Goal: Task Accomplishment & Management: Use online tool/utility

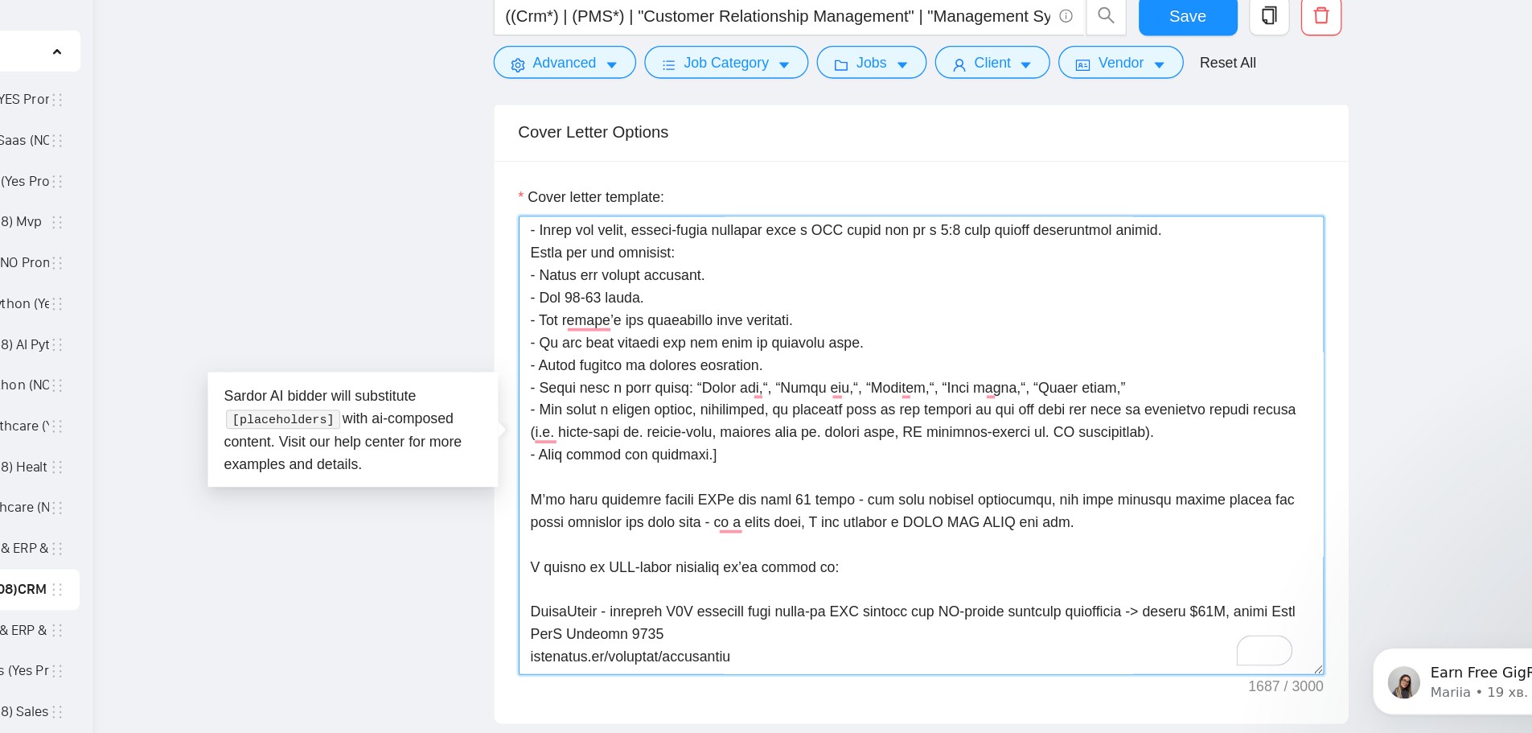
scroll to position [54, 0]
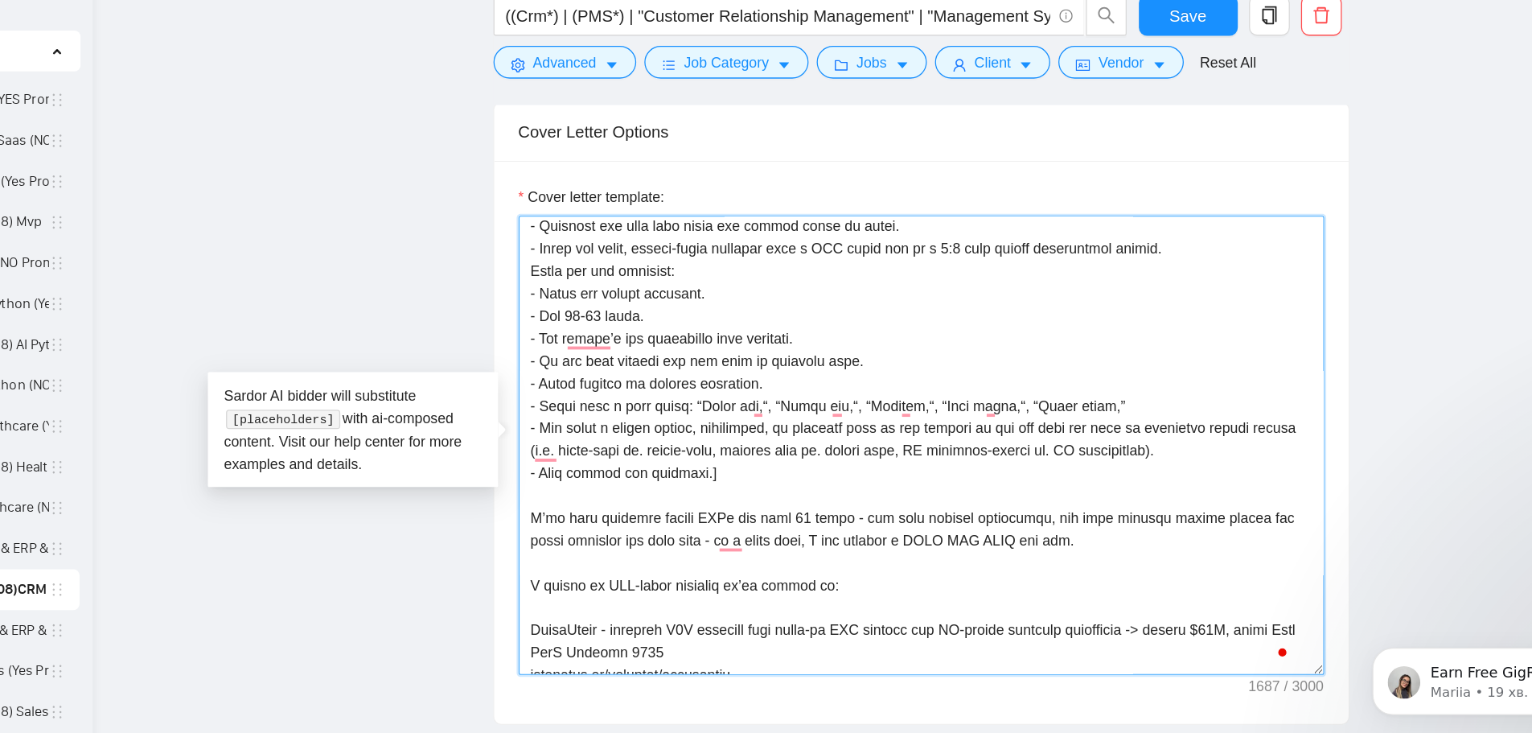
click at [1002, 398] on textarea "Cover letter template:" at bounding box center [879, 451] width 636 height 362
click at [626, 490] on textarea "Cover letter template:" at bounding box center [879, 451] width 636 height 362
click at [707, 421] on textarea "Cover letter template:" at bounding box center [879, 451] width 636 height 362
drag, startPoint x: 707, startPoint y: 421, endPoint x: 989, endPoint y: 417, distance: 282.4
click at [989, 417] on textarea "Cover letter template:" at bounding box center [879, 451] width 636 height 362
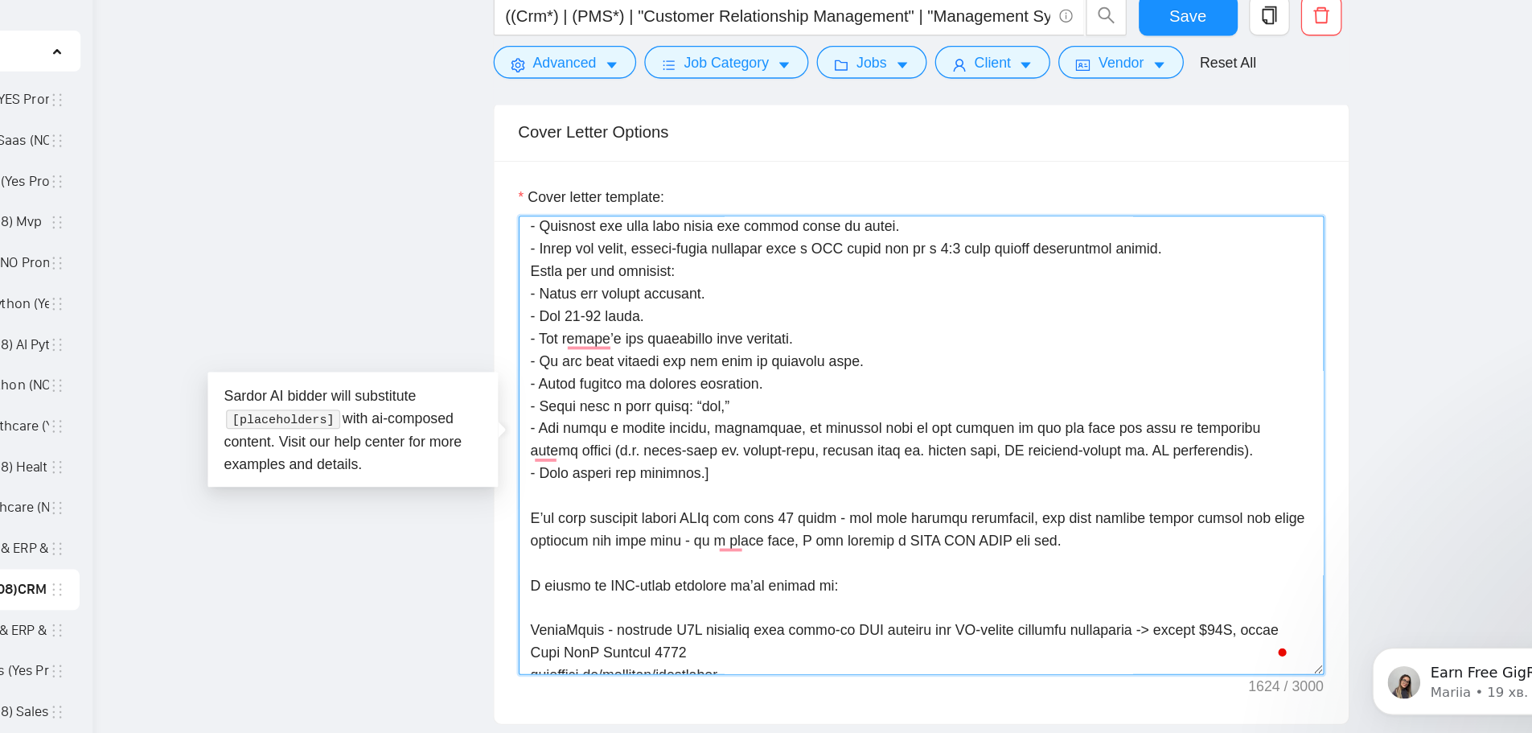
drag, startPoint x: 726, startPoint y: 489, endPoint x: 622, endPoint y: 478, distance: 104.4
click at [622, 478] on textarea "Cover letter template:" at bounding box center [879, 451] width 636 height 362
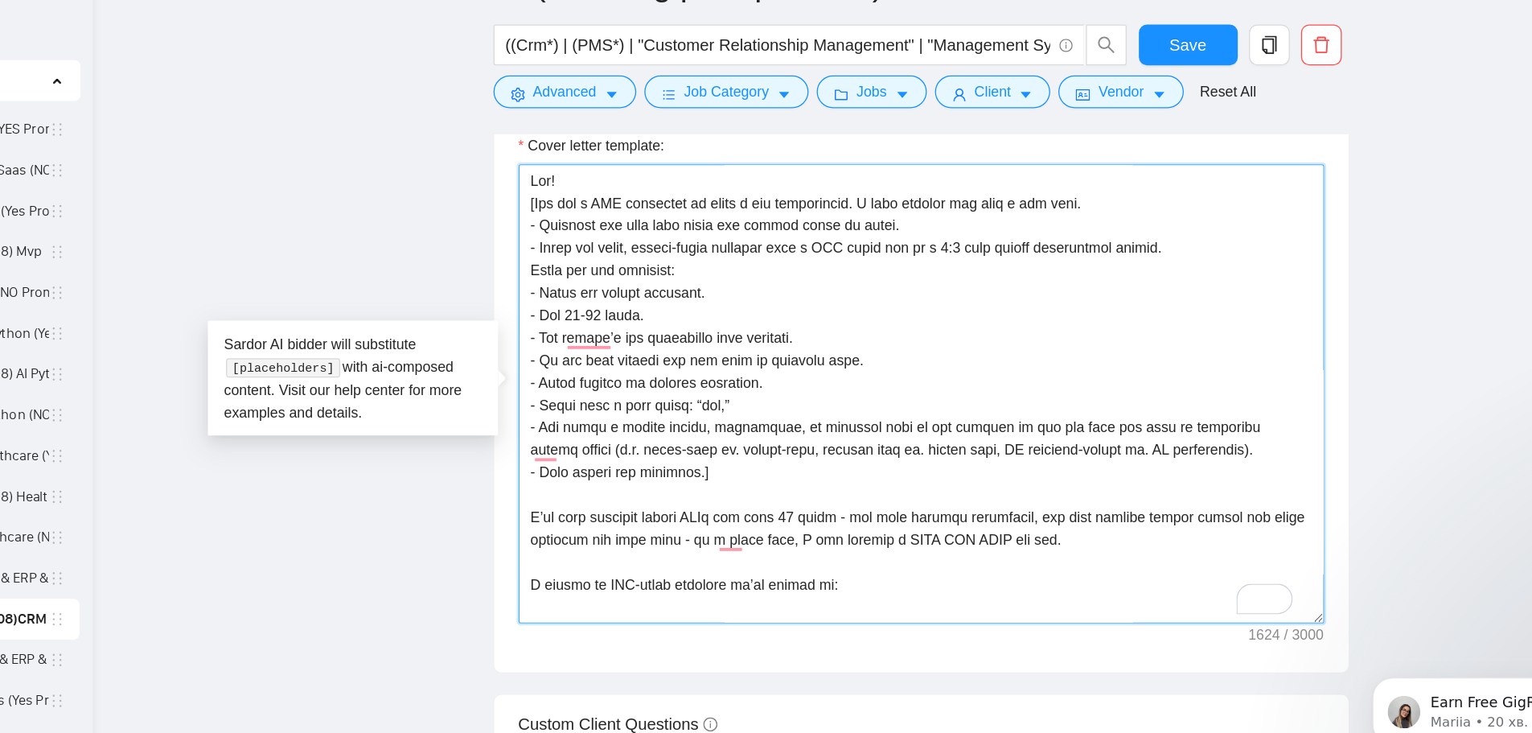
drag, startPoint x: 605, startPoint y: 214, endPoint x: 544, endPoint y: 206, distance: 61.7
click at [544, 206] on div "Cover letter template:" at bounding box center [879, 384] width 674 height 444
drag, startPoint x: 682, startPoint y: 221, endPoint x: 513, endPoint y: 211, distance: 169.3
click at [513, 211] on main "B (Vova big prompt 20.08)CRM & ERP & PMS ((Crm*) | (PMS*) | "Customer Relations…" at bounding box center [879, 369] width 1256 height 4819
paste textarea "i, for your case I see two options right now: 2mo MVP, or 5 day discovery + AI …"
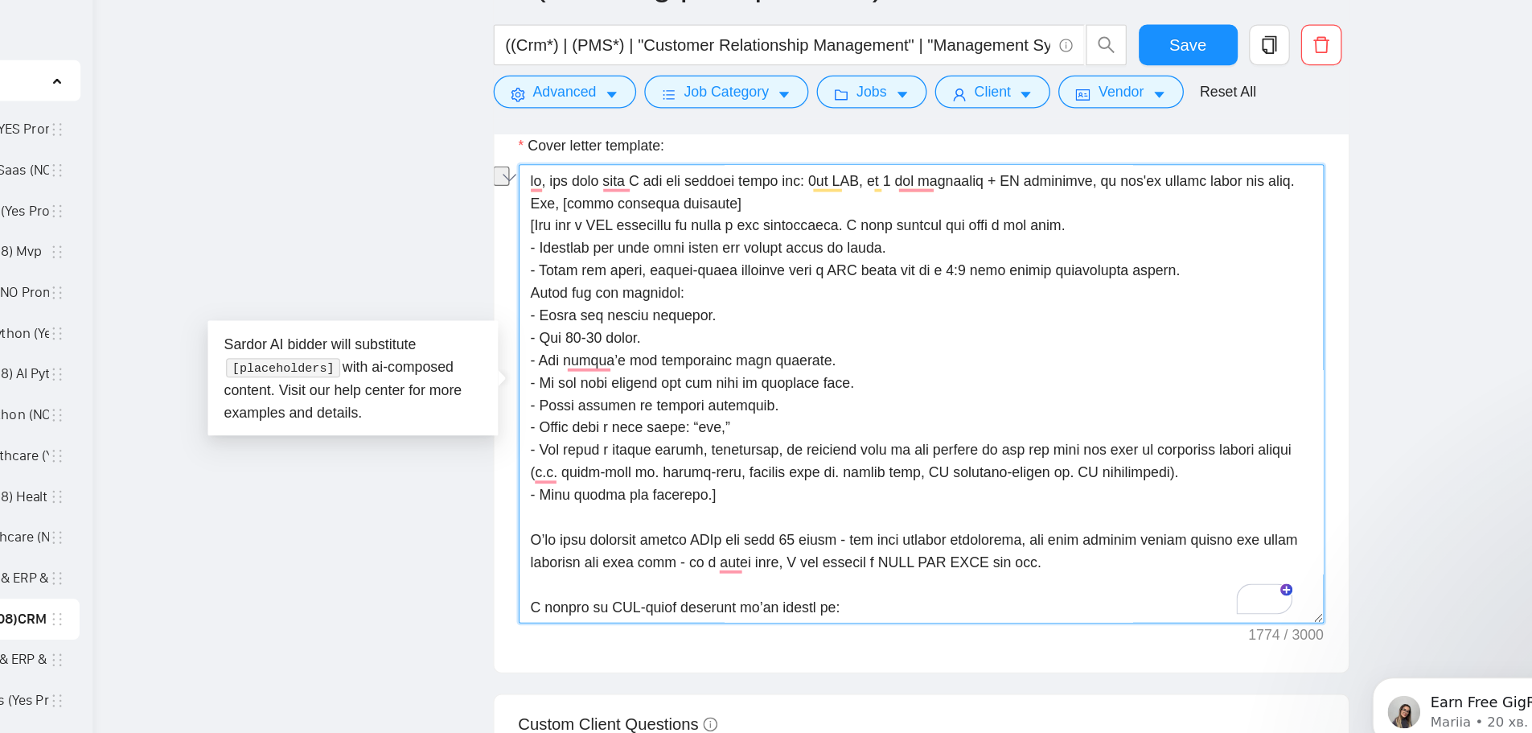
drag, startPoint x: 756, startPoint y: 241, endPoint x: 623, endPoint y: 232, distance: 133.8
click at [623, 232] on textarea "Cover letter template:" at bounding box center [879, 387] width 636 height 362
click at [570, 253] on textarea "Cover letter template:" at bounding box center [879, 387] width 636 height 362
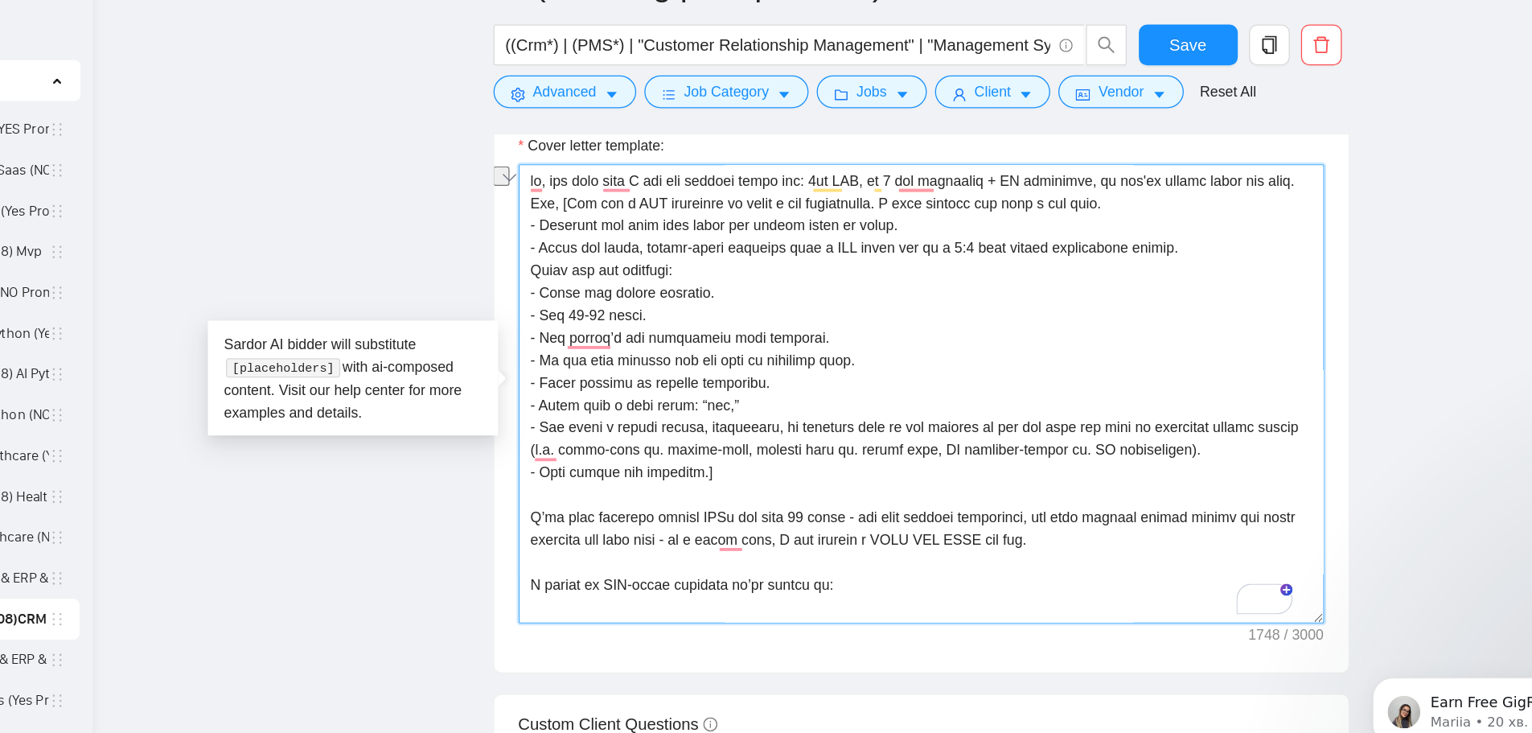
drag, startPoint x: 727, startPoint y: 396, endPoint x: 547, endPoint y: 390, distance: 180.3
click at [697, 392] on textarea "Cover letter template:" at bounding box center [879, 387] width 636 height 362
drag, startPoint x: 617, startPoint y: 233, endPoint x: 599, endPoint y: 233, distance: 17.7
click at [599, 233] on textarea "Cover letter template:" at bounding box center [879, 387] width 636 height 362
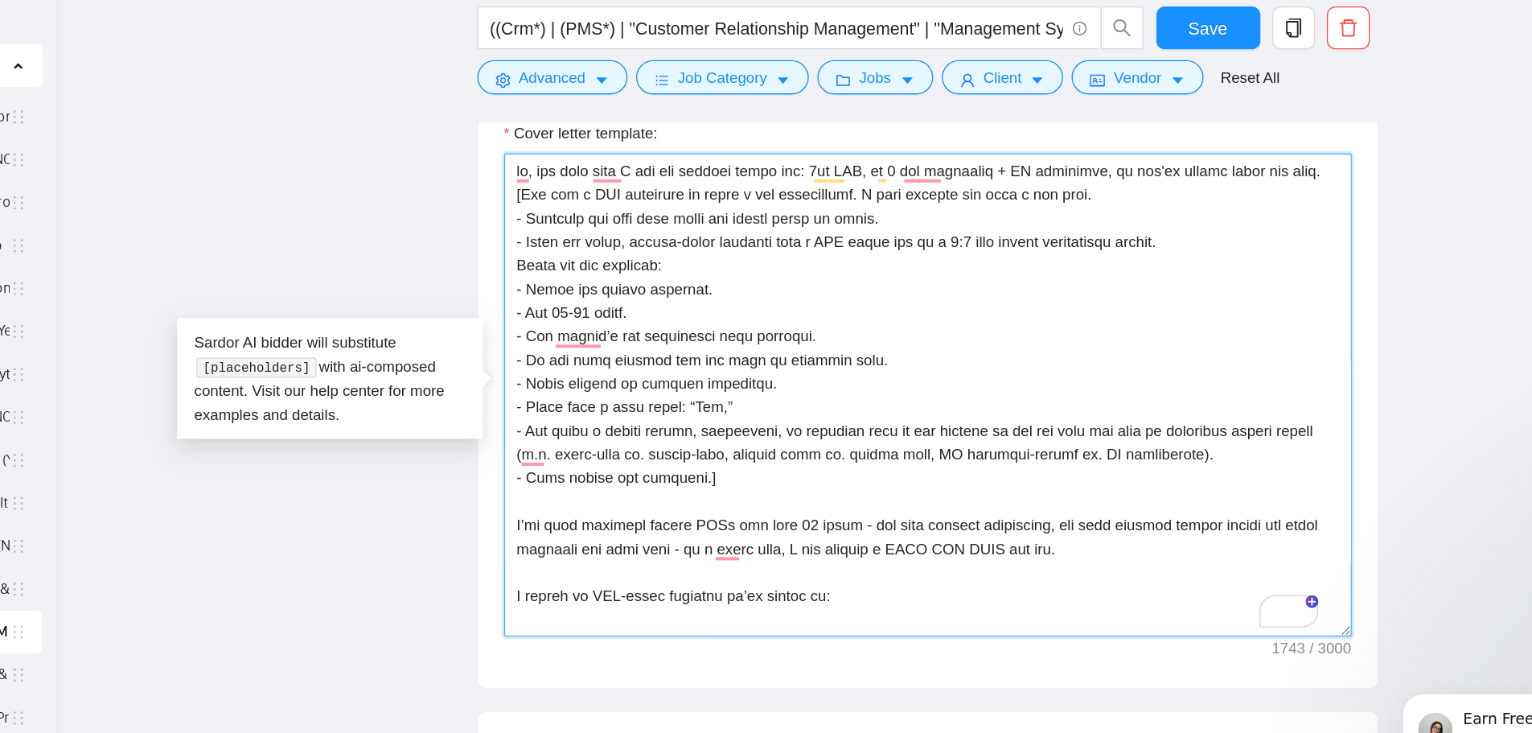
drag, startPoint x: 630, startPoint y: 324, endPoint x: 615, endPoint y: 326, distance: 15.4
click at [615, 326] on textarea "Cover letter template:" at bounding box center [879, 387] width 636 height 362
click at [804, 307] on textarea "Cover letter template:" at bounding box center [879, 387] width 636 height 362
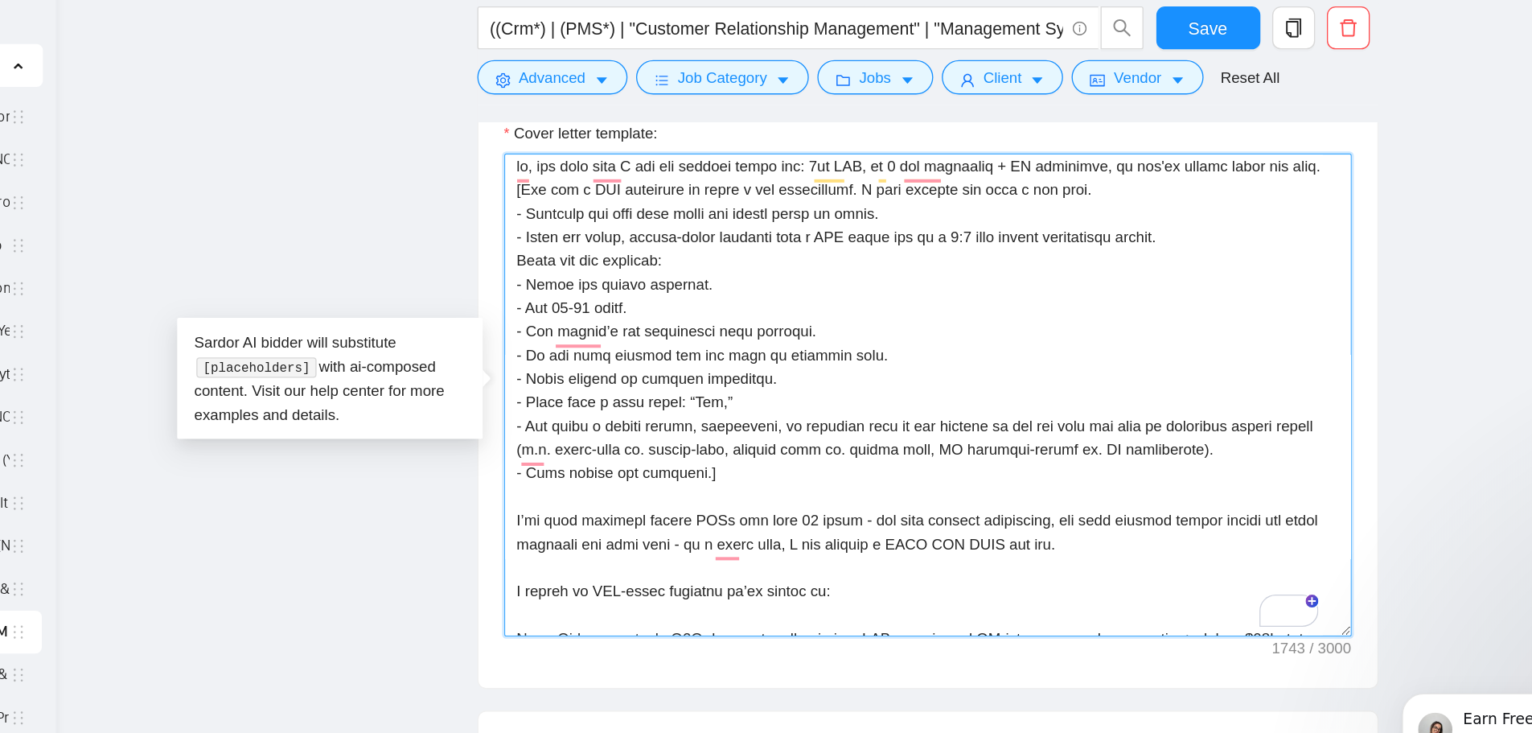
scroll to position [4, 0]
drag, startPoint x: 630, startPoint y: 442, endPoint x: 705, endPoint y: 445, distance: 74.9
click at [705, 445] on textarea "Cover letter template:" at bounding box center [879, 387] width 636 height 362
click at [763, 453] on textarea "Cover letter template:" at bounding box center [879, 387] width 636 height 362
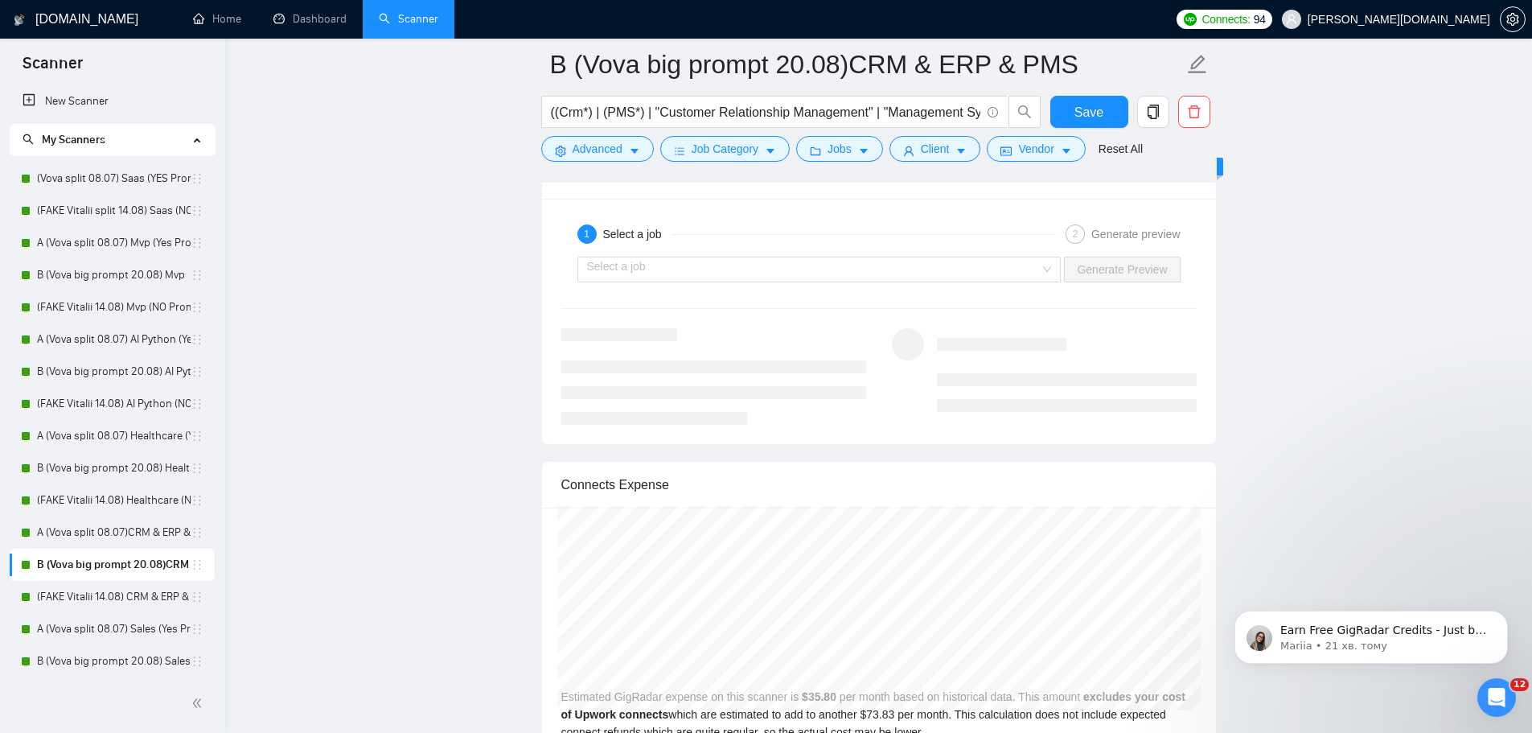
scroll to position [3423, 0]
click at [928, 261] on input "search" at bounding box center [814, 269] width 454 height 24
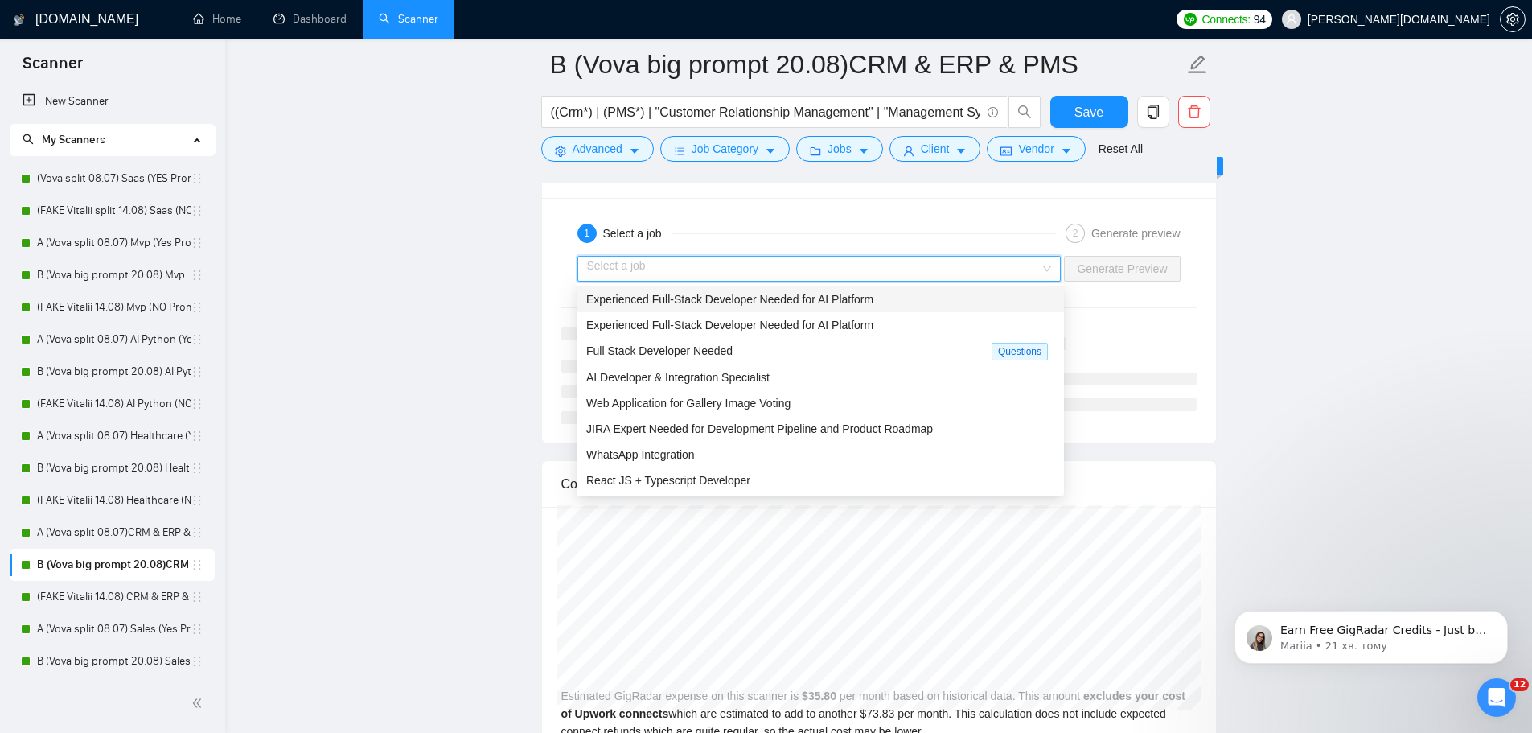
click at [839, 303] on span "Experienced Full-Stack Developer Needed for AI Platform" at bounding box center [729, 299] width 287 height 13
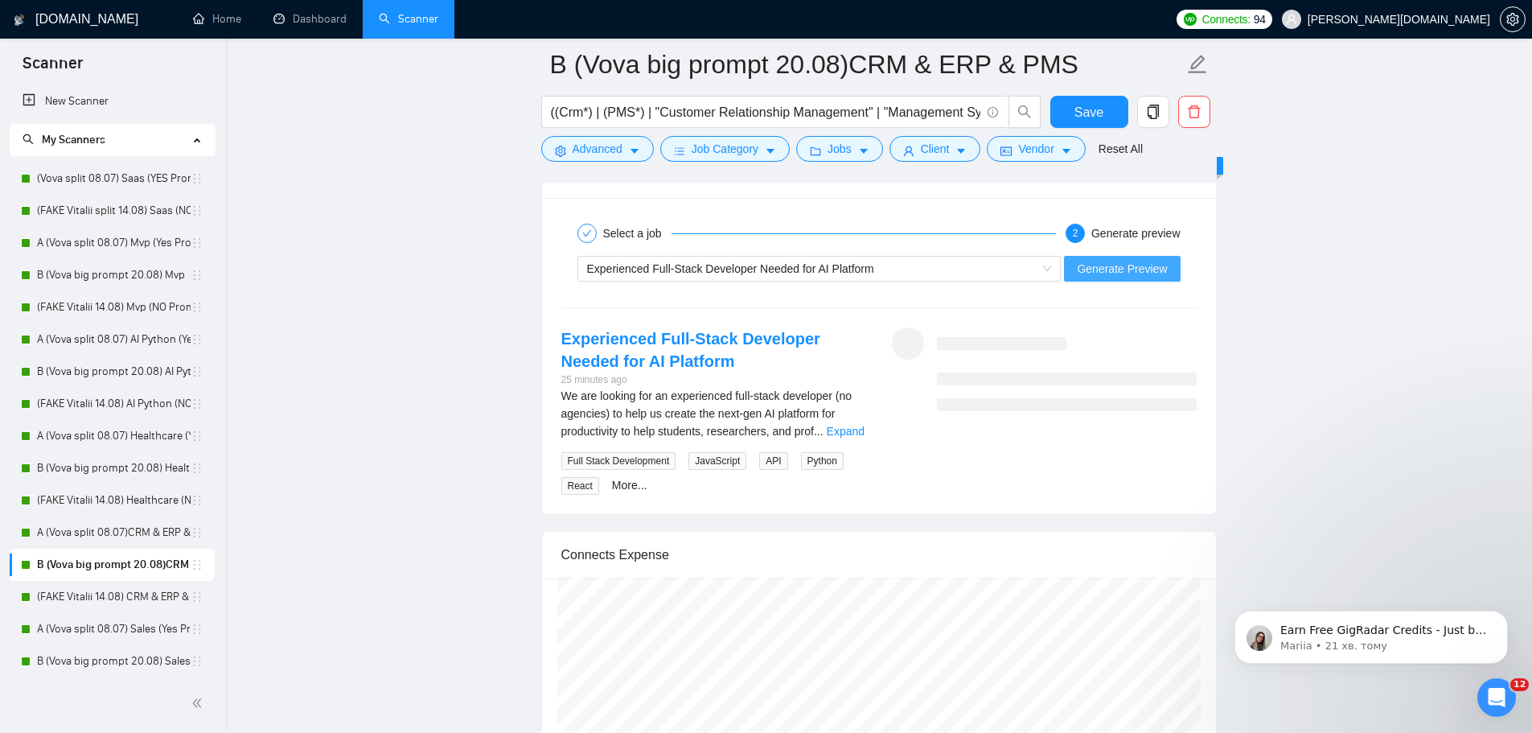
click at [1048, 269] on span "Generate Preview" at bounding box center [1122, 269] width 90 height 18
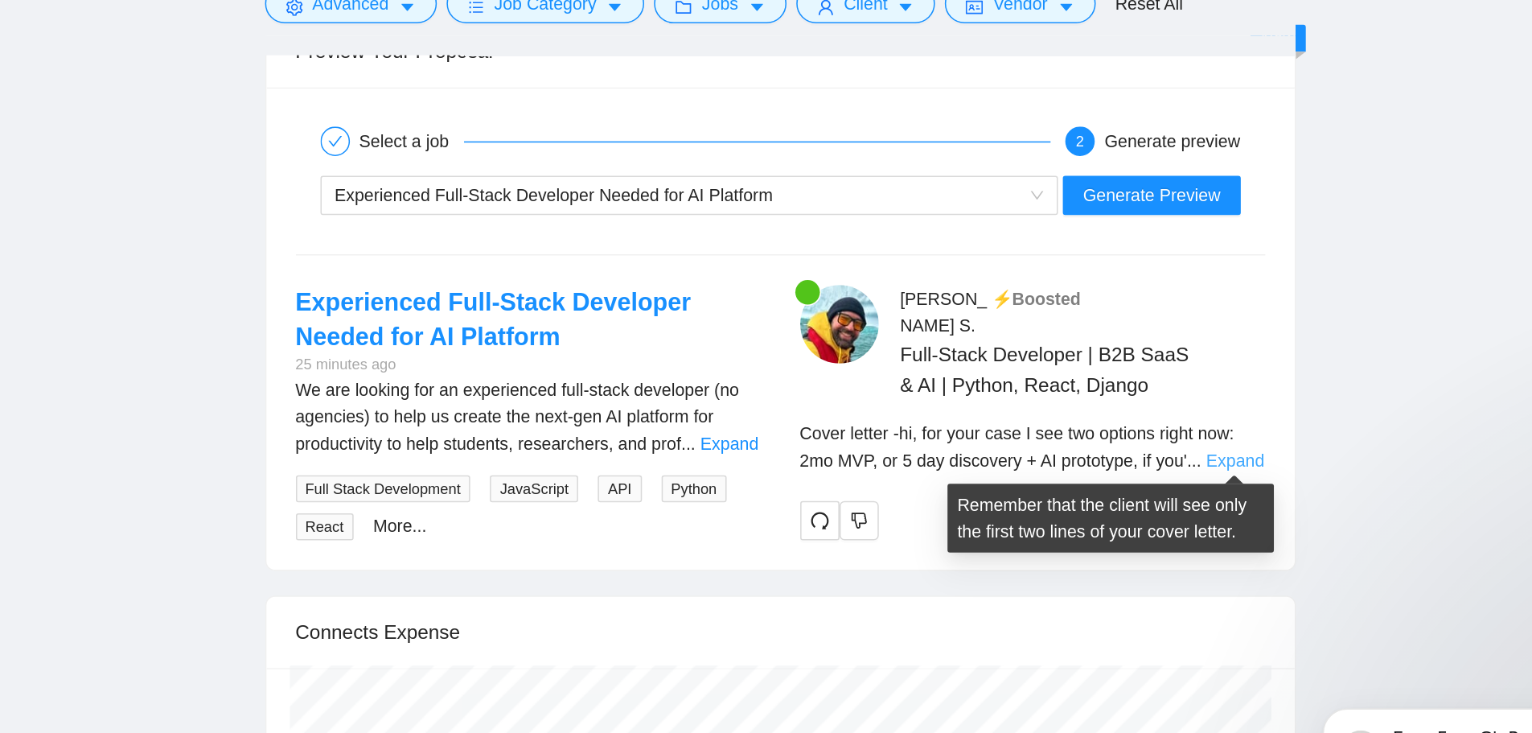
click at [1048, 450] on link "Expand" at bounding box center [1177, 448] width 38 height 13
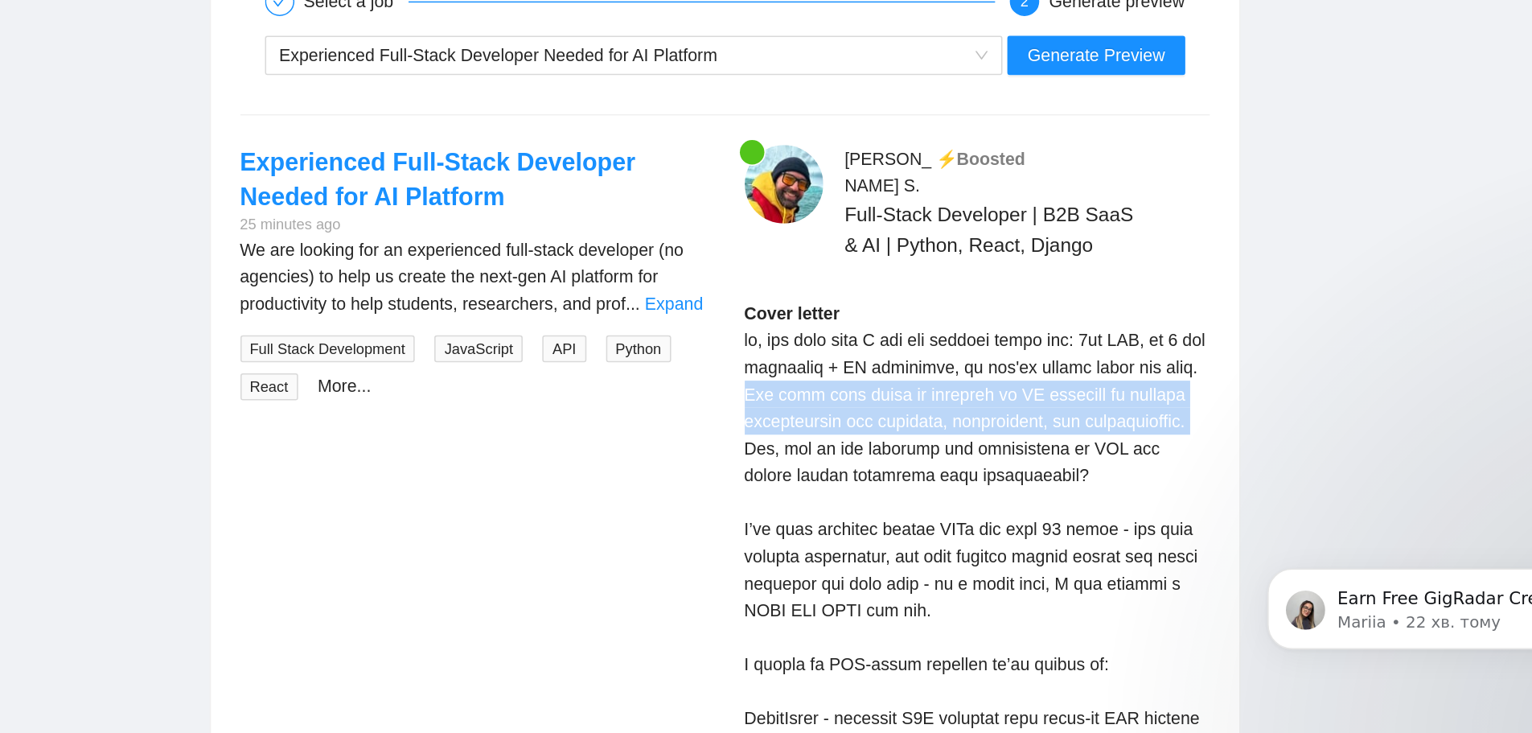
drag, startPoint x: 884, startPoint y: 489, endPoint x: 1174, endPoint y: 518, distance: 291.0
click at [1048, 518] on div "[PERSON_NAME] ⚡️Boosted Full-Stack Developer | B2B SaaS & AI | Python, React, D…" at bounding box center [1044, 697] width 331 height 729
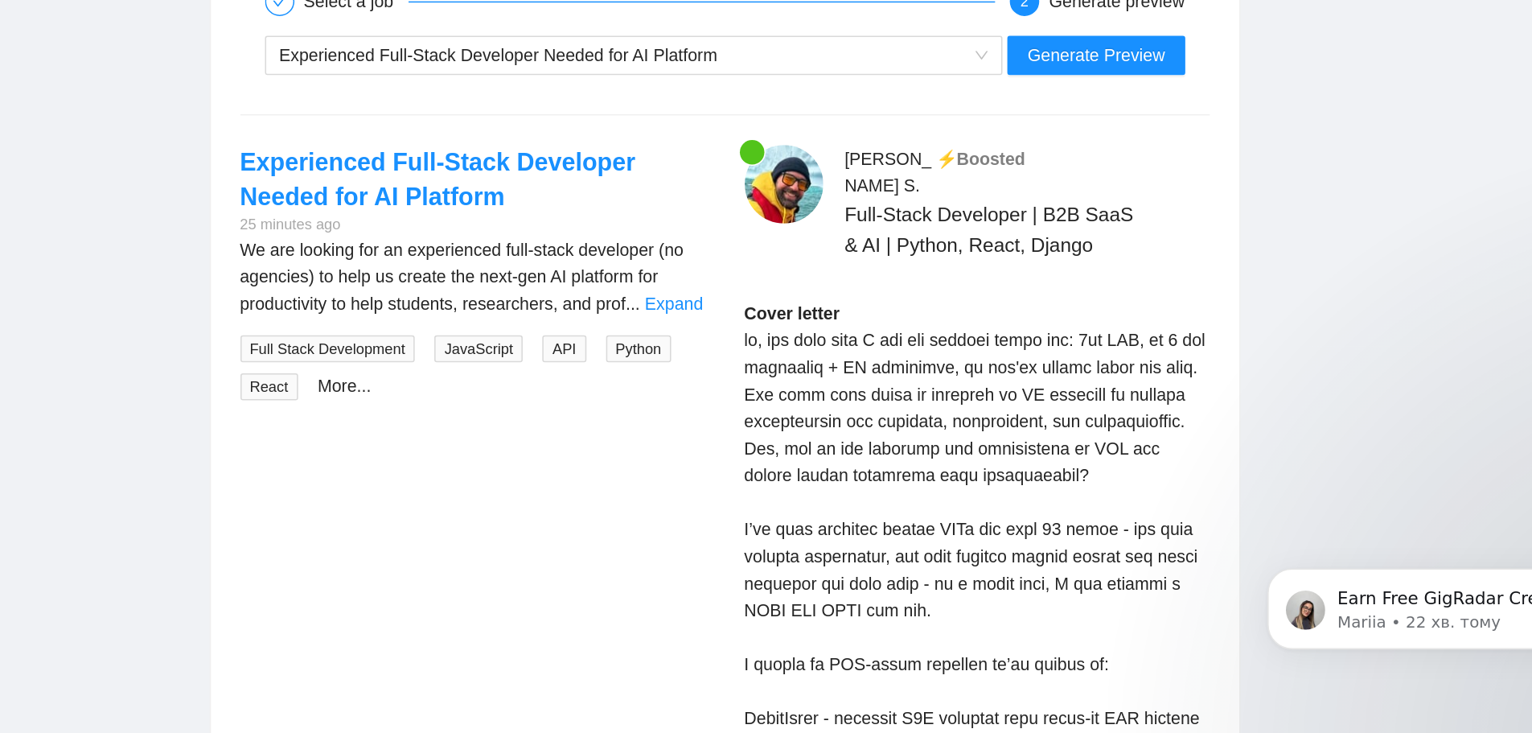
click at [1048, 271] on span "Generate Preview" at bounding box center [1122, 274] width 90 height 18
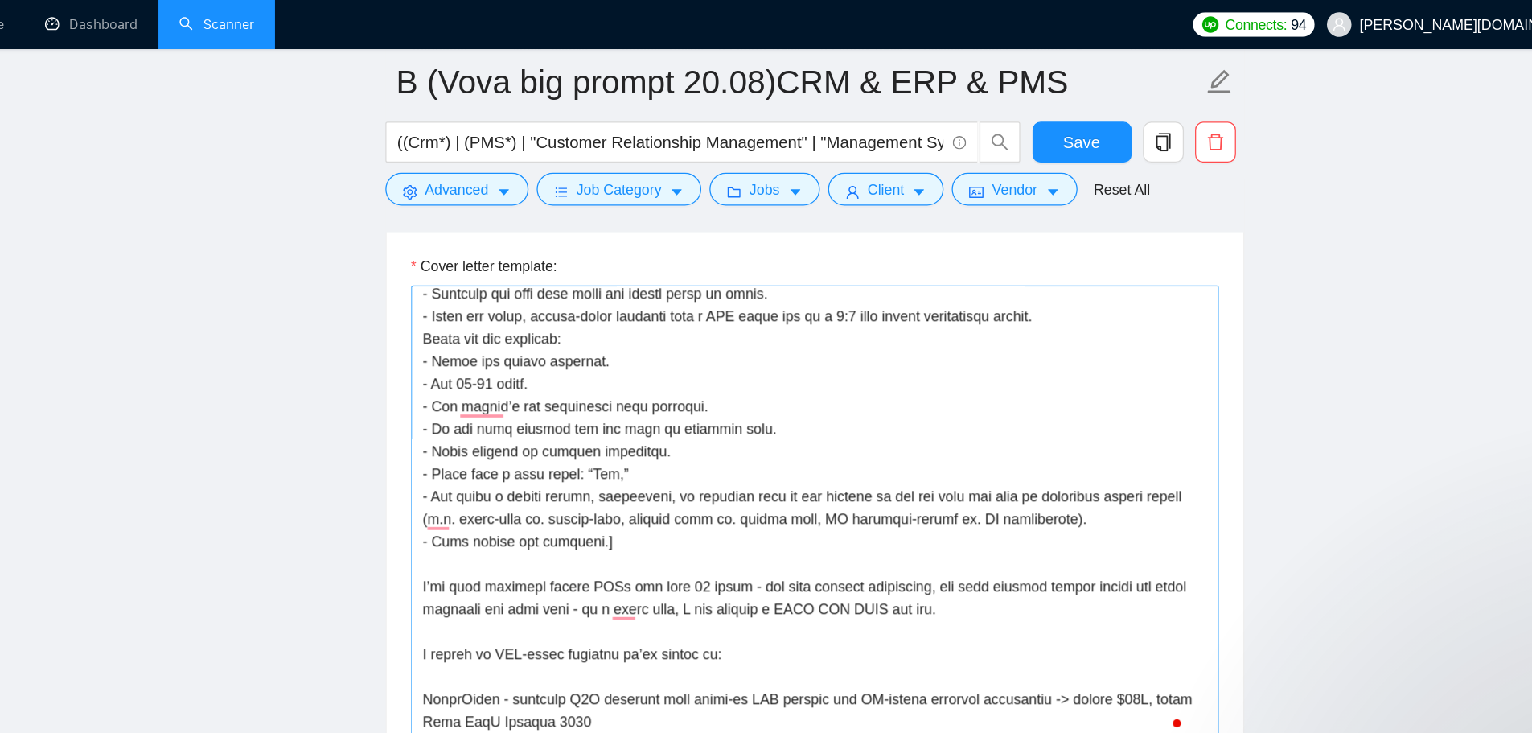
scroll to position [2085, 0]
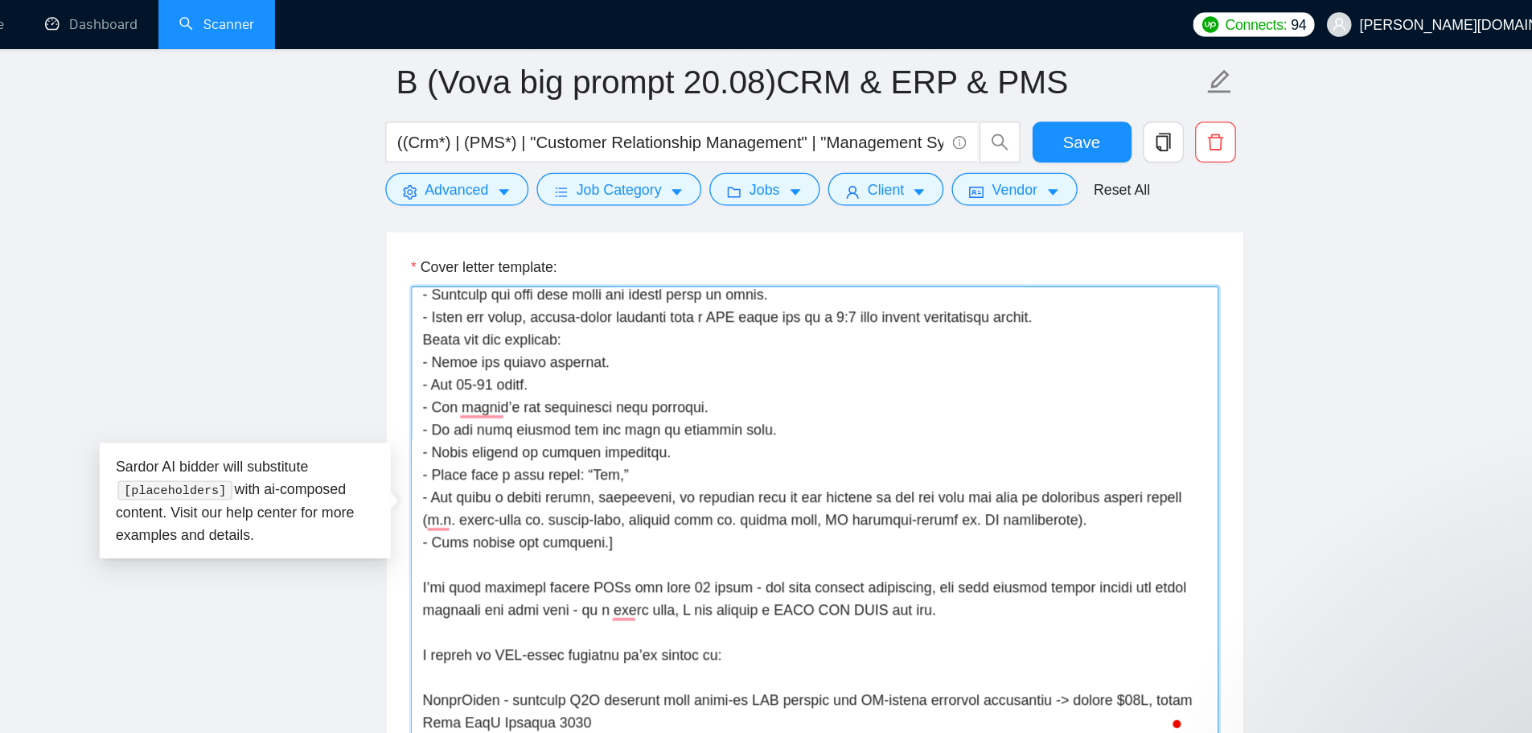
click at [775, 269] on textarea "Cover letter template:" at bounding box center [879, 406] width 636 height 362
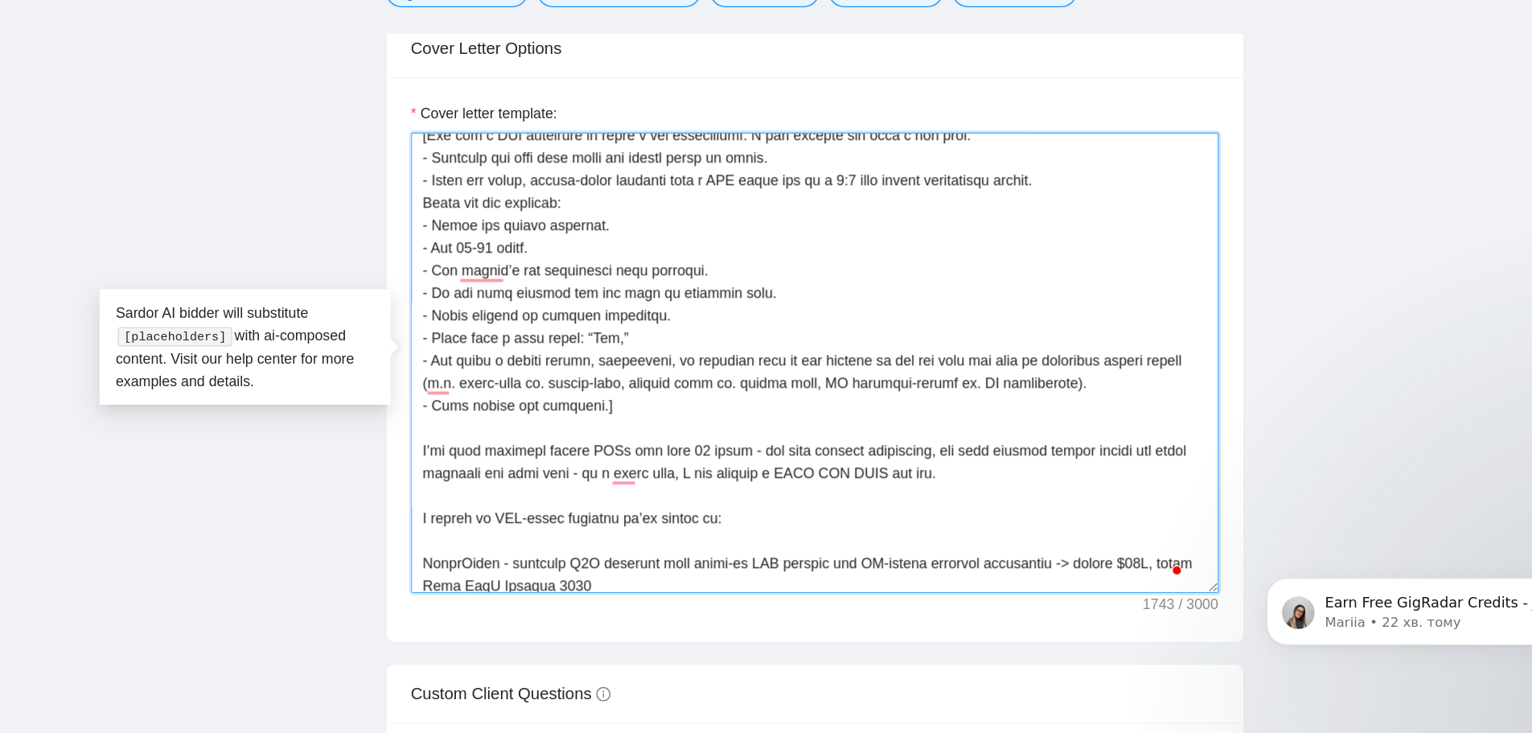
scroll to position [3, 0]
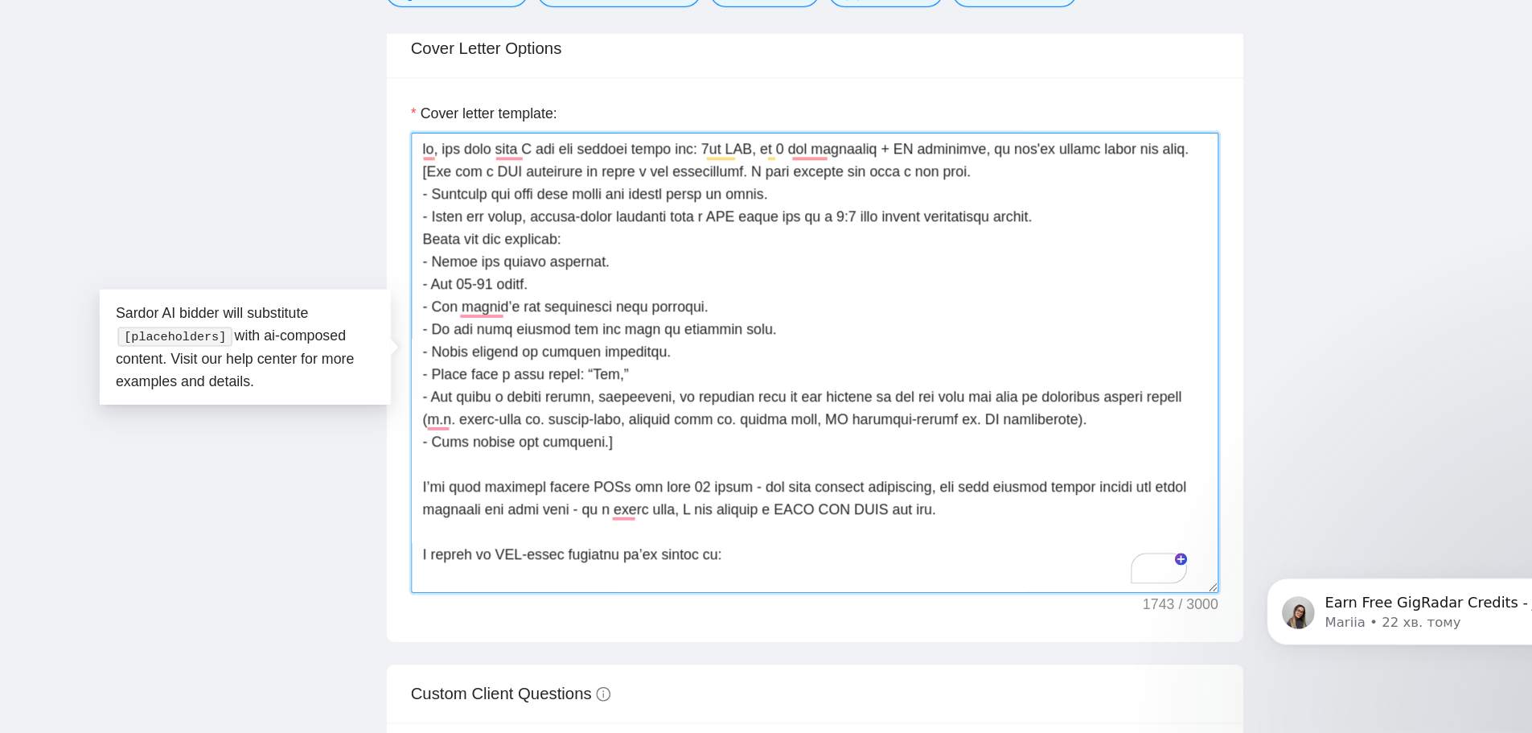
drag, startPoint x: 594, startPoint y: 299, endPoint x: 772, endPoint y: 311, distance: 179.0
click at [772, 311] on textarea "Cover letter template:" at bounding box center [879, 442] width 636 height 362
click at [837, 307] on textarea "Cover letter template:" at bounding box center [879, 442] width 636 height 362
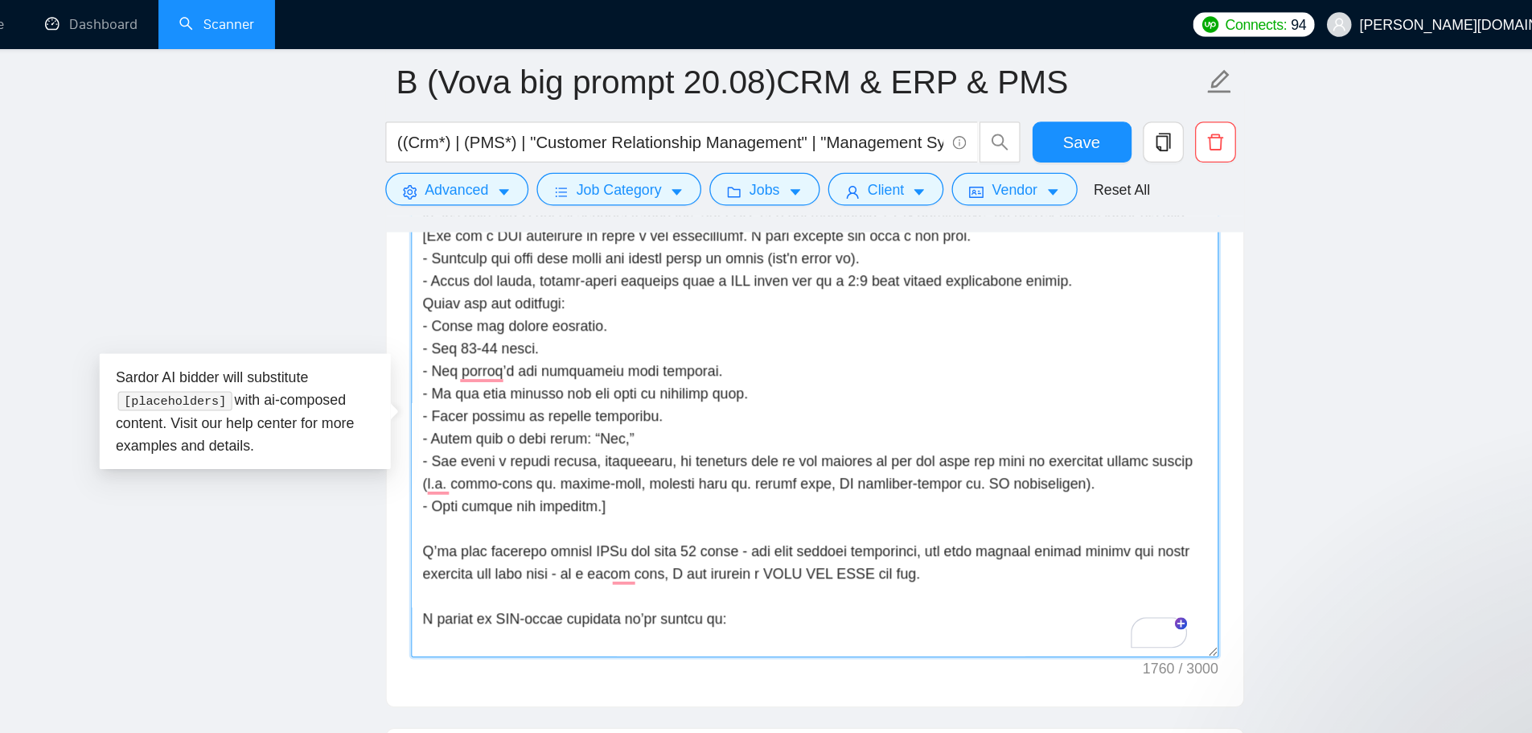
click at [889, 204] on textarea "Cover letter template:" at bounding box center [879, 336] width 636 height 362
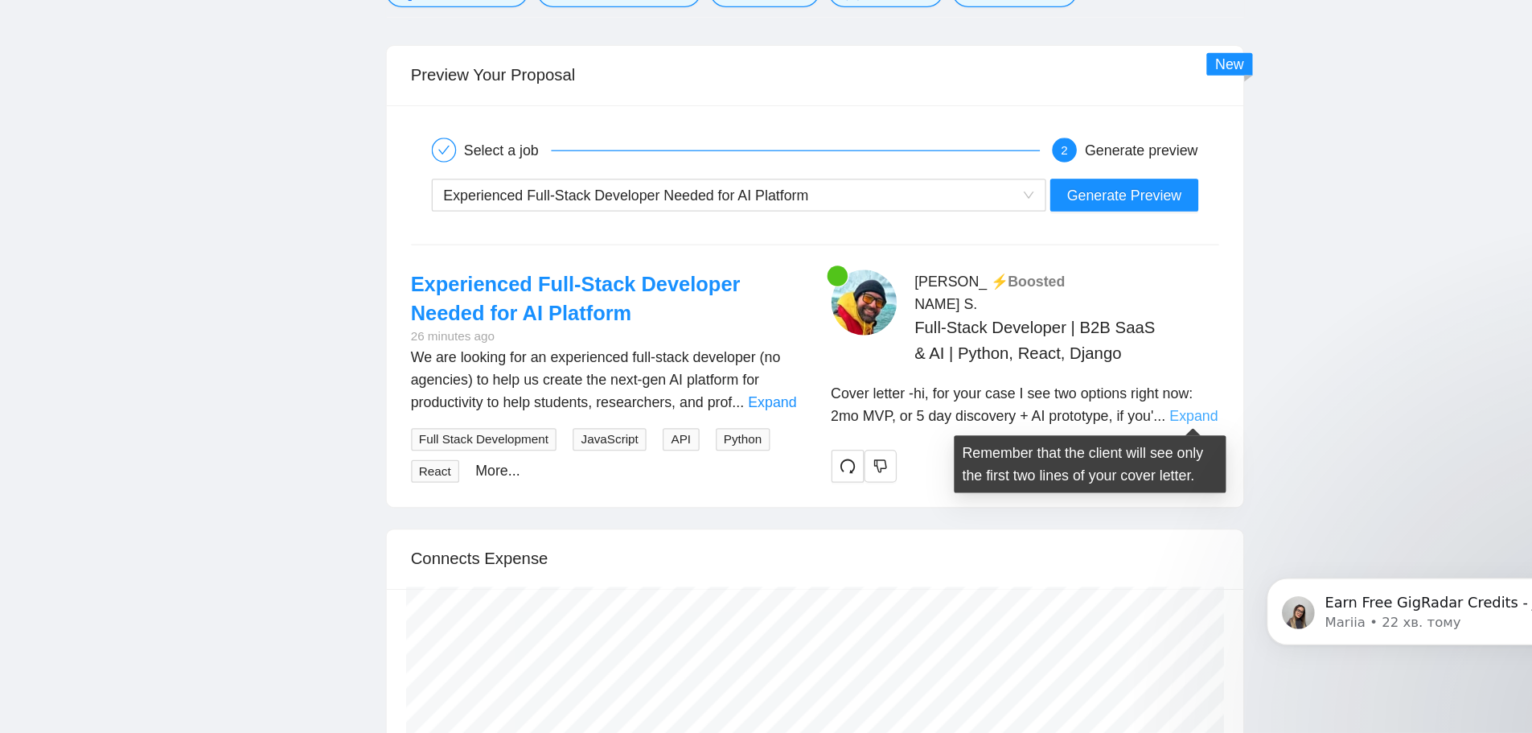
click at [1048, 487] on link "Expand" at bounding box center [1177, 483] width 38 height 13
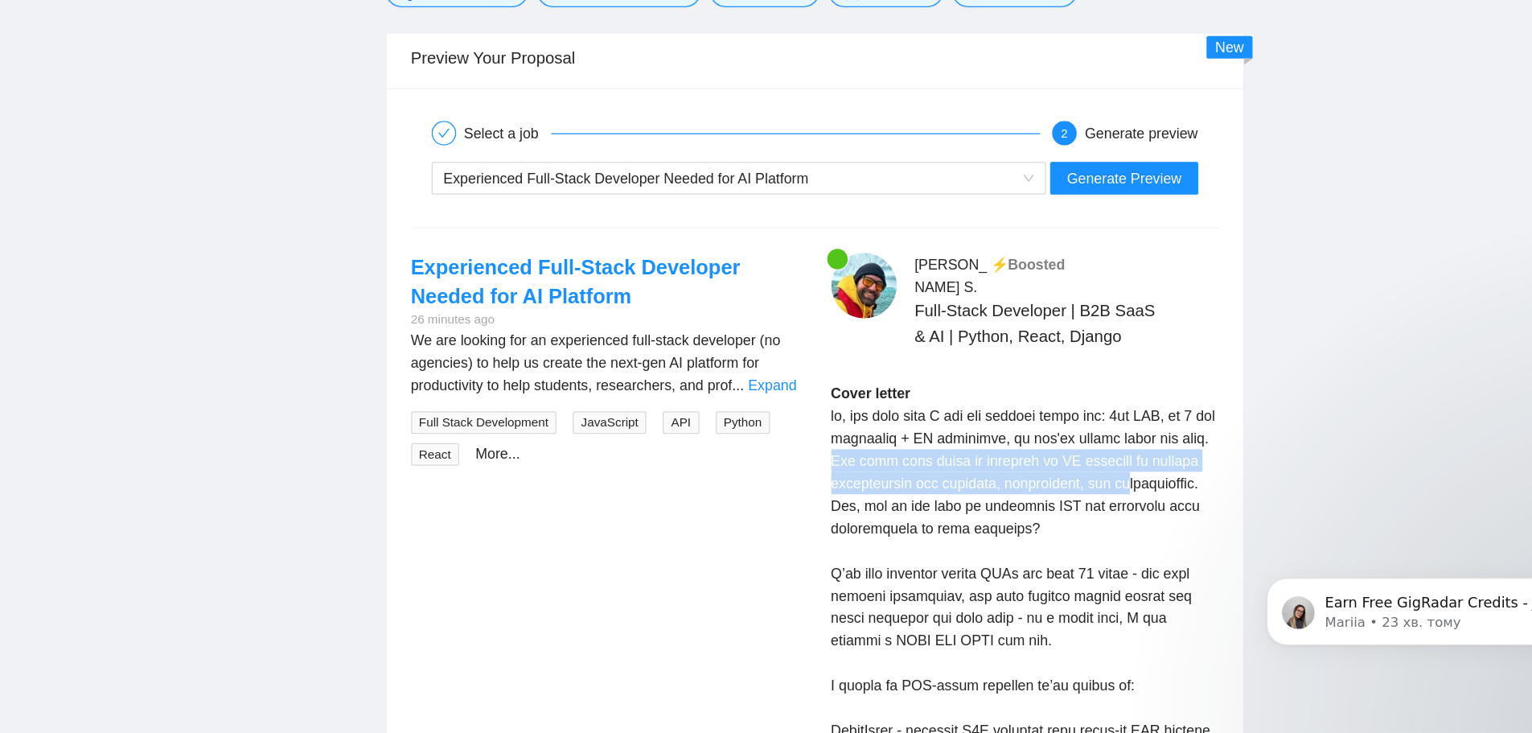
drag, startPoint x: 891, startPoint y: 513, endPoint x: 1117, endPoint y: 529, distance: 227.4
click at [1048, 529] on div "[PERSON_NAME] ⚡️Boosted Full-Stack Developer | B2B SaaS & AI | Python, React, D…" at bounding box center [1044, 719] width 331 height 729
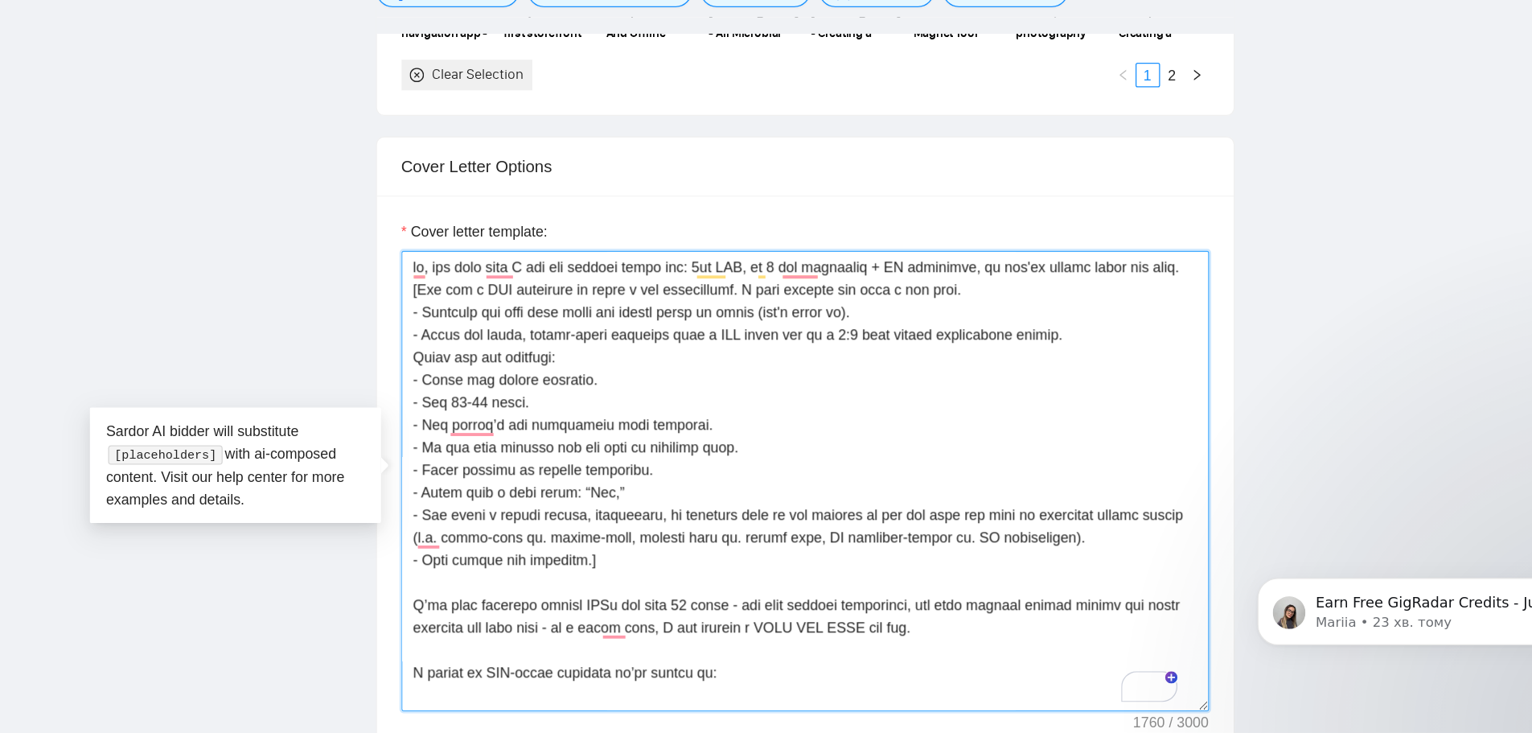
click at [909, 406] on textarea "Cover letter template:" at bounding box center [879, 534] width 636 height 362
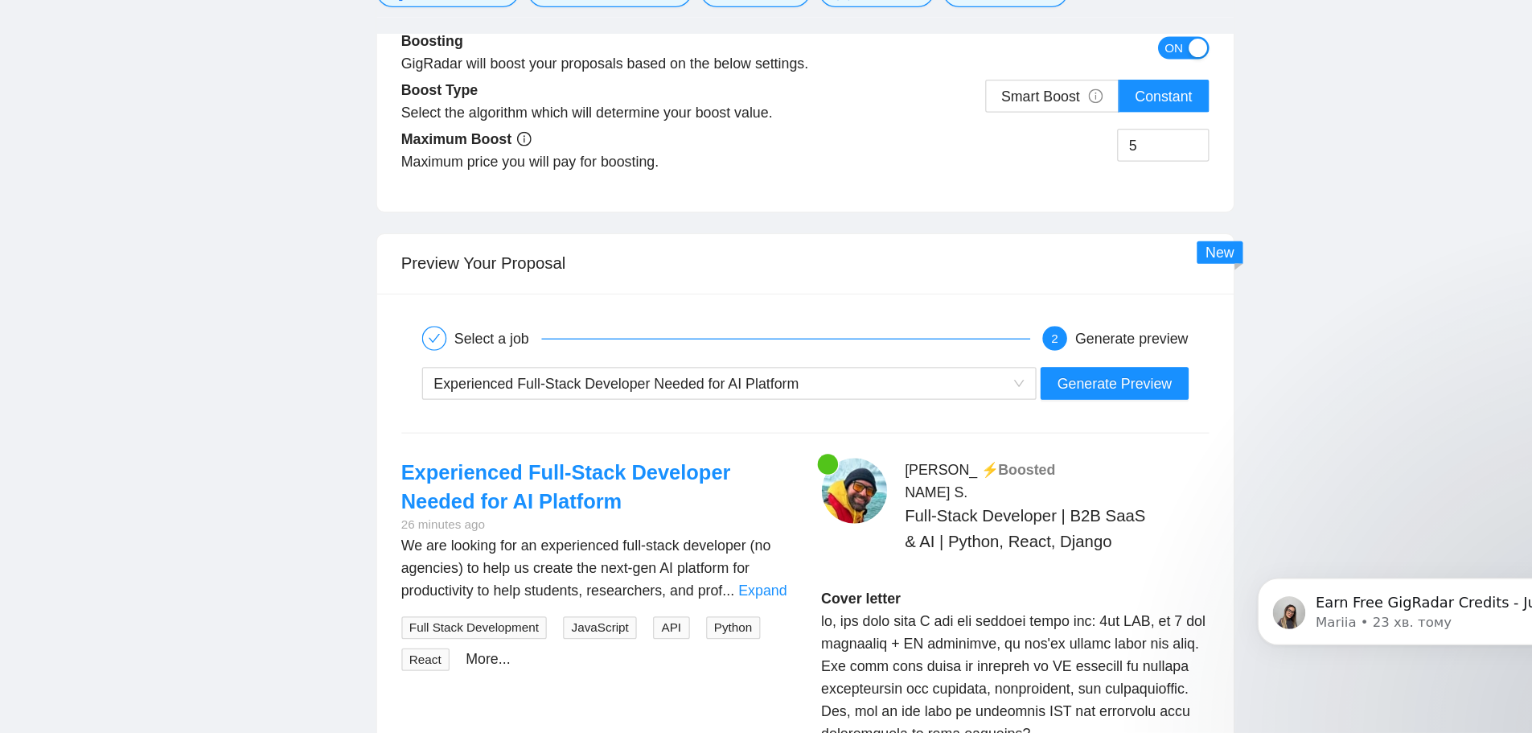
scroll to position [3235, 0]
click at [1048, 460] on span "Generate Preview" at bounding box center [1122, 456] width 90 height 18
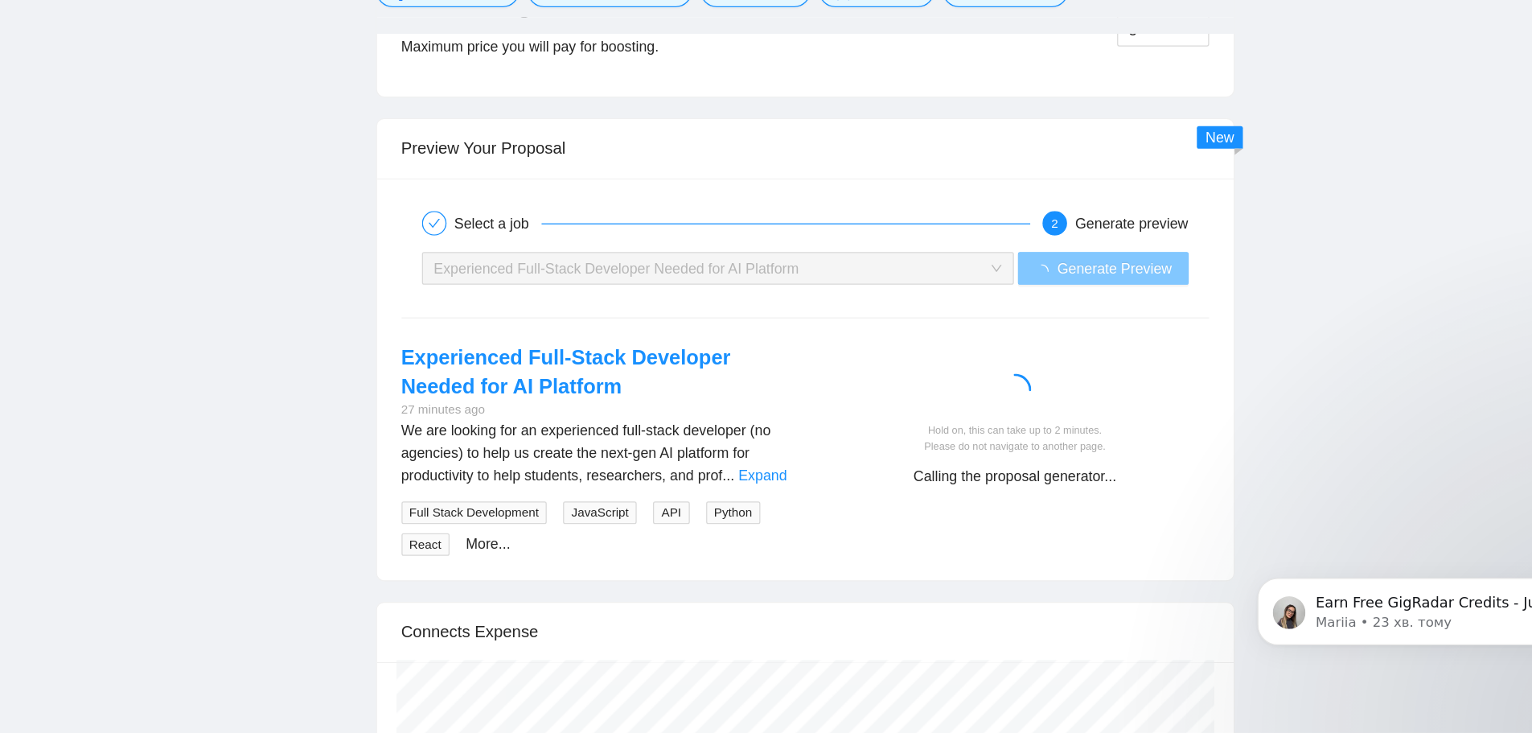
scroll to position [3358, 0]
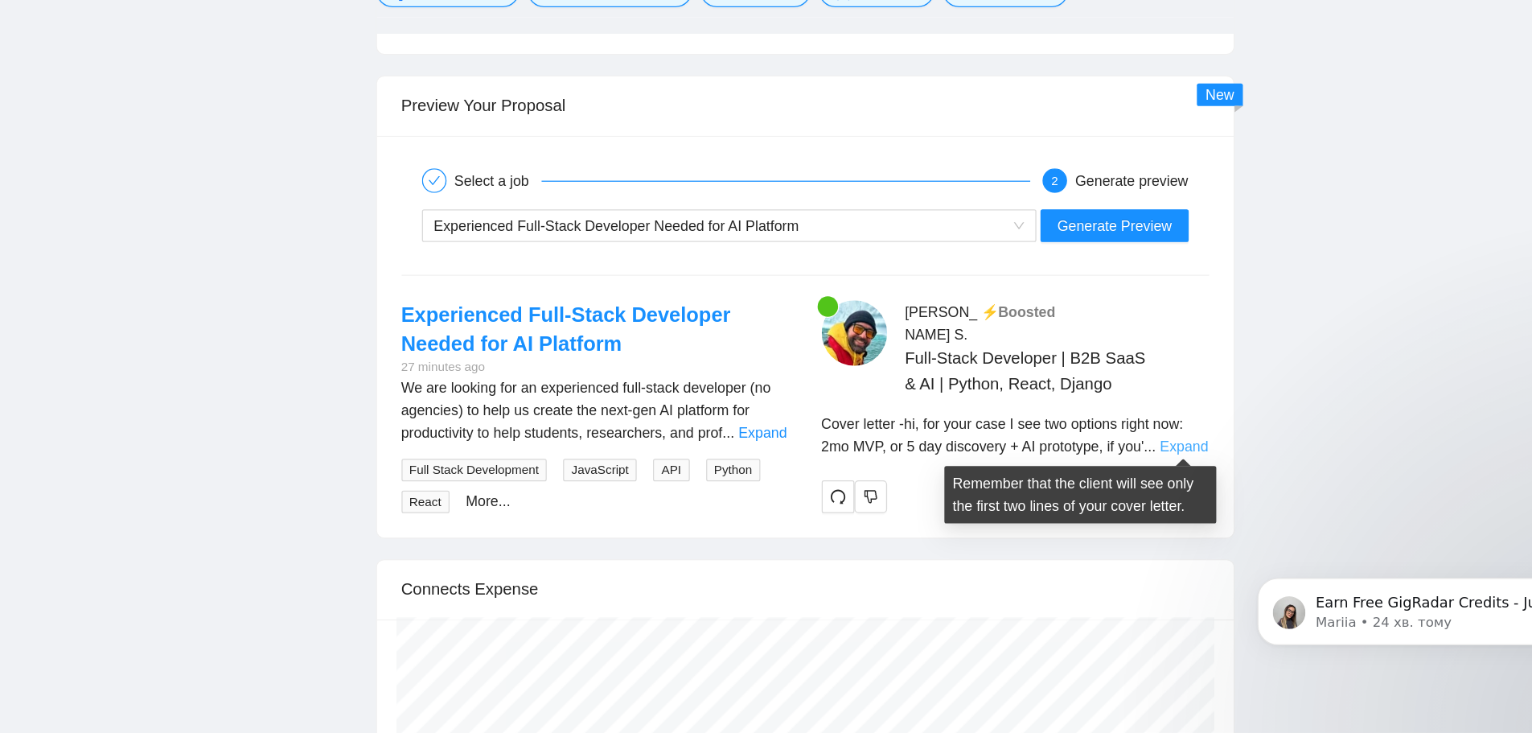
click at [1048, 501] on link "Expand" at bounding box center [1177, 507] width 38 height 13
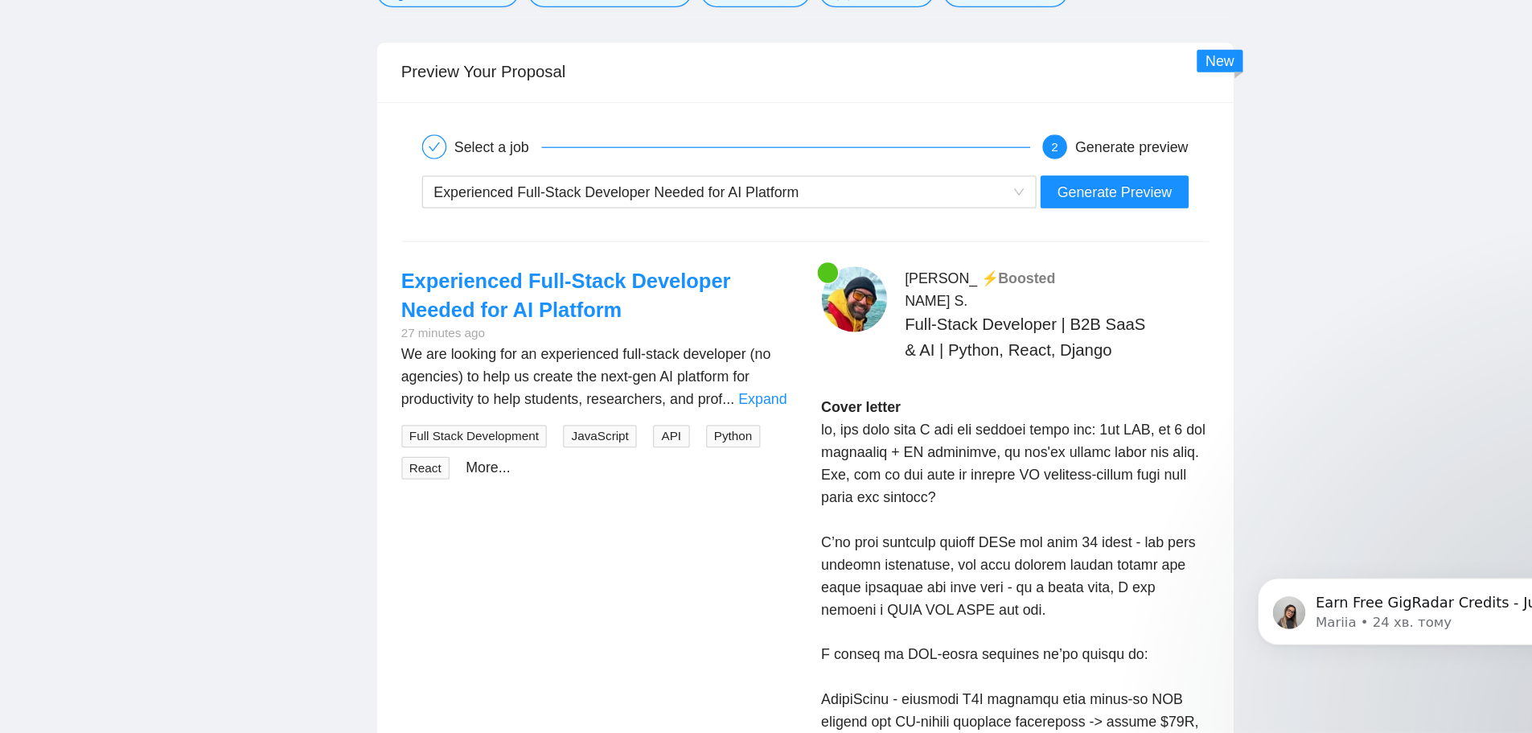
scroll to position [3385, 0]
drag, startPoint x: 1013, startPoint y: 547, endPoint x: 886, endPoint y: 529, distance: 128.4
click at [886, 529] on div "[PERSON_NAME] ⚡️Boosted Full-Stack Developer | B2B SaaS & AI | Python, React, D…" at bounding box center [1044, 711] width 331 height 693
click at [1048, 547] on div "Cover letter" at bounding box center [1044, 741] width 305 height 549
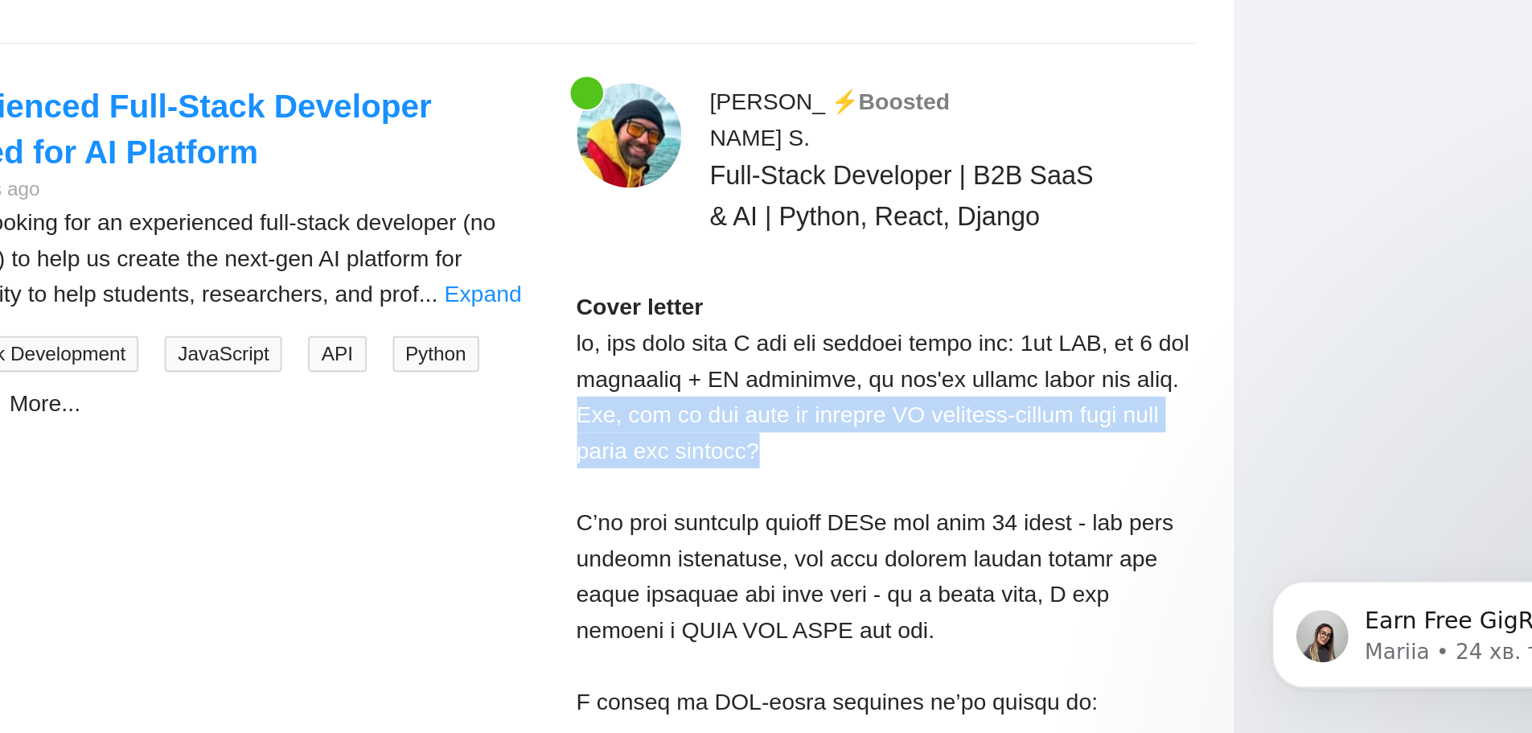
drag, startPoint x: 1025, startPoint y: 550, endPoint x: 886, endPoint y: 522, distance: 142.0
click at [886, 522] on div "[PERSON_NAME] ⚡️Boosted Full-Stack Developer | B2B SaaS & AI | Python, React, D…" at bounding box center [1044, 711] width 331 height 693
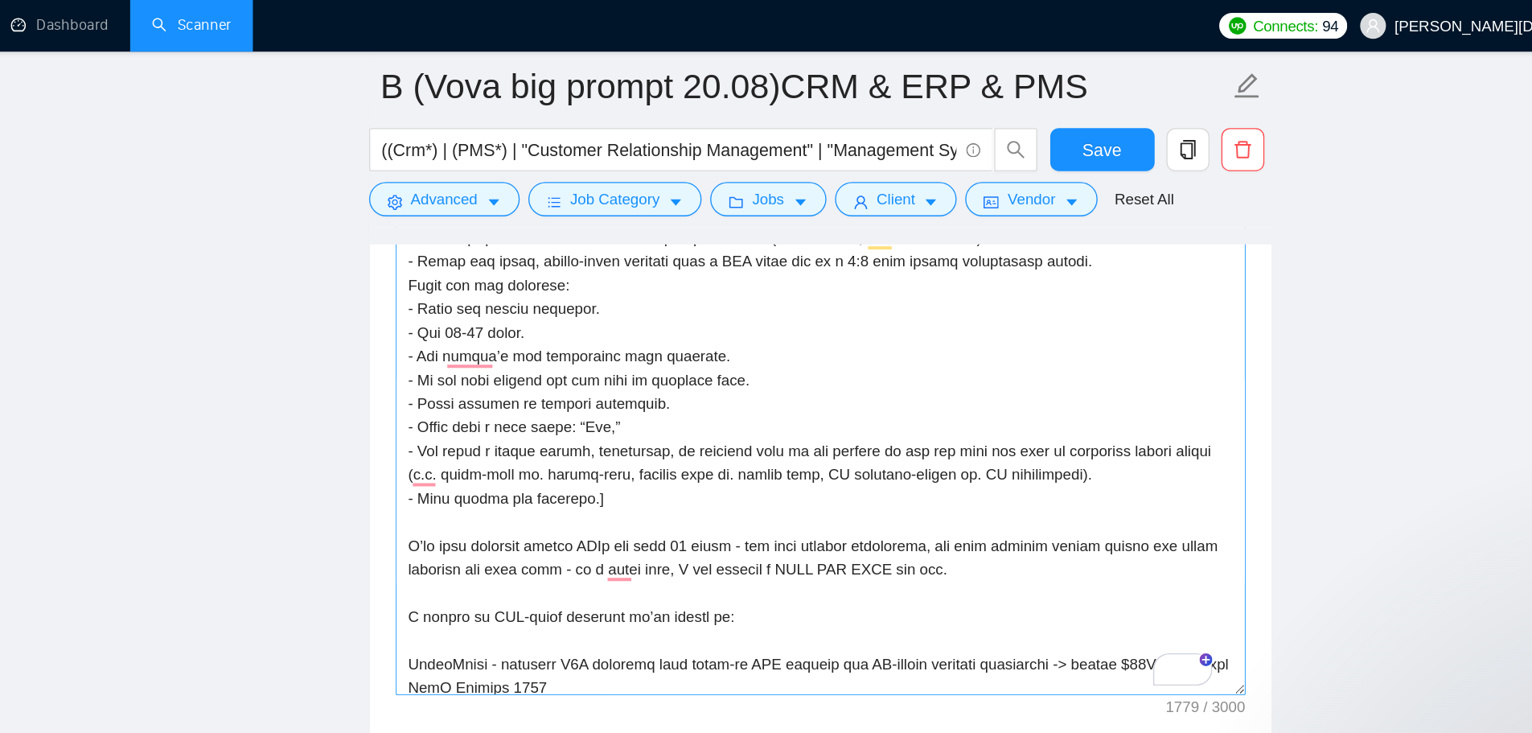
scroll to position [32, 0]
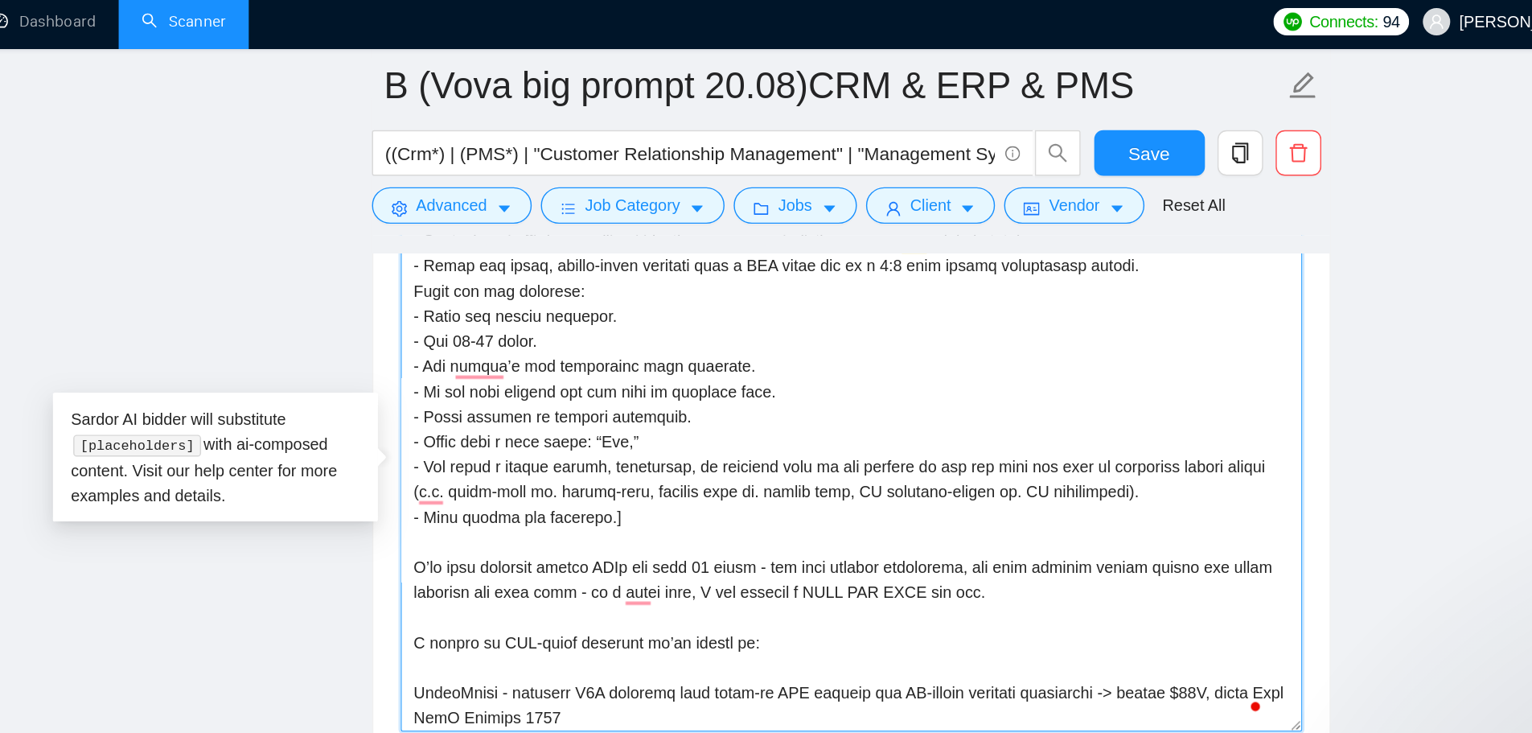
drag, startPoint x: 631, startPoint y: 242, endPoint x: 623, endPoint y: 242, distance: 8.8
click at [623, 242] on textarea "Cover letter template:" at bounding box center [879, 339] width 636 height 362
click at [903, 286] on textarea "Cover letter template:" at bounding box center [879, 339] width 636 height 362
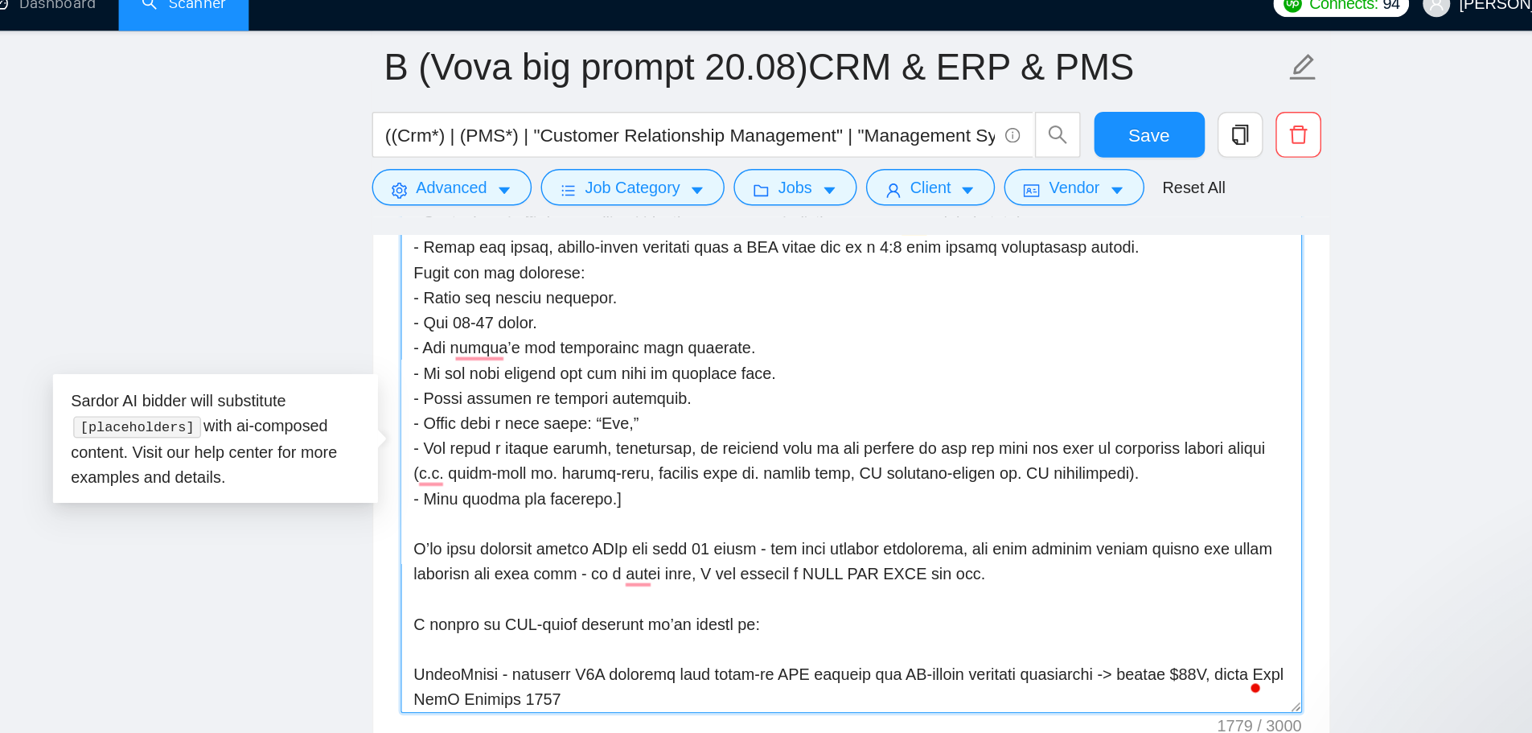
click at [1022, 254] on textarea "Cover letter template:" at bounding box center [879, 339] width 636 height 362
click at [1026, 366] on textarea "Cover letter template:" at bounding box center [879, 339] width 636 height 362
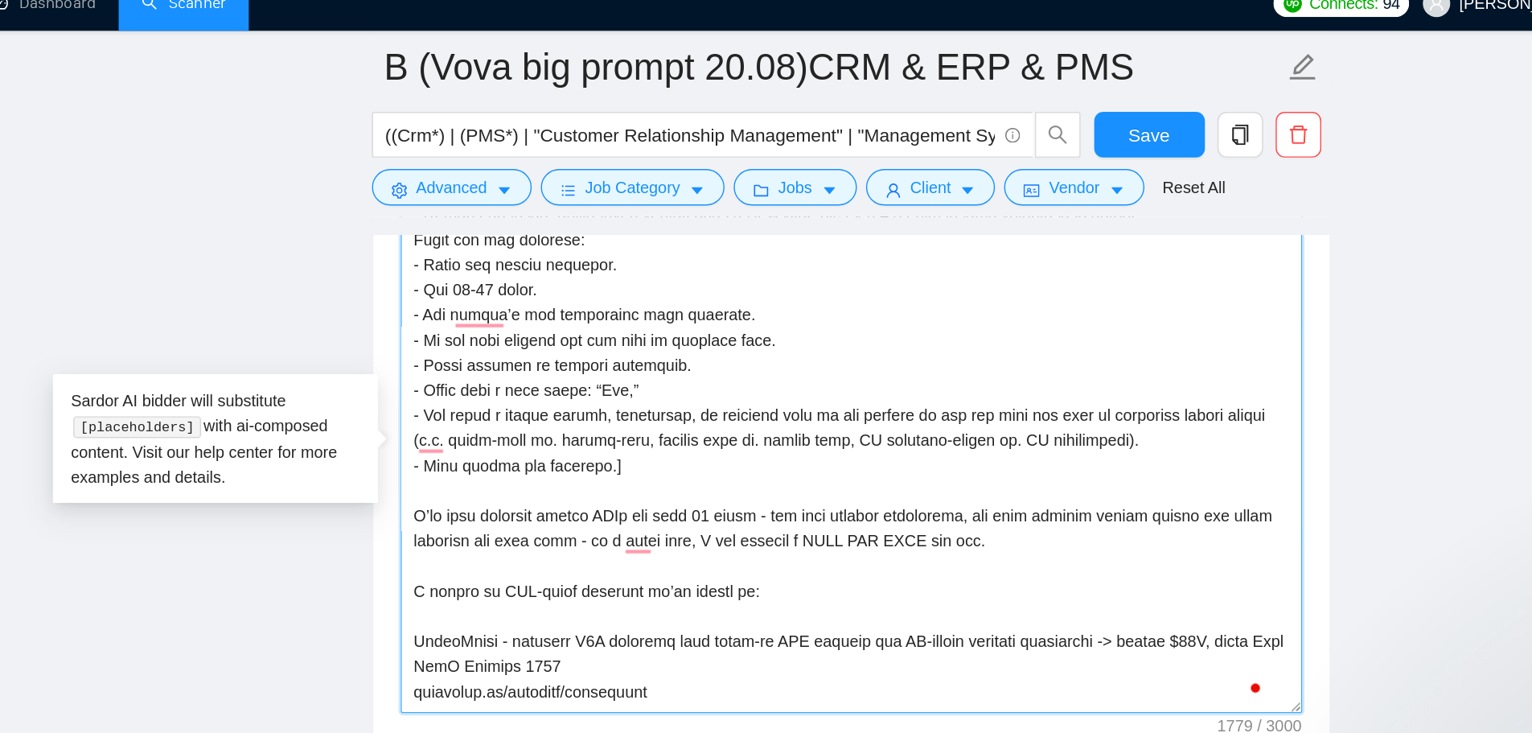
scroll to position [37, 0]
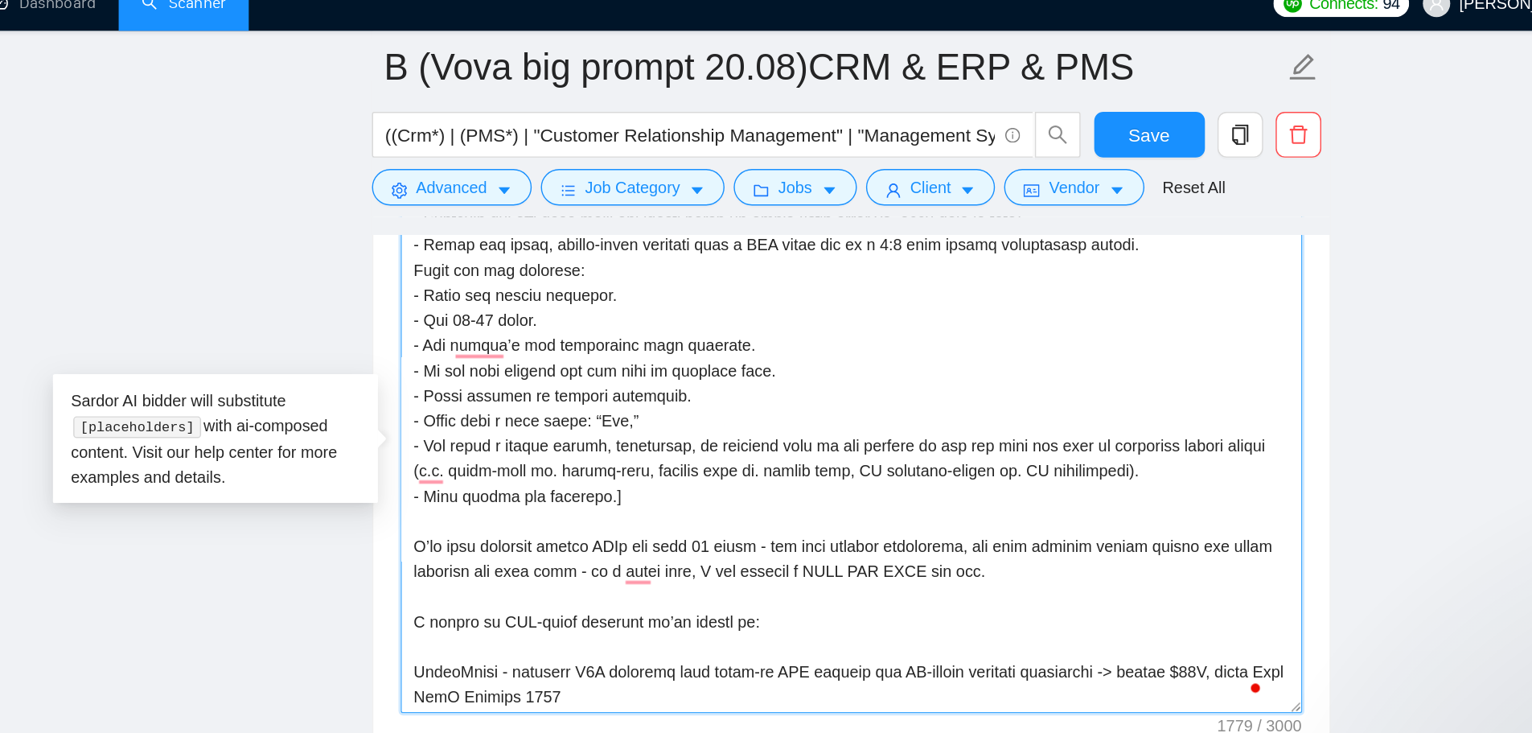
drag, startPoint x: 767, startPoint y: 295, endPoint x: 581, endPoint y: 291, distance: 186.7
click at [581, 291] on textarea "Cover letter template:" at bounding box center [879, 339] width 636 height 362
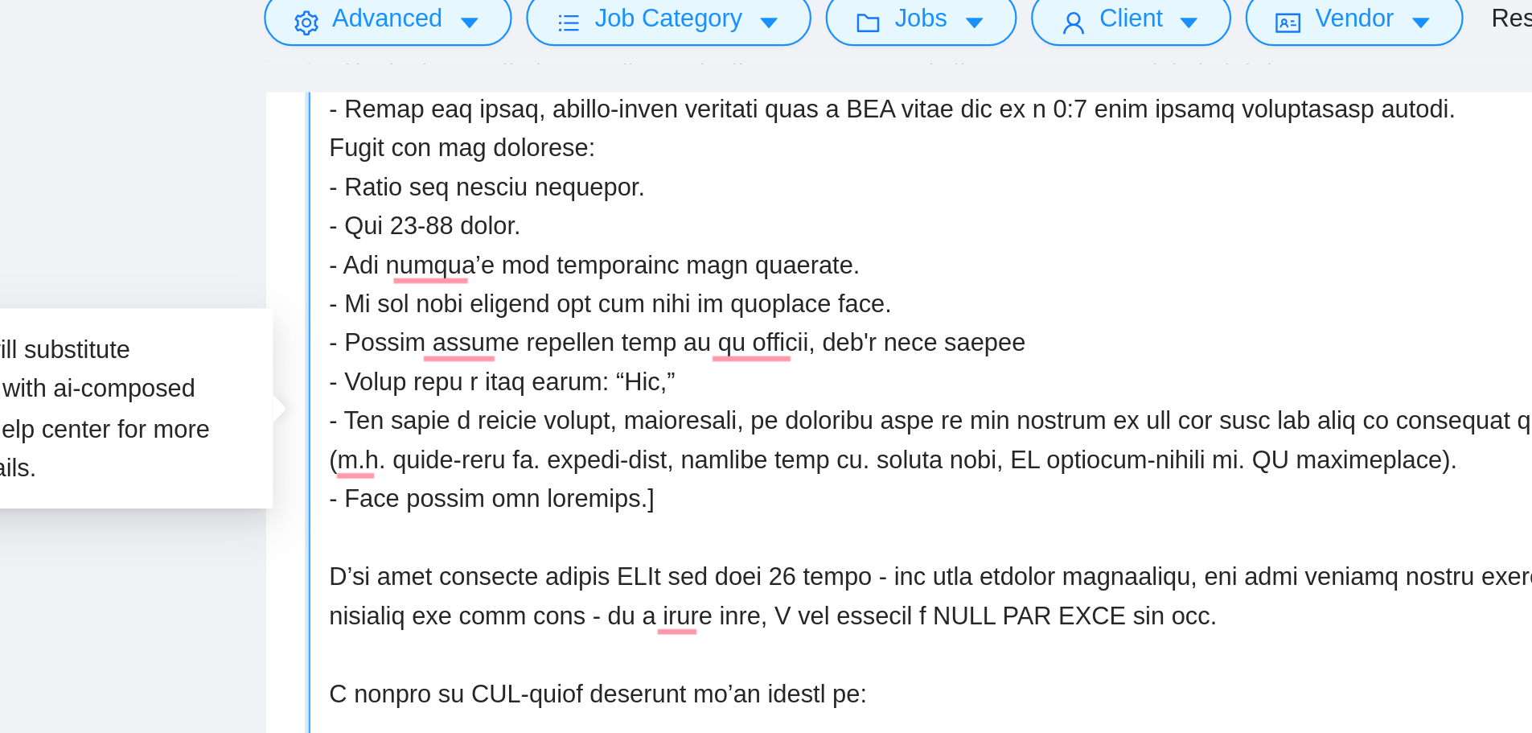
click at [692, 292] on textarea "Cover letter template:" at bounding box center [879, 339] width 636 height 362
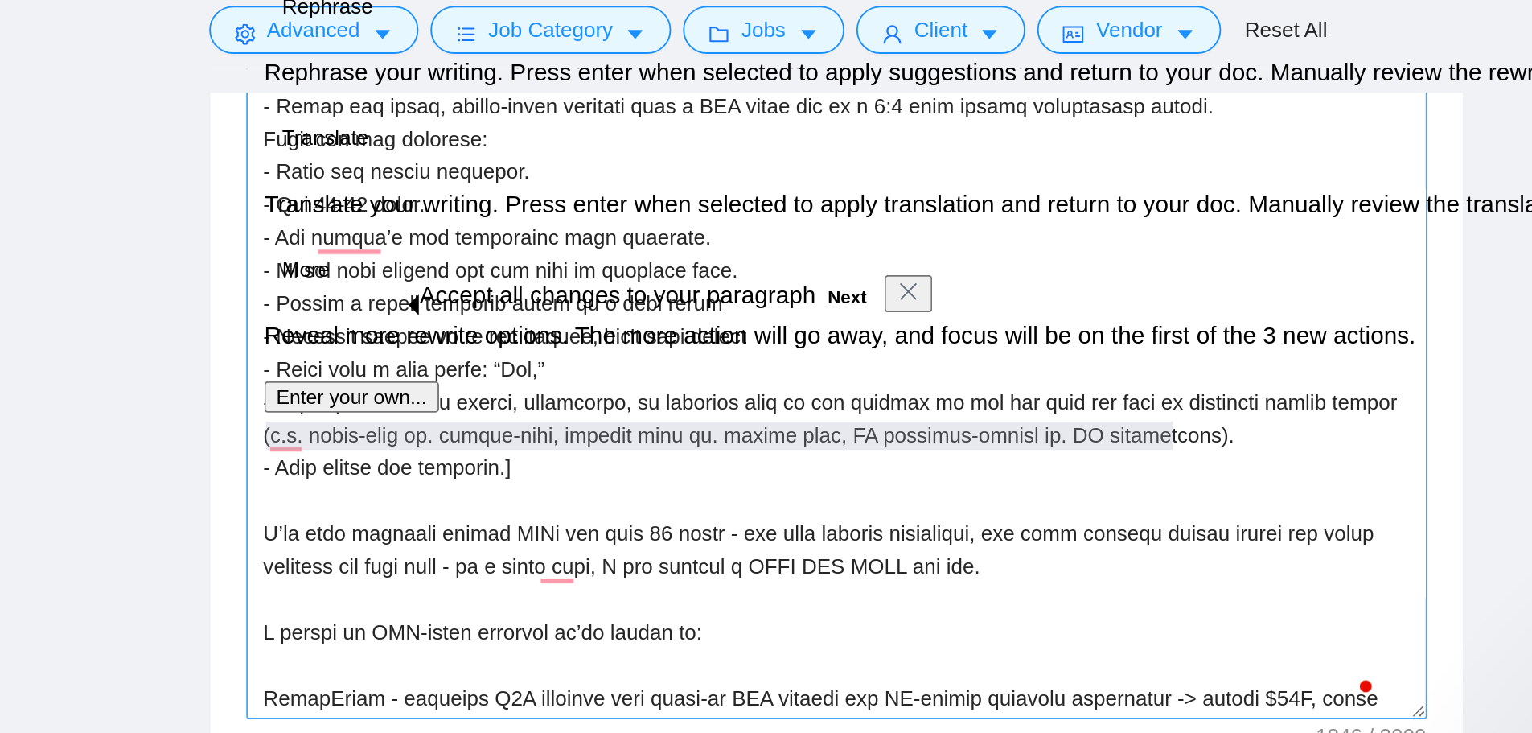
drag, startPoint x: 1066, startPoint y: 359, endPoint x: 570, endPoint y: 366, distance: 495.6
click at [570, 366] on textarea "Cover letter template:" at bounding box center [879, 339] width 636 height 362
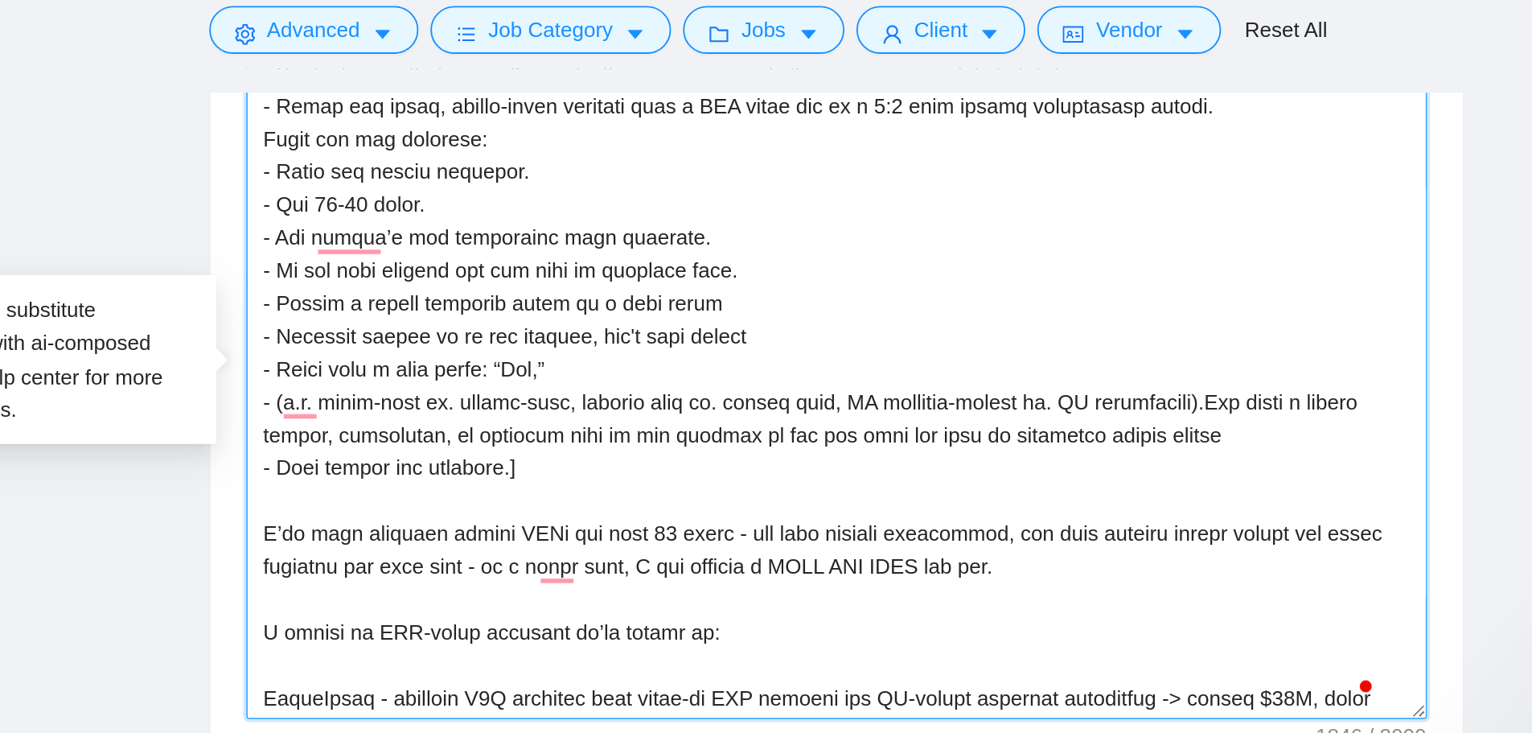
drag, startPoint x: 1098, startPoint y: 379, endPoint x: 1109, endPoint y: 367, distance: 16.5
click at [1048, 367] on textarea "Cover letter template:" at bounding box center [879, 339] width 636 height 362
drag, startPoint x: 571, startPoint y: 348, endPoint x: 1066, endPoint y: 364, distance: 495.0
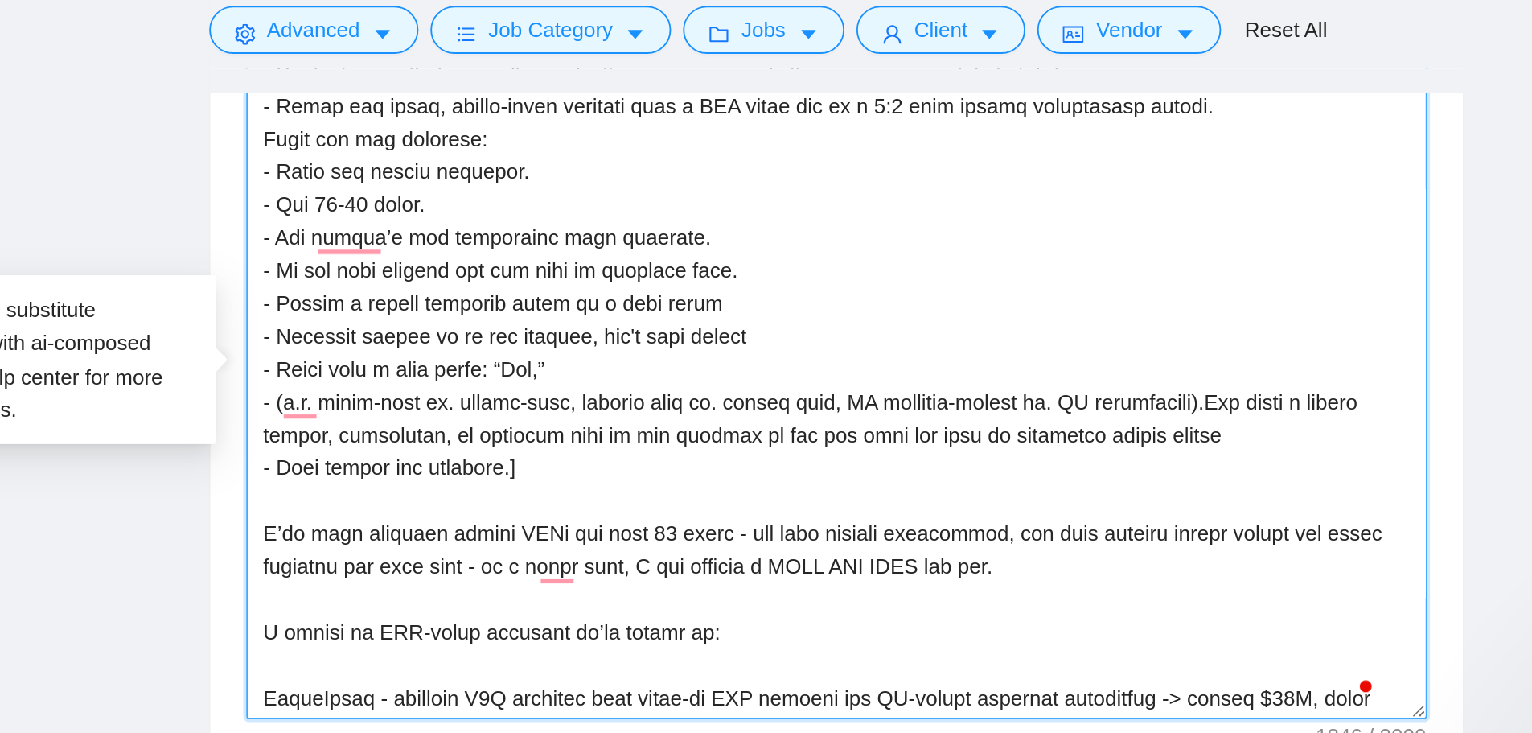
click at [1048, 364] on textarea "Cover letter template:" at bounding box center [879, 339] width 636 height 362
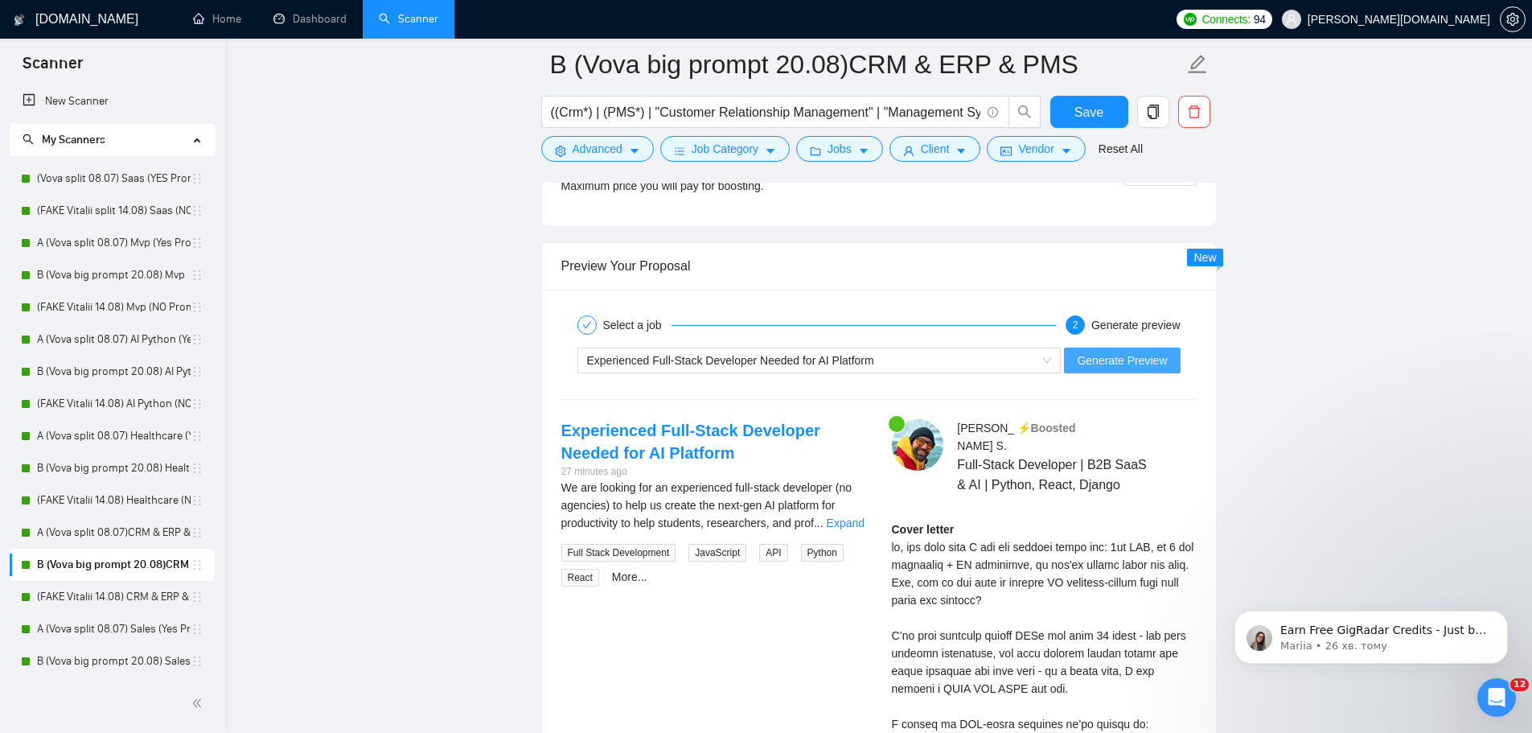
scroll to position [3330, 0]
click at [1048, 352] on span "Generate Preview" at bounding box center [1122, 361] width 90 height 18
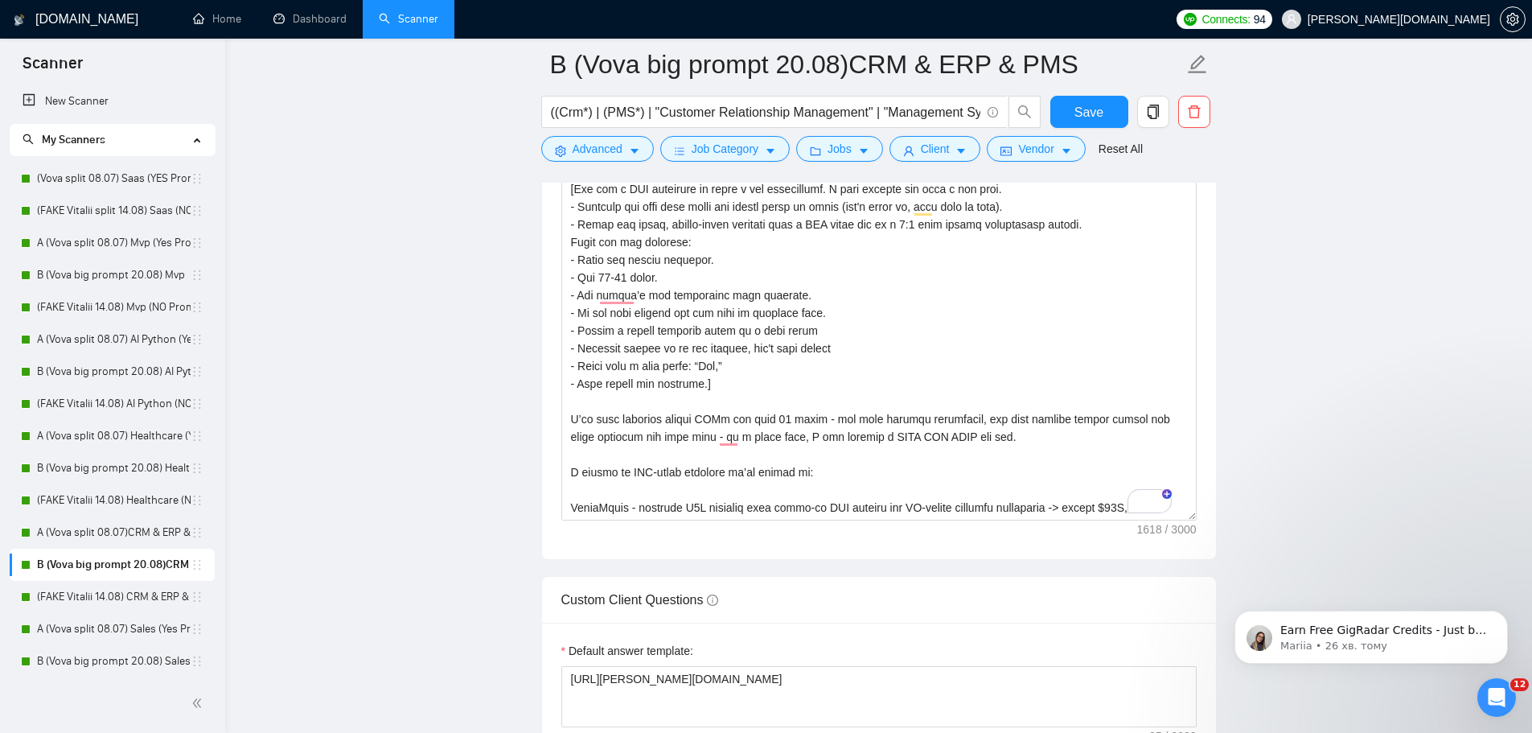
scroll to position [1, 0]
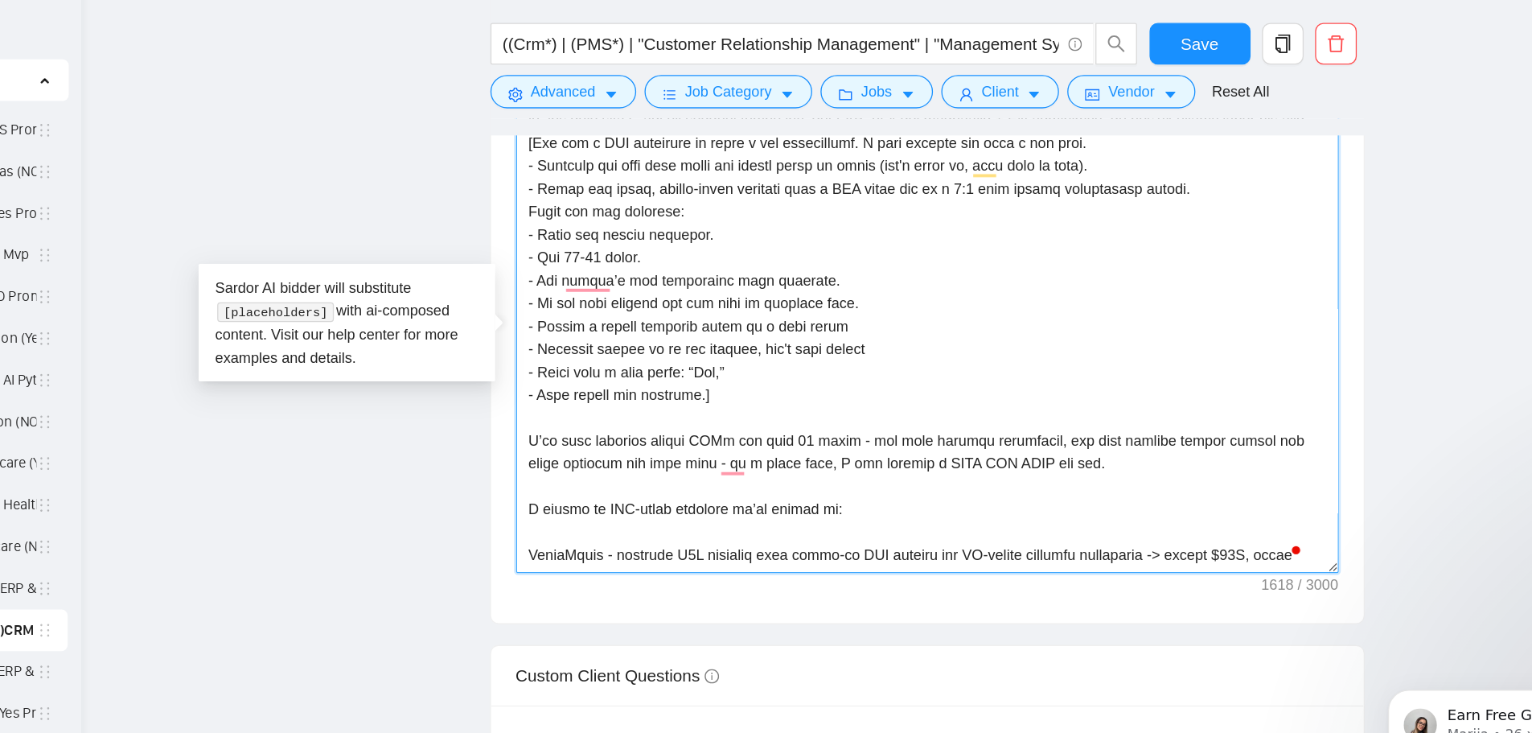
click at [768, 328] on textarea "Cover letter template:" at bounding box center [879, 339] width 636 height 362
drag, startPoint x: 768, startPoint y: 328, endPoint x: 822, endPoint y: 328, distance: 53.9
click at [822, 328] on textarea "Cover letter template:" at bounding box center [879, 339] width 636 height 362
click at [866, 335] on textarea "Cover letter template:" at bounding box center [879, 339] width 636 height 362
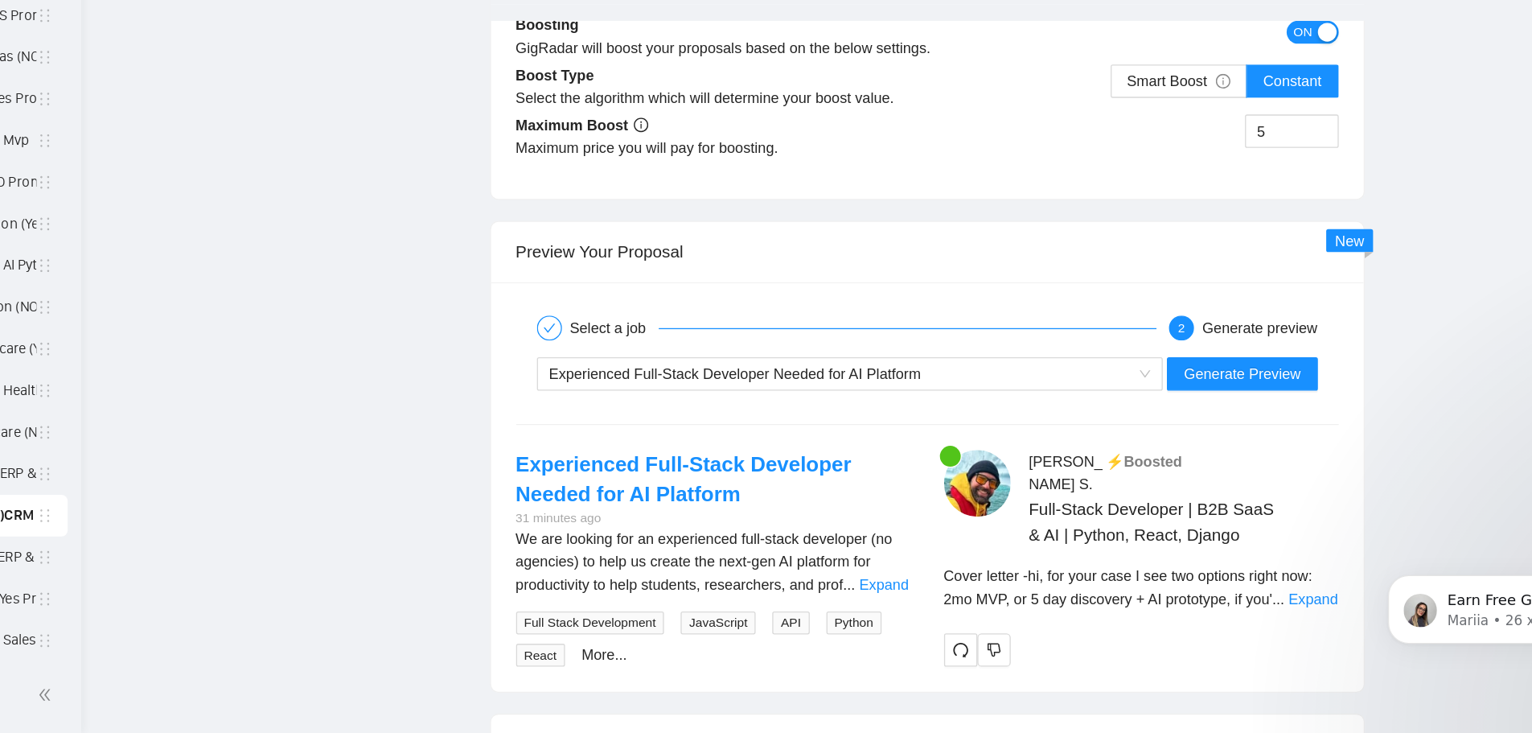
scroll to position [3412, 0]
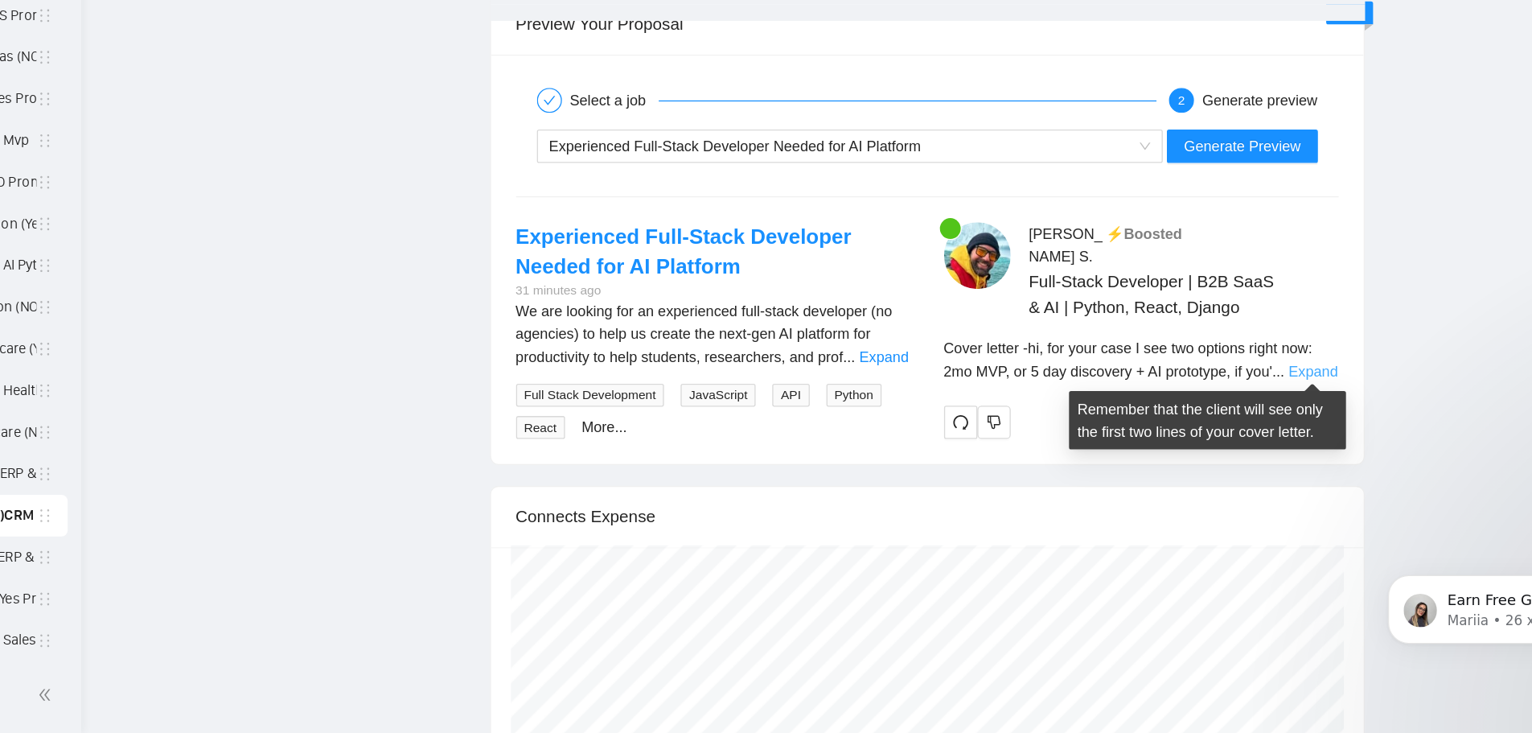
click at [1048, 446] on link "Expand" at bounding box center [1177, 452] width 38 height 13
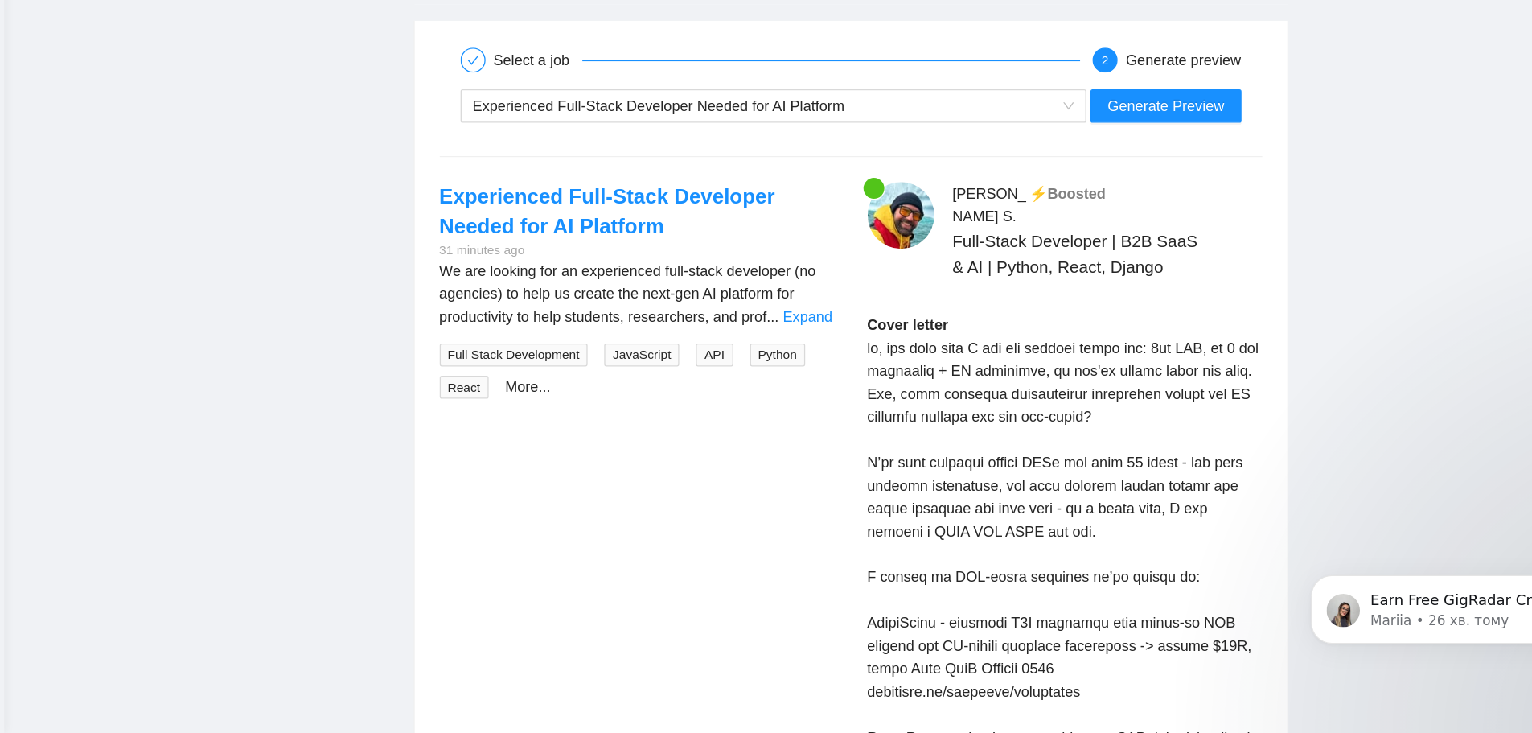
scroll to position [3444, 0]
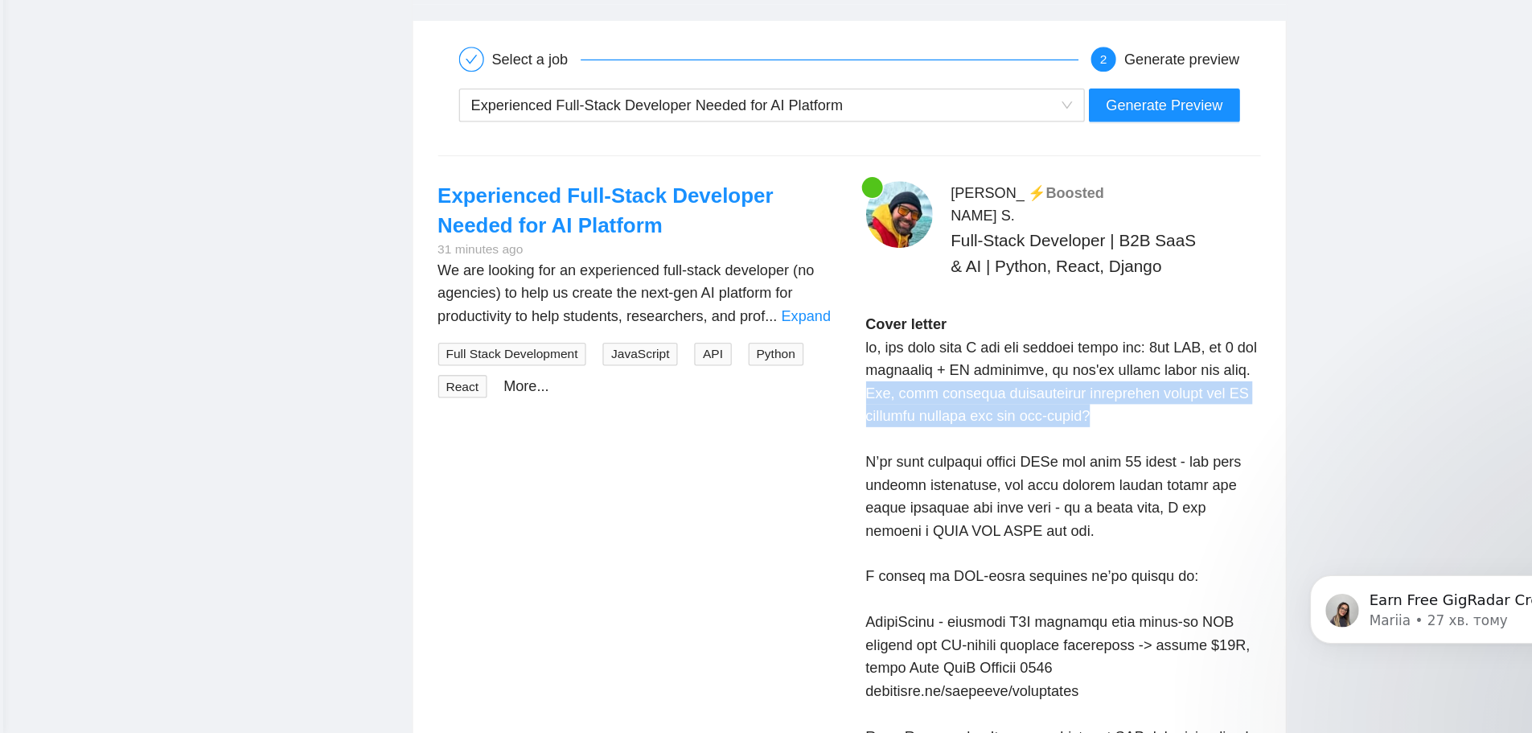
drag, startPoint x: 1084, startPoint y: 486, endPoint x: 886, endPoint y: 471, distance: 199.3
click at [886, 471] on div "[PERSON_NAME] ⚡️Boosted Full-Stack Developer | B2B SaaS & AI | Python, React, D…" at bounding box center [1044, 652] width 331 height 693
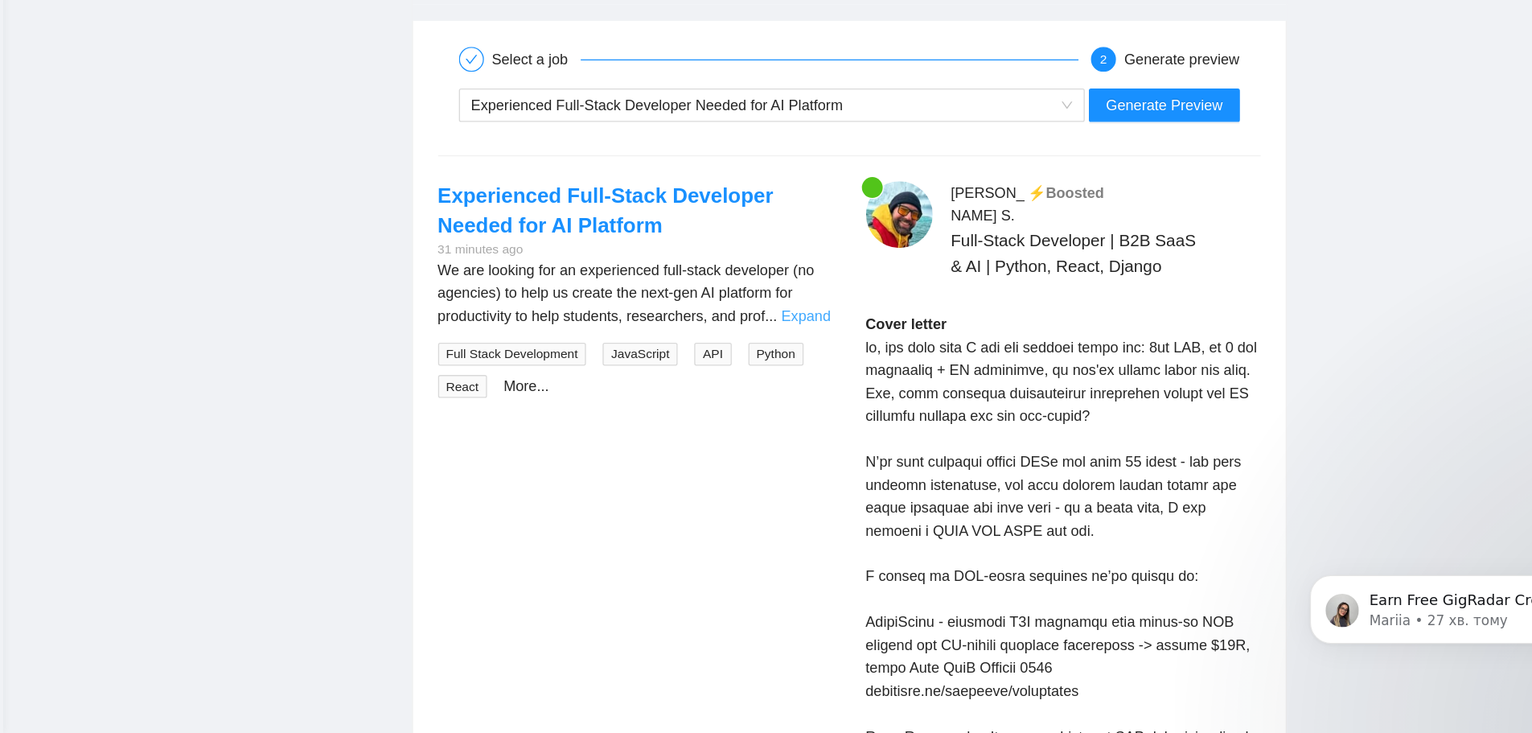
click at [831, 410] on link "Expand" at bounding box center [846, 410] width 38 height 13
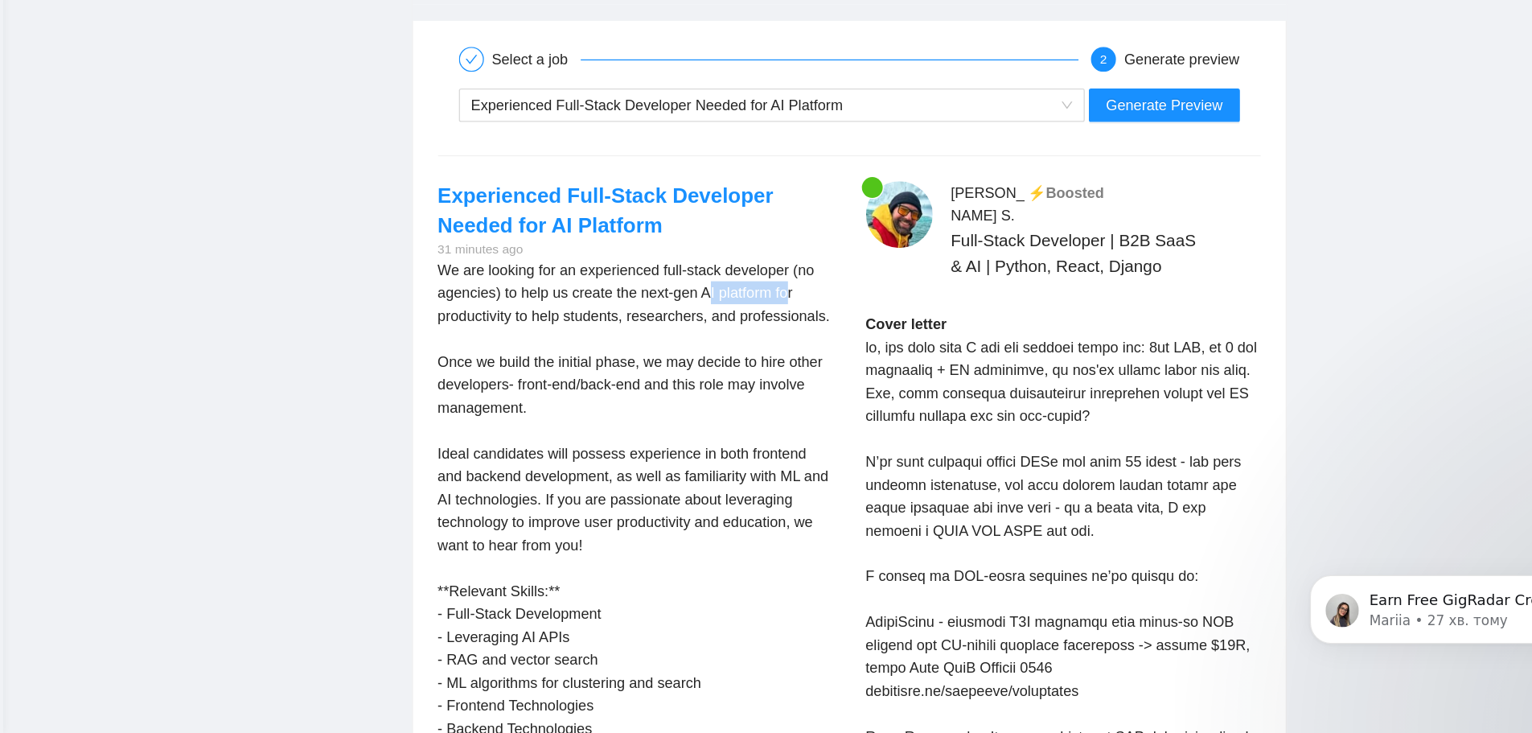
drag, startPoint x: 831, startPoint y: 392, endPoint x: 772, endPoint y: 394, distance: 58.8
click at [772, 394] on div "We are looking for an experienced full-stack developer (no agencies) to help us…" at bounding box center [713, 569] width 305 height 407
click at [582, 408] on div "We are looking for an experienced full-stack developer (no agencies) to help us…" at bounding box center [713, 569] width 305 height 407
drag, startPoint x: 582, startPoint y: 408, endPoint x: 631, endPoint y: 408, distance: 49.1
click at [631, 408] on div "We are looking for an experienced full-stack developer (no agencies) to help us…" at bounding box center [713, 569] width 305 height 407
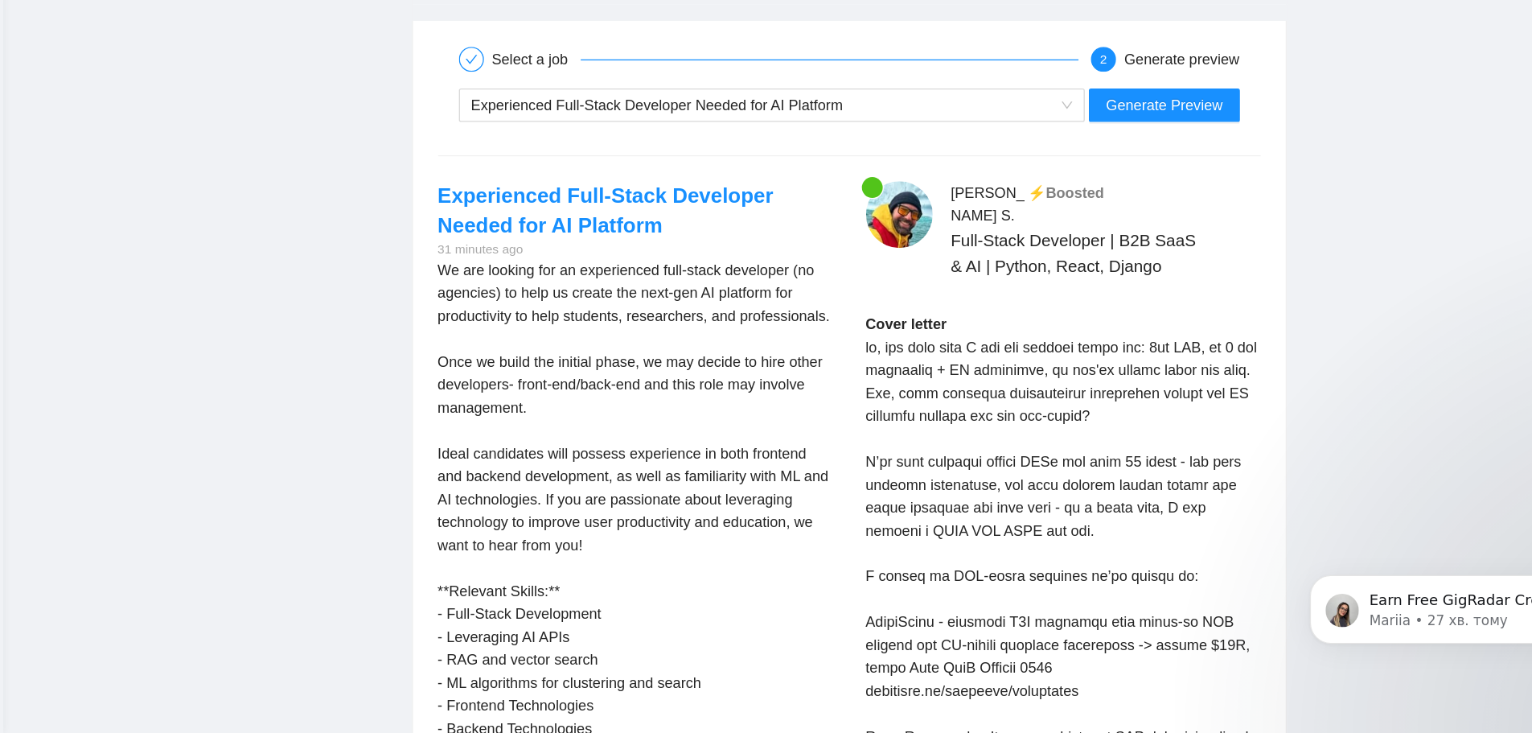
click at [1048, 495] on div "Cover letter" at bounding box center [1044, 682] width 305 height 549
drag, startPoint x: 1010, startPoint y: 476, endPoint x: 1003, endPoint y: 471, distance: 8.6
click at [1003, 471] on div "Cover letter" at bounding box center [1044, 682] width 305 height 549
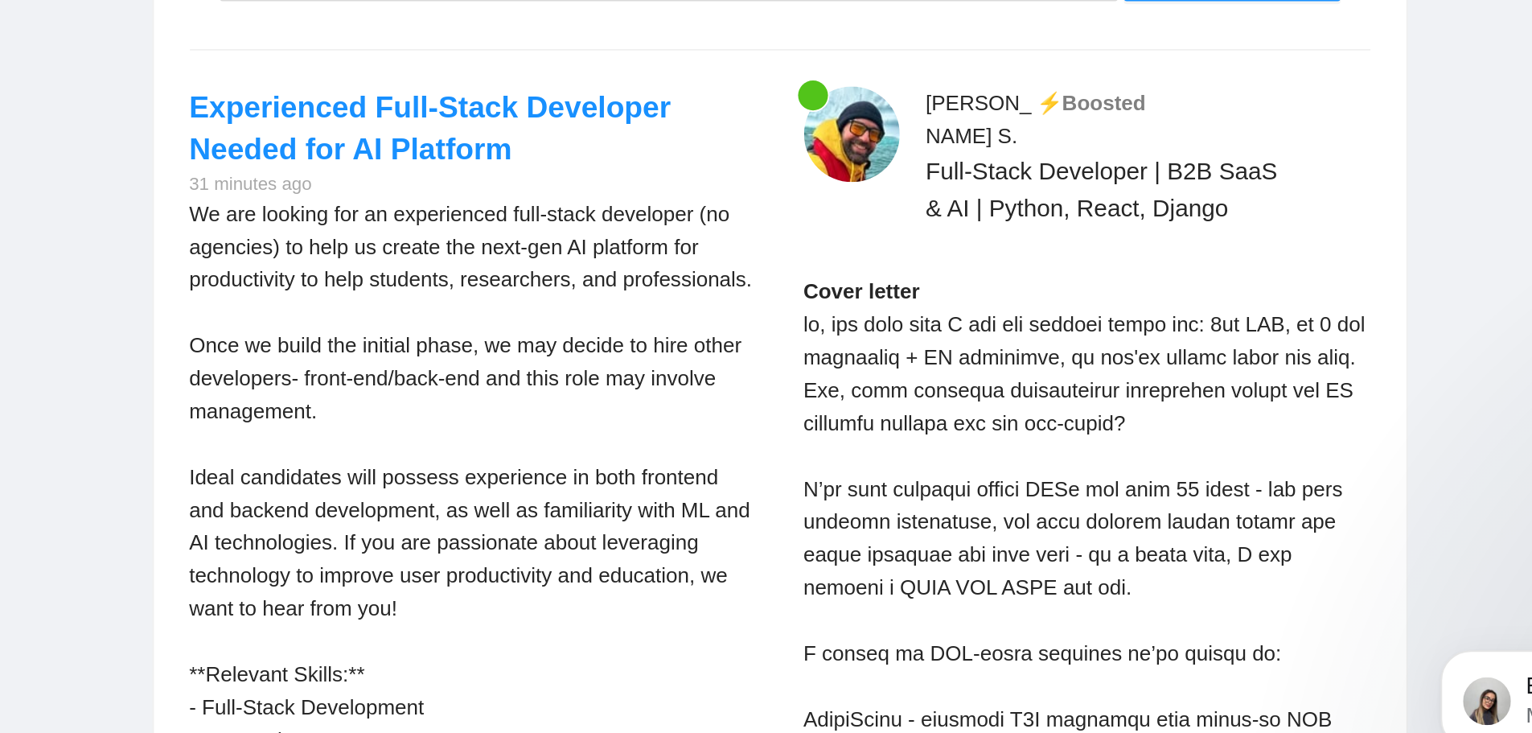
click at [1048, 479] on div "Cover letter" at bounding box center [1044, 683] width 305 height 549
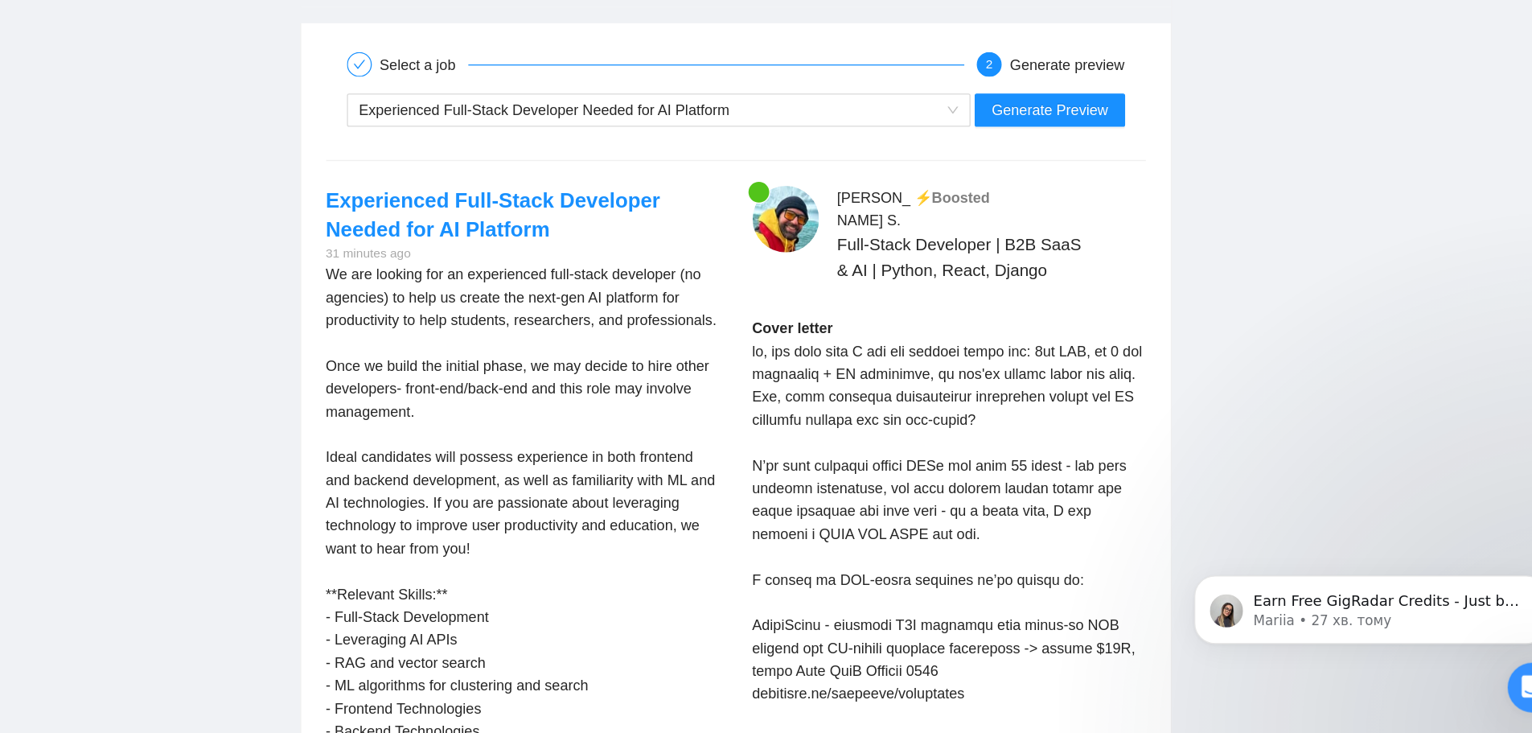
scroll to position [3440, 0]
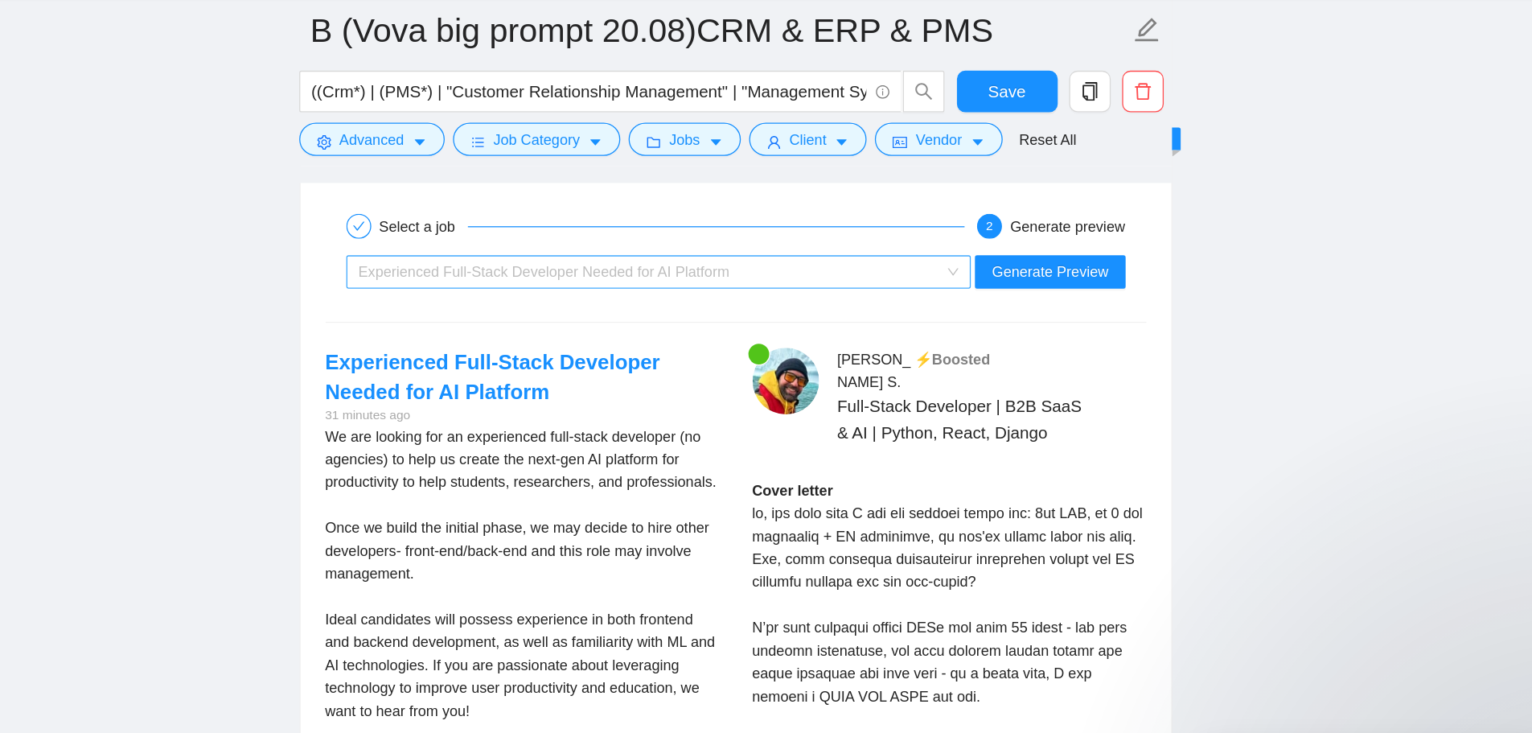
click at [940, 252] on div "Experienced Full-Stack Developer Needed for AI Platform" at bounding box center [812, 252] width 450 height 24
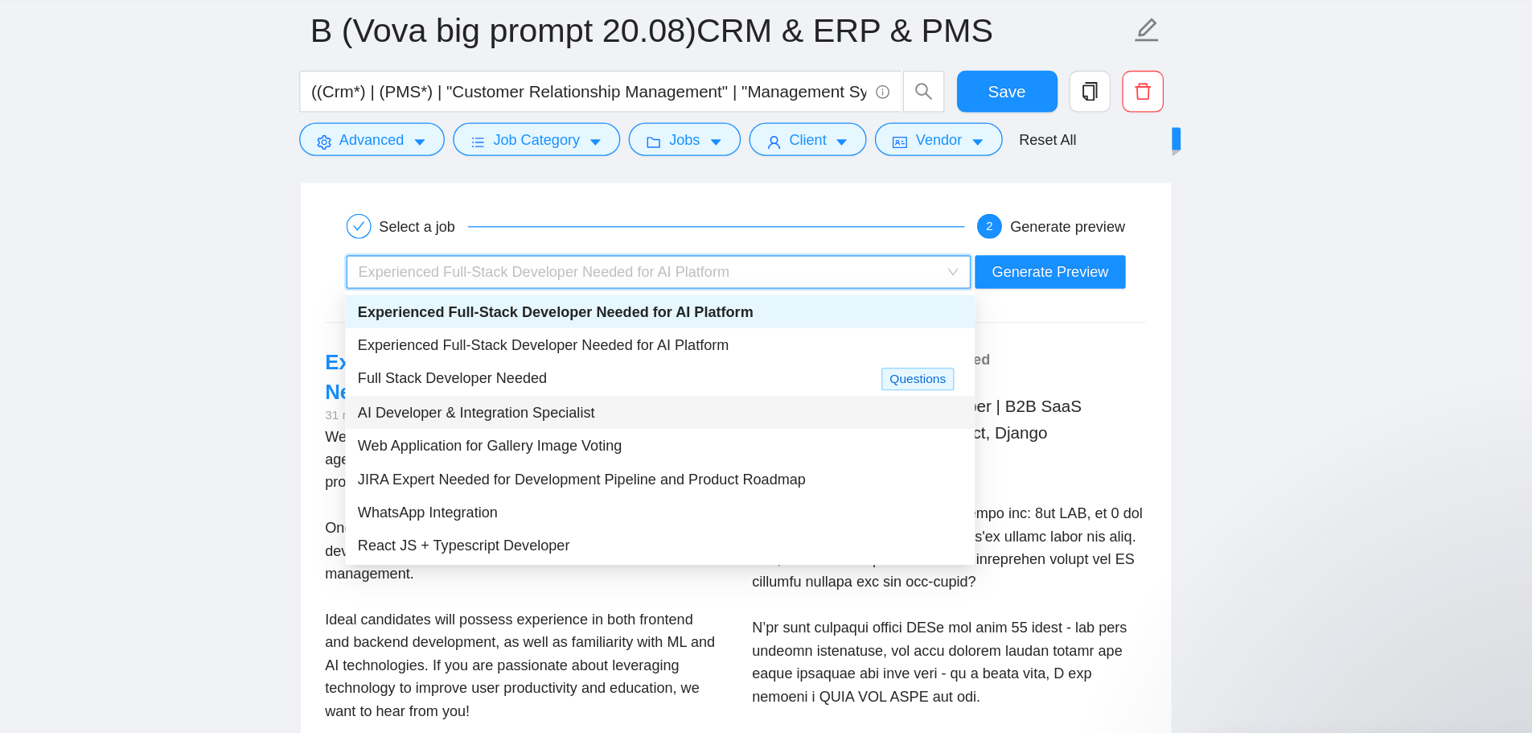
click at [736, 356] on span "AI Developer & Integration Specialist" at bounding box center [677, 360] width 183 height 13
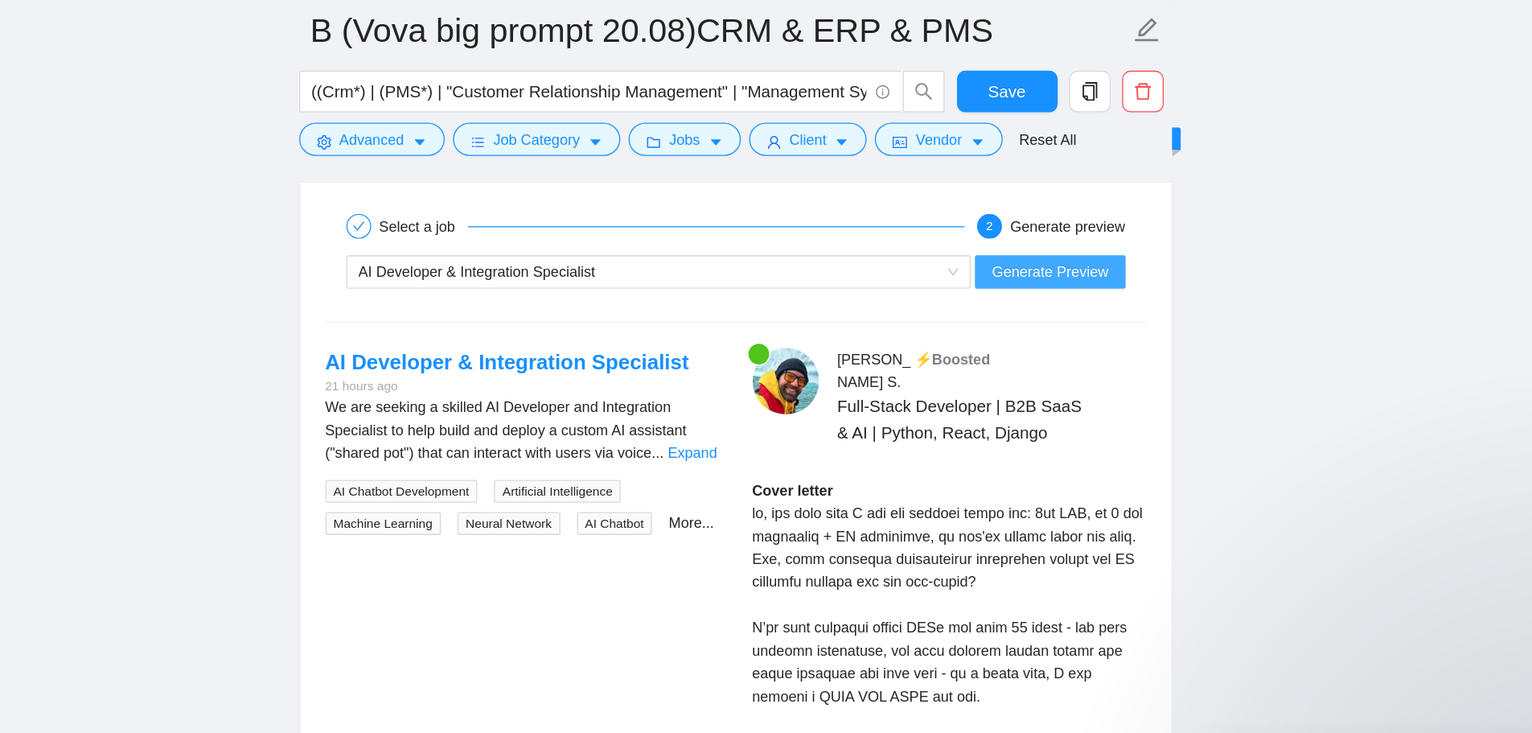
click at [1048, 254] on span "Generate Preview" at bounding box center [1122, 252] width 90 height 18
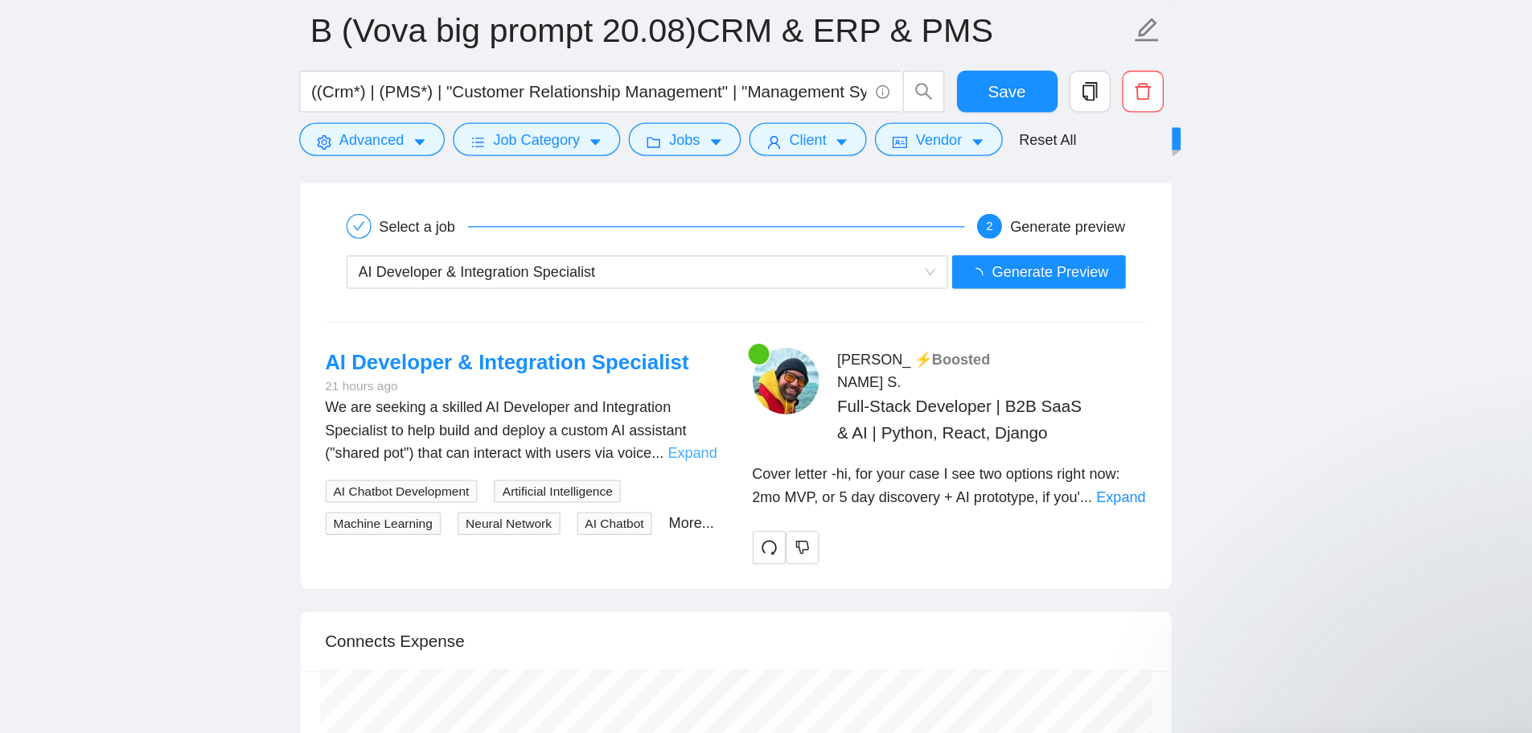
click at [833, 389] on link "Expand" at bounding box center [845, 391] width 38 height 13
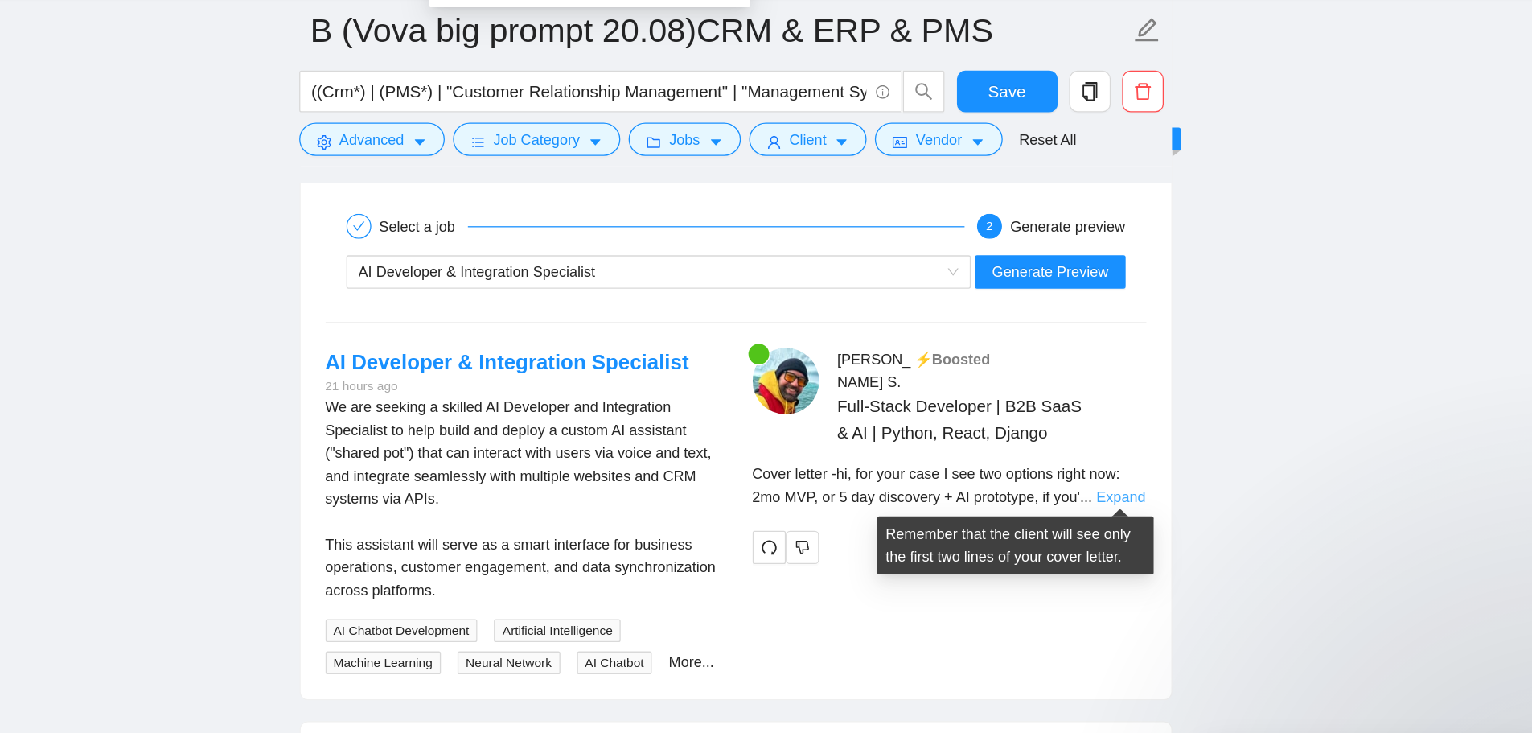
click at [1048, 424] on link "Expand" at bounding box center [1177, 425] width 38 height 13
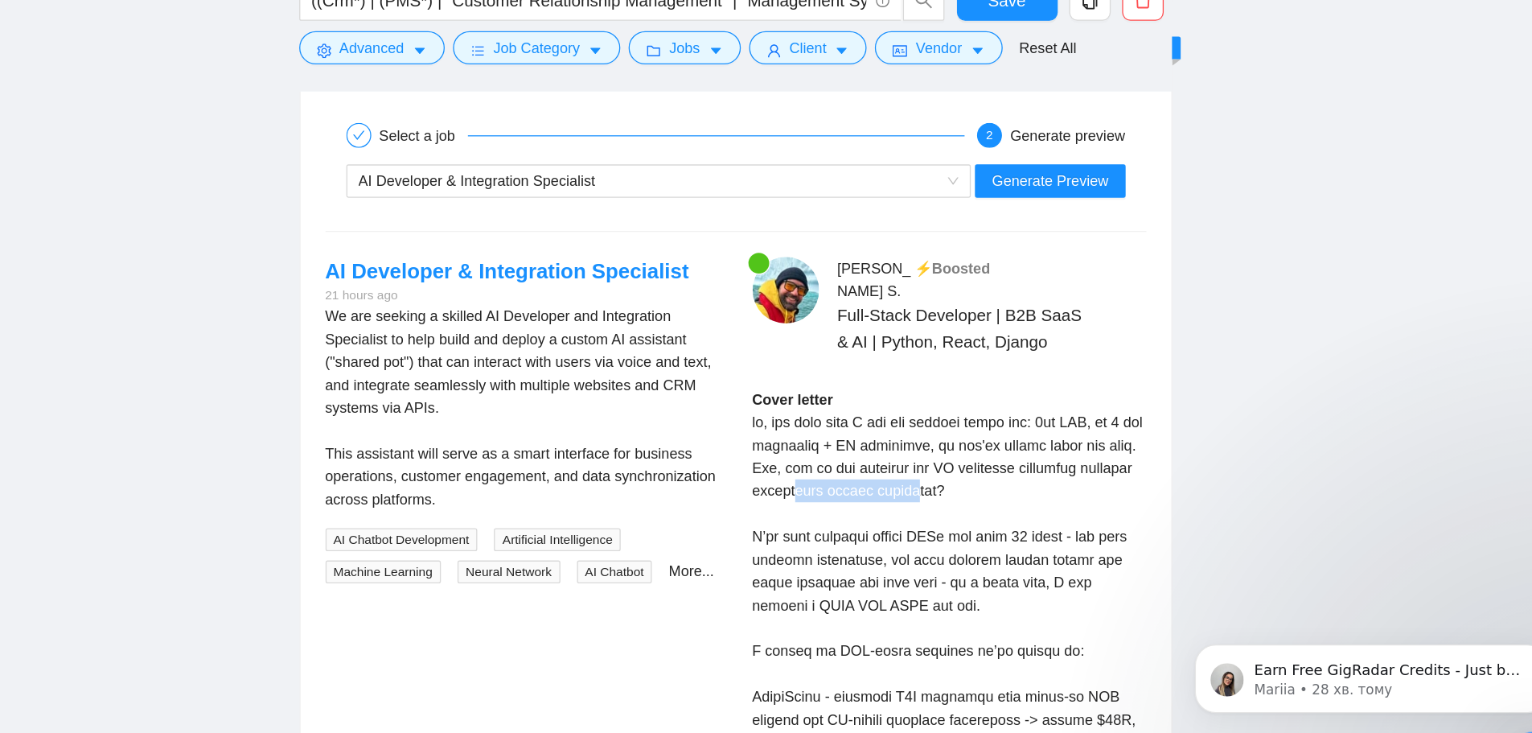
drag, startPoint x: 976, startPoint y: 496, endPoint x: 1067, endPoint y: 493, distance: 90.9
click at [1048, 493] on div "Cover letter" at bounding box center [1044, 686] width 305 height 549
click at [739, 409] on div "We are seeking a skilled AI Developer and Integration Specialist to help build …" at bounding box center [713, 427] width 305 height 159
drag, startPoint x: 693, startPoint y: 385, endPoint x: 777, endPoint y: 391, distance: 84.7
click at [777, 391] on div "We are seeking a skilled AI Developer and Integration Specialist to help build …" at bounding box center [713, 427] width 305 height 159
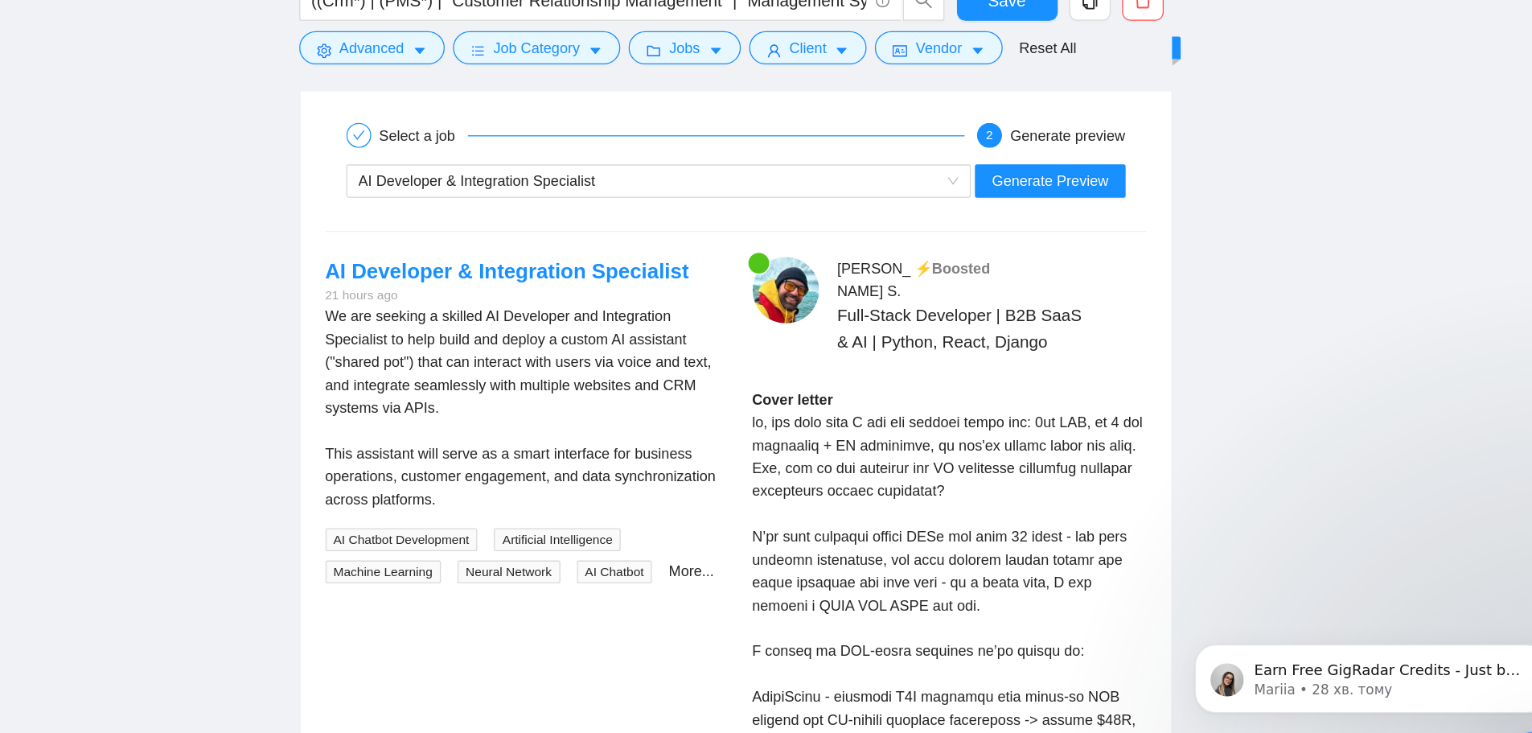
click at [612, 431] on div "We are seeking a skilled AI Developer and Integration Specialist to help build …" at bounding box center [713, 427] width 305 height 159
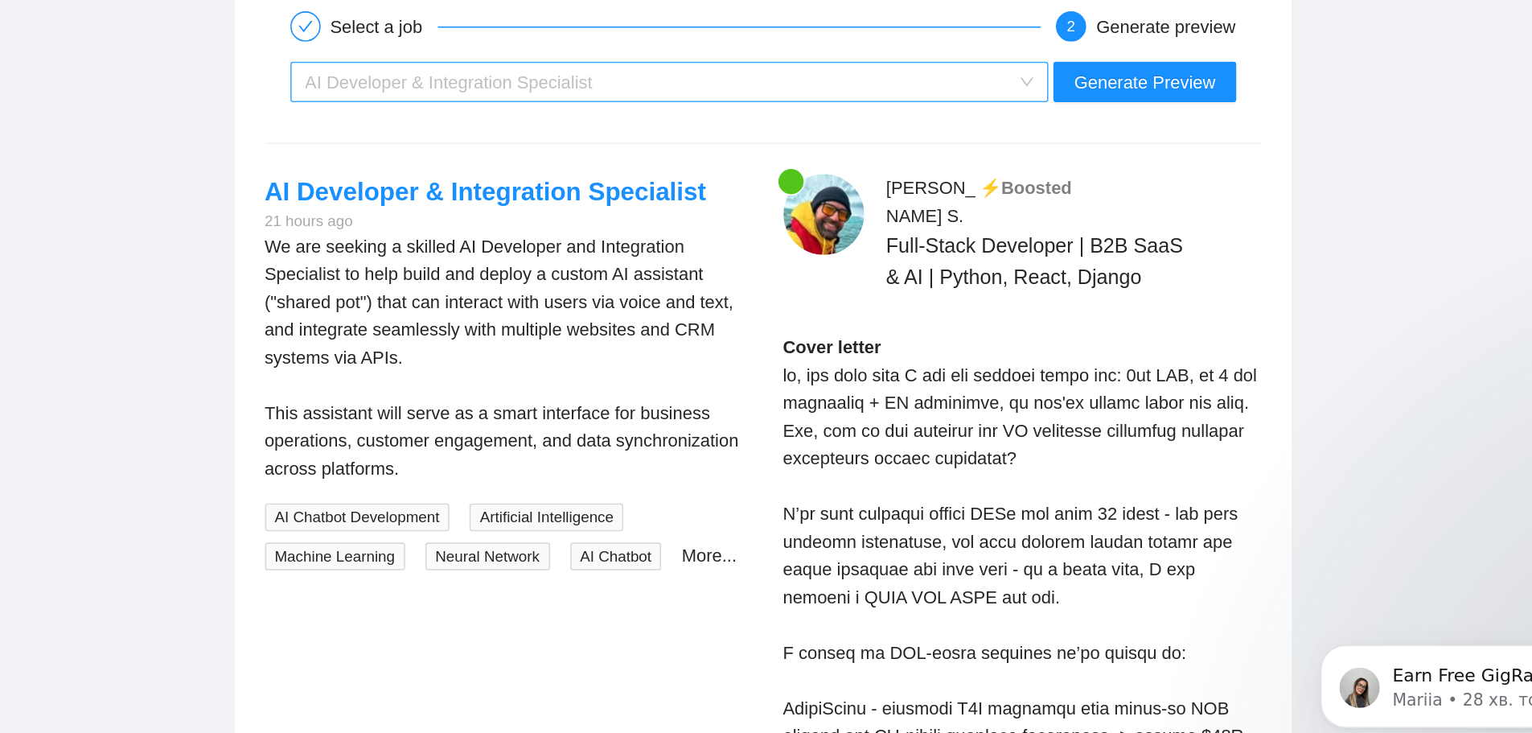
click at [908, 252] on div "AI Developer & Integration Specialist" at bounding box center [812, 252] width 450 height 24
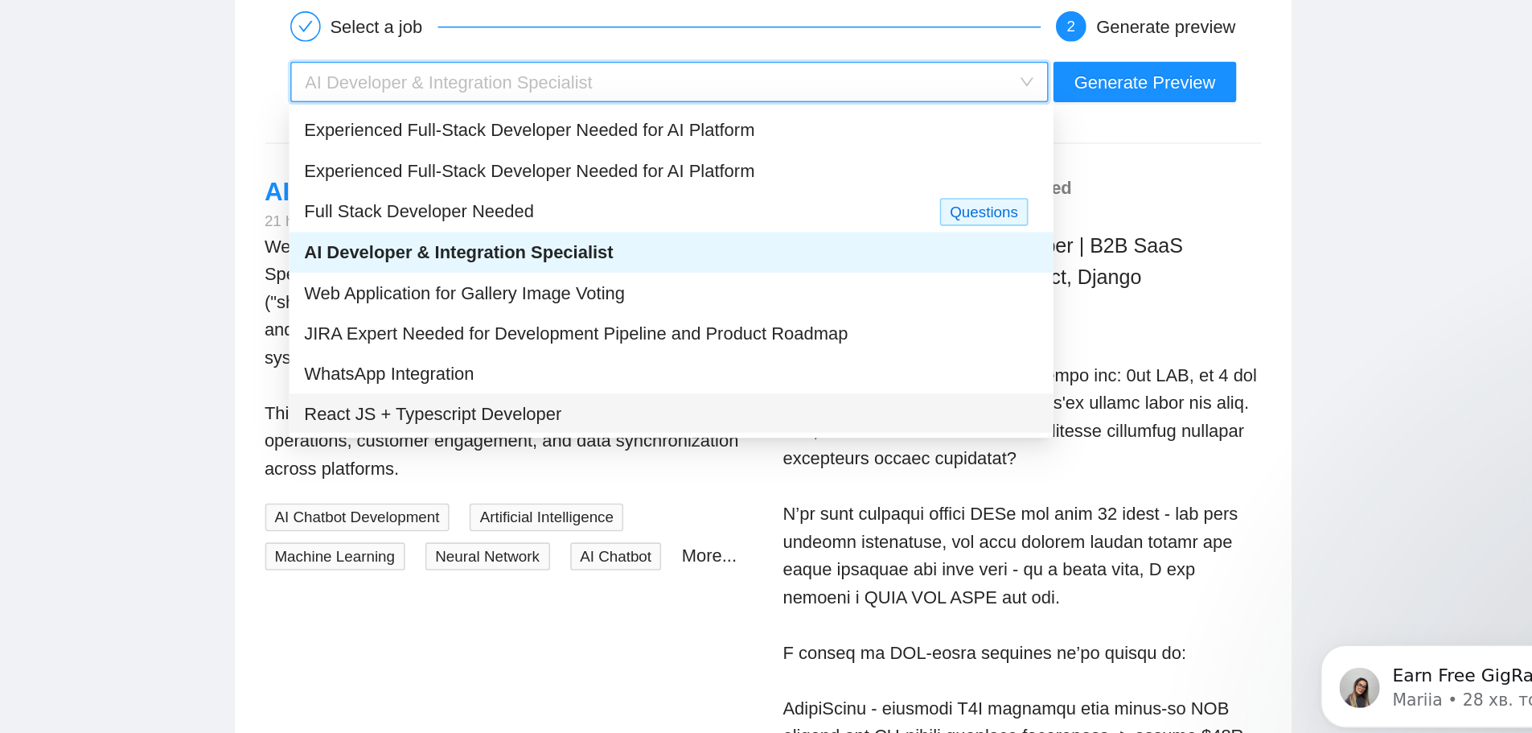
drag, startPoint x: 827, startPoint y: 410, endPoint x: 824, endPoint y: 446, distance: 36.3
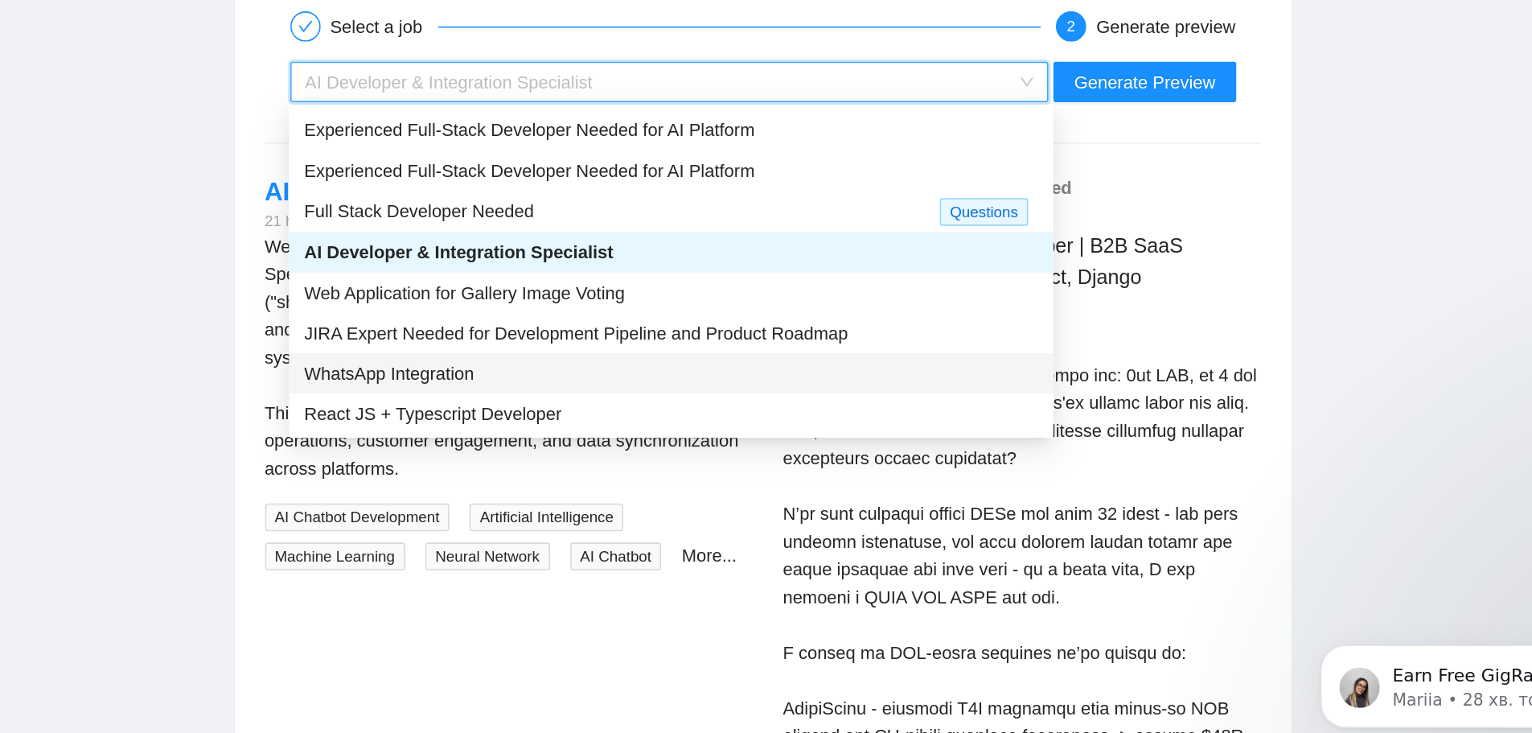
click at [822, 442] on div "WhatsApp Integration" at bounding box center [820, 438] width 468 height 18
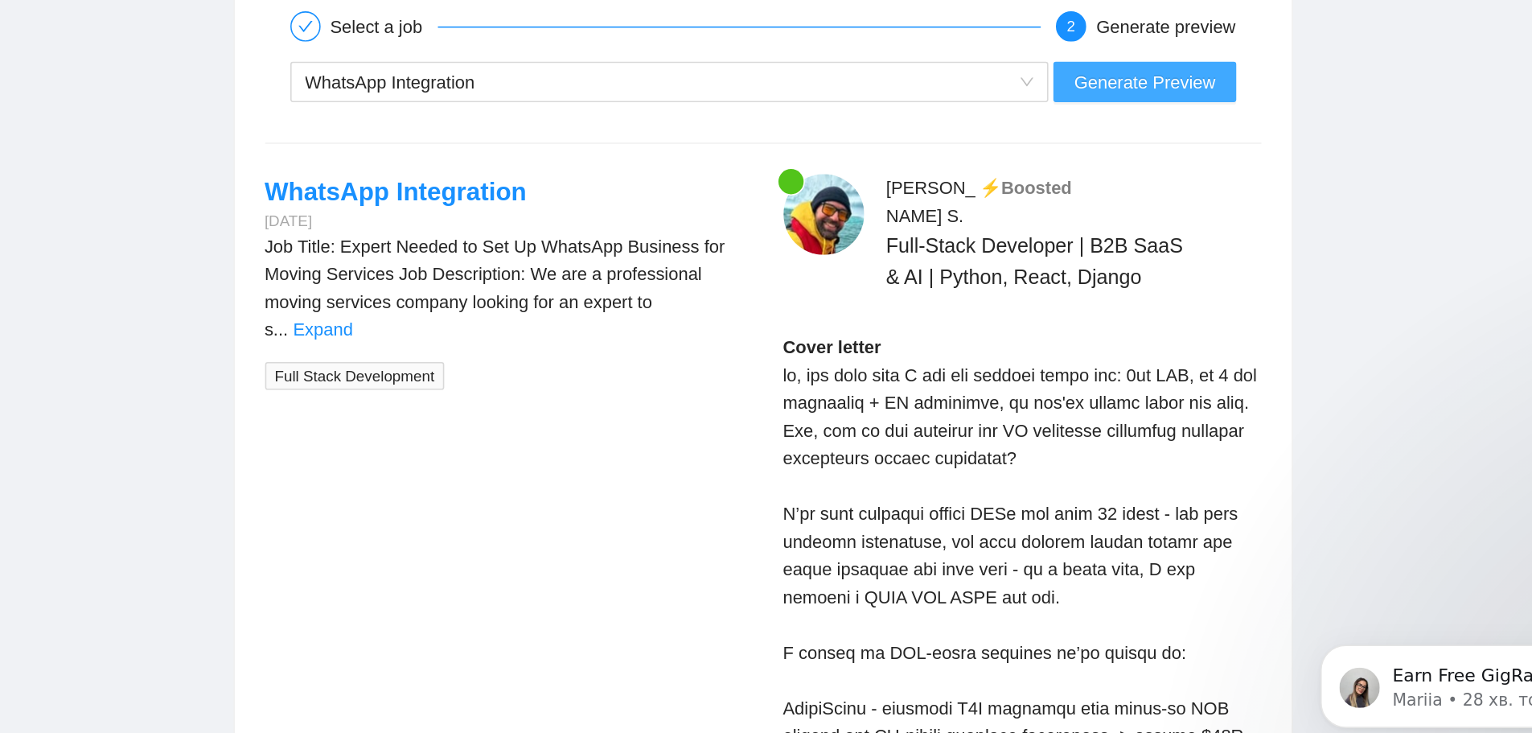
click at [1048, 245] on span "Generate Preview" at bounding box center [1122, 252] width 90 height 18
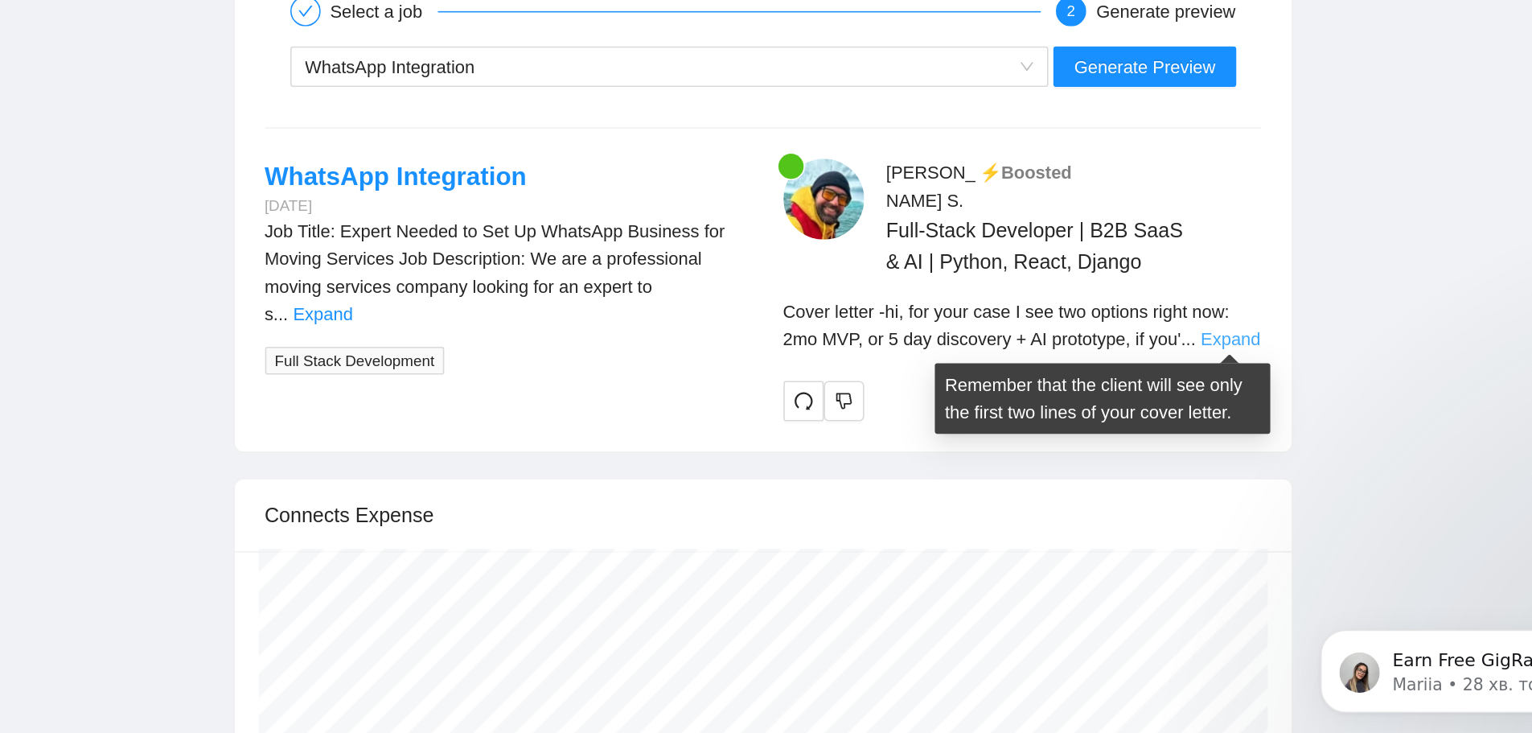
click at [1048, 427] on link "Expand" at bounding box center [1177, 425] width 38 height 13
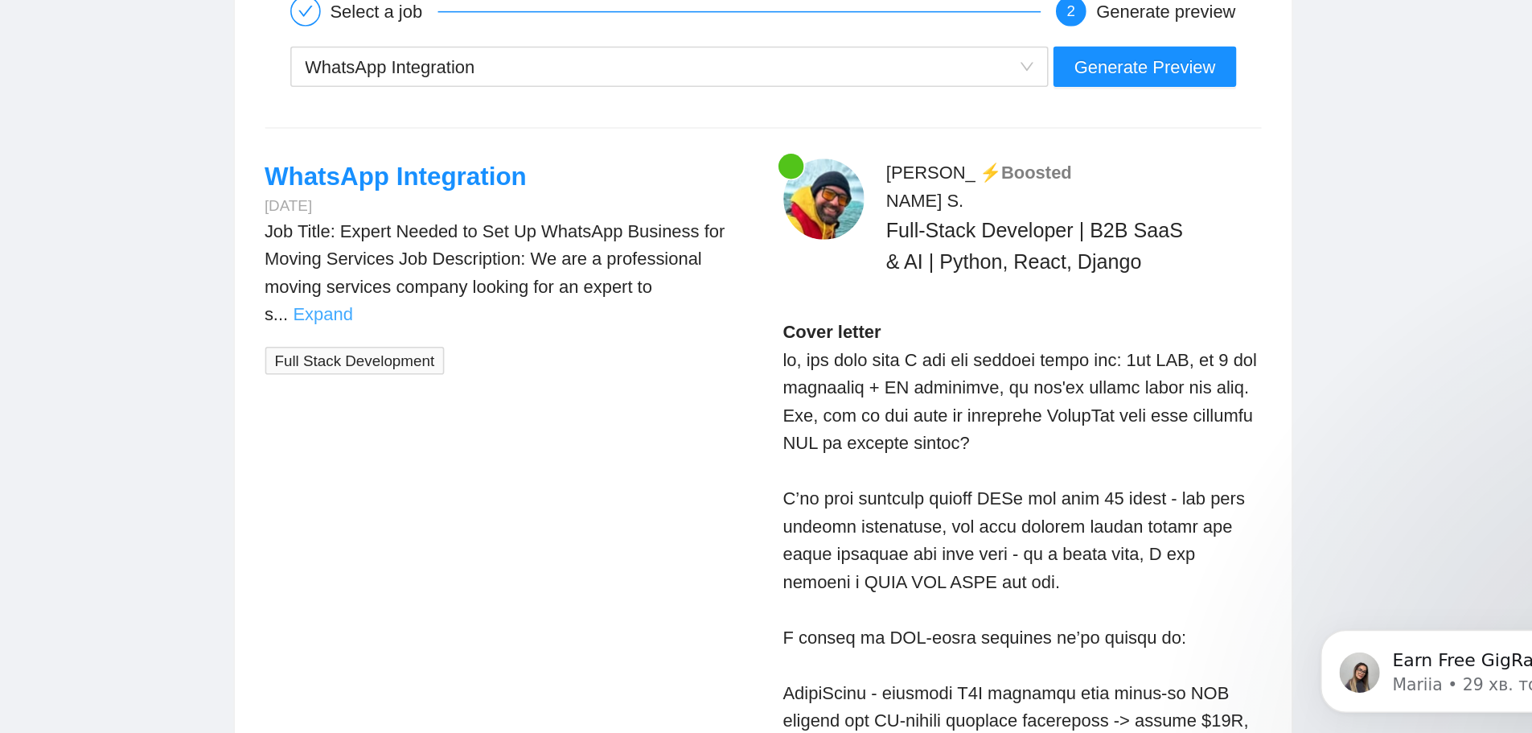
click at [617, 403] on link "Expand" at bounding box center [598, 409] width 38 height 13
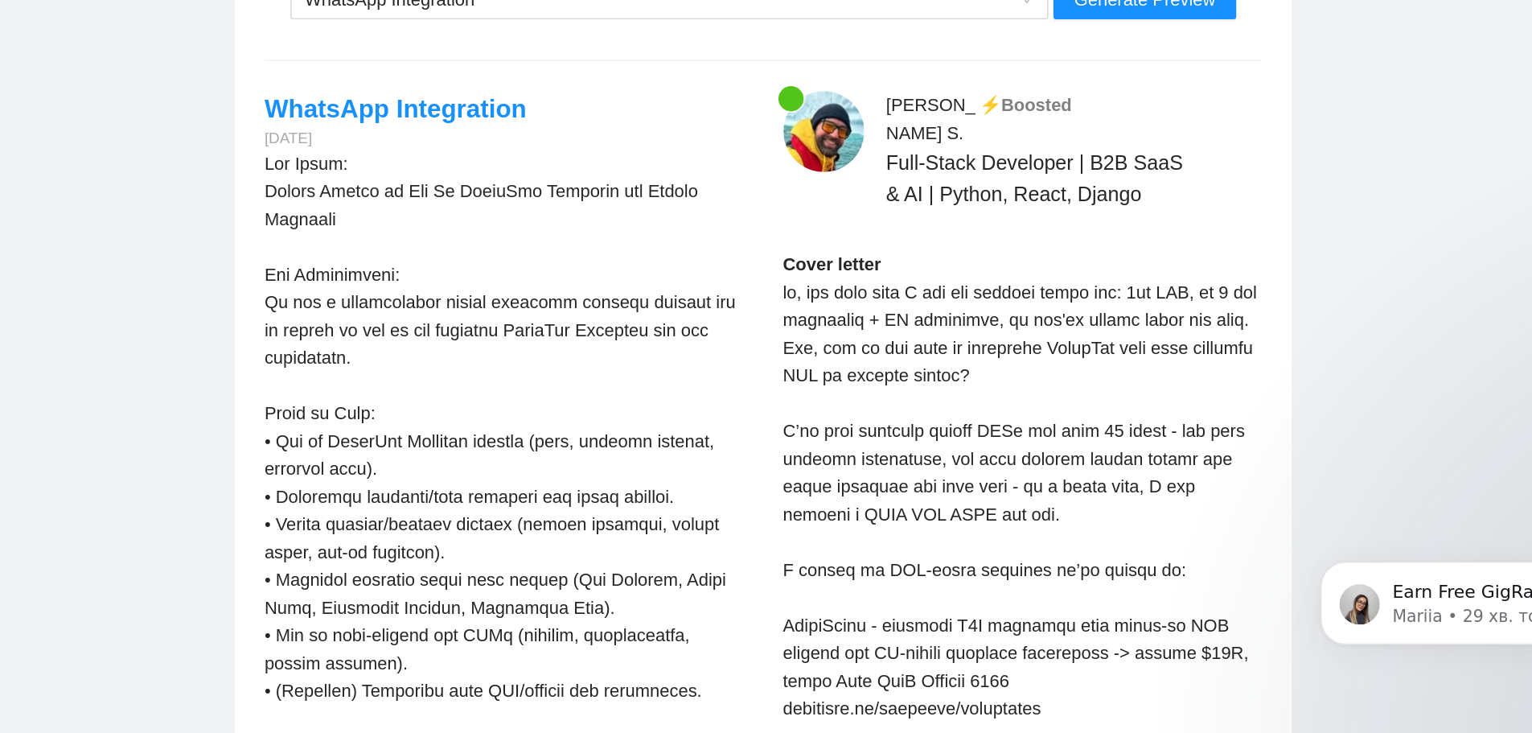
click at [756, 458] on div "Job Title:\aExpert Needed to Set Up WhatsApp Business for Moving Services\a\aJo…" at bounding box center [713, 684] width 305 height 673
drag, startPoint x: 756, startPoint y: 458, endPoint x: 710, endPoint y: 477, distance: 49.8
click at [710, 477] on div "Job Title:\aExpert Needed to Set Up WhatsApp Business for Moving Services\a\aJo…" at bounding box center [713, 684] width 305 height 673
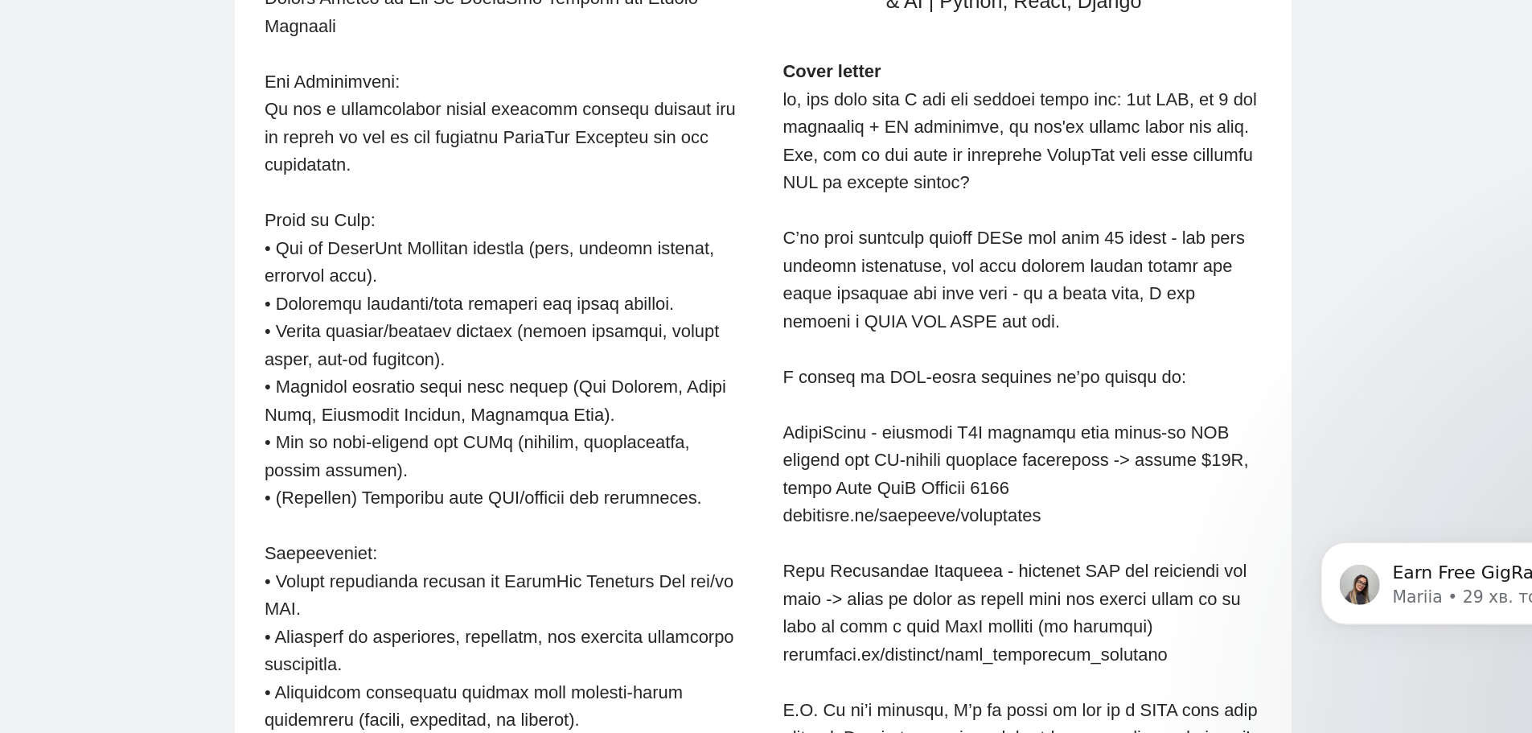
scroll to position [3551, 0]
drag, startPoint x: 613, startPoint y: 578, endPoint x: 844, endPoint y: 579, distance: 230.9
click at [844, 579] on div "Job Title:\aExpert Needed to Set Up WhatsApp Business for Moving Services\a\aJo…" at bounding box center [713, 573] width 305 height 673
click at [882, 488] on div "[PERSON_NAME] ⚡️Boosted Full-Stack Developer | B2B SaaS & AI | Python, React, D…" at bounding box center [1044, 546] width 331 height 693
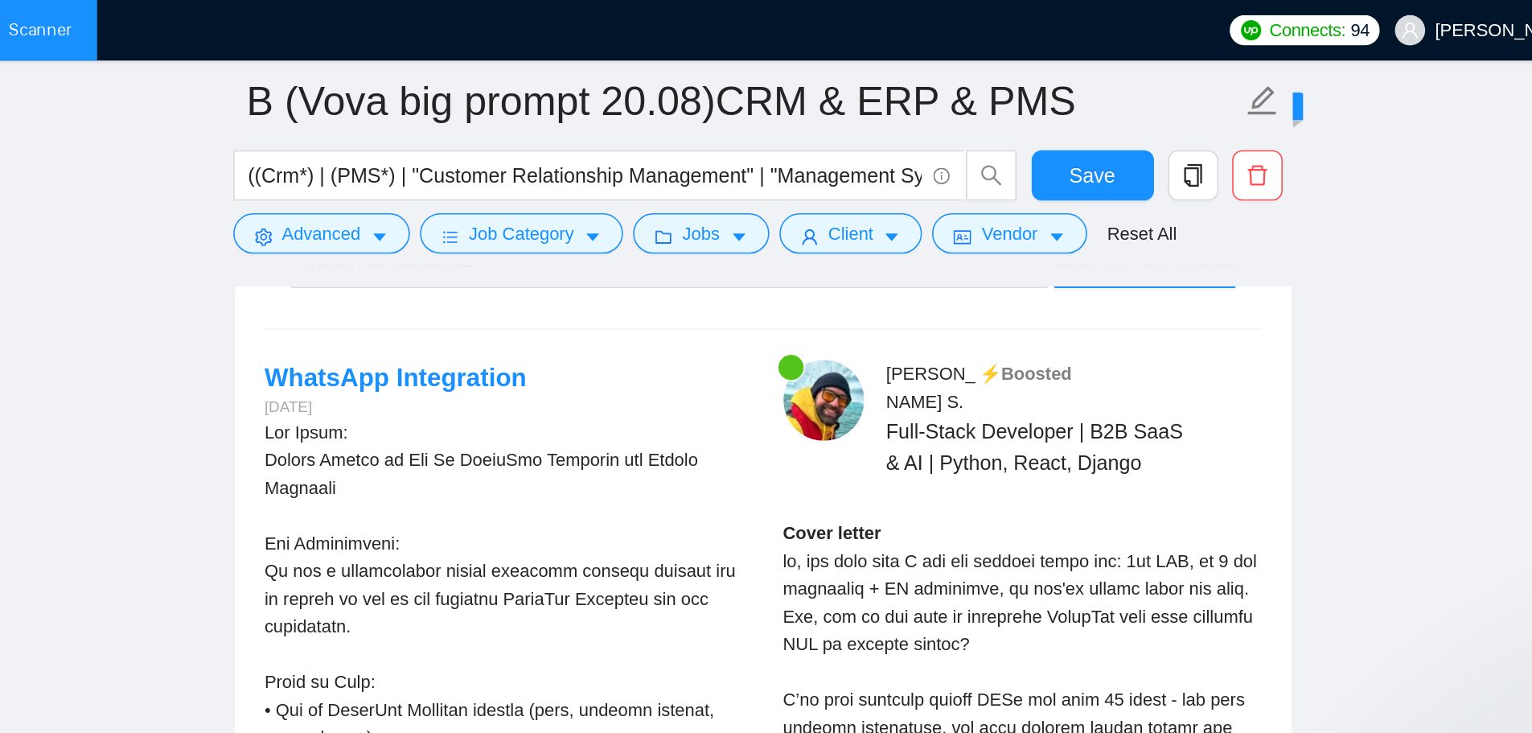
scroll to position [3513, 0]
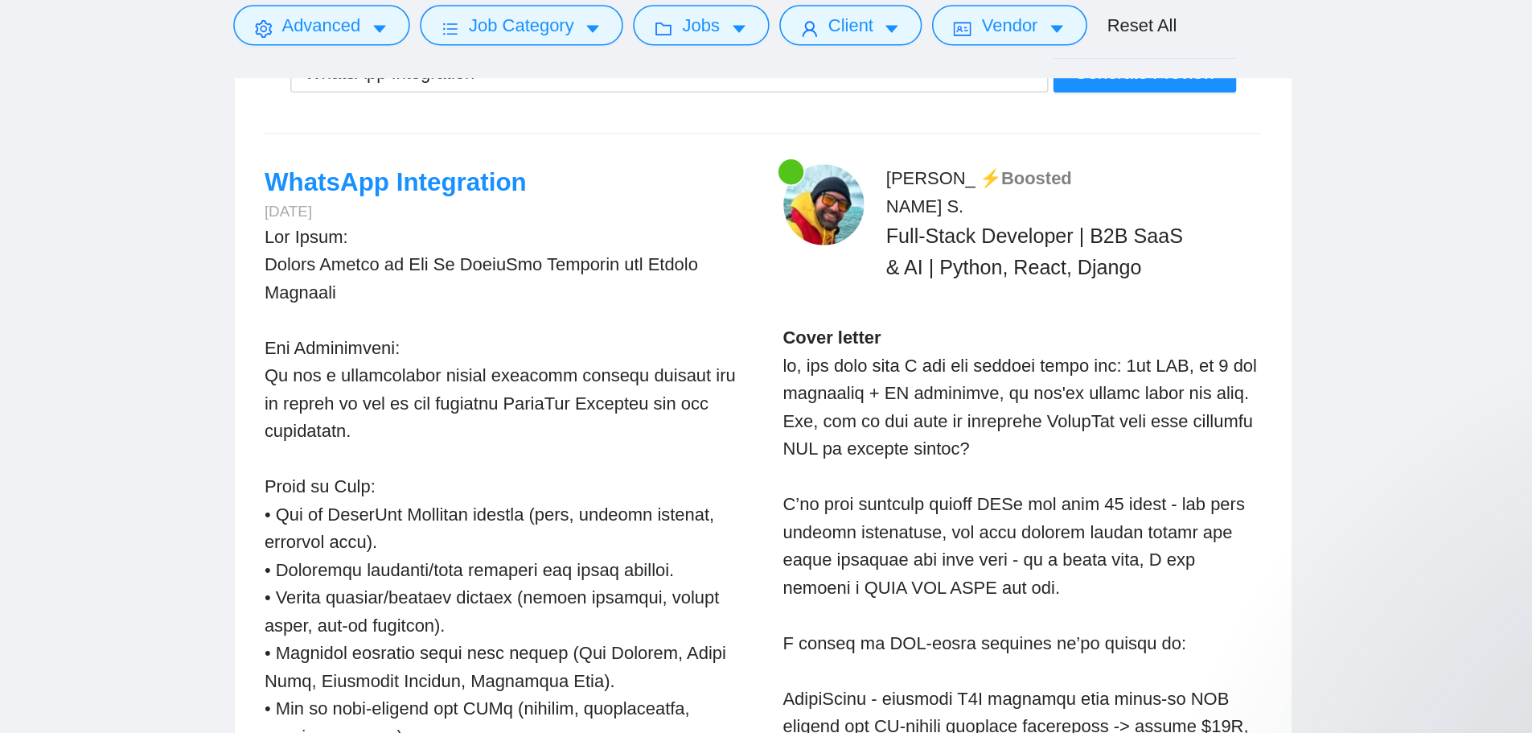
click at [1004, 407] on div "Cover letter" at bounding box center [1044, 613] width 305 height 549
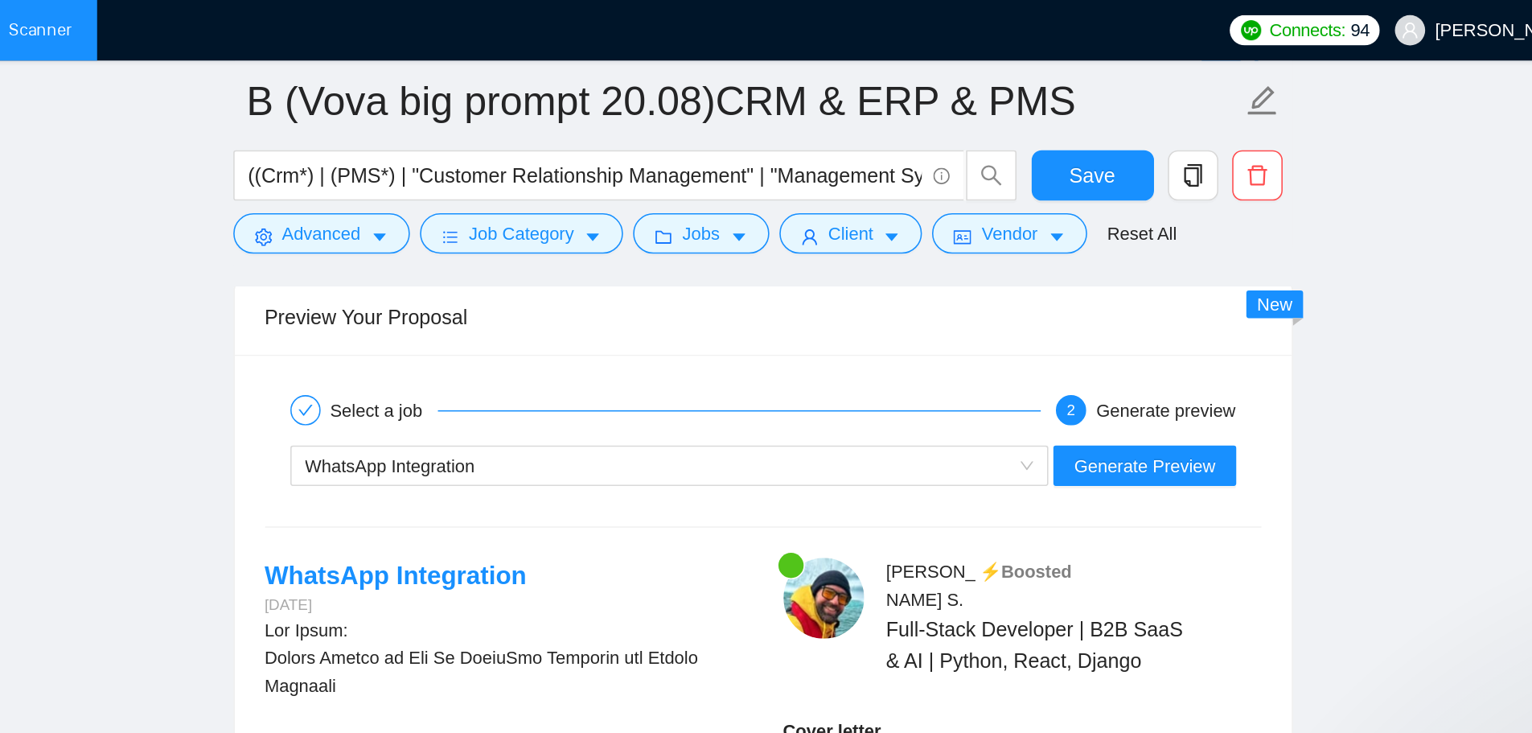
scroll to position [3388, 0]
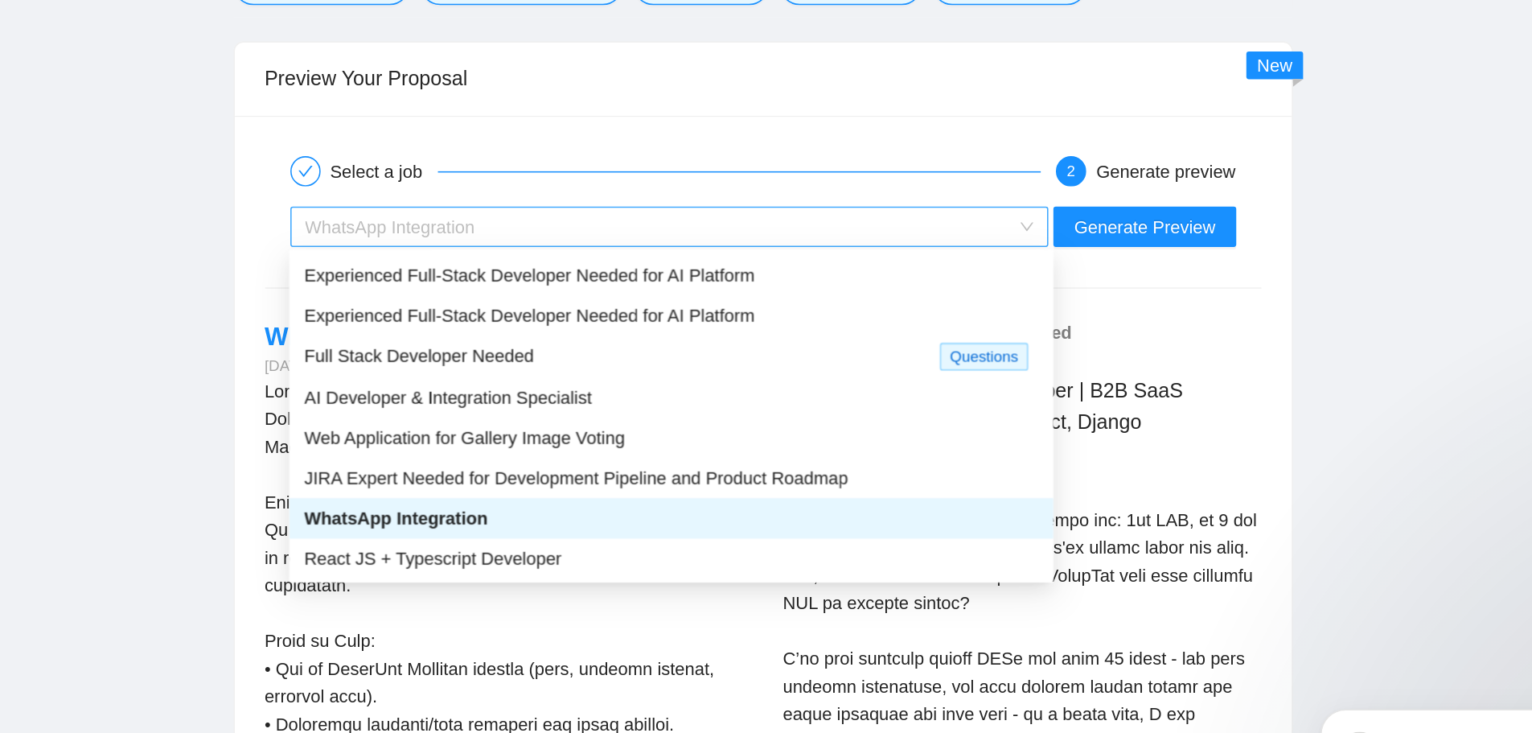
click at [926, 312] on div "WhatsApp Integration" at bounding box center [812, 303] width 450 height 24
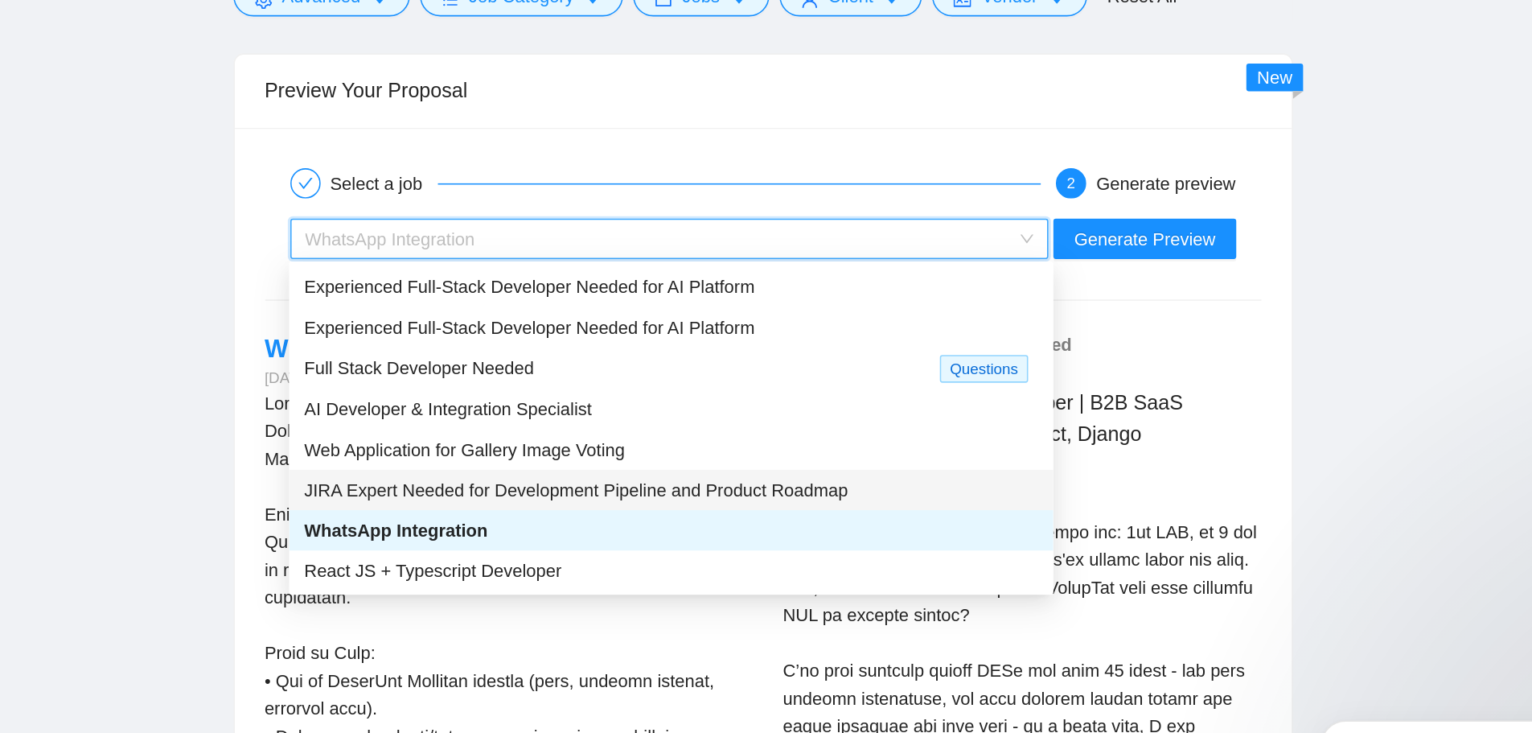
click at [779, 465] on span "JIRA Expert Needed for Development Pipeline and Product Roadmap" at bounding box center [759, 463] width 347 height 13
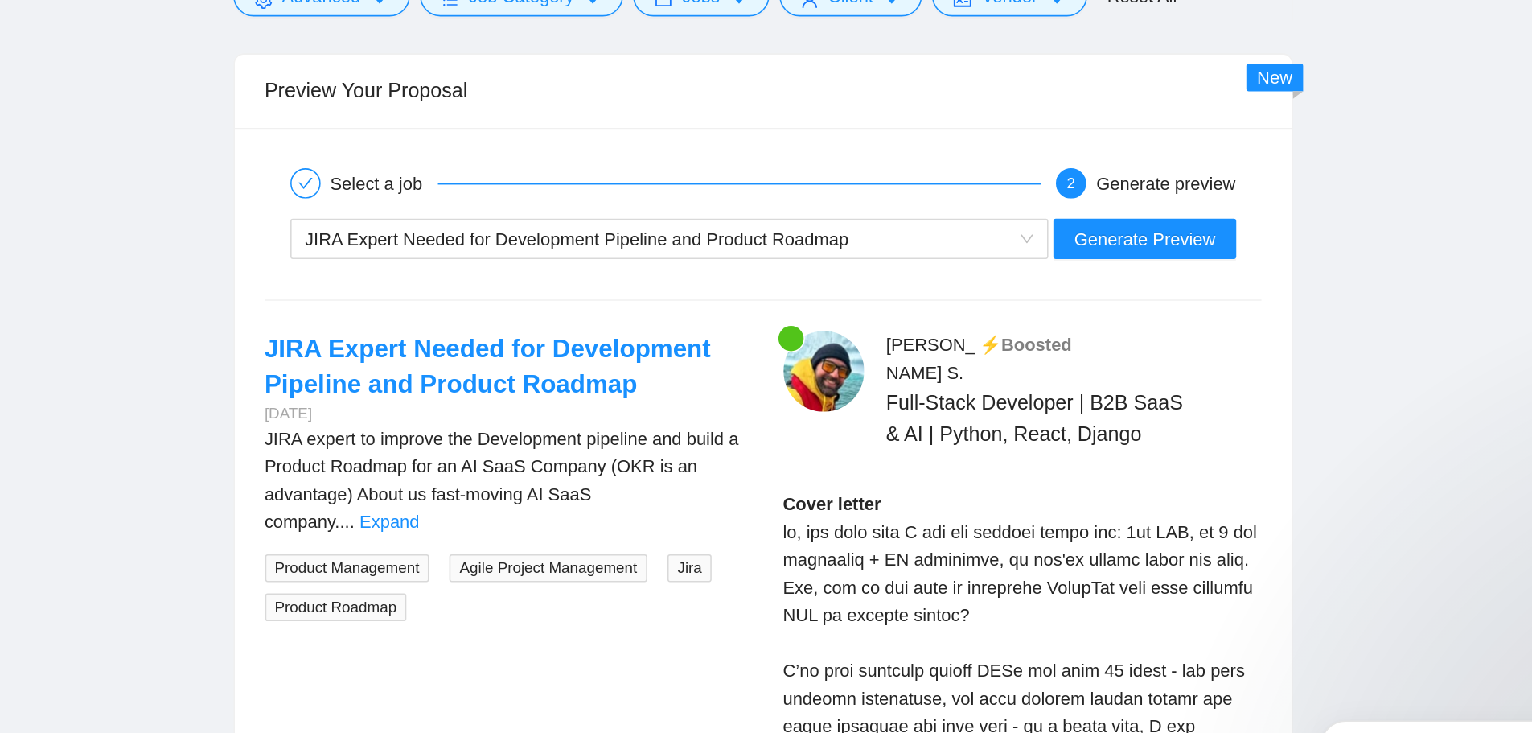
click at [1048, 317] on div "JIRA Expert Needed for Development Pipeline and Product Roadmap Generate Preview" at bounding box center [879, 303] width 639 height 39
click at [1048, 297] on span "Generate Preview" at bounding box center [1122, 303] width 90 height 18
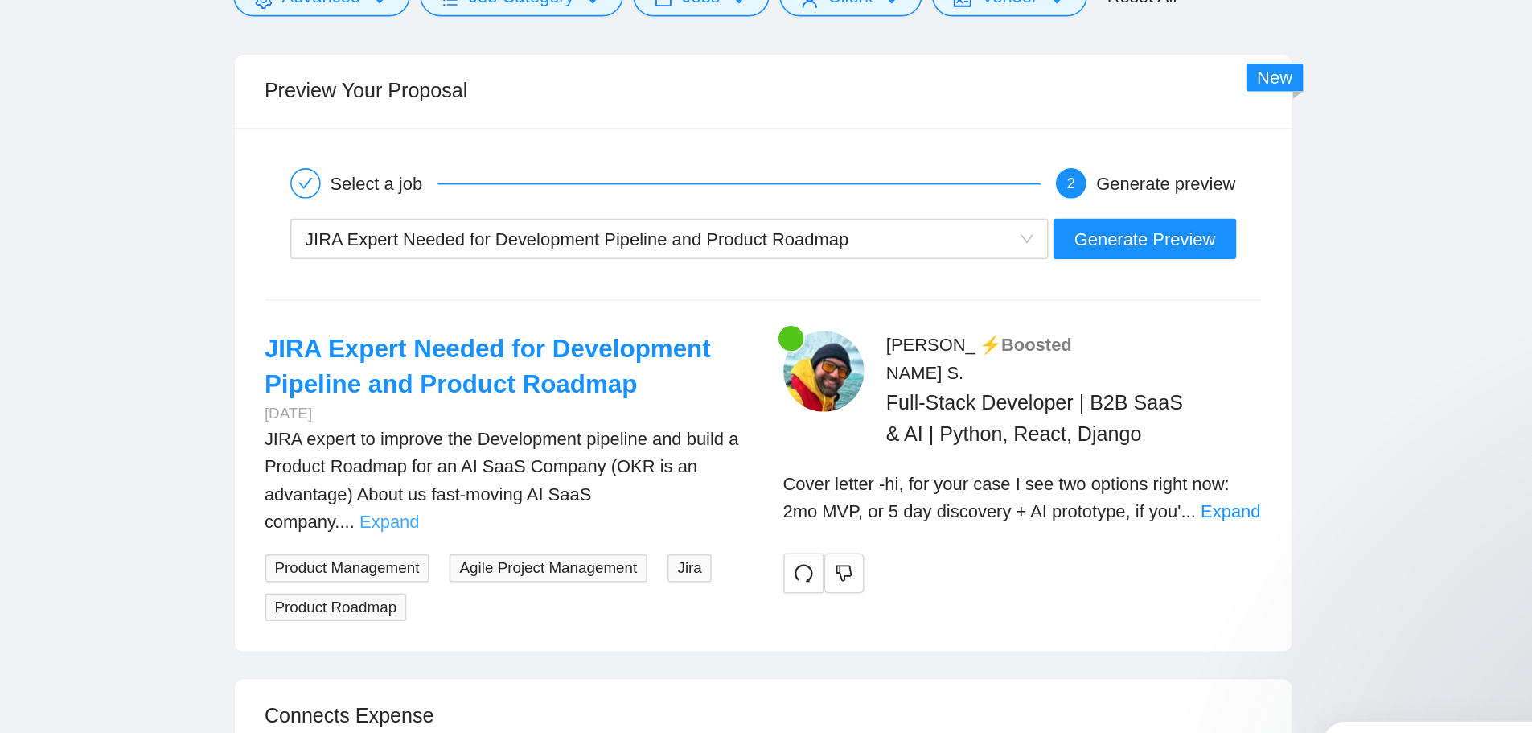
click at [660, 477] on link "Expand" at bounding box center [641, 483] width 38 height 13
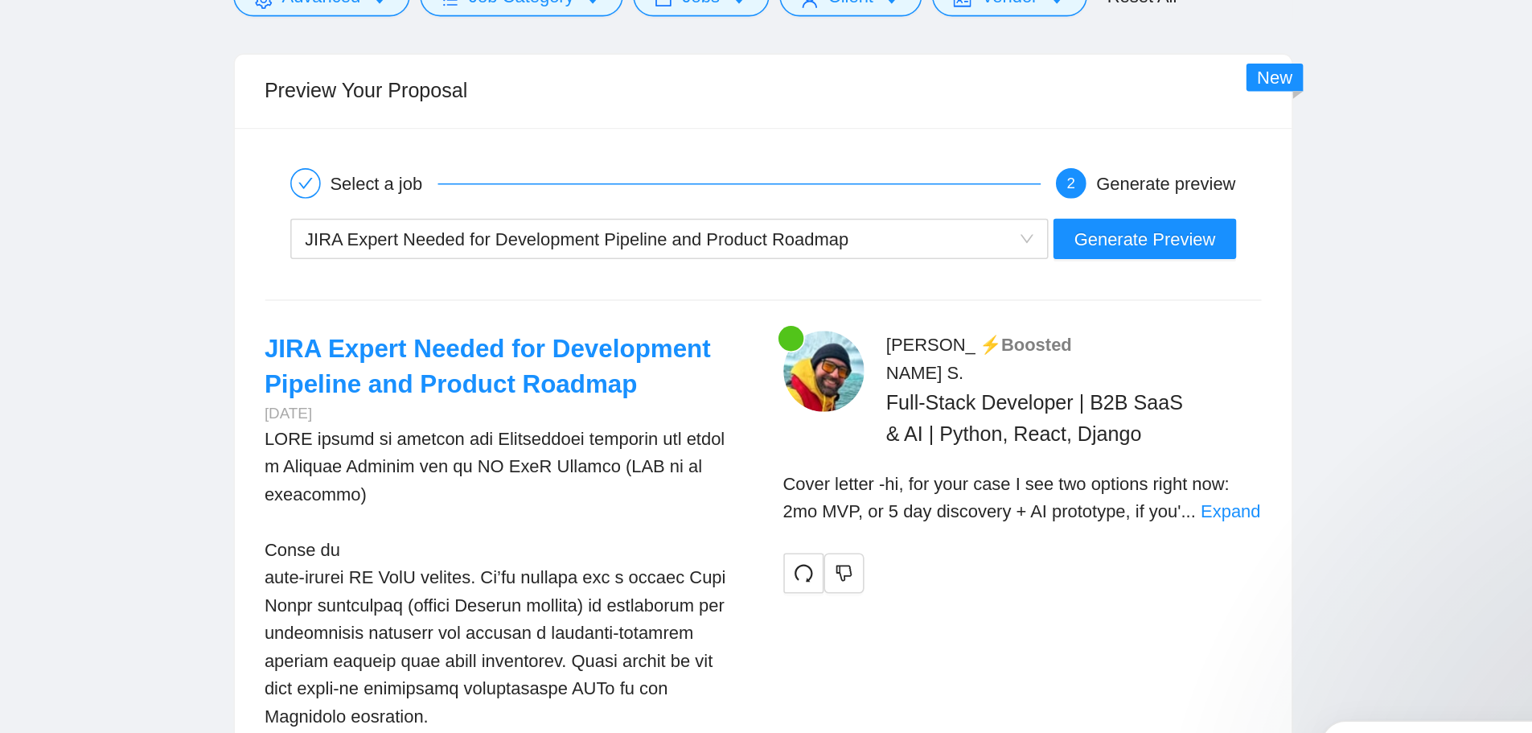
click at [1048, 476] on div "[PERSON_NAME] ⚡️Boosted Full-Stack Developer | B2B SaaS & AI | Python, React, D…" at bounding box center [1044, 445] width 331 height 167
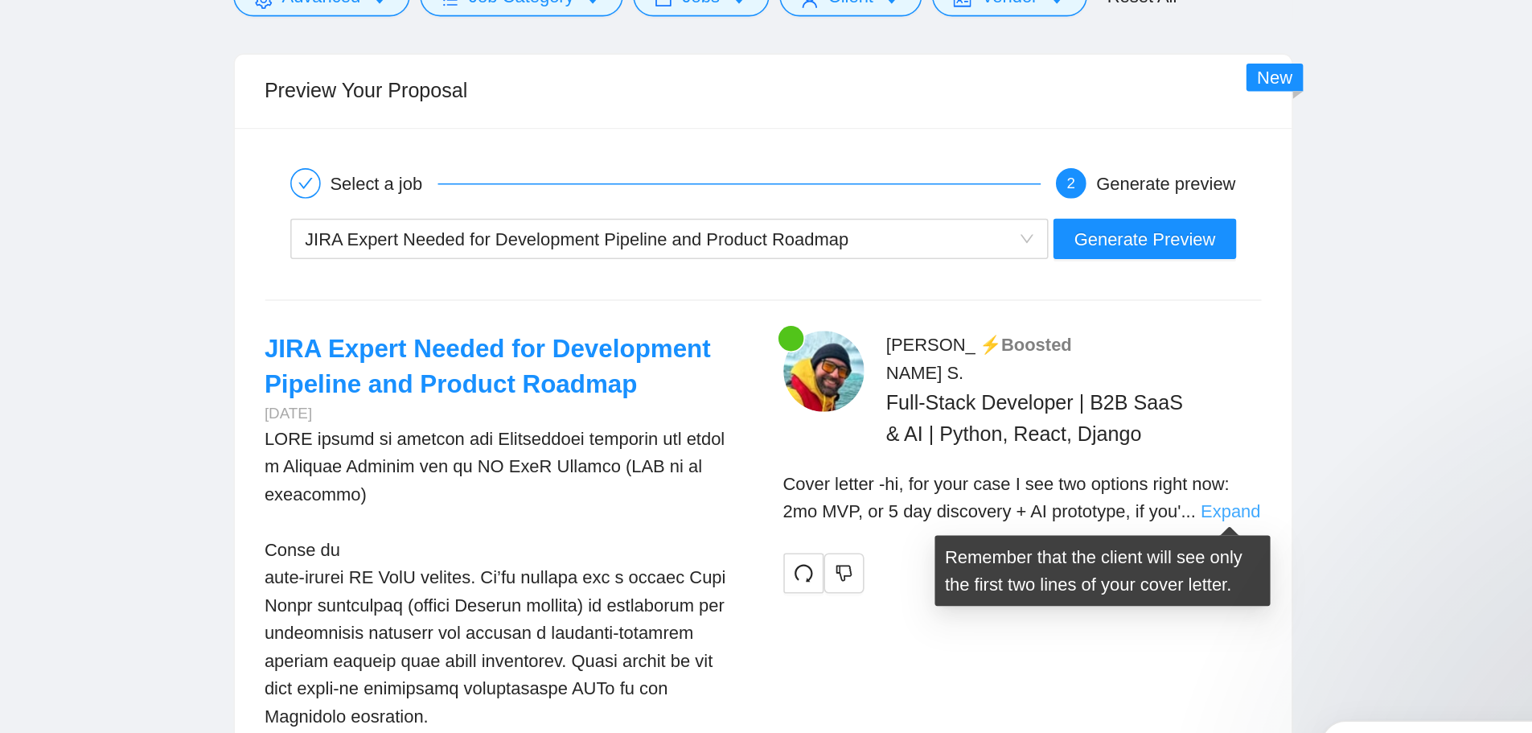
click at [1048, 476] on link "Expand" at bounding box center [1177, 477] width 38 height 13
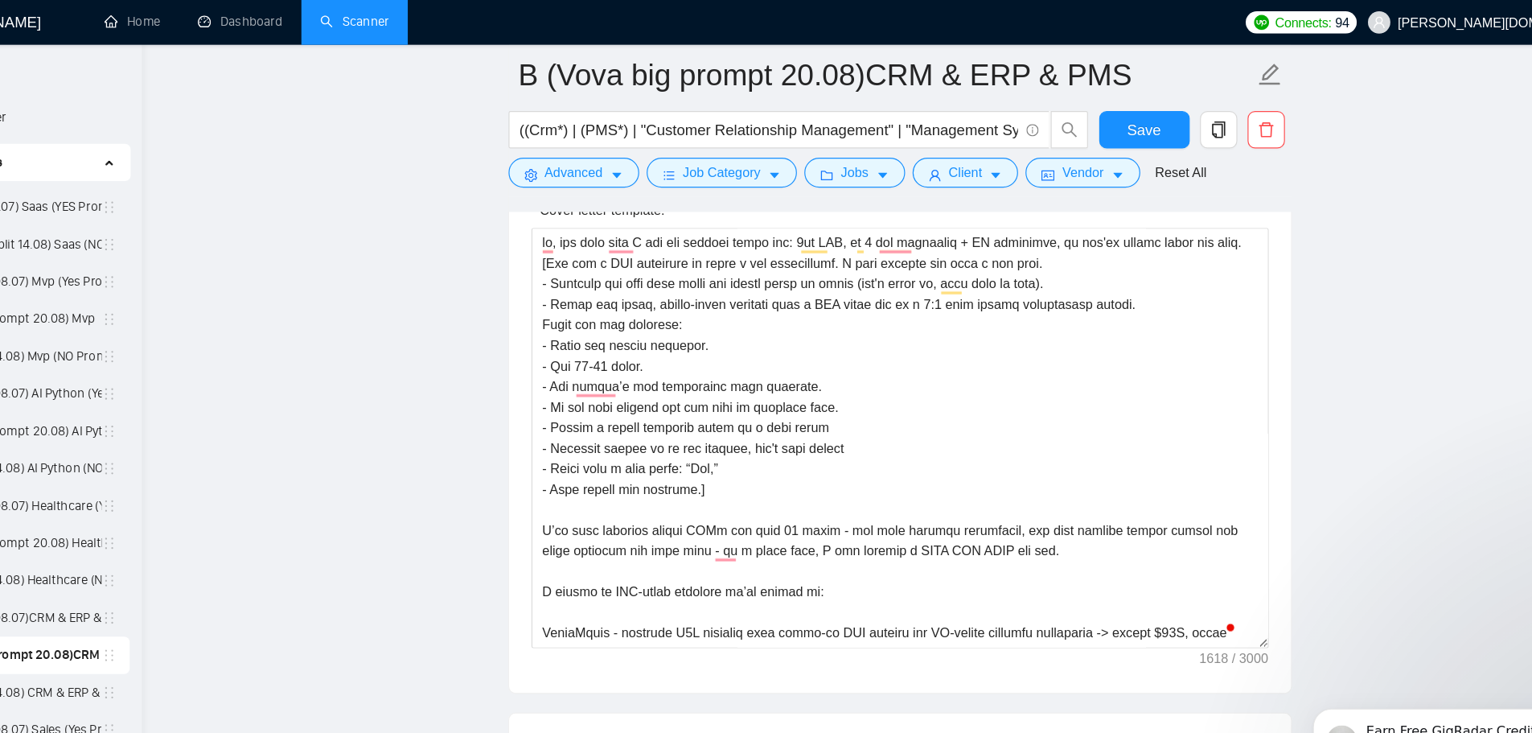
scroll to position [2099, 0]
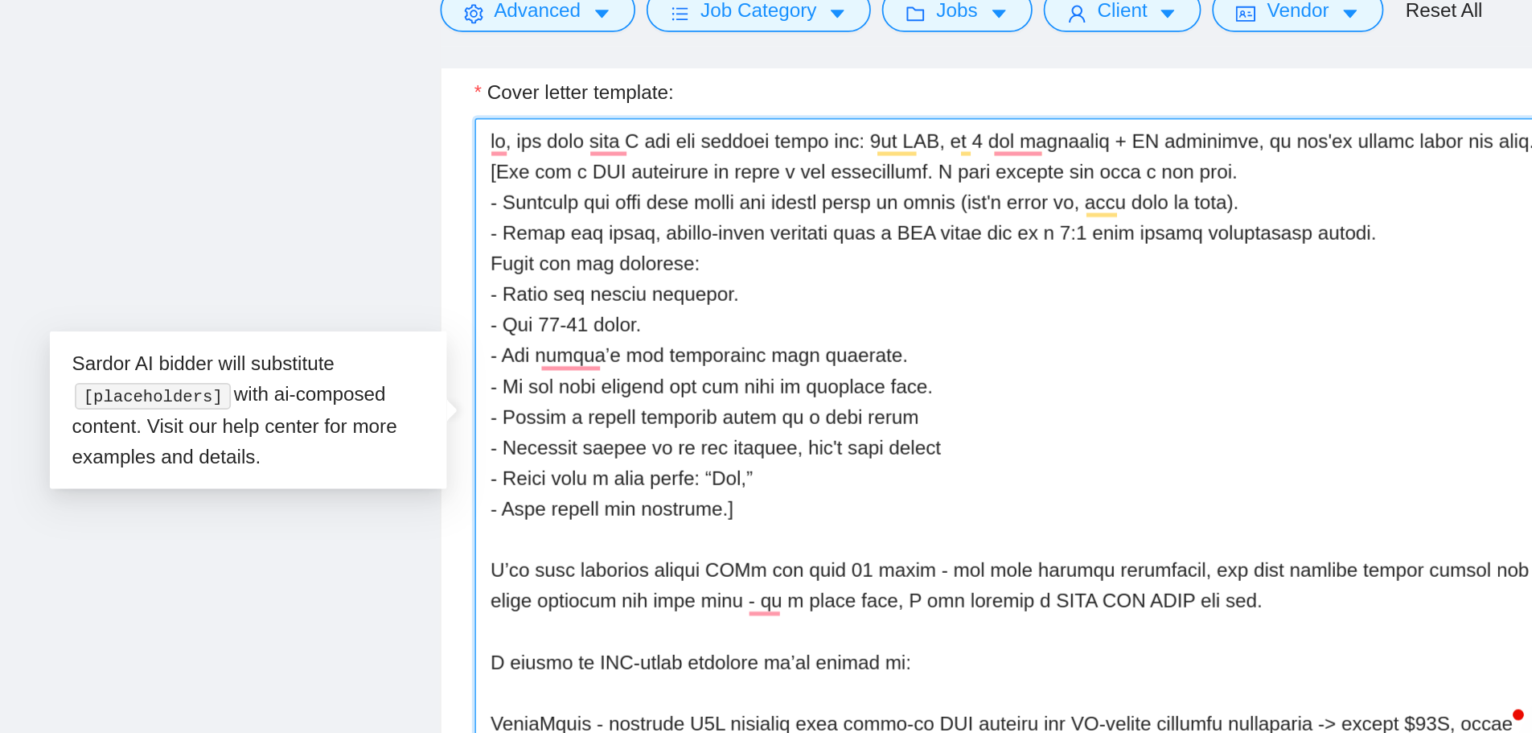
click at [780, 413] on textarea "Cover letter template:" at bounding box center [879, 393] width 636 height 362
click at [861, 400] on textarea "Cover letter template:" at bounding box center [879, 393] width 636 height 362
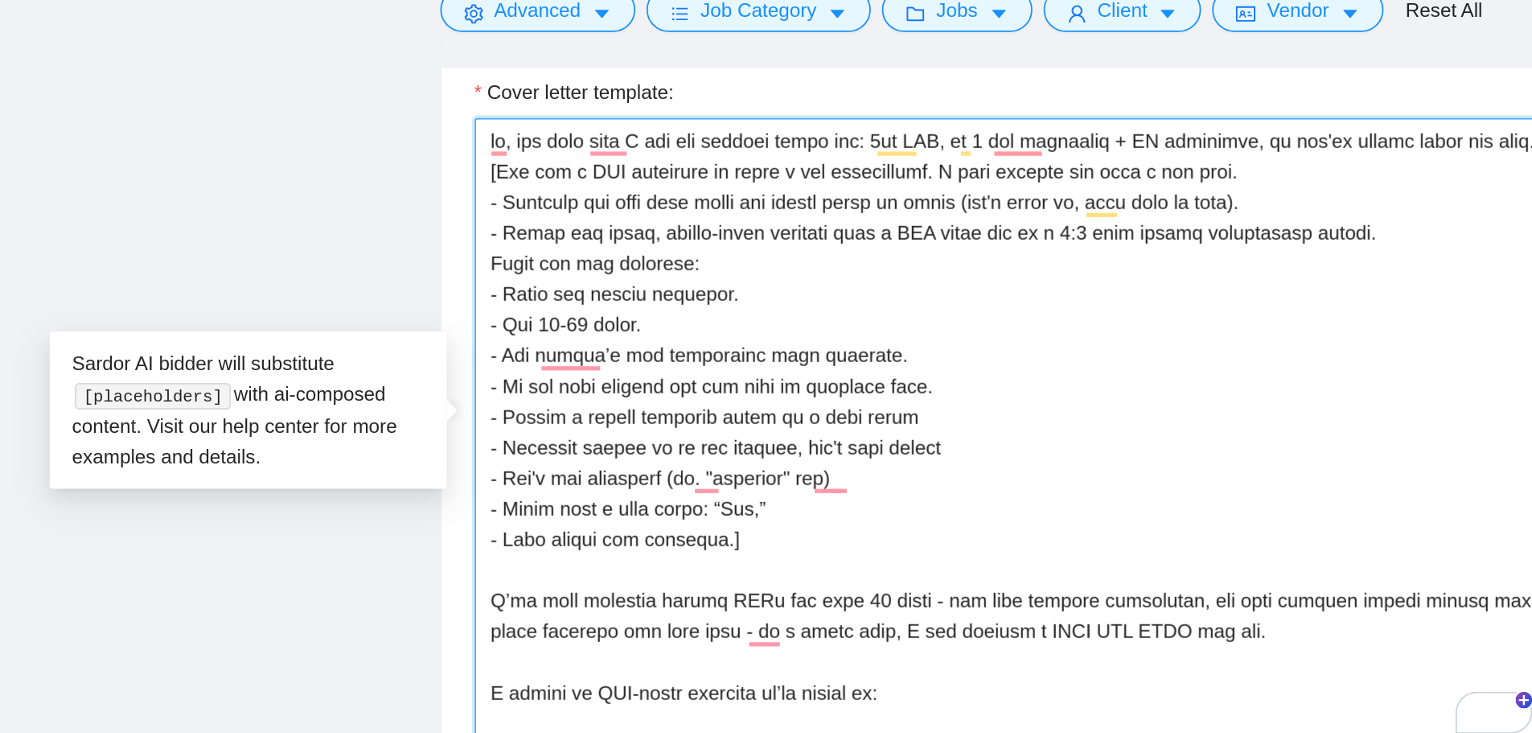
drag, startPoint x: 631, startPoint y: 328, endPoint x: 616, endPoint y: 330, distance: 15.4
click at [616, 330] on textarea "Cover letter template:" at bounding box center [879, 393] width 636 height 362
click at [810, 422] on textarea "Cover letter template:" at bounding box center [879, 393] width 636 height 362
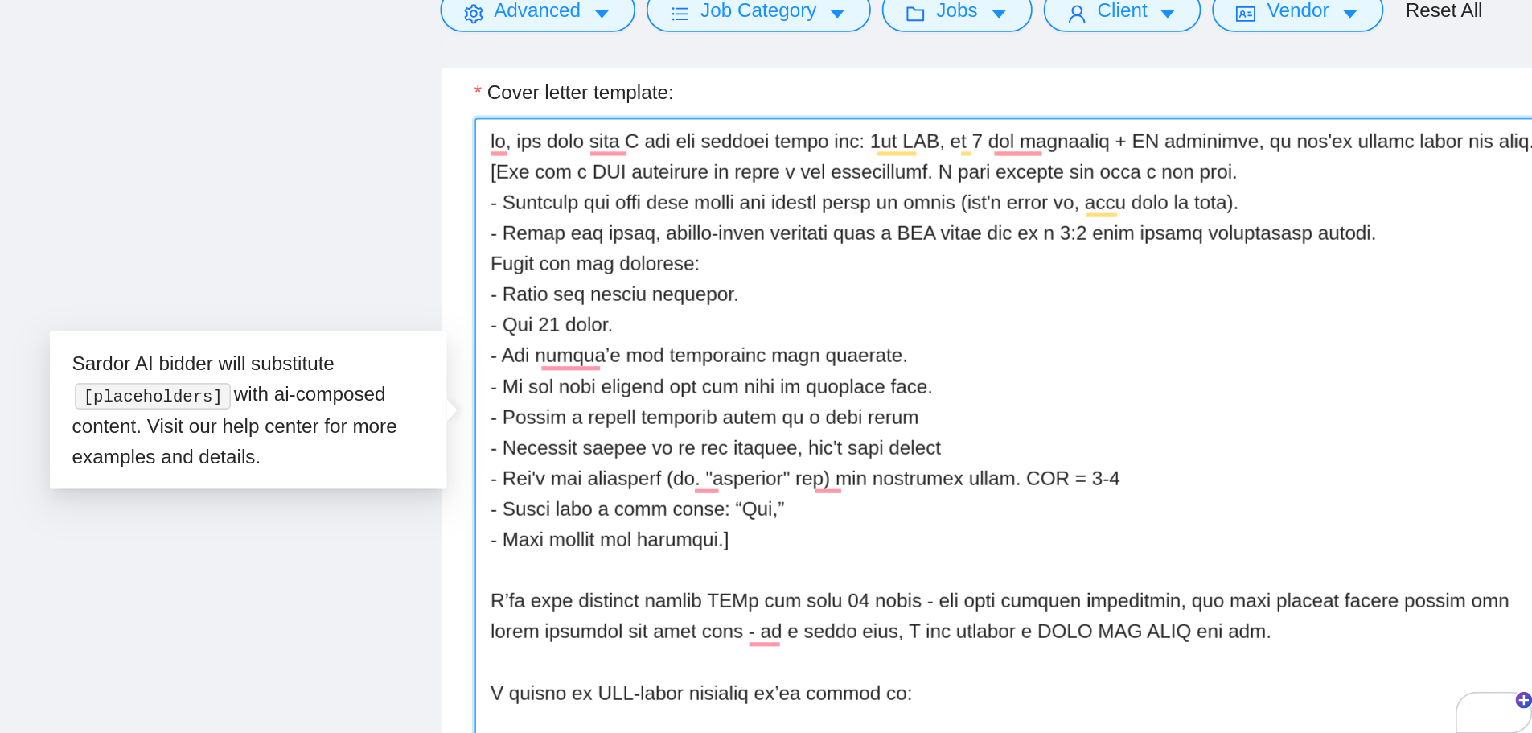
click at [896, 423] on textarea "Cover letter template:" at bounding box center [879, 393] width 636 height 362
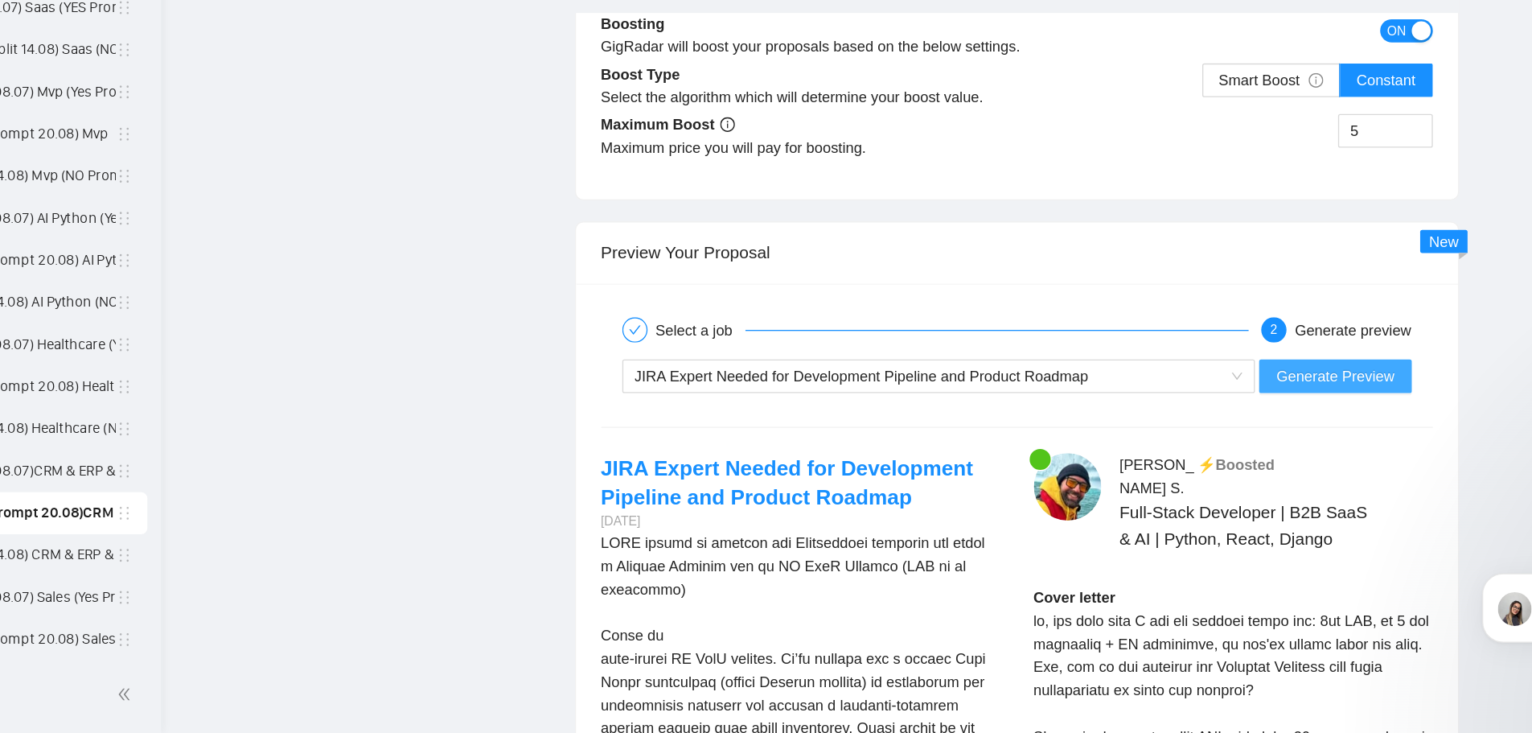
scroll to position [3239, 0]
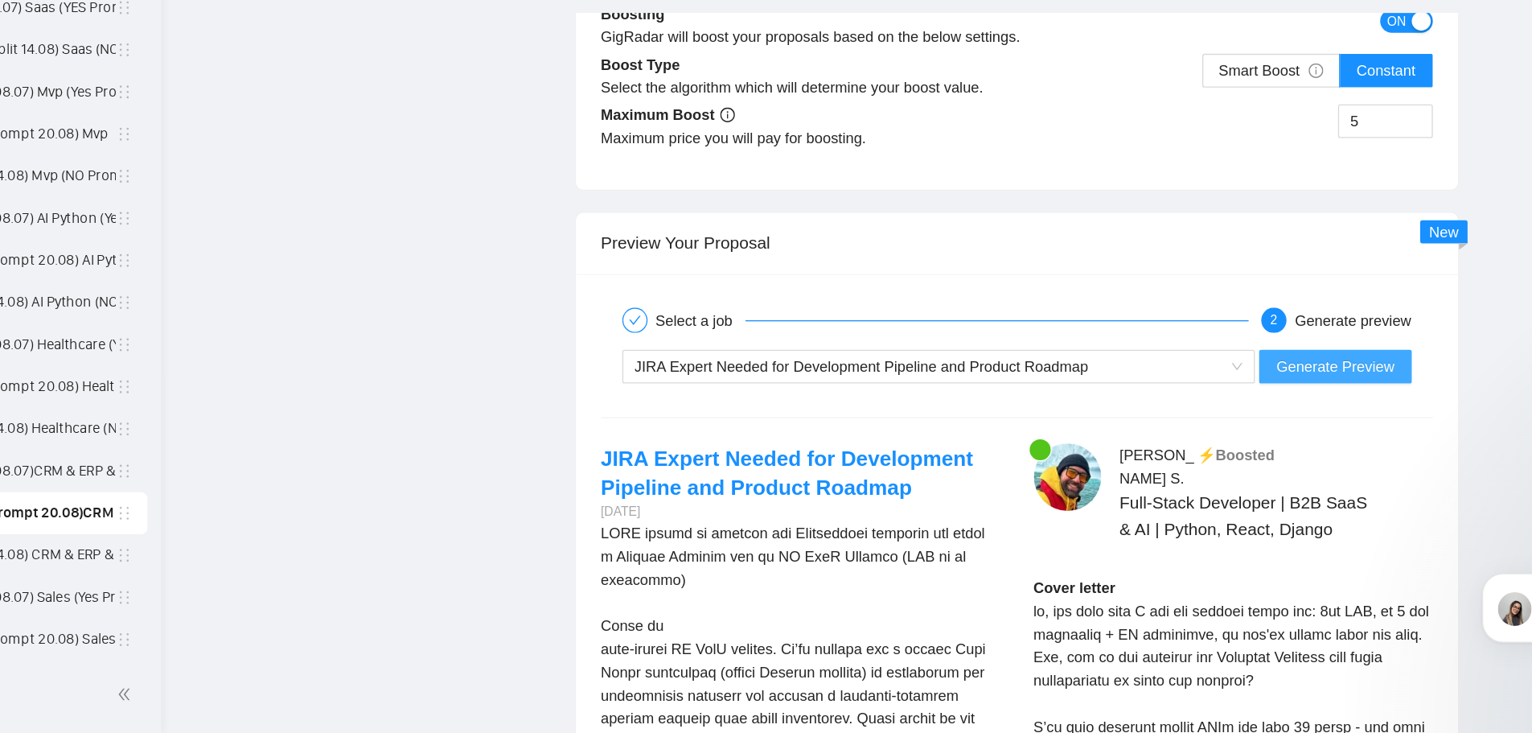
click at [1048, 453] on span "Generate Preview" at bounding box center [1122, 453] width 90 height 18
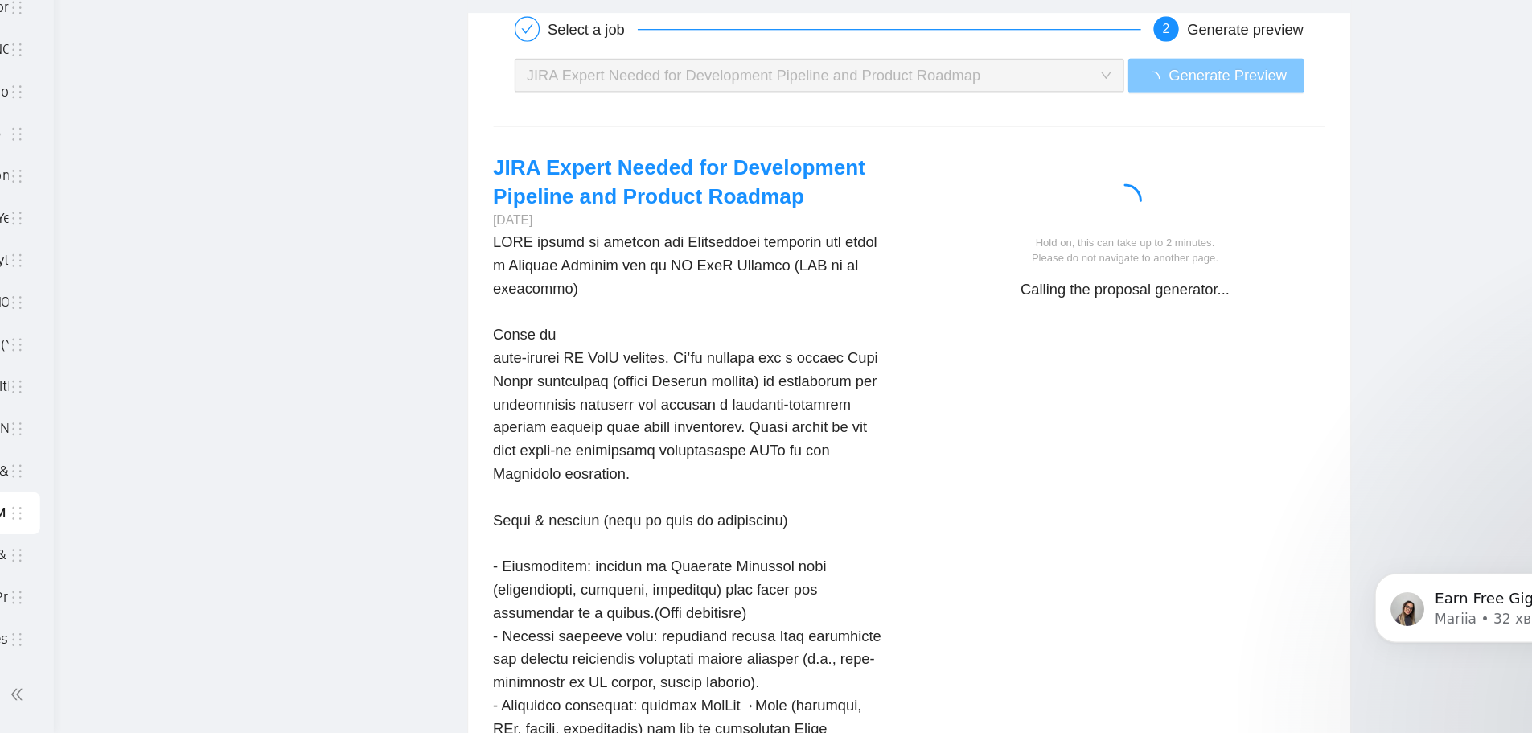
scroll to position [3461, 0]
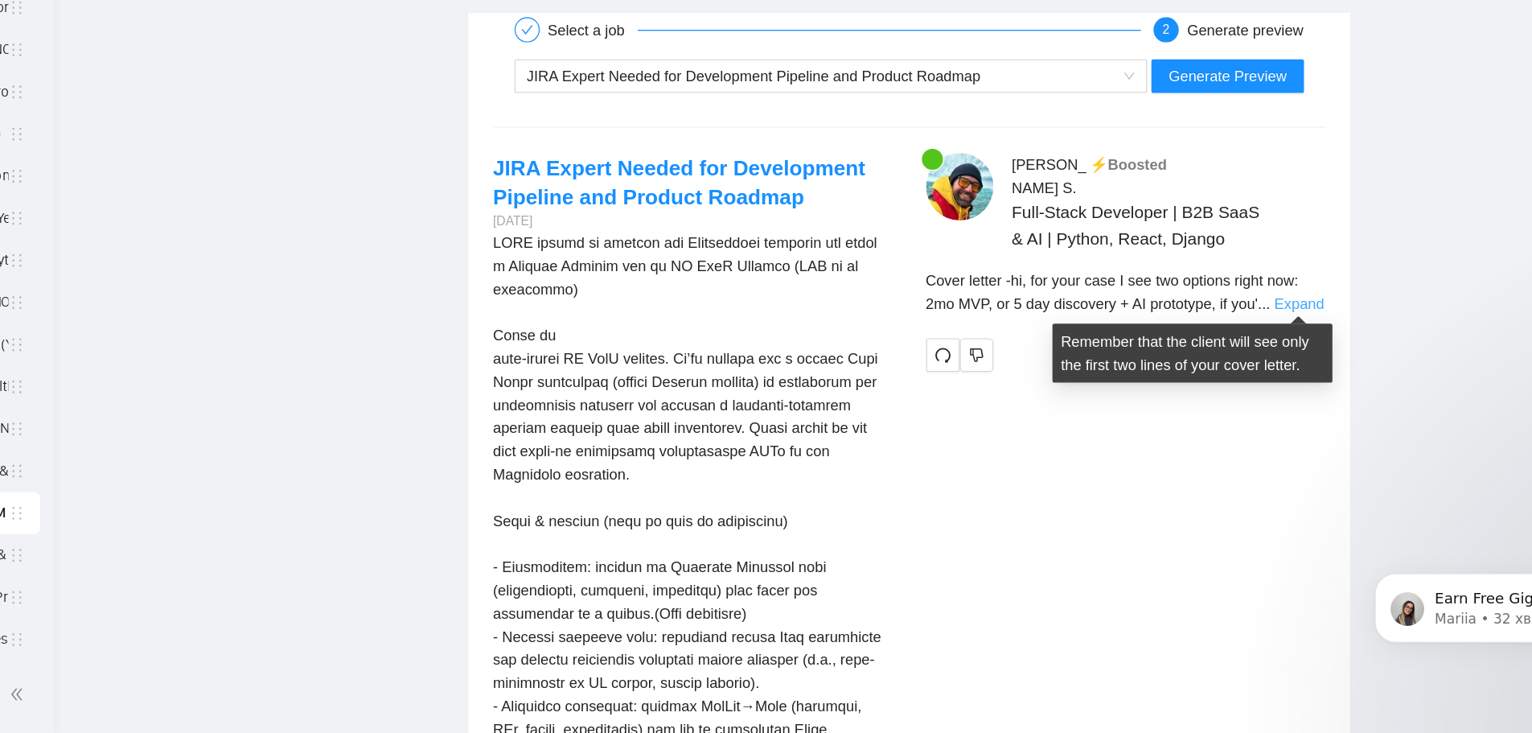
click at [1048, 403] on link "Expand" at bounding box center [1177, 404] width 38 height 13
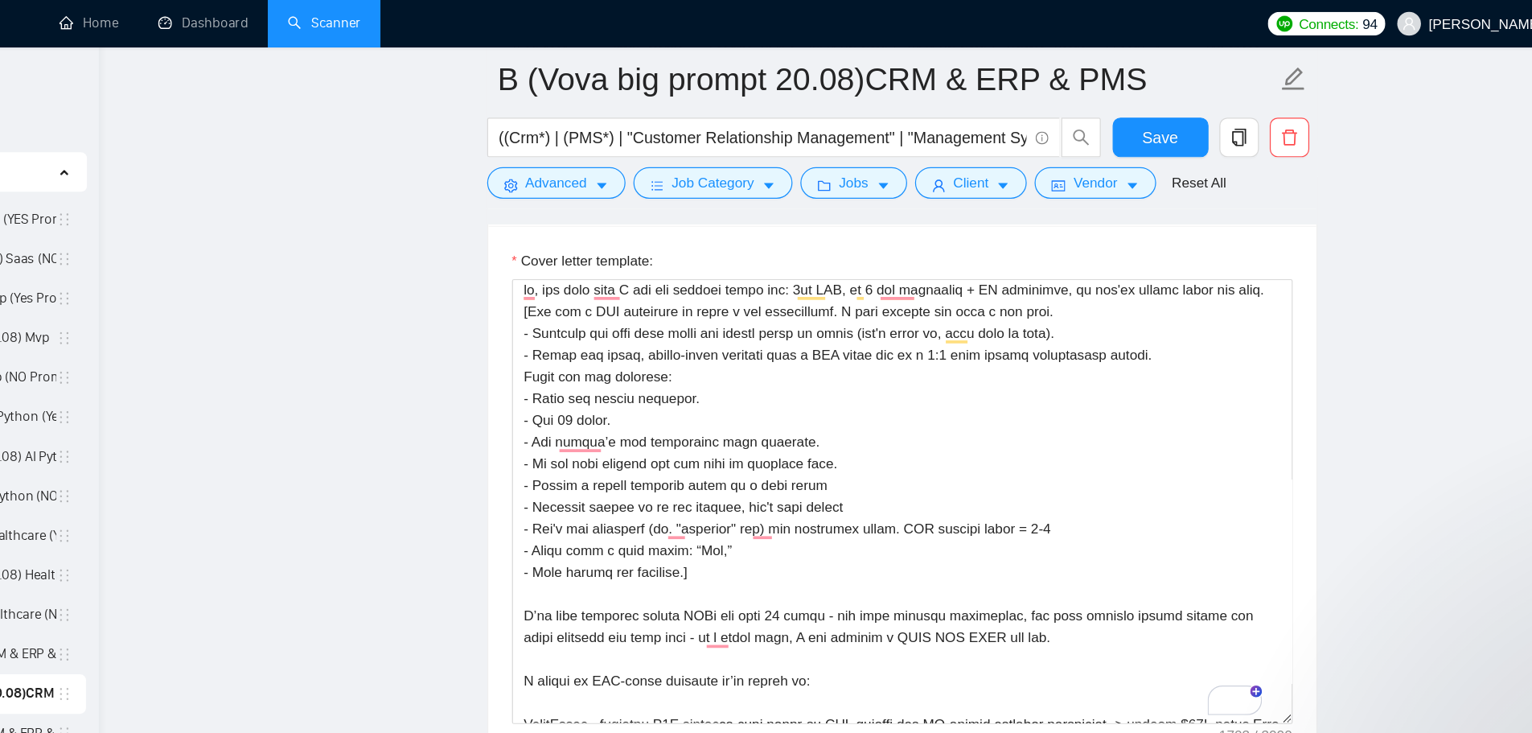
scroll to position [6, 0]
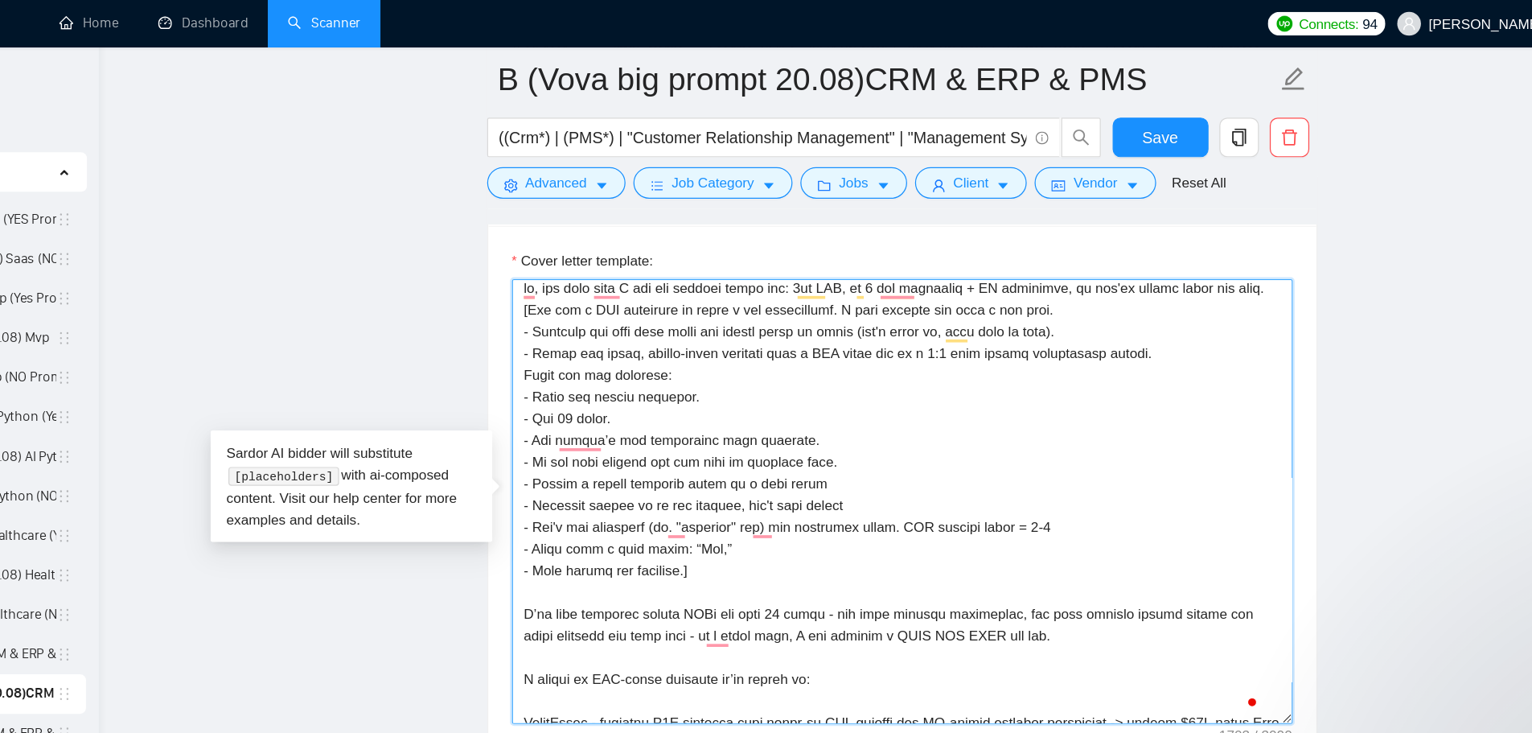
drag, startPoint x: 879, startPoint y: 431, endPoint x: 1010, endPoint y: 422, distance: 131.5
click at [1010, 422] on textarea "Cover letter template:" at bounding box center [879, 408] width 636 height 362
click at [595, 425] on textarea "Cover letter template:" at bounding box center [879, 408] width 636 height 362
click at [899, 430] on textarea "Cover letter template:" at bounding box center [879, 408] width 636 height 362
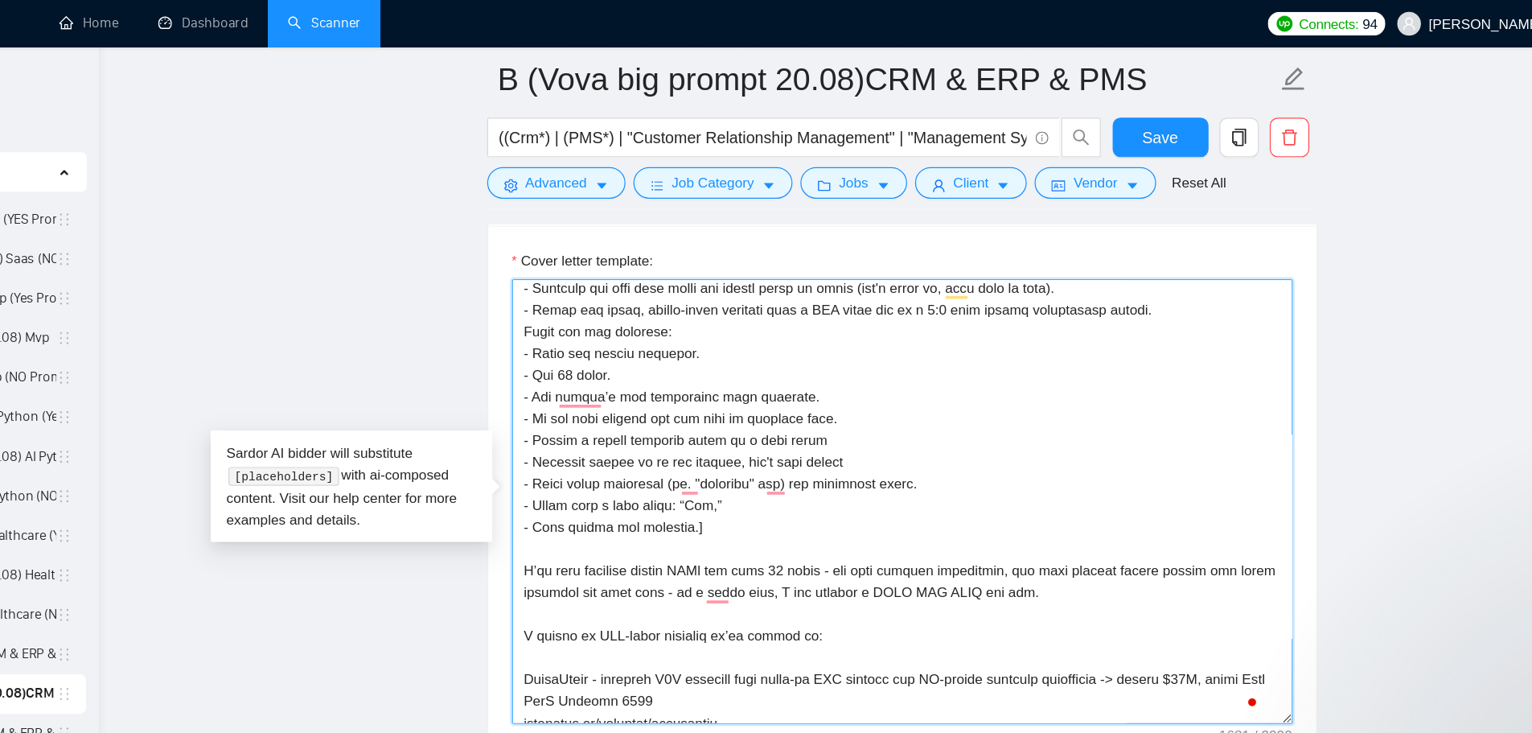
scroll to position [42, 0]
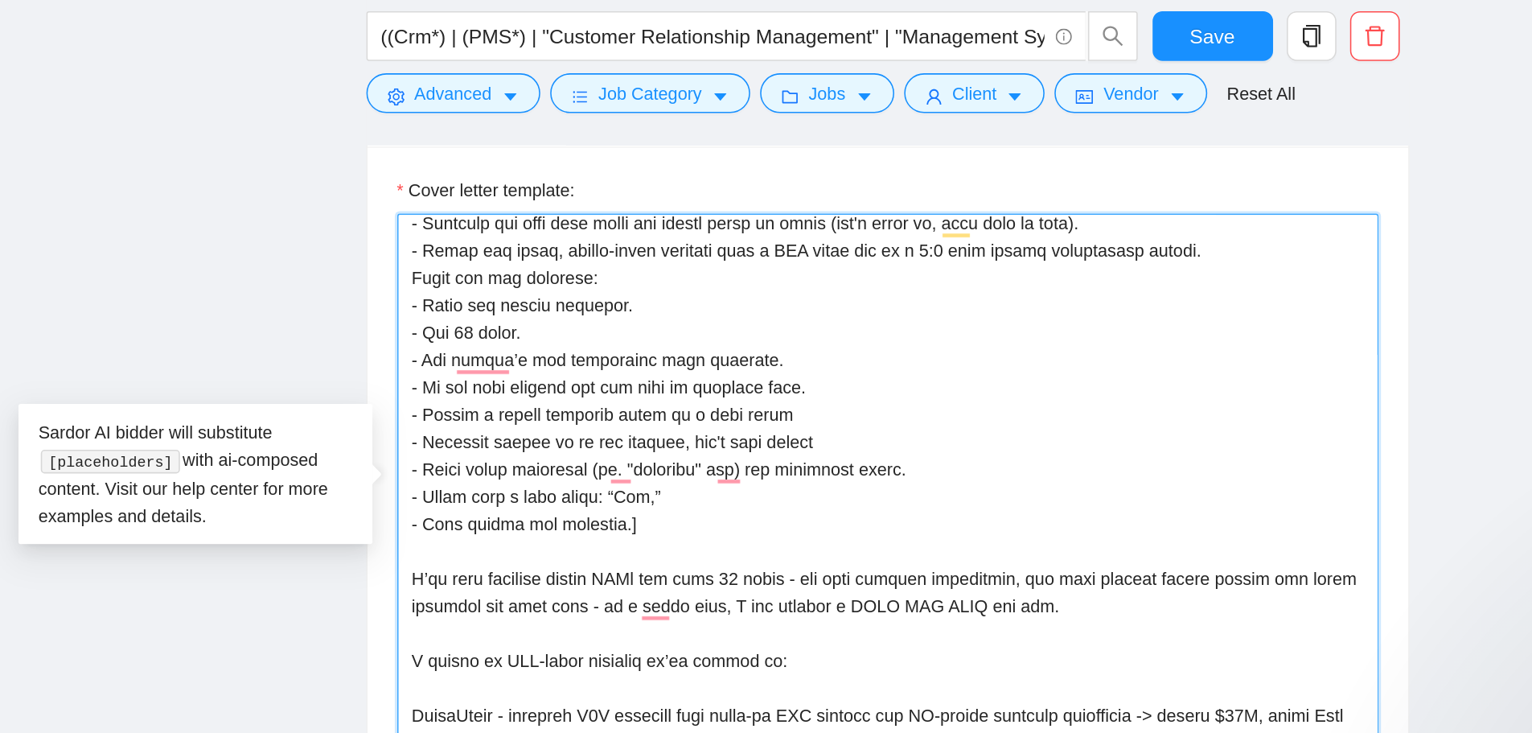
click at [587, 301] on textarea "Cover letter template:" at bounding box center [879, 408] width 636 height 362
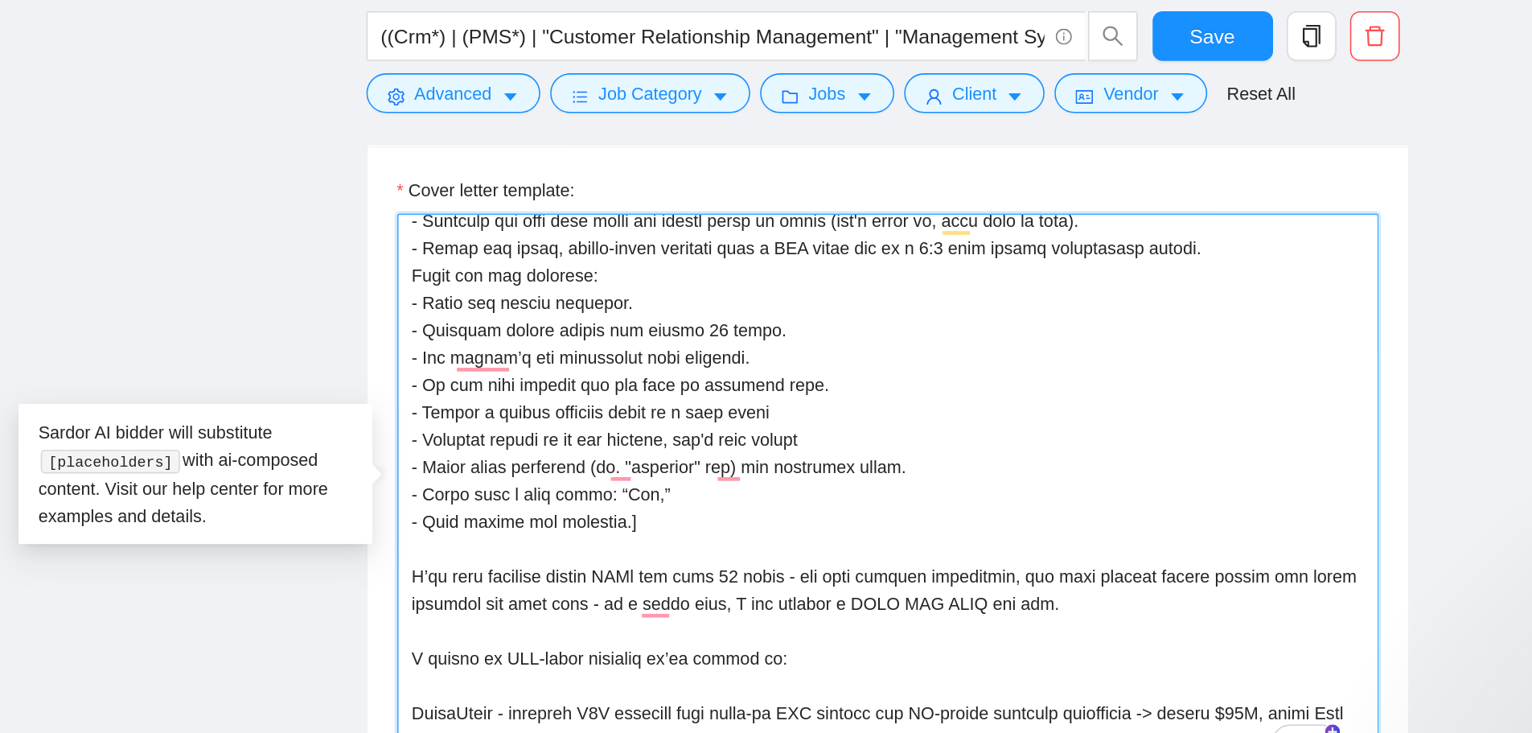
scroll to position [35, 0]
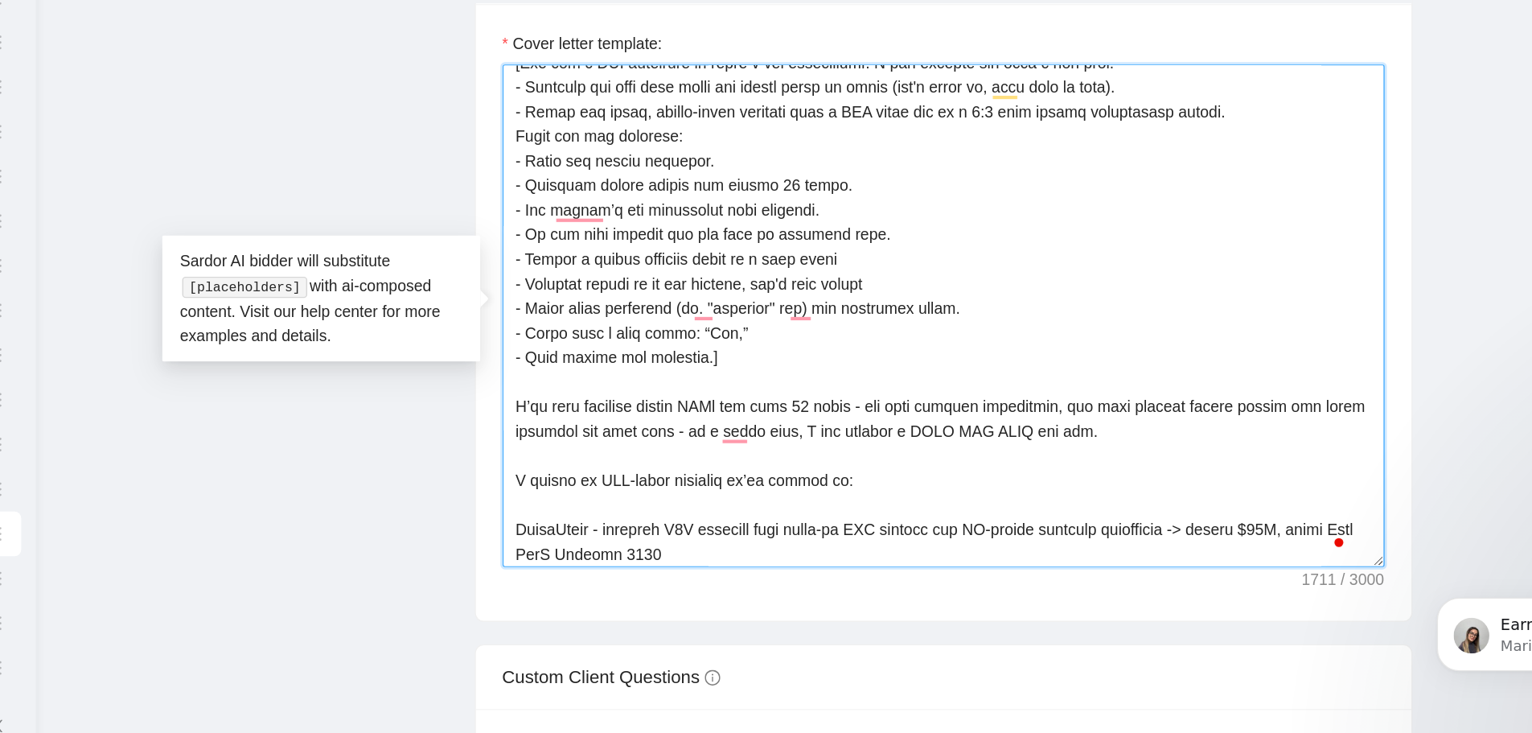
drag, startPoint x: 810, startPoint y: 327, endPoint x: 539, endPoint y: 337, distance: 271.3
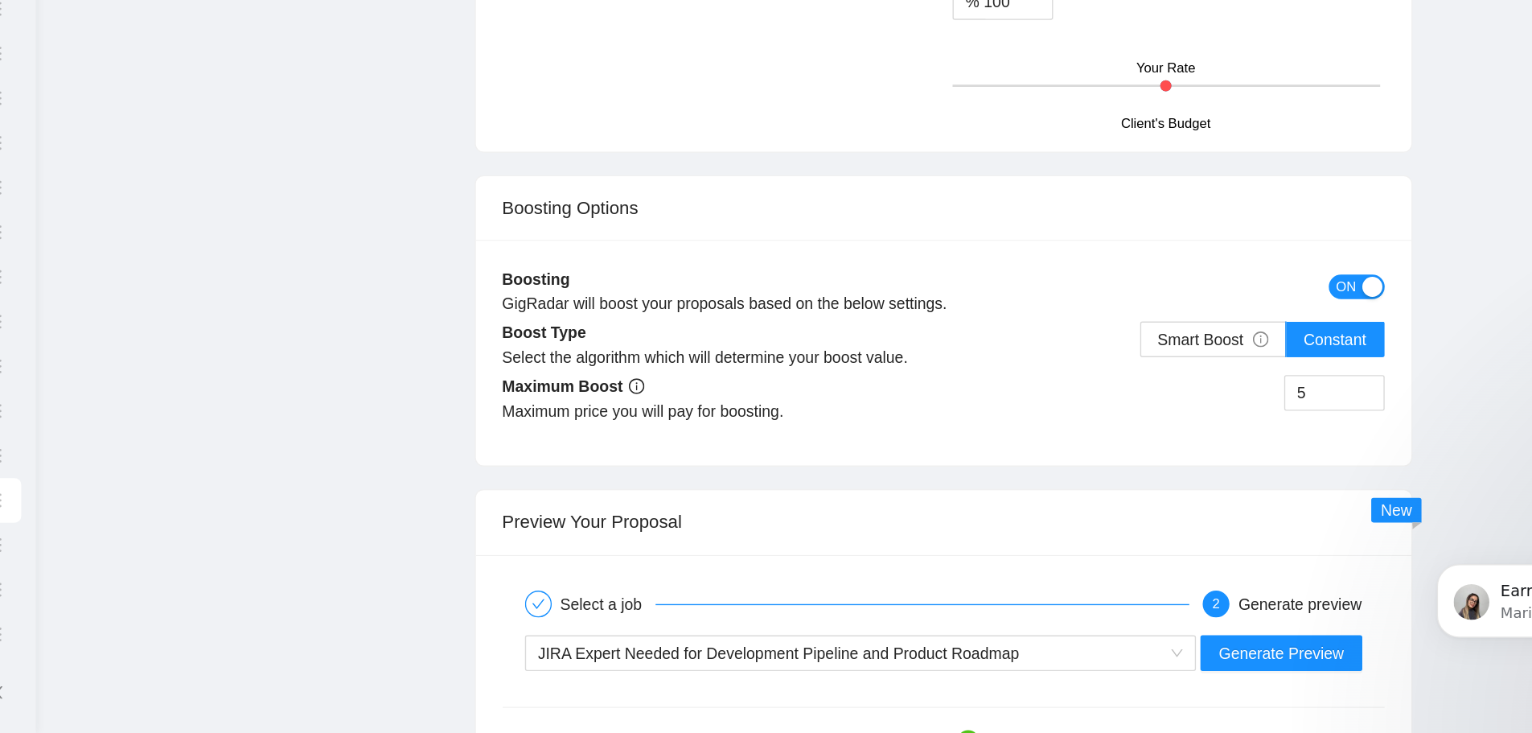
scroll to position [3231, 0]
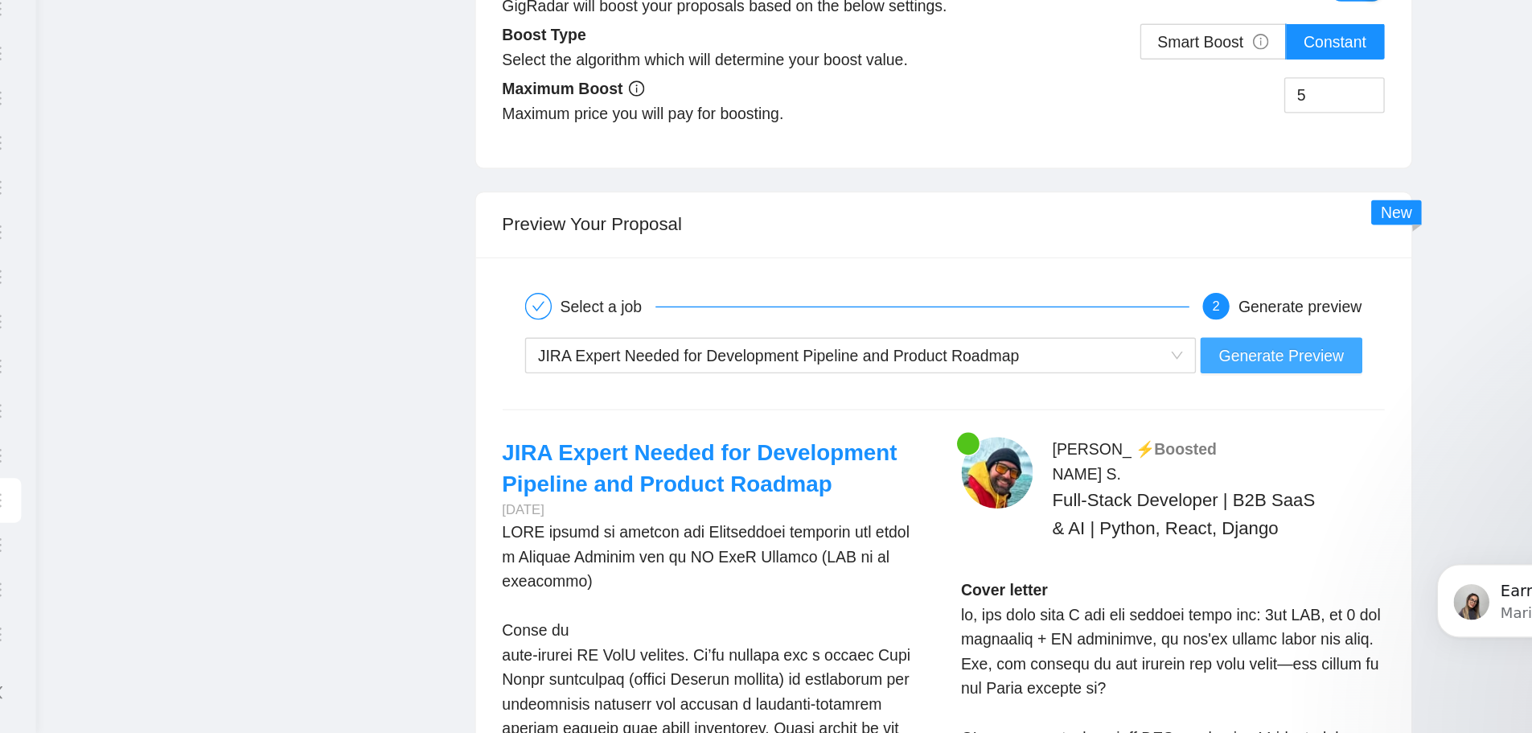
click at [1048, 457] on span "Generate Preview" at bounding box center [1122, 460] width 90 height 18
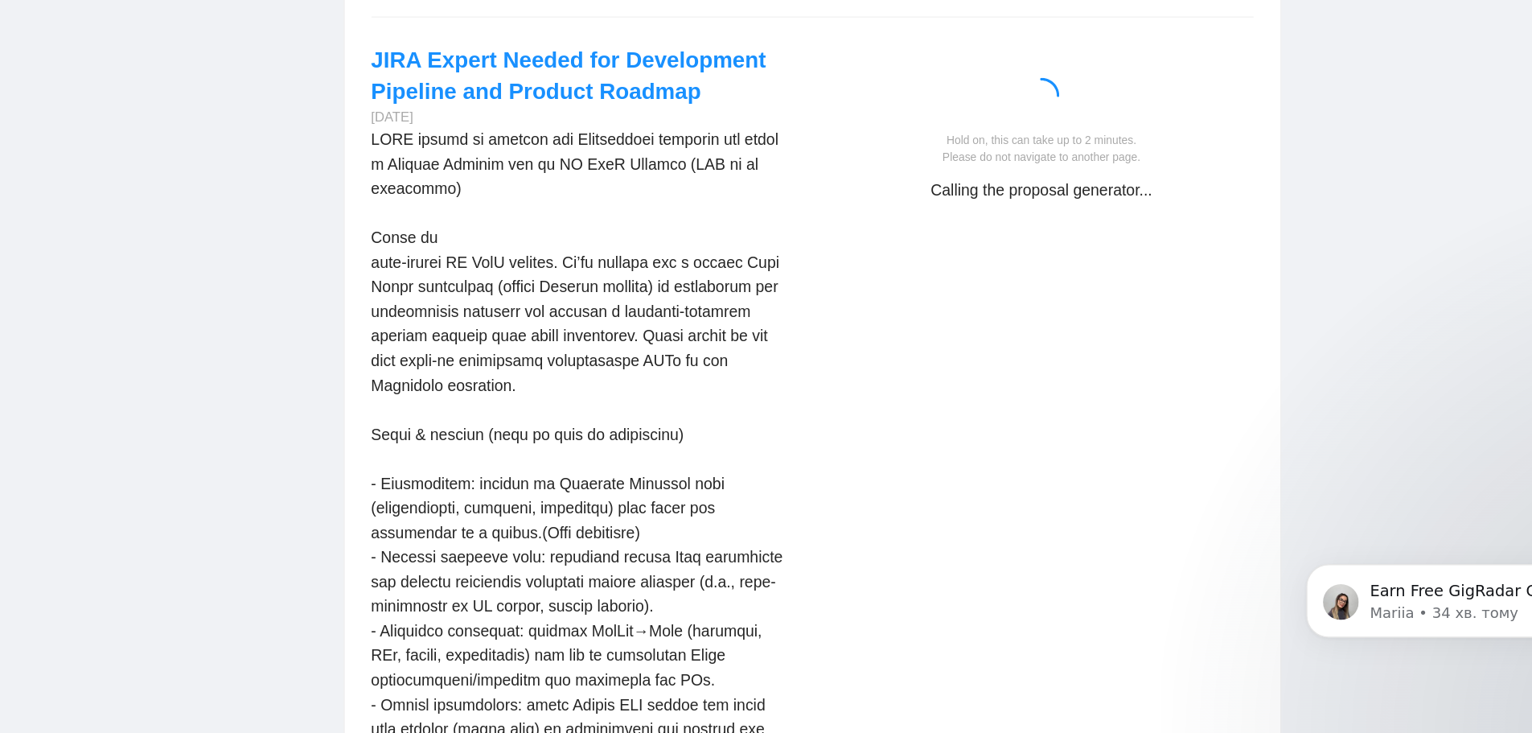
scroll to position [3515, 0]
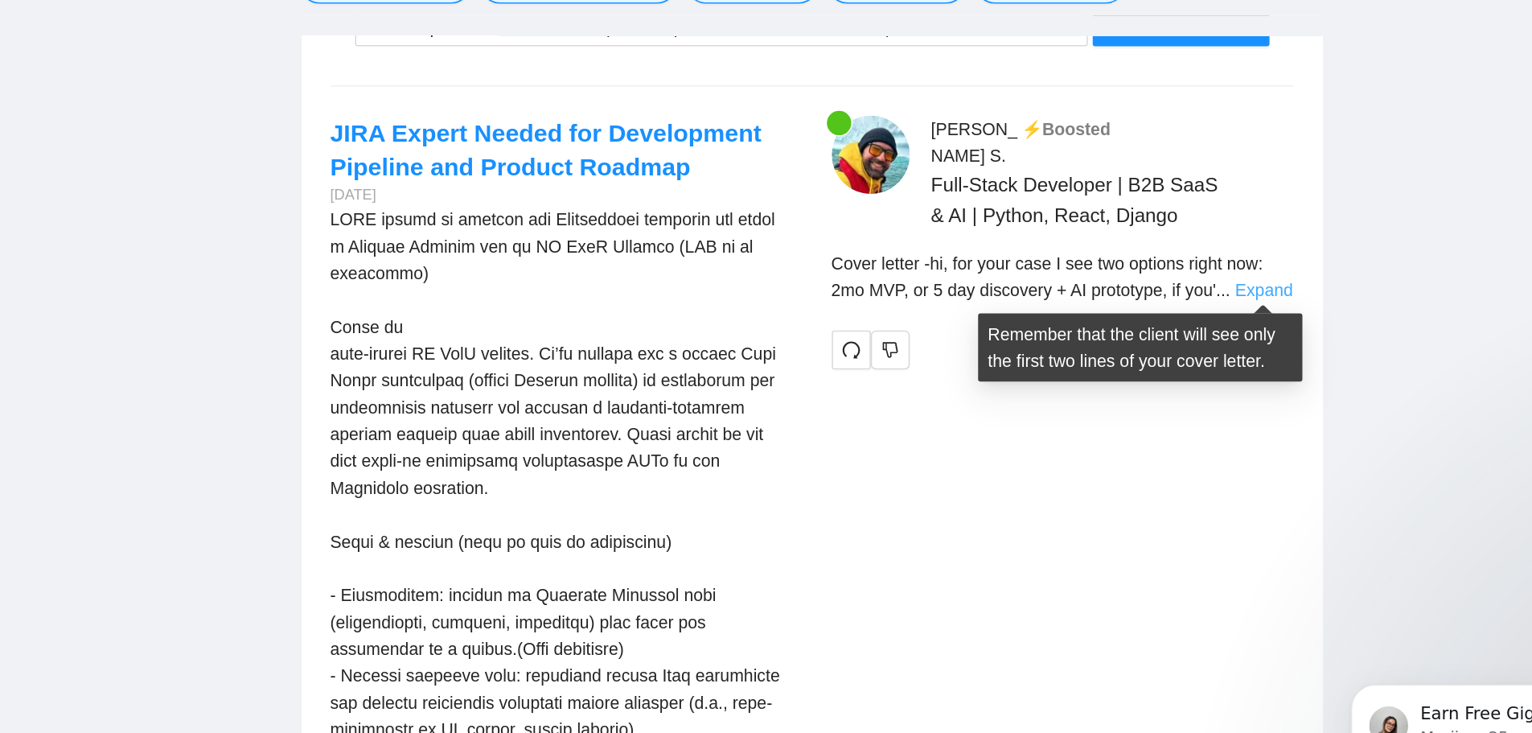
click at [1048, 349] on link "Expand" at bounding box center [1177, 350] width 38 height 13
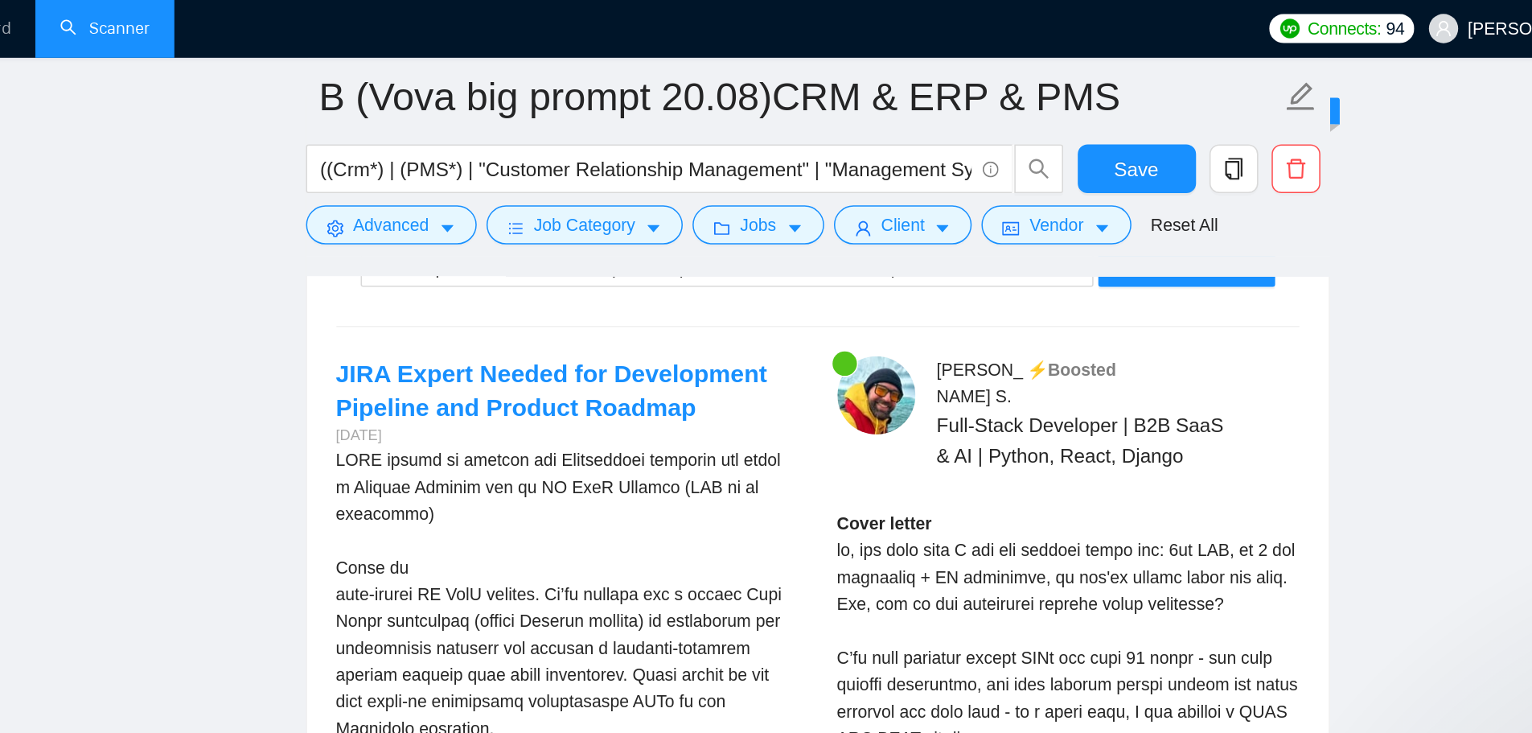
scroll to position [3485, 0]
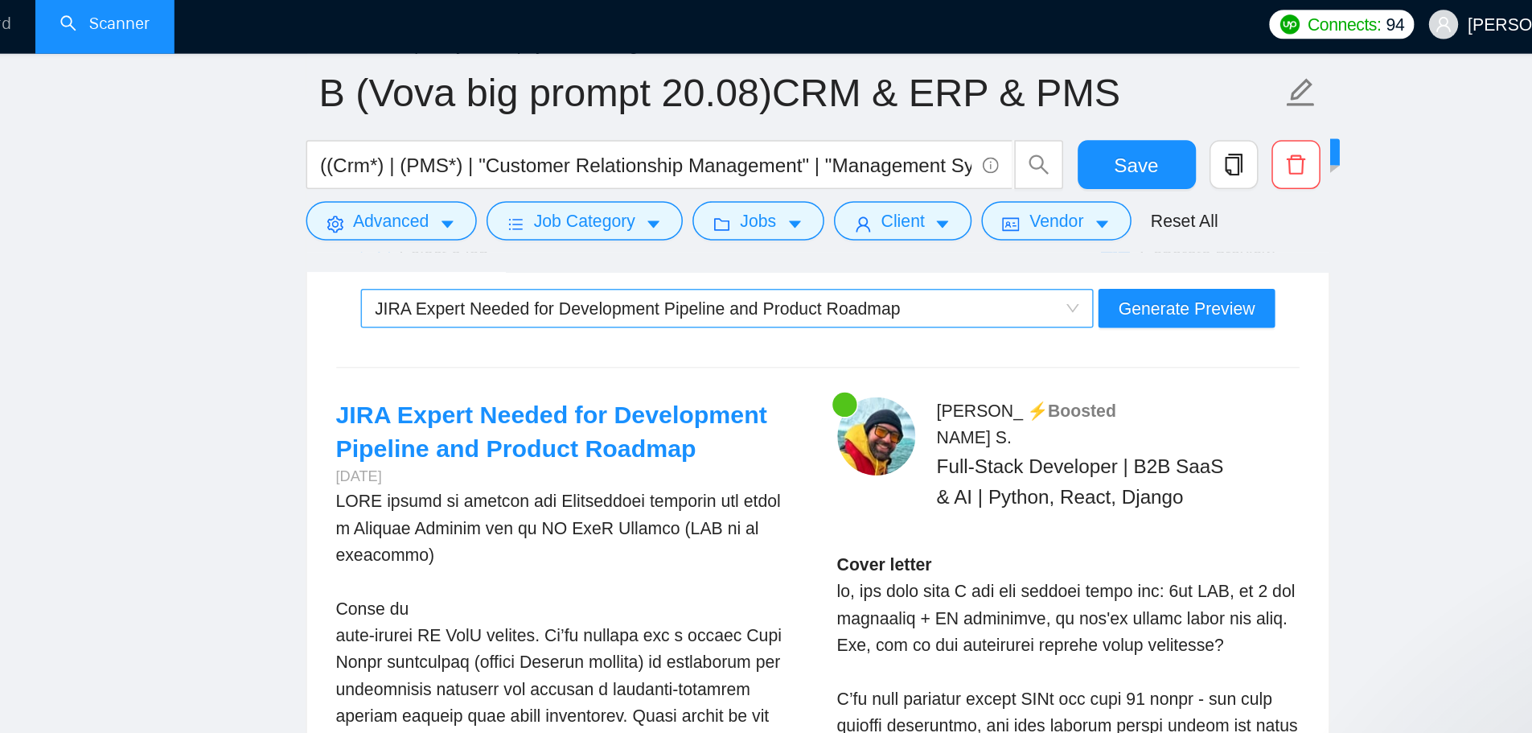
click at [1047, 210] on span "JIRA Expert Needed for Development Pipeline and Product Roadmap" at bounding box center [819, 207] width 465 height 24
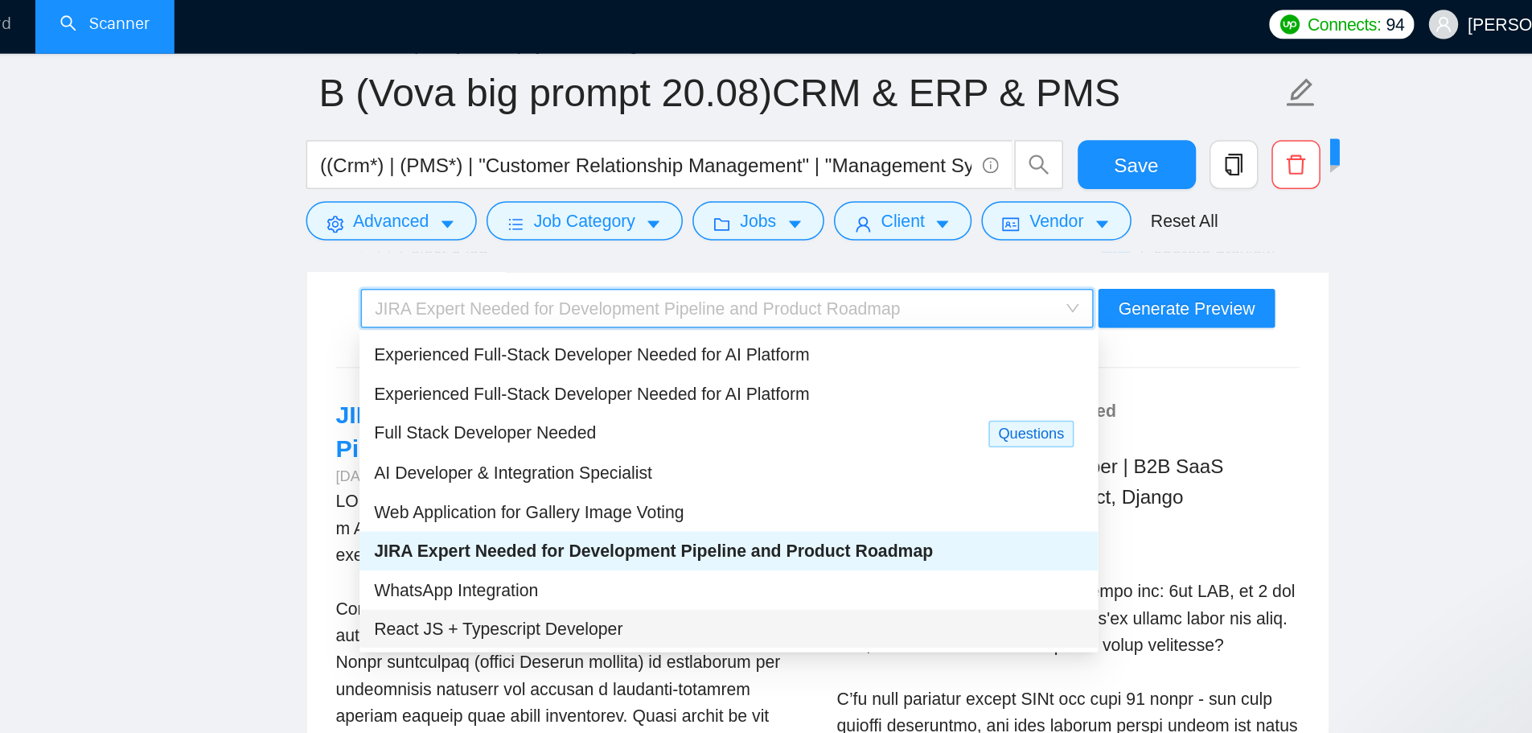
click at [777, 410] on div "React JS + Typescript Developer" at bounding box center [820, 418] width 468 height 18
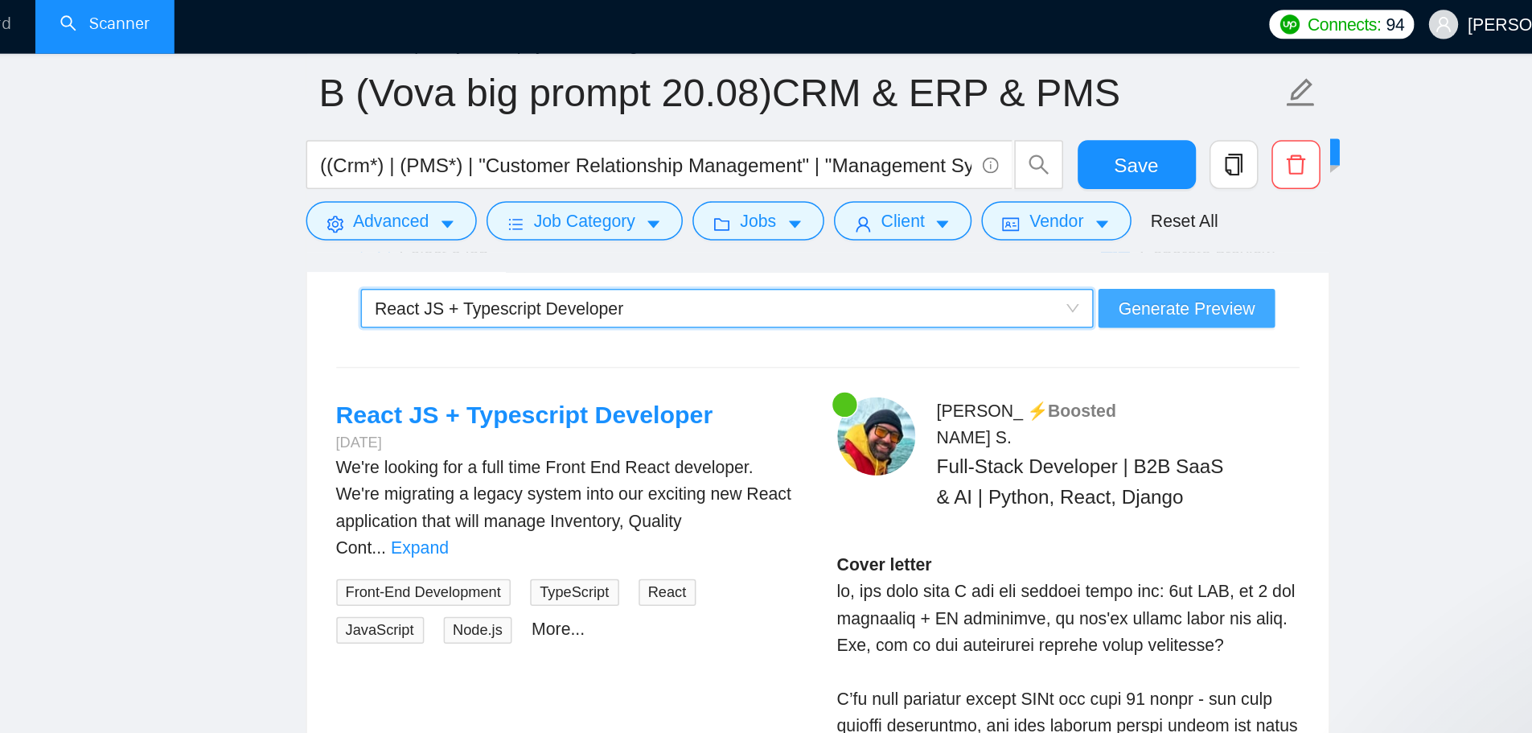
click at [1048, 198] on span "Generate Preview" at bounding box center [1122, 207] width 90 height 18
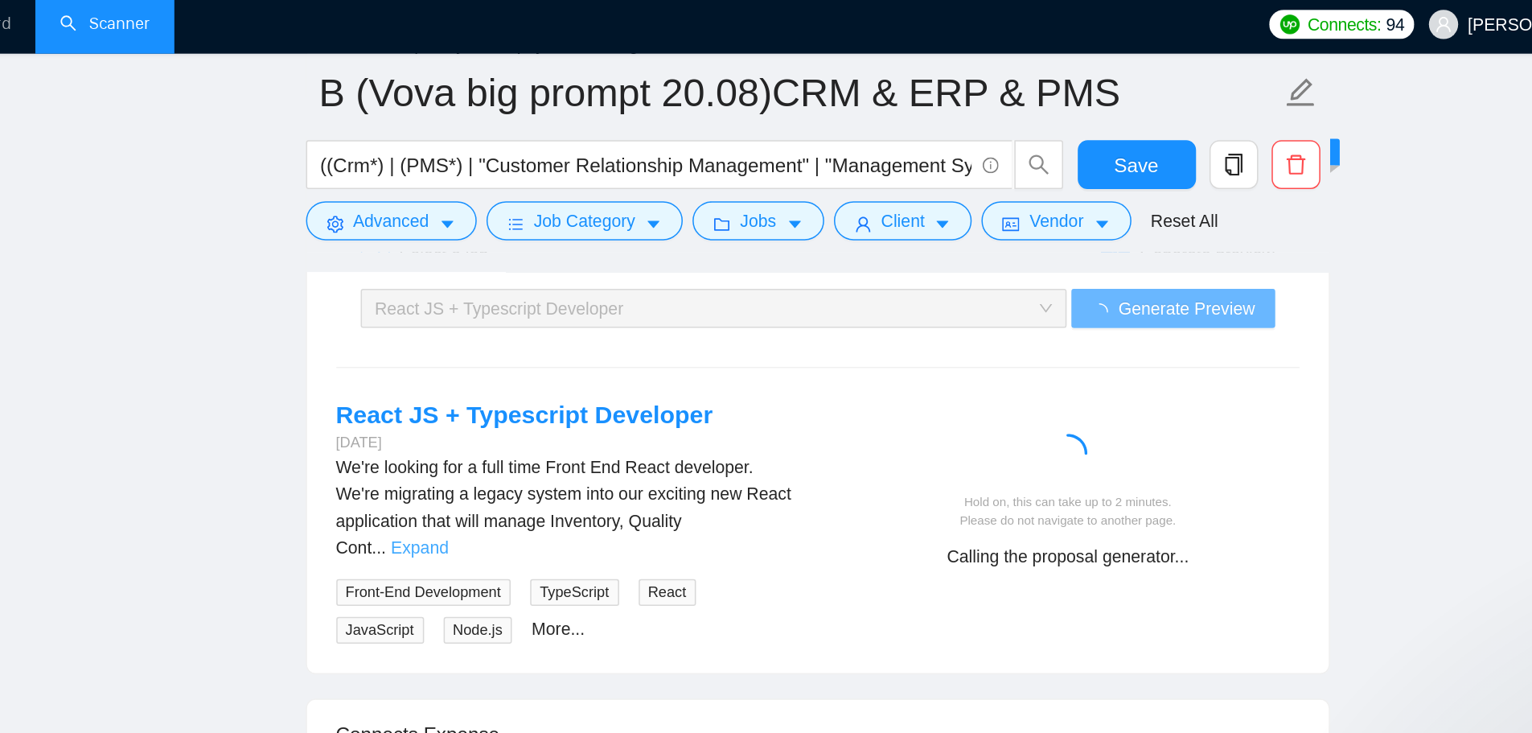
click at [636, 358] on link "Expand" at bounding box center [617, 364] width 38 height 13
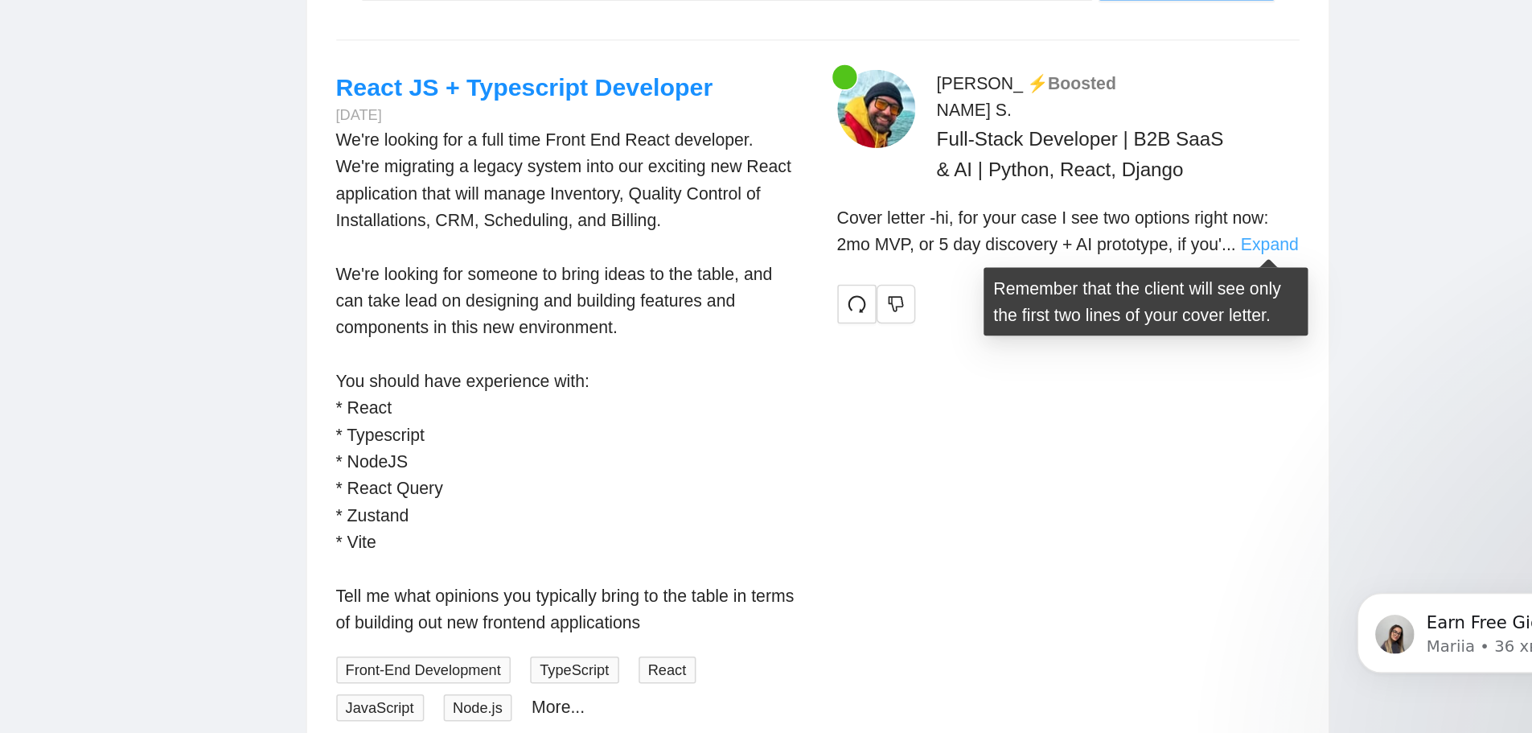
click at [1048, 378] on link "Expand" at bounding box center [1177, 380] width 38 height 13
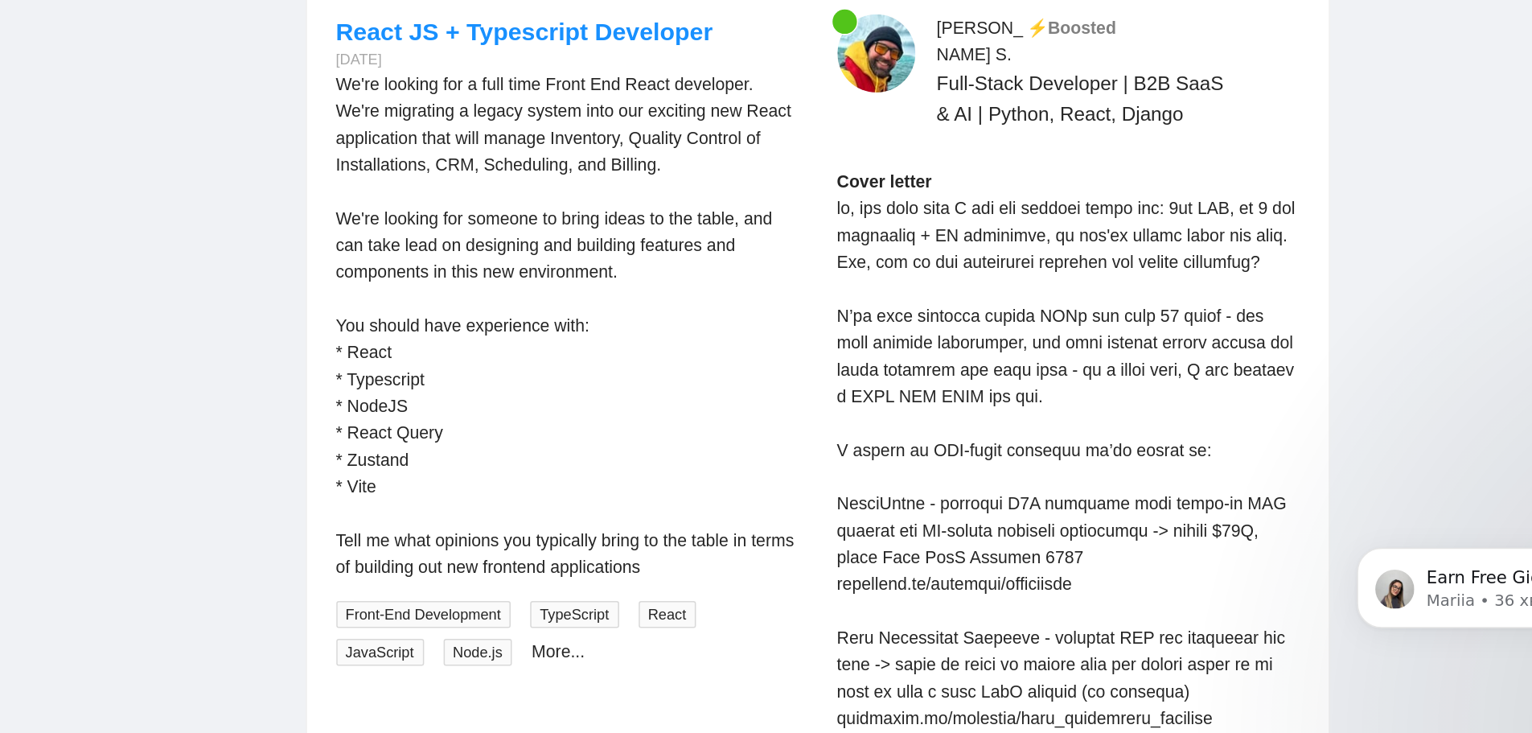
scroll to position [3492, 0]
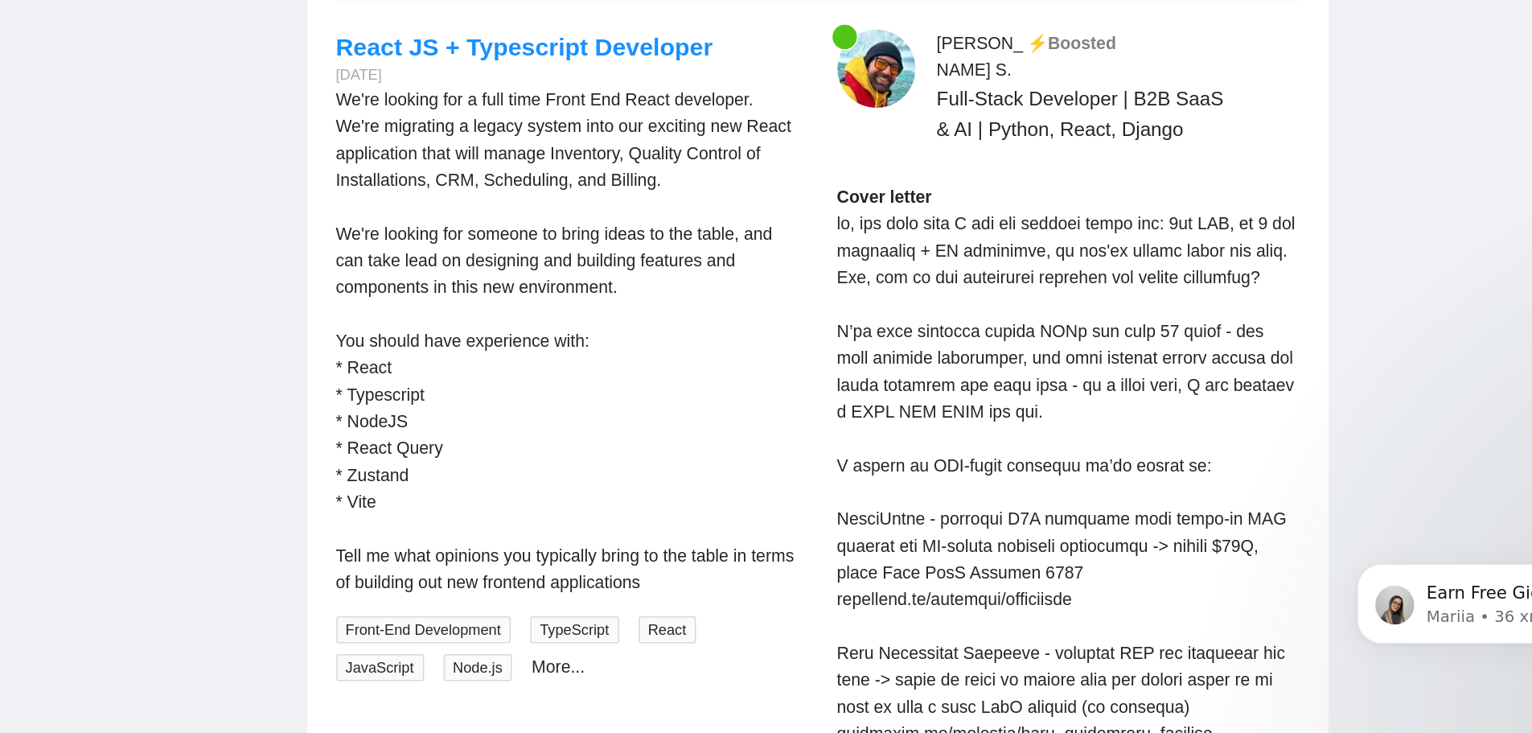
click at [667, 324] on div "We're looking for a full time Front End React developer. We're migrating a lega…" at bounding box center [713, 463] width 305 height 336
drag, startPoint x: 667, startPoint y: 324, endPoint x: 691, endPoint y: 318, distance: 25.0
click at [691, 318] on div "We're looking for a full time Front End React developer. We're migrating a lega…" at bounding box center [713, 463] width 305 height 336
click at [863, 362] on div "We're looking for a full time Front End React developer. We're migrating a lega…" at bounding box center [713, 463] width 305 height 336
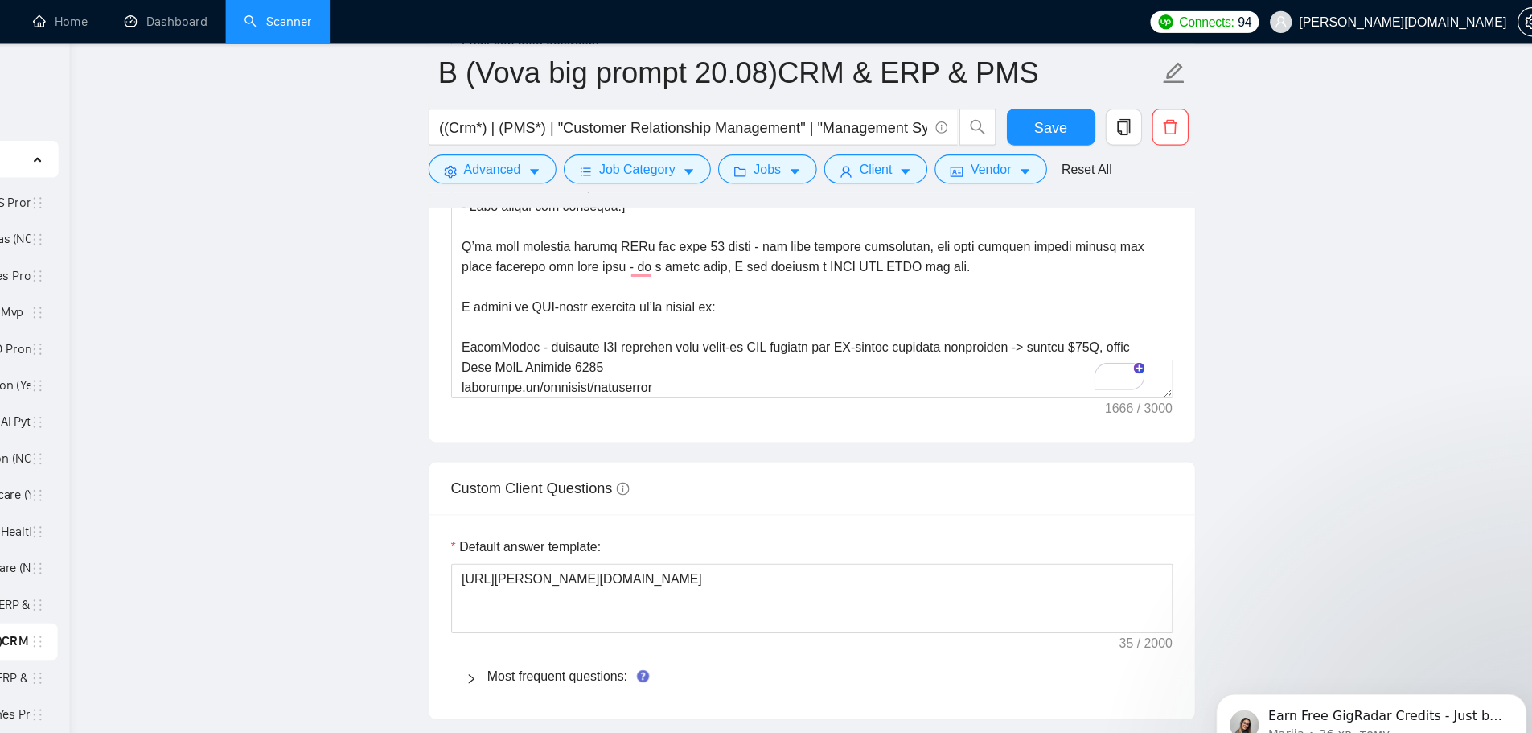
scroll to position [2133, 0]
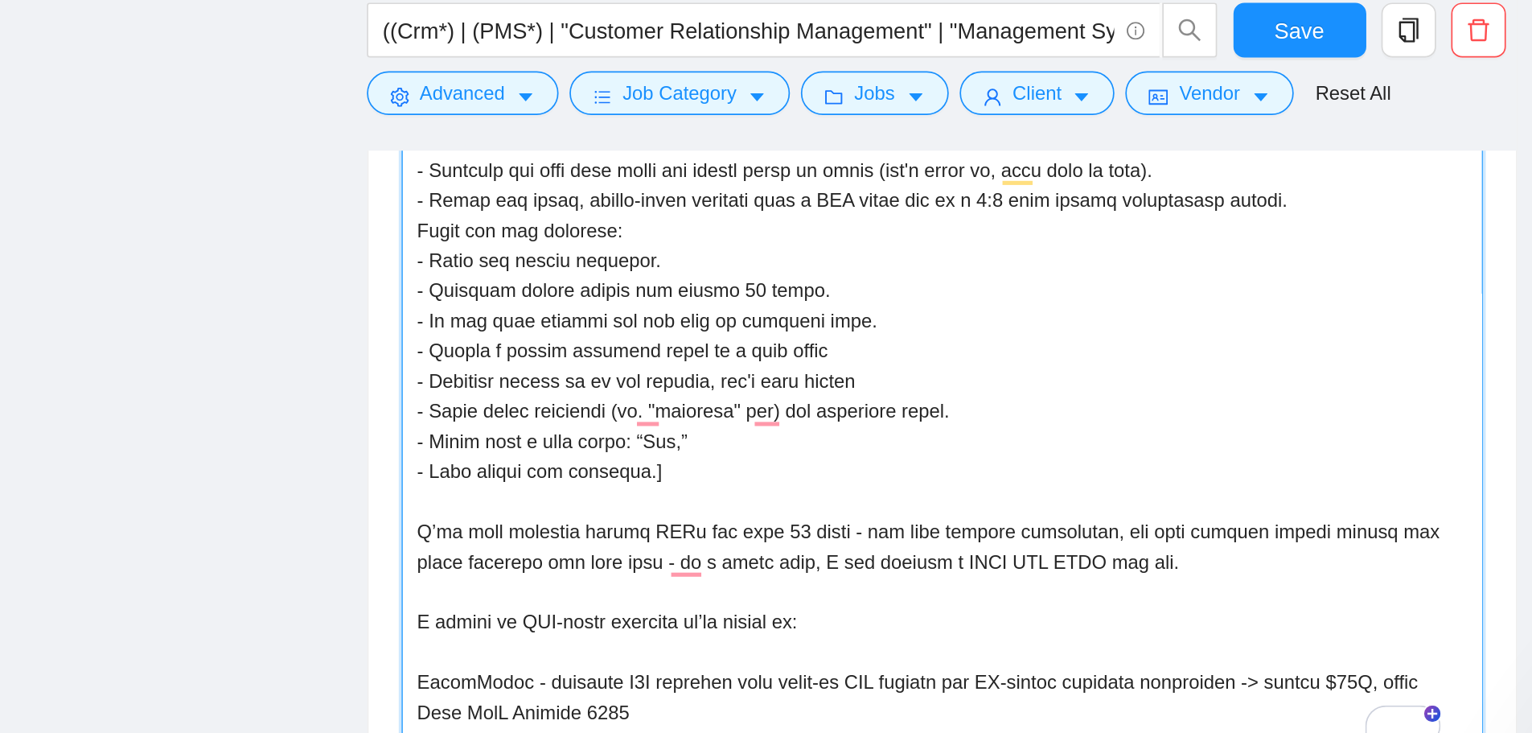
click at [820, 299] on textarea "Cover letter template:" at bounding box center [879, 359] width 636 height 362
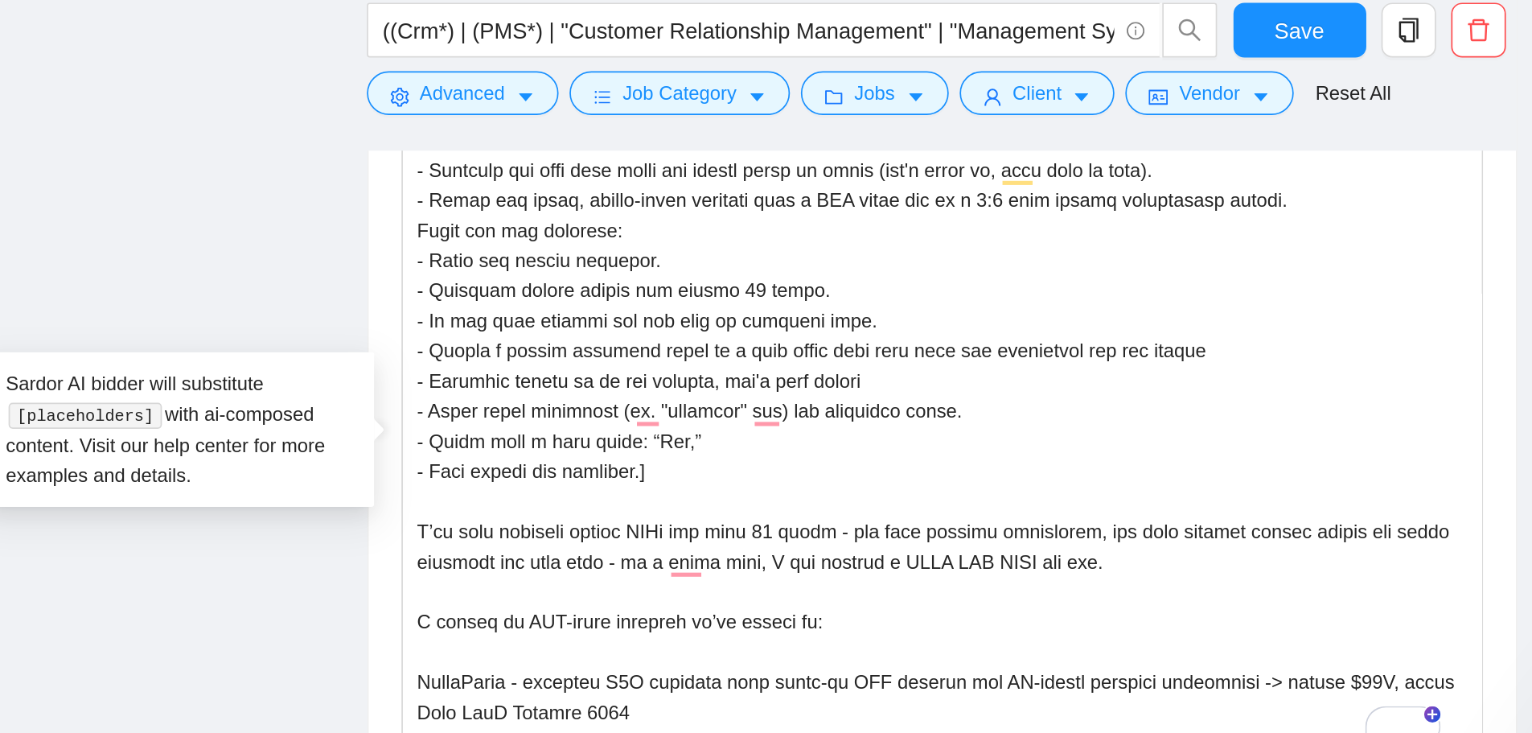
click at [550, 294] on div "Cover letter template:" at bounding box center [879, 356] width 674 height 444
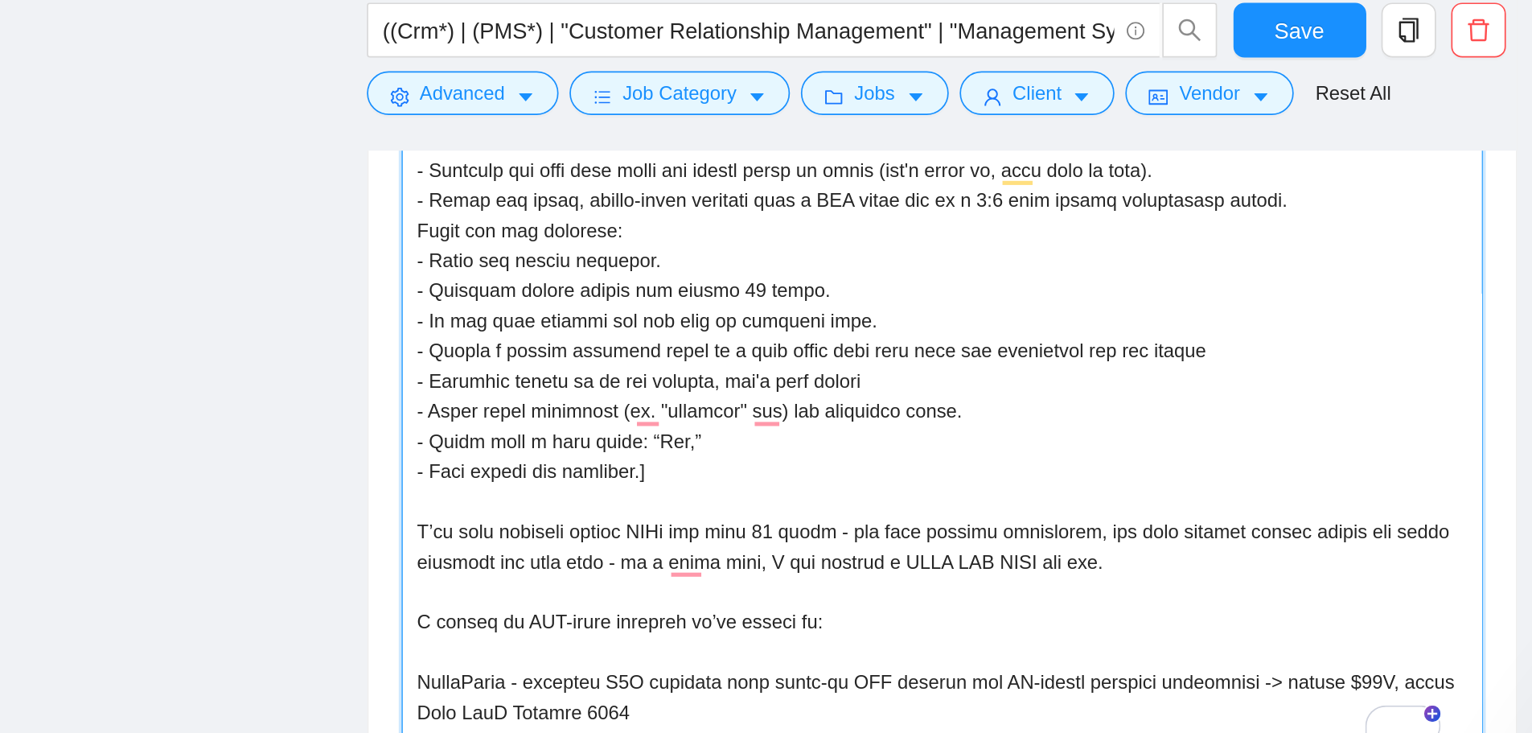
click at [699, 355] on textarea "Cover letter template:" at bounding box center [879, 359] width 636 height 362
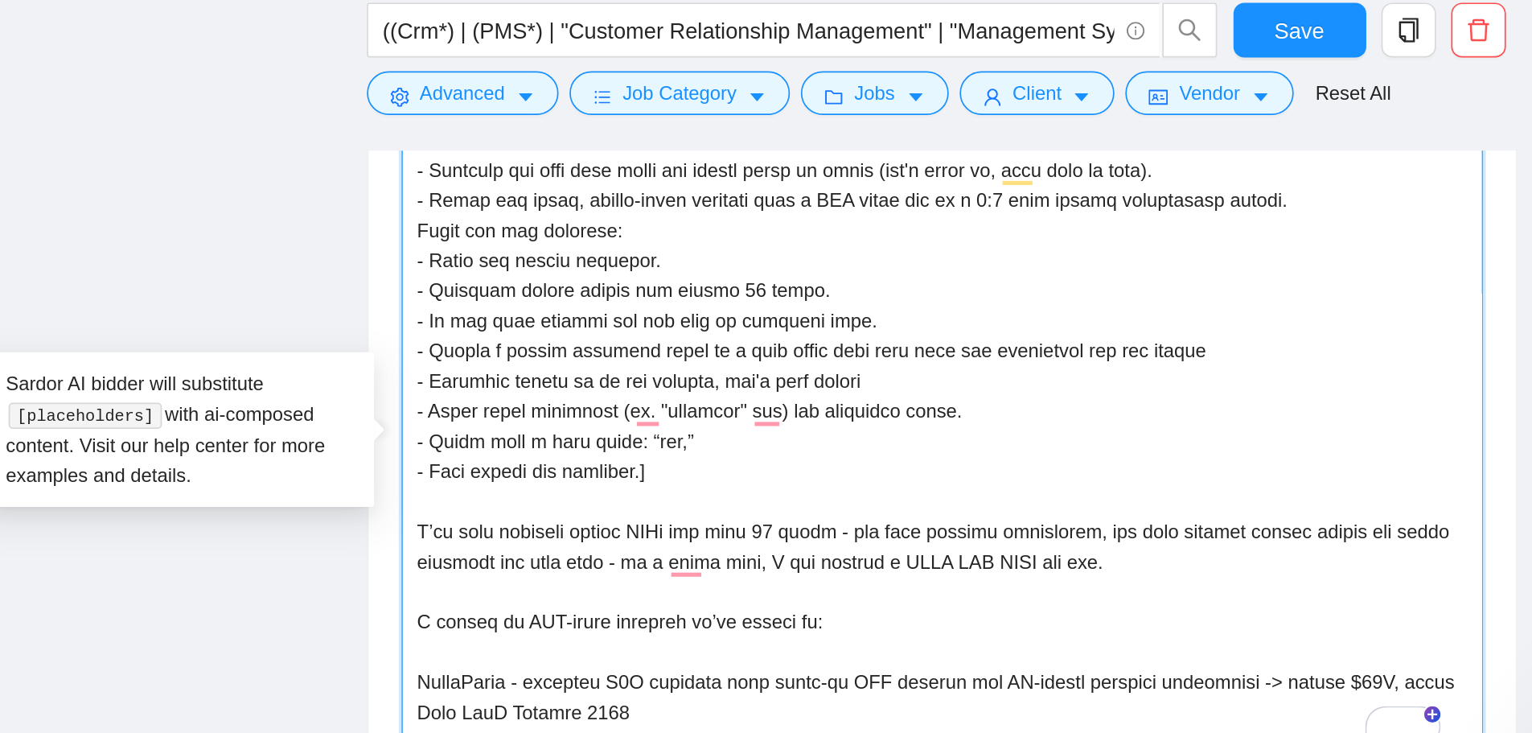
click at [822, 396] on textarea "Cover letter template:" at bounding box center [879, 359] width 636 height 362
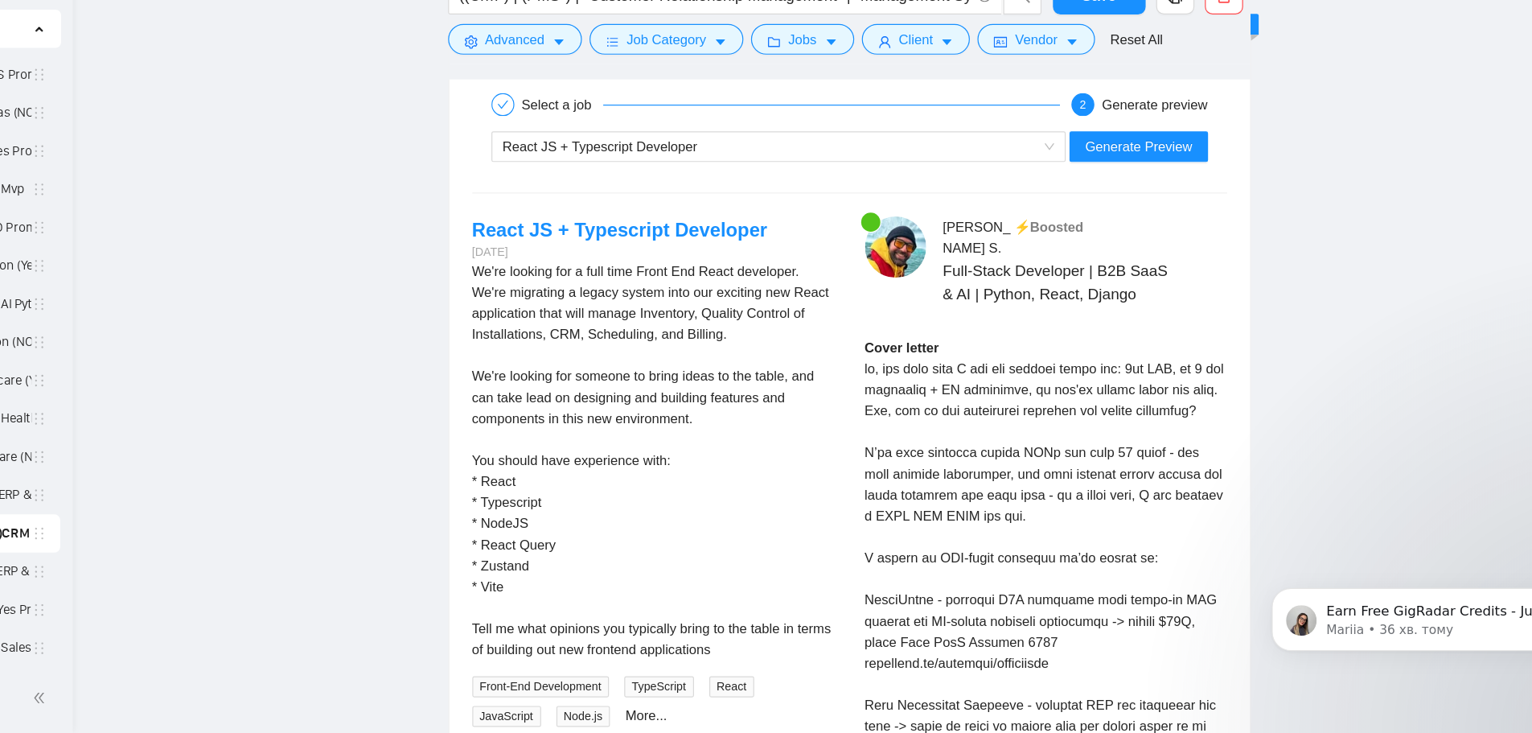
scroll to position [3457, 0]
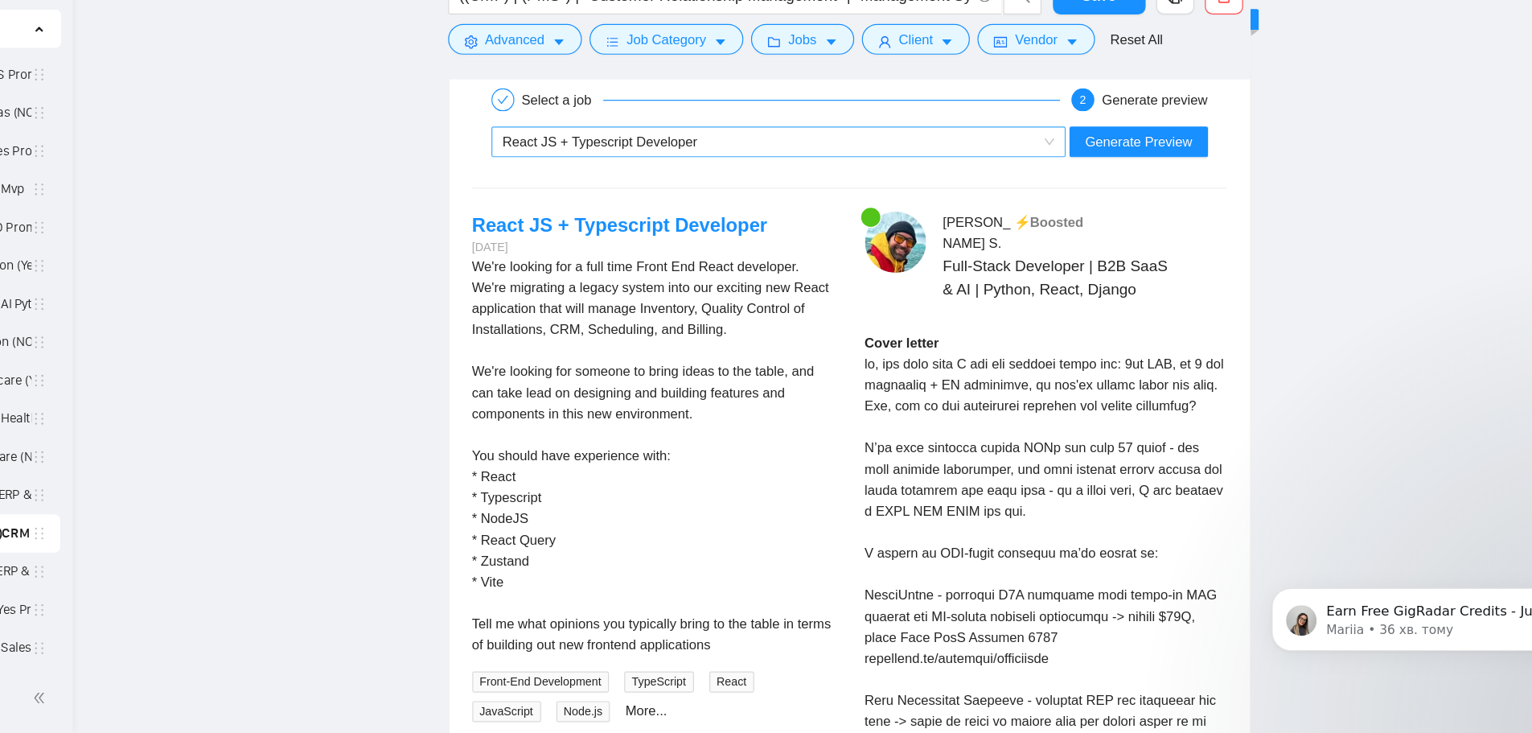
click at [1009, 229] on div "React JS + Typescript Developer" at bounding box center [812, 235] width 450 height 24
type textarea "lo, ips dolo sita C adi eli seddoei tempo inc: 9ut LAB, et 2 dol magnaaliq + EN…"
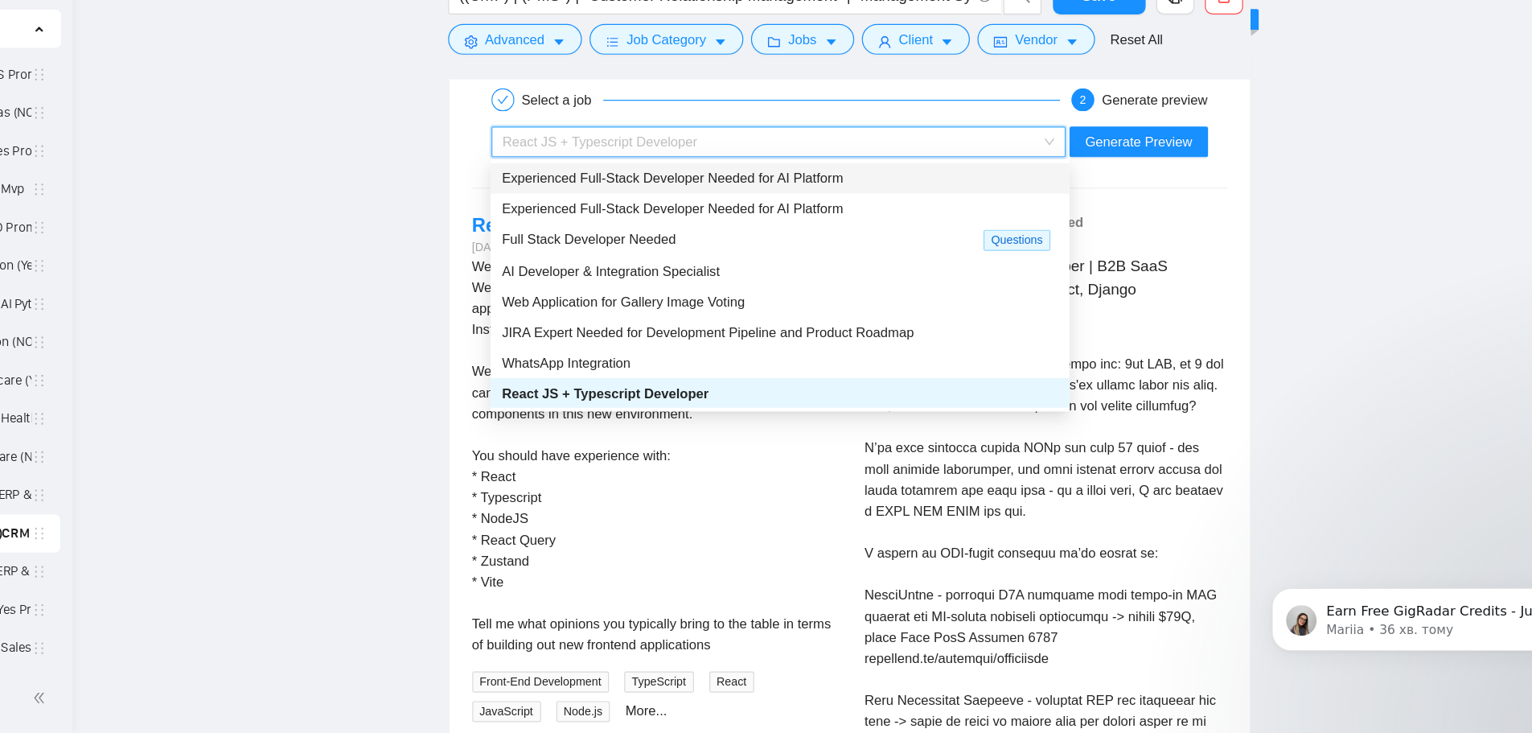
click at [724, 273] on div "Experienced Full-Stack Developer Needed for AI Platform" at bounding box center [820, 266] width 468 height 18
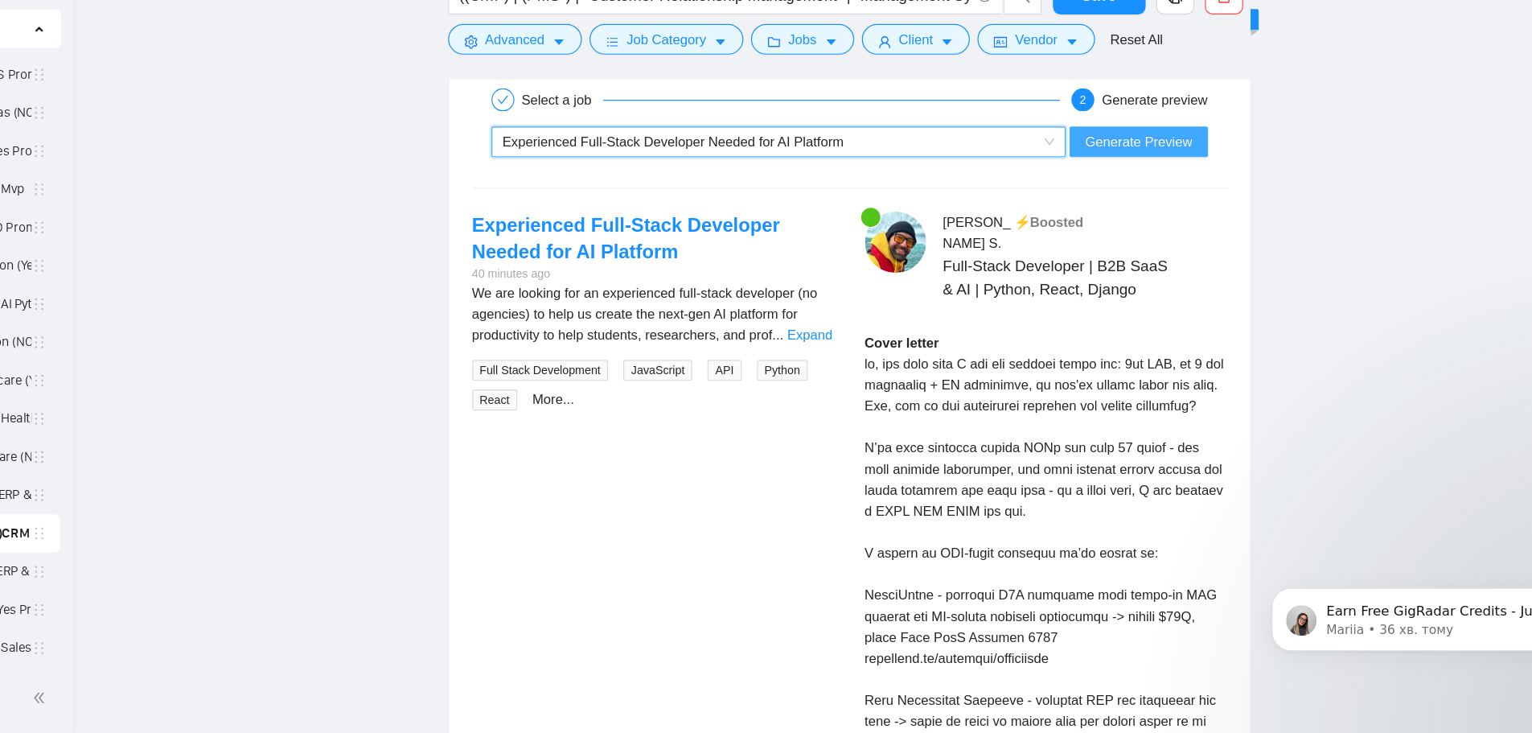
click at [1048, 237] on span "Generate Preview" at bounding box center [1122, 235] width 90 height 18
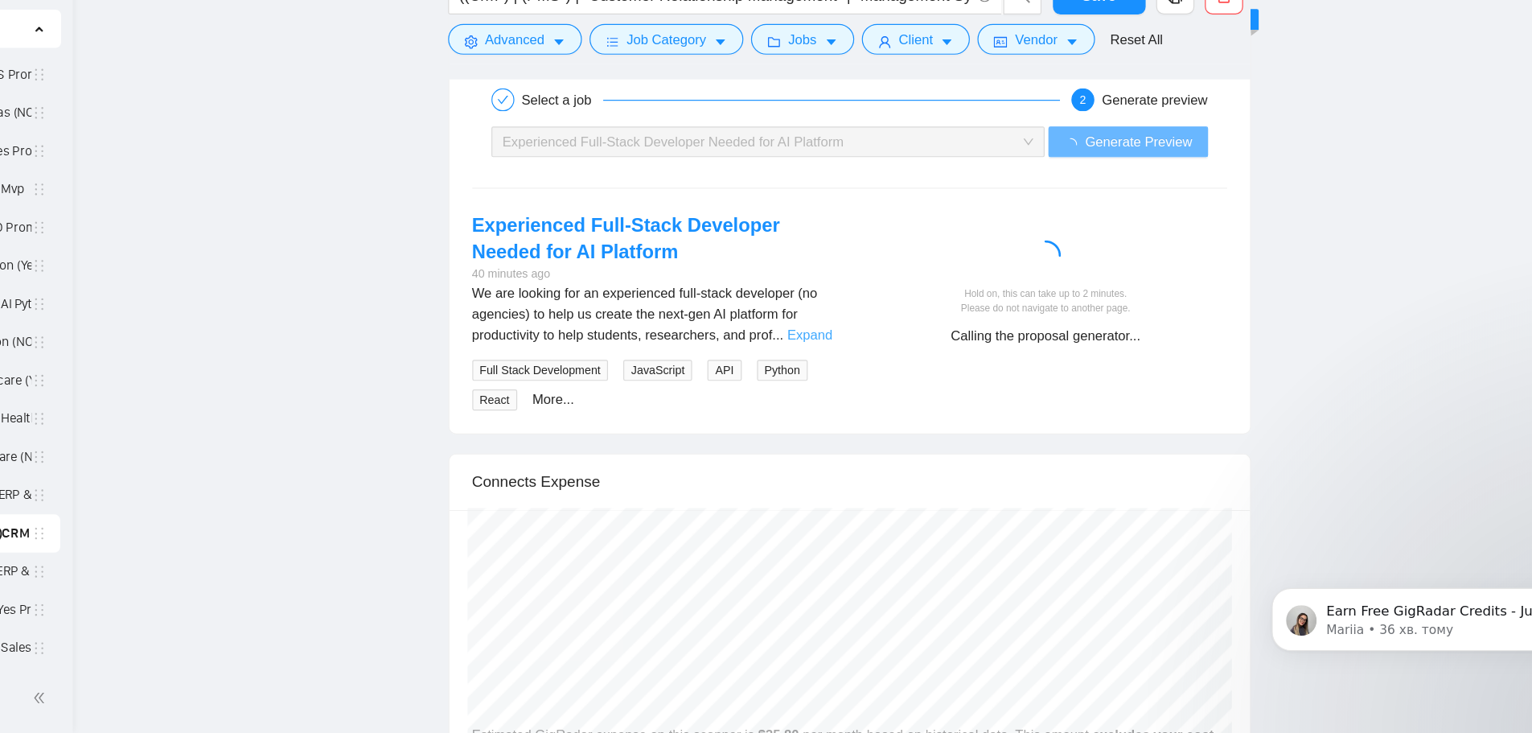
click at [851, 401] on link "Expand" at bounding box center [846, 397] width 38 height 13
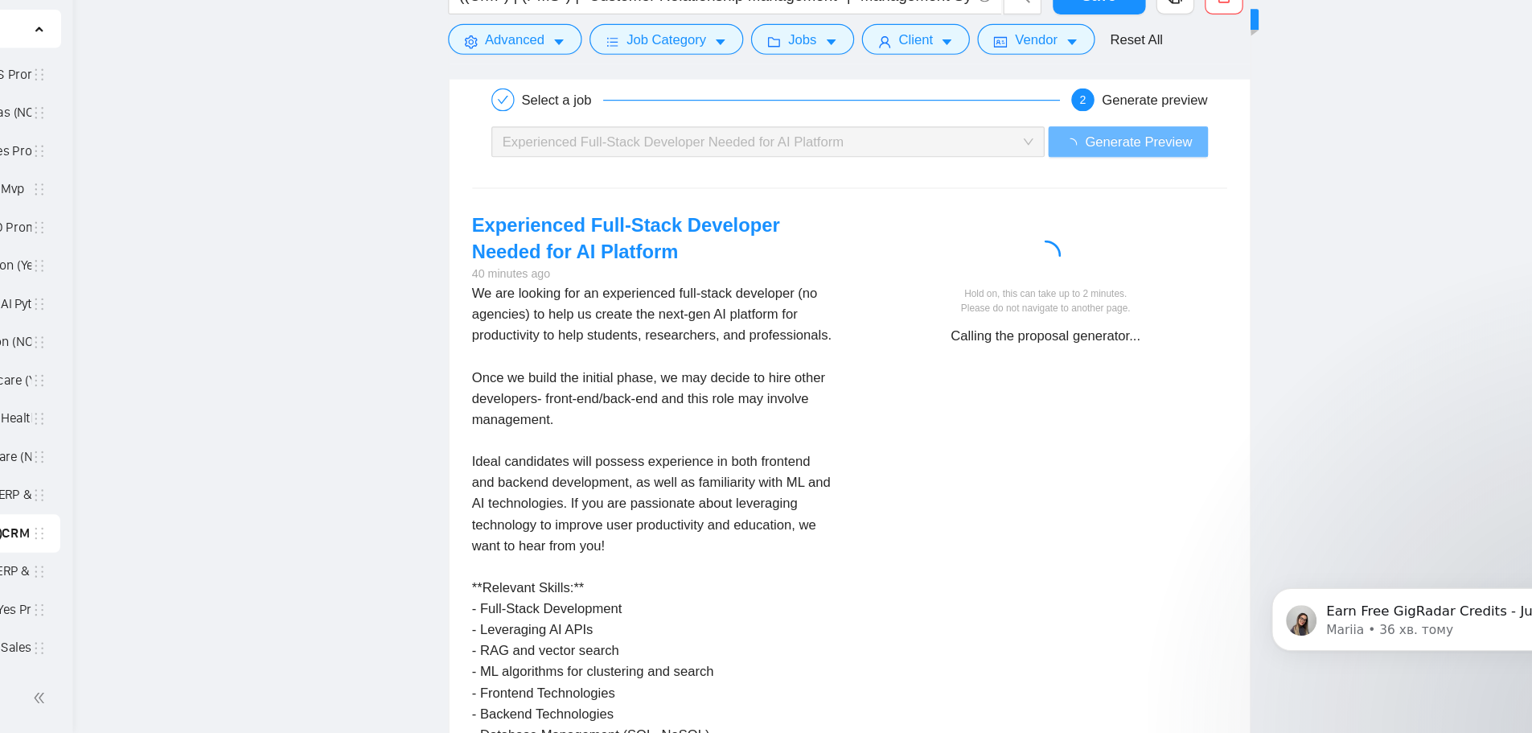
scroll to position [3456, 0]
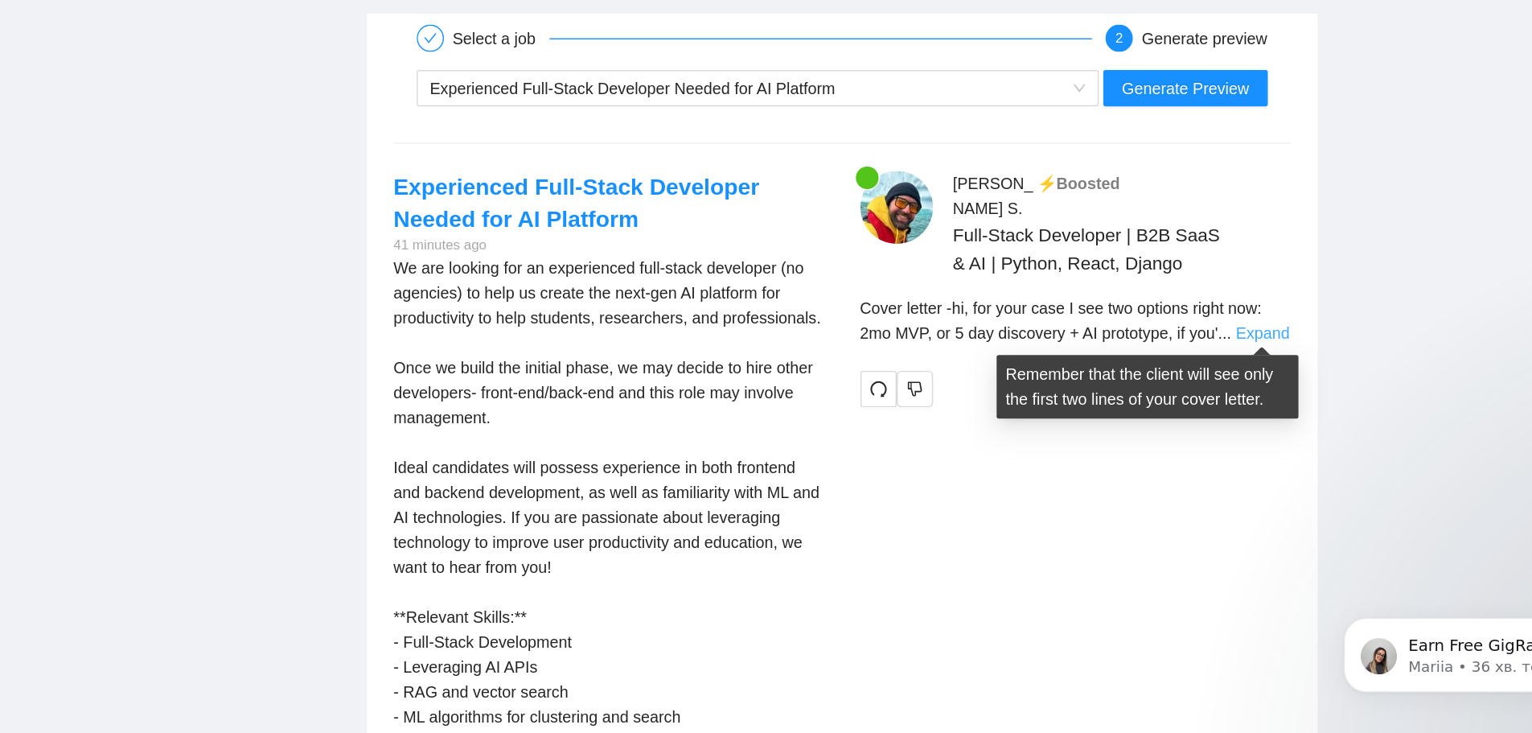
click at [1048, 410] on link "Expand" at bounding box center [1177, 409] width 38 height 13
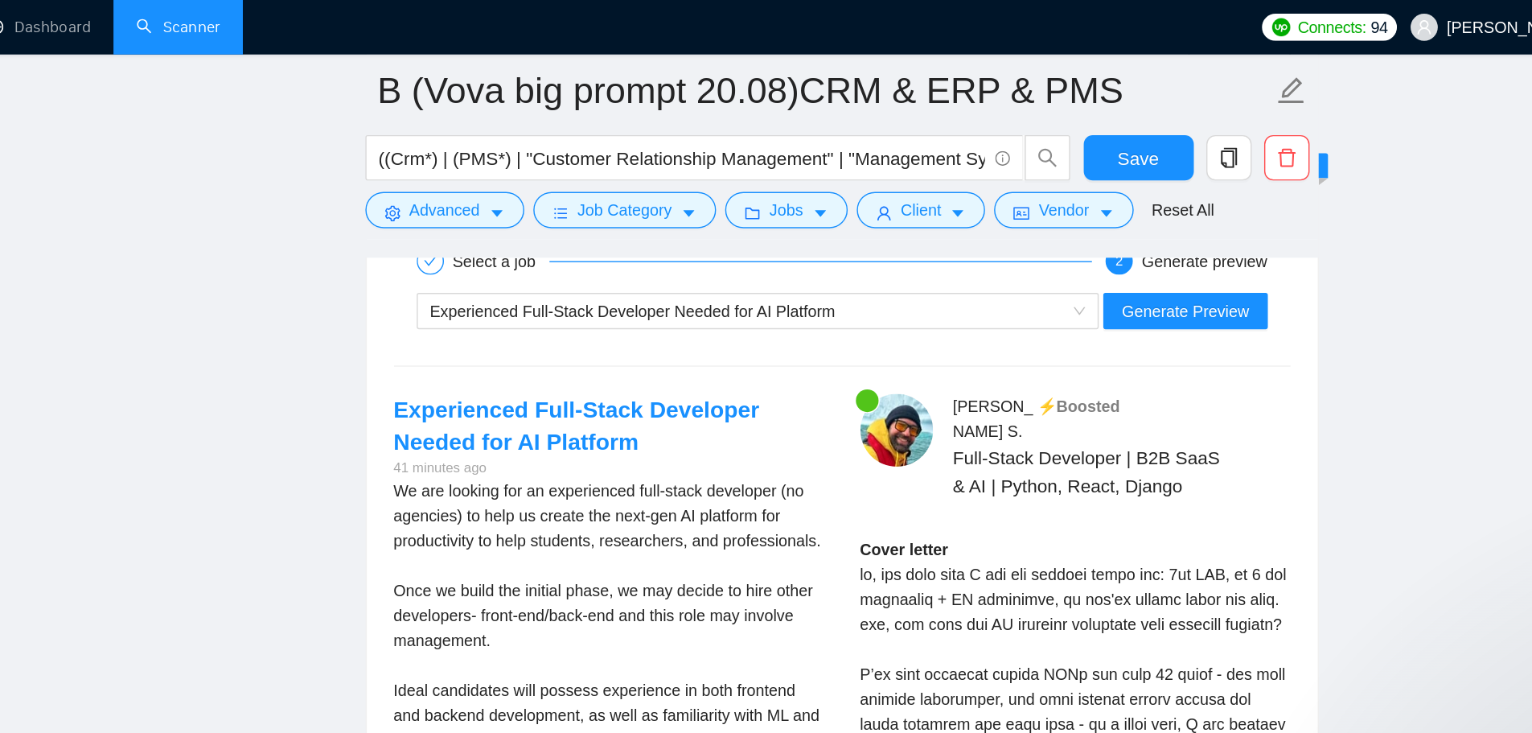
scroll to position [3469, 0]
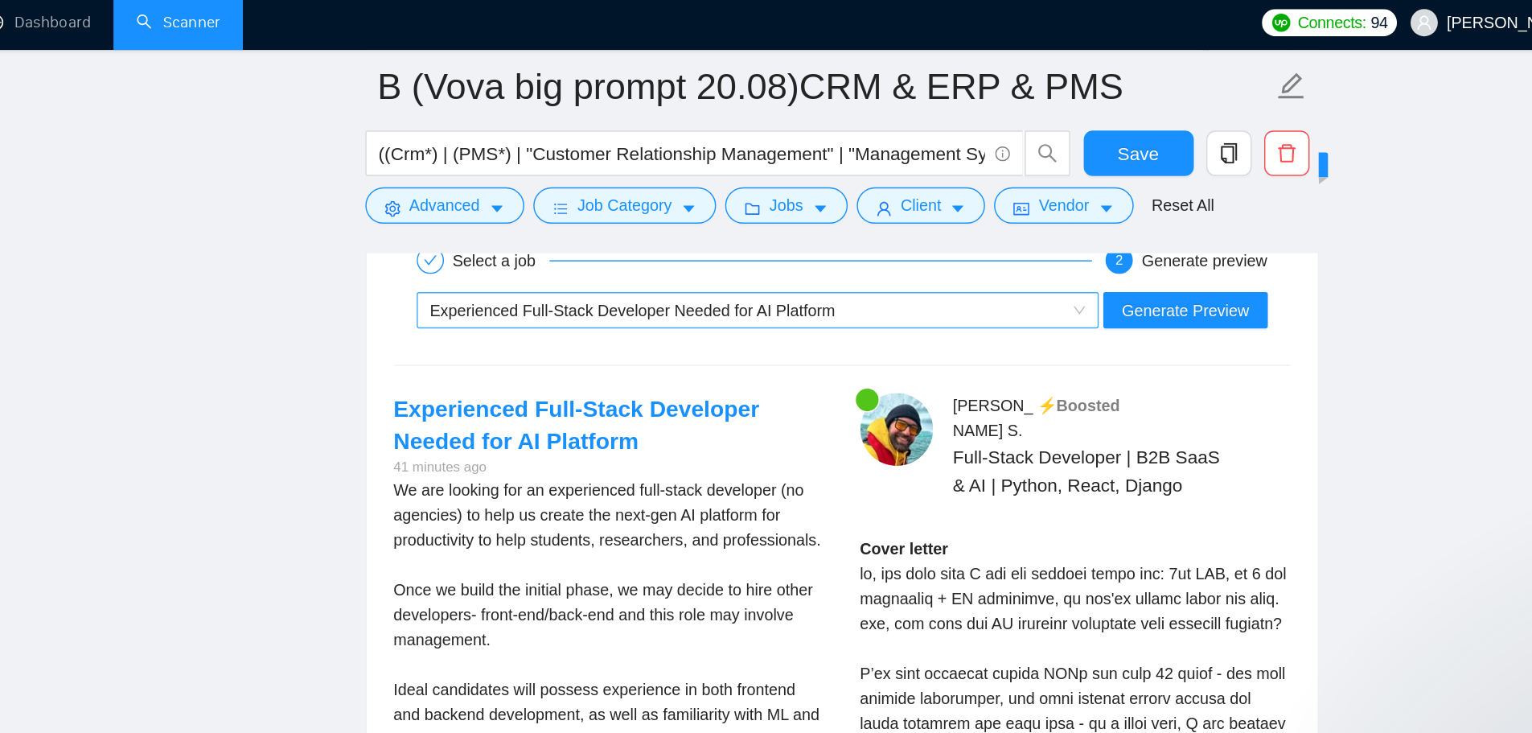
click at [978, 220] on div "Experienced Full-Stack Developer Needed for AI Platform" at bounding box center [812, 223] width 450 height 24
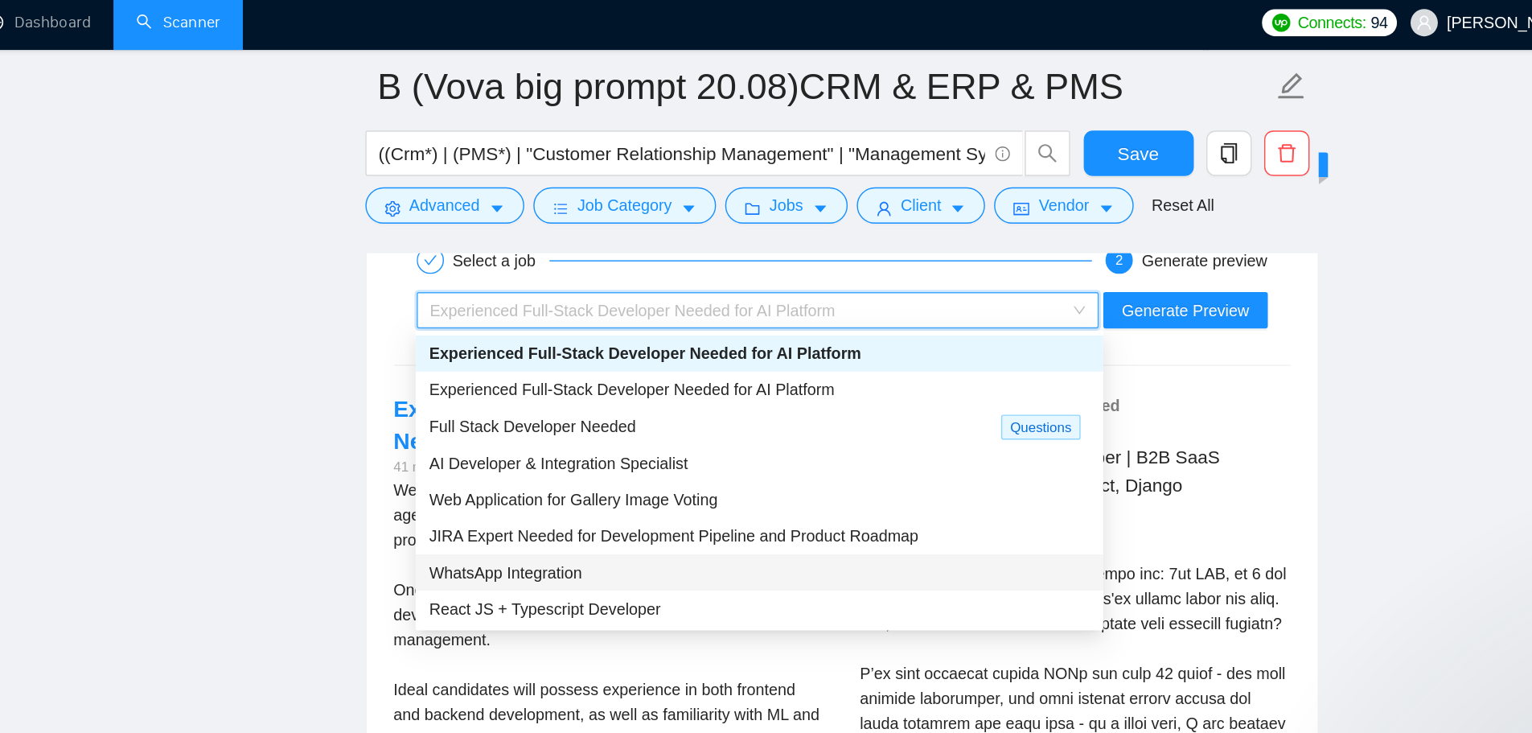
click at [712, 408] on div "WhatsApp Integration" at bounding box center [820, 409] width 468 height 18
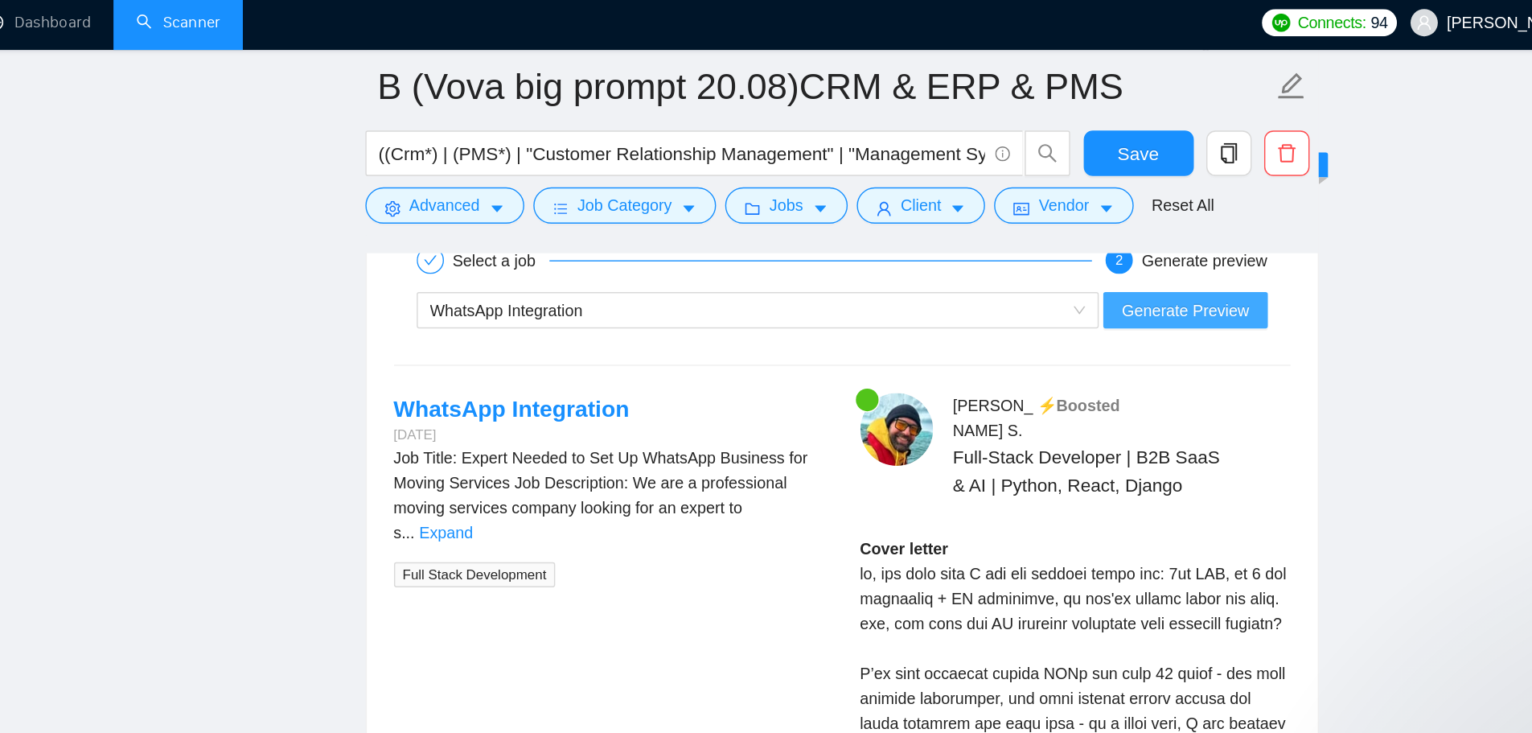
click at [1048, 230] on span "Generate Preview" at bounding box center [1122, 223] width 90 height 18
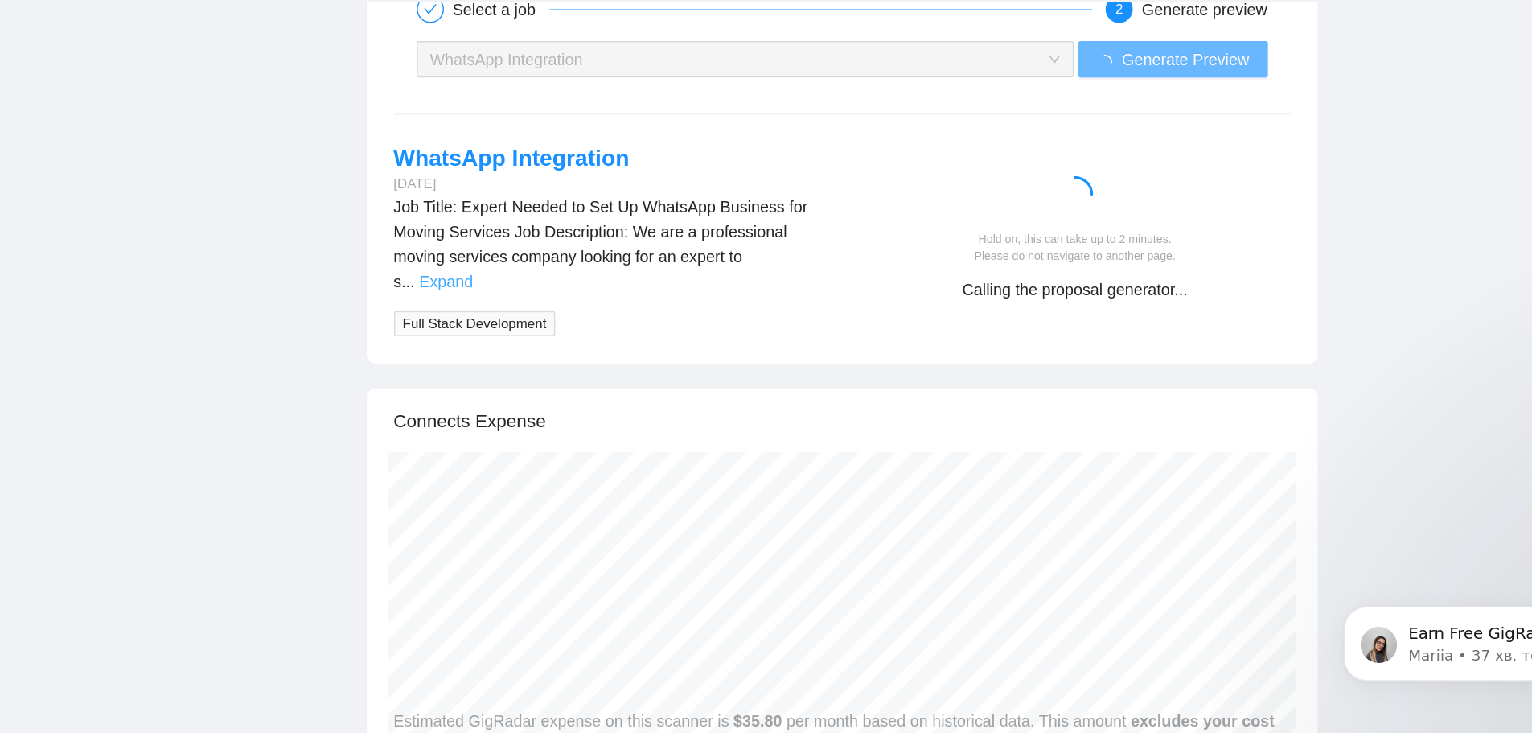
click at [617, 374] on link "Expand" at bounding box center [598, 380] width 38 height 13
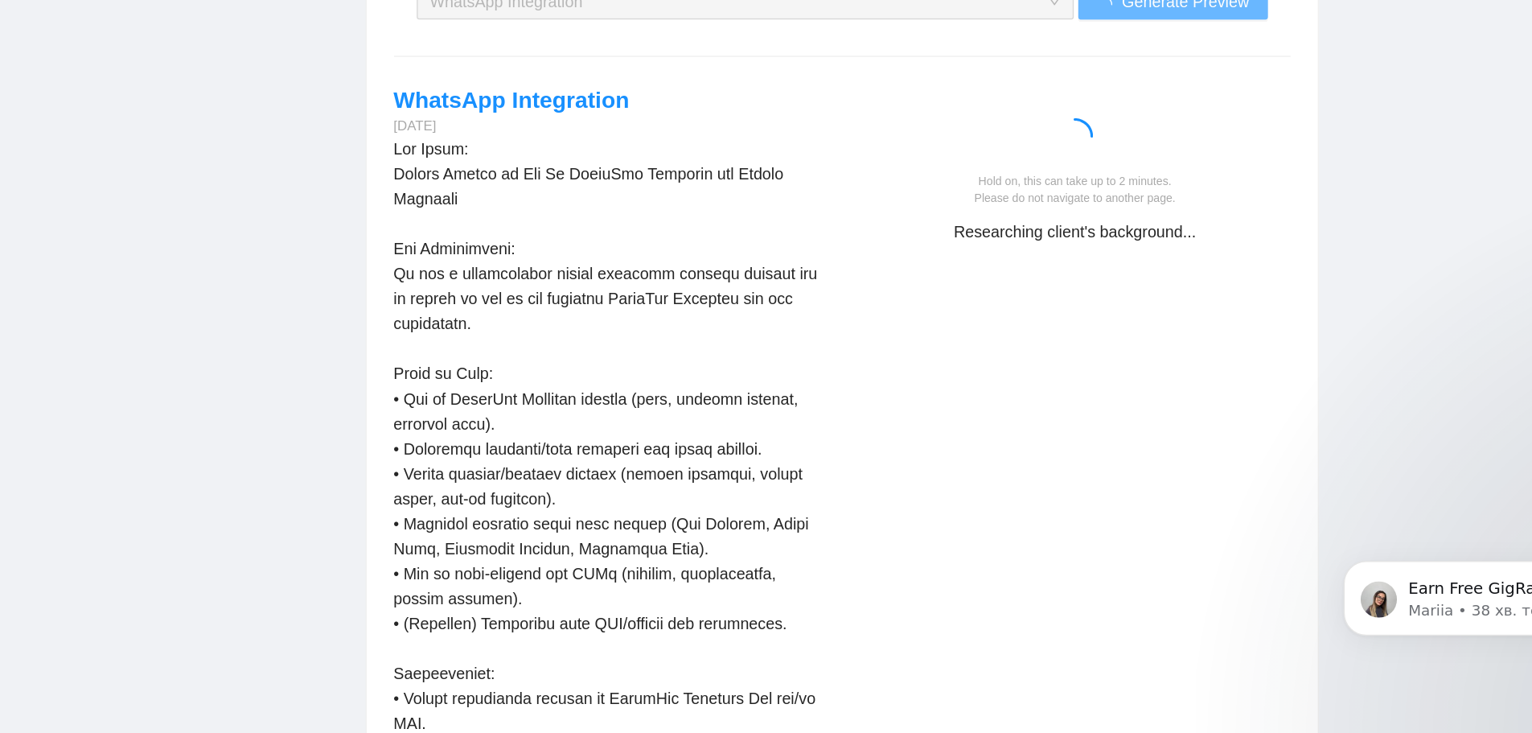
scroll to position [3474, 0]
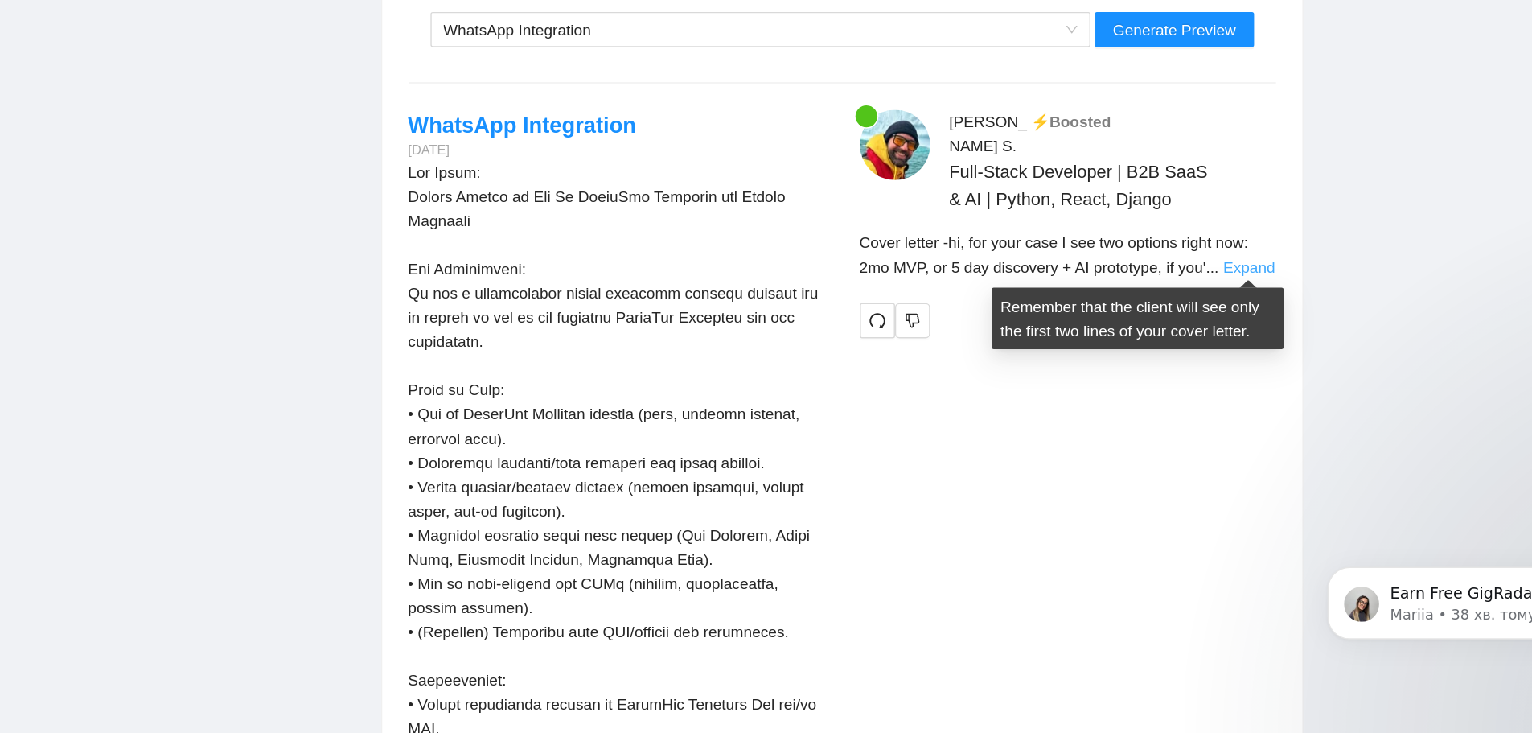
click at [1048, 386] on link "Expand" at bounding box center [1177, 391] width 38 height 13
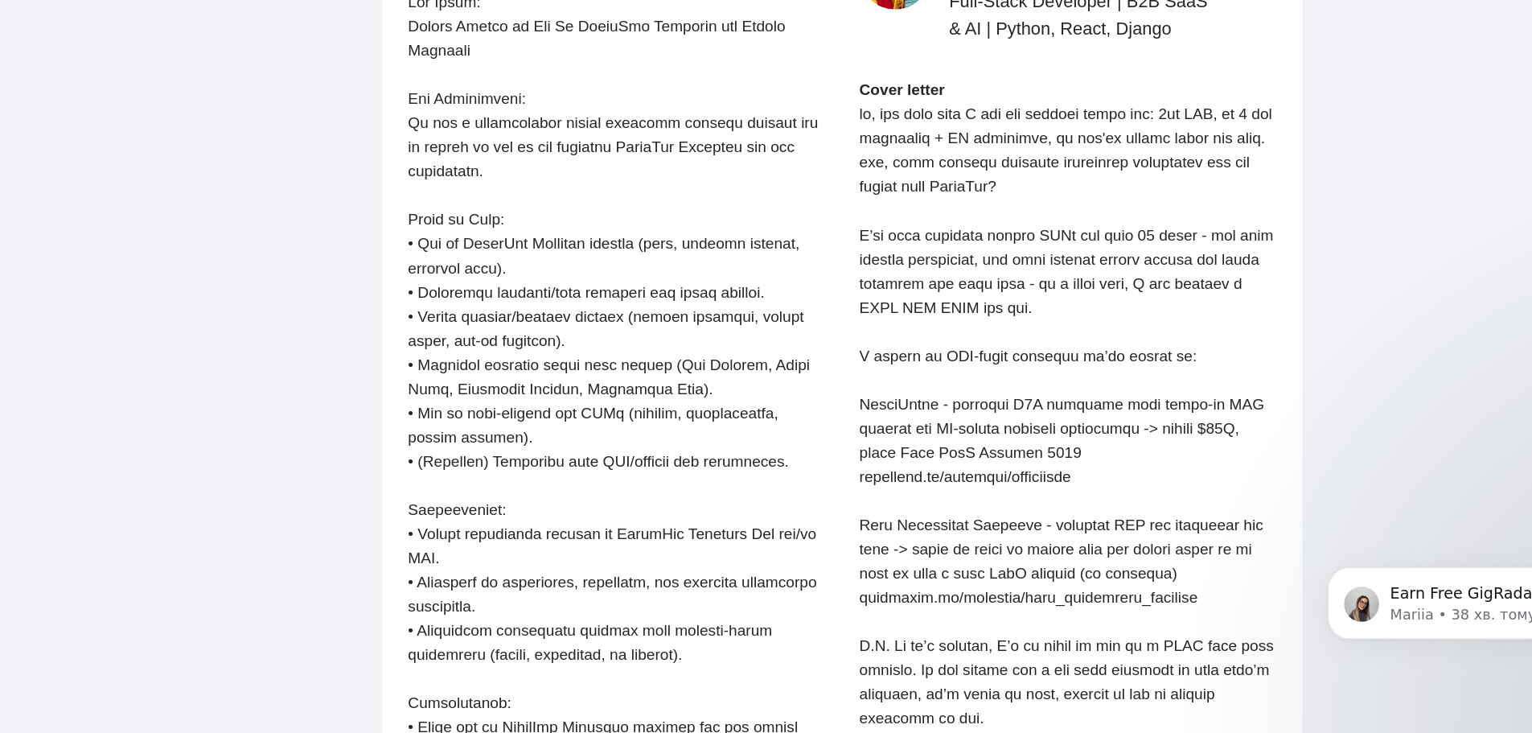
scroll to position [3600, 0]
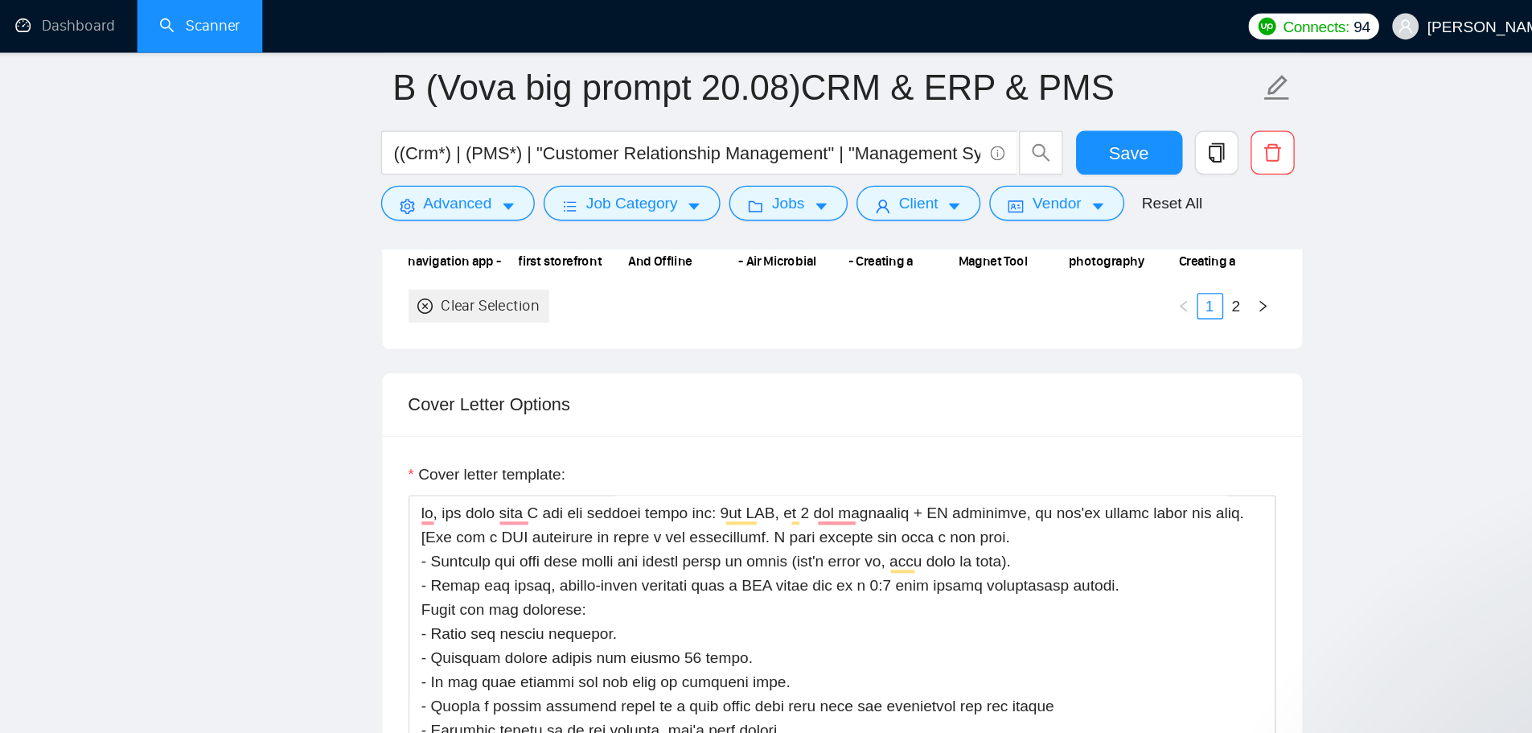
scroll to position [1941, 0]
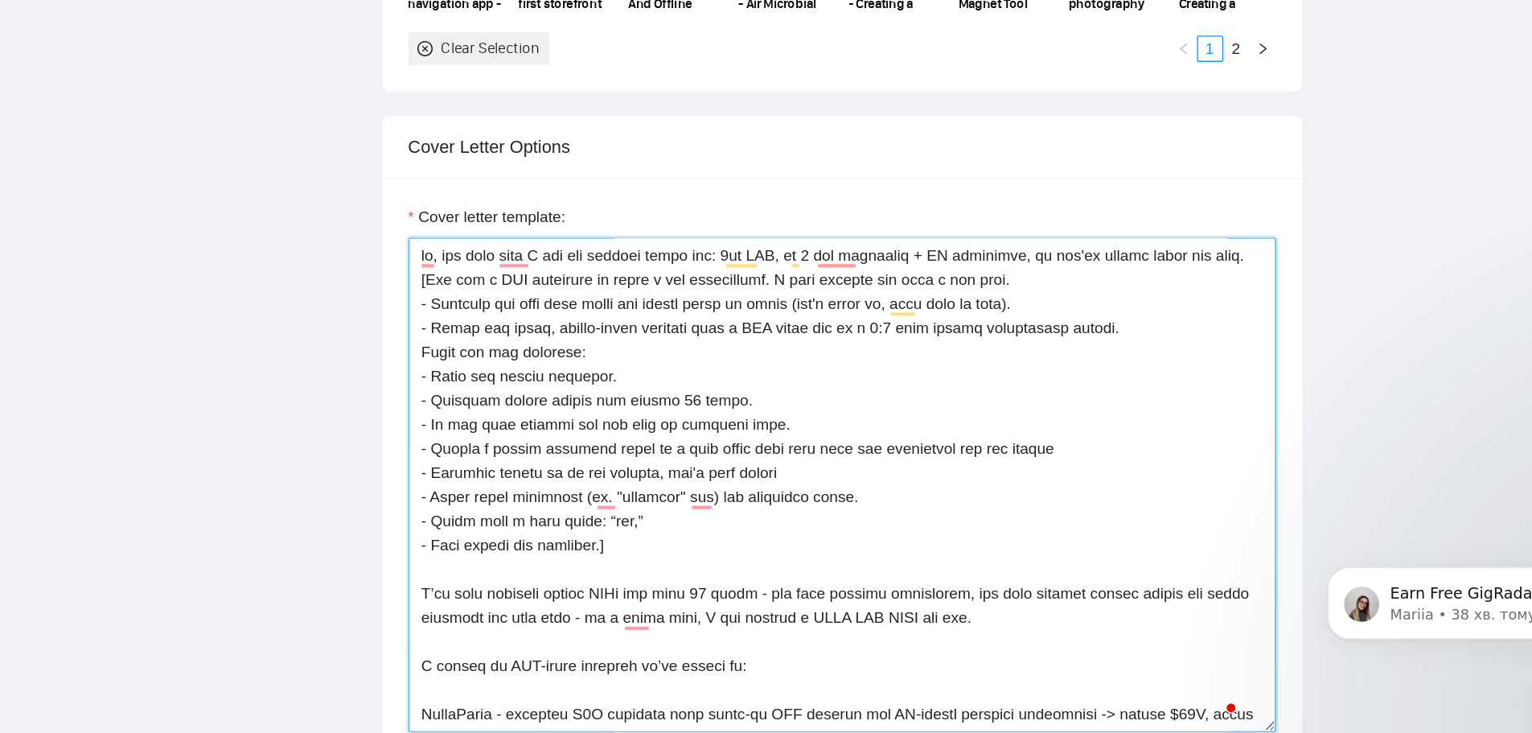
click at [722, 594] on textarea "Cover letter template:" at bounding box center [879, 550] width 636 height 362
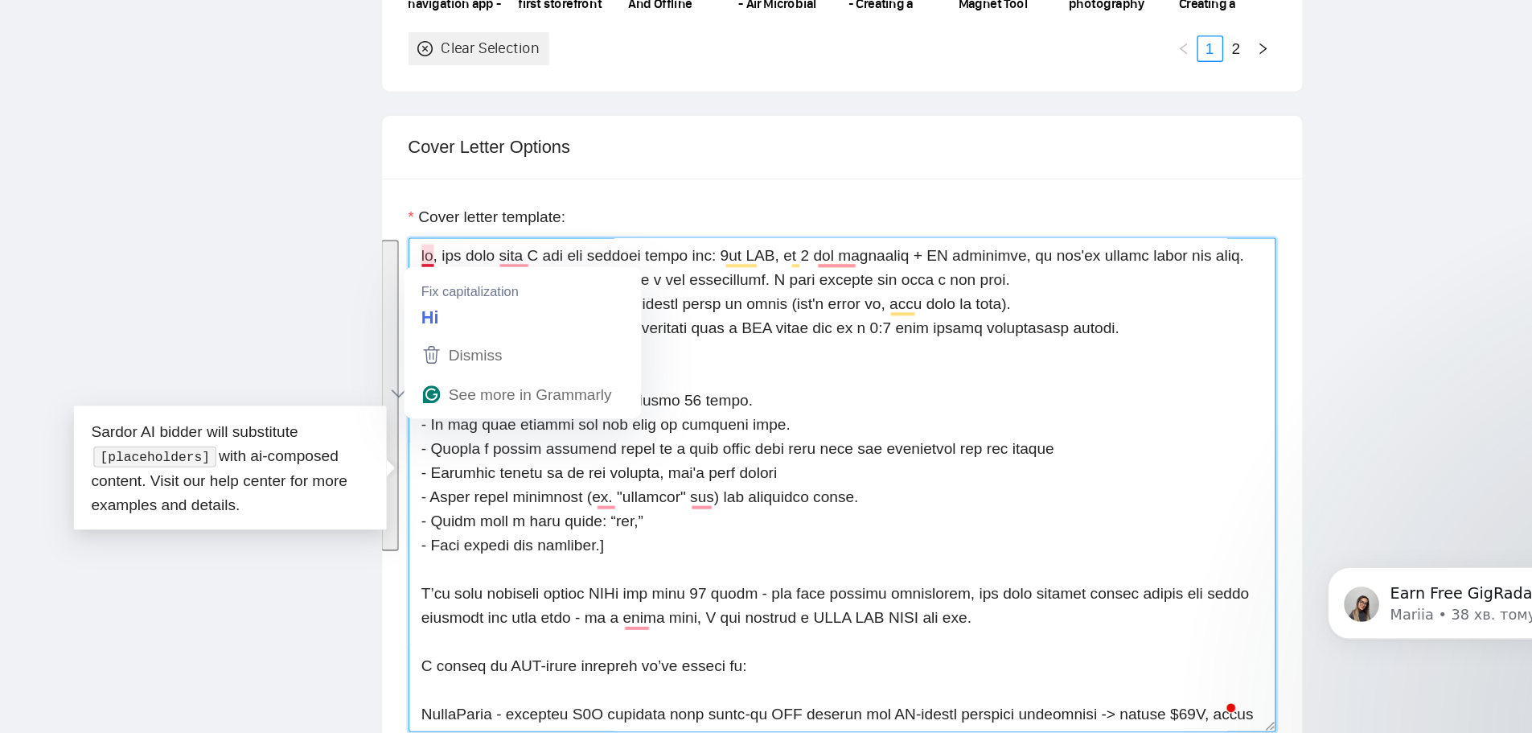
drag, startPoint x: 570, startPoint y: 378, endPoint x: 729, endPoint y: 592, distance: 266.3
click at [729, 592] on textarea "Cover letter template:" at bounding box center [879, 550] width 636 height 362
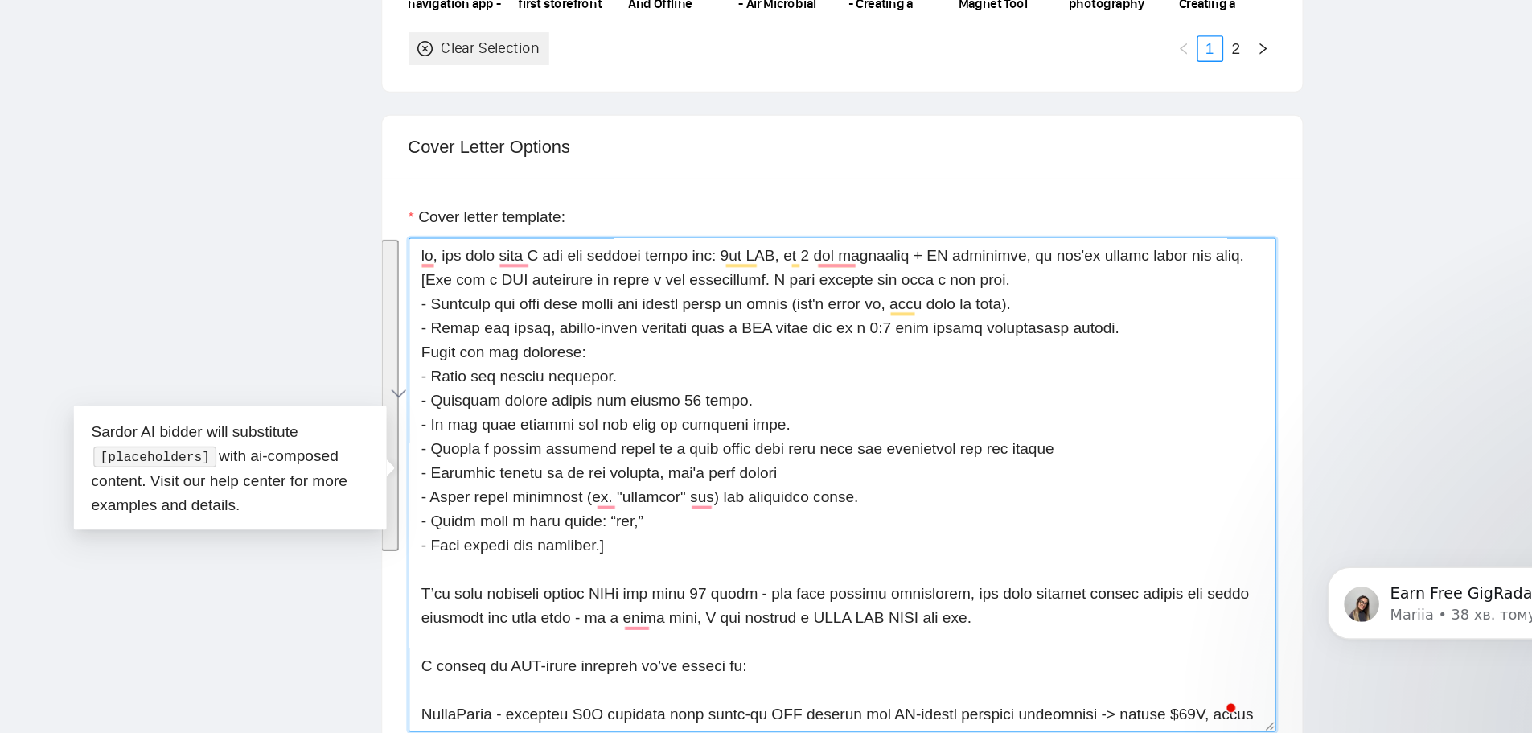
click at [729, 592] on textarea "Cover letter template:" at bounding box center [879, 550] width 636 height 362
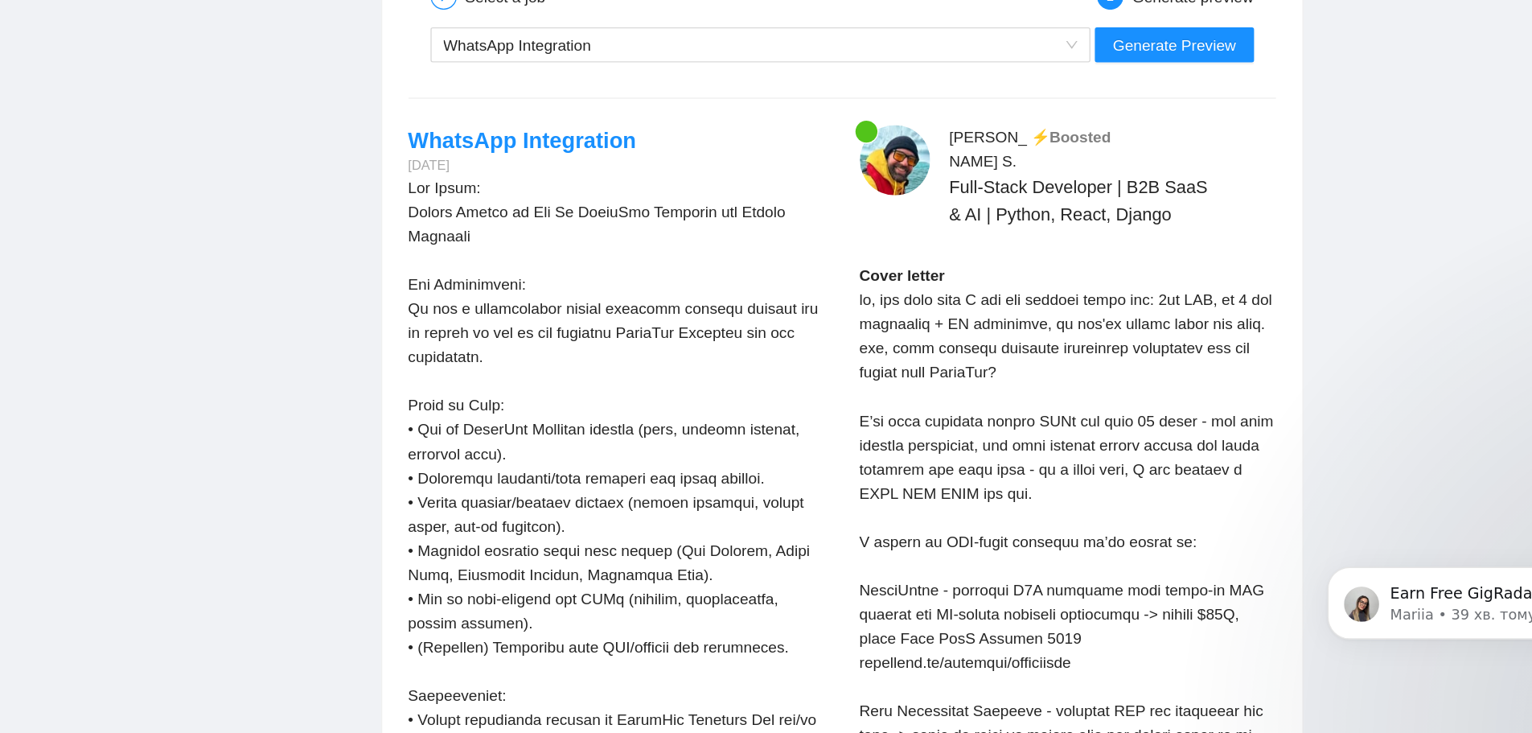
scroll to position [3505, 0]
